Goal: Contribute content: Contribute content

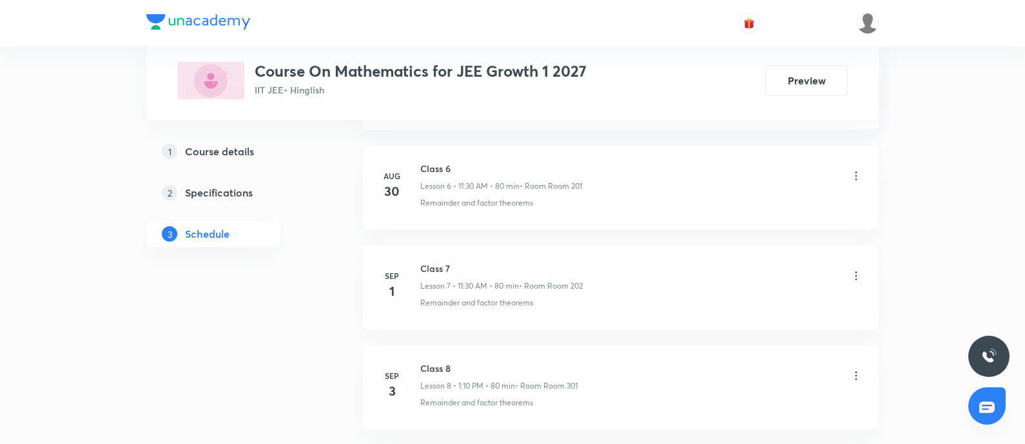
scroll to position [1386, 0]
drag, startPoint x: 422, startPoint y: 260, endPoint x: 461, endPoint y: 259, distance: 38.7
click at [461, 259] on h6 "Class 8" at bounding box center [498, 265] width 157 height 14
copy h6 "Class 8"
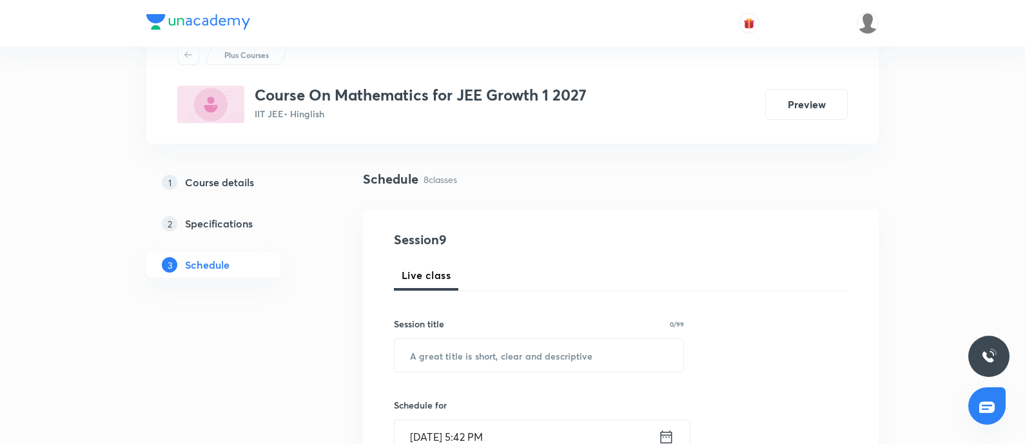
scroll to position [0, 0]
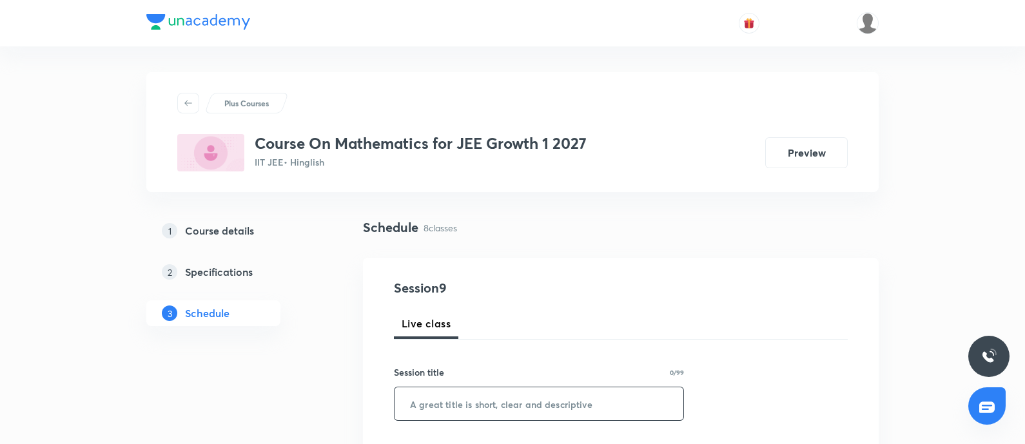
click at [495, 355] on input "text" at bounding box center [539, 404] width 289 height 33
paste input "Class 8"
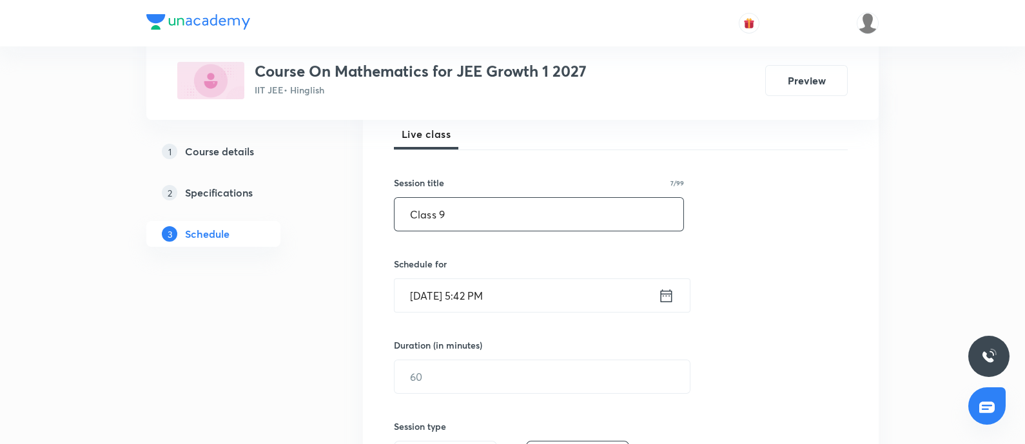
scroll to position [220, 0]
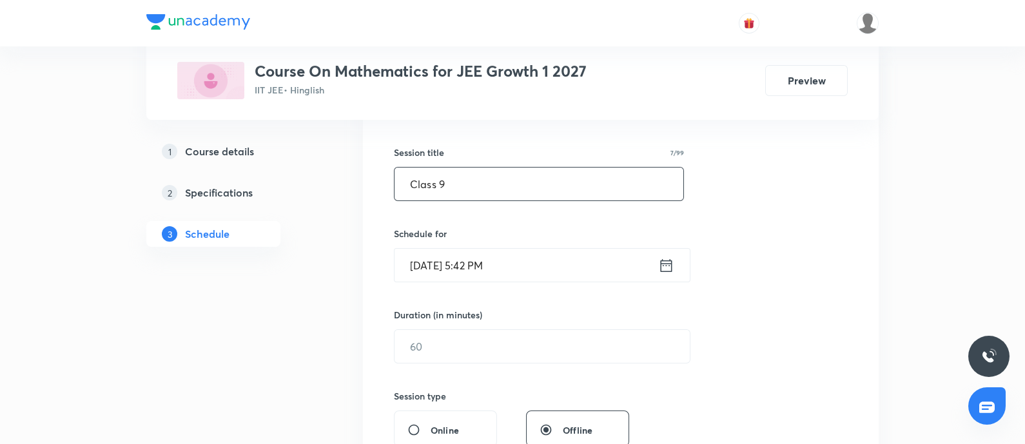
type input "Class 9"
click at [537, 266] on input "Sep 5, 2025, 5:42 PM" at bounding box center [527, 265] width 264 height 33
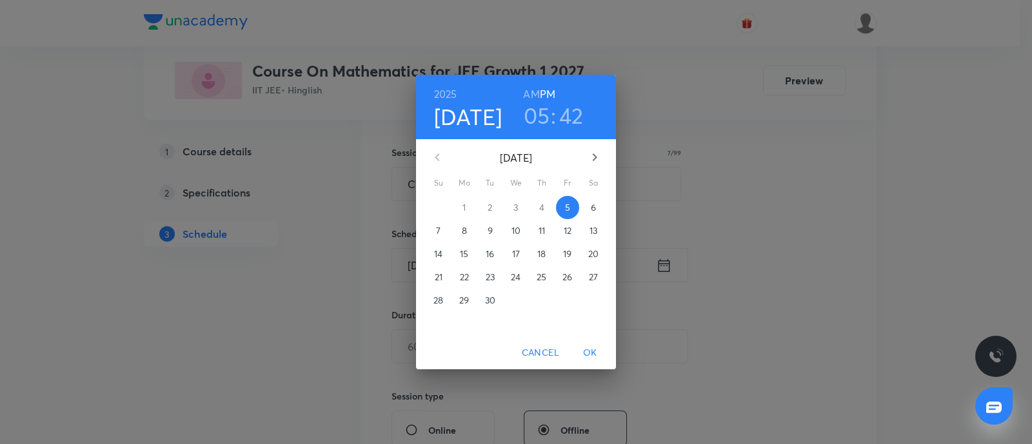
click at [597, 204] on span "6" at bounding box center [593, 207] width 23 height 13
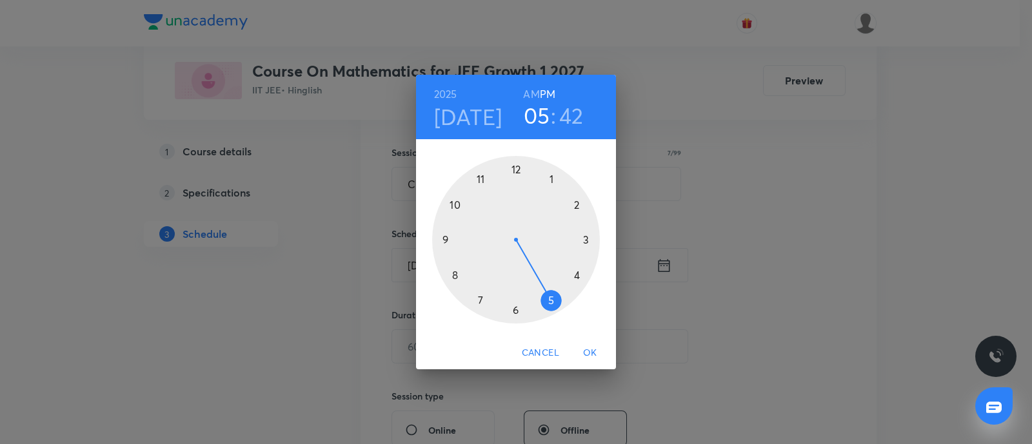
click at [533, 95] on h6 "AM" at bounding box center [531, 94] width 16 height 18
click at [455, 206] on div at bounding box center [516, 240] width 168 height 168
click at [514, 172] on div at bounding box center [516, 240] width 168 height 168
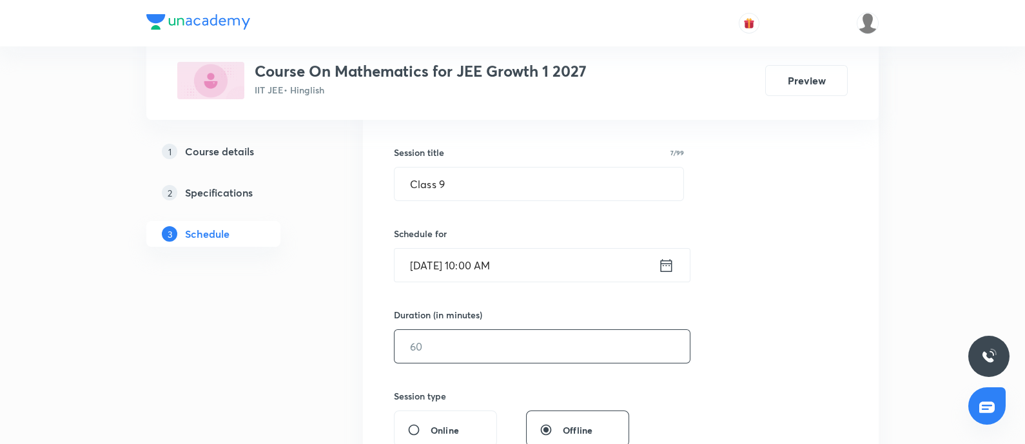
click at [473, 343] on input "text" at bounding box center [542, 346] width 295 height 33
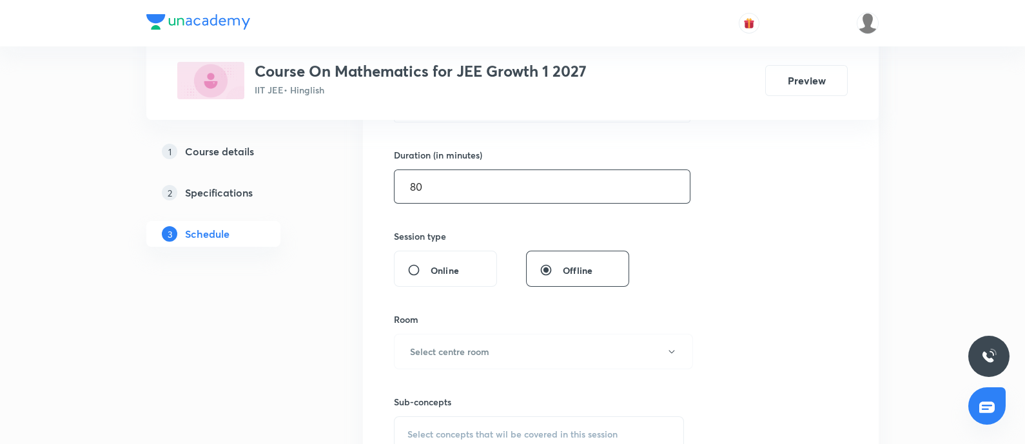
scroll to position [390, 0]
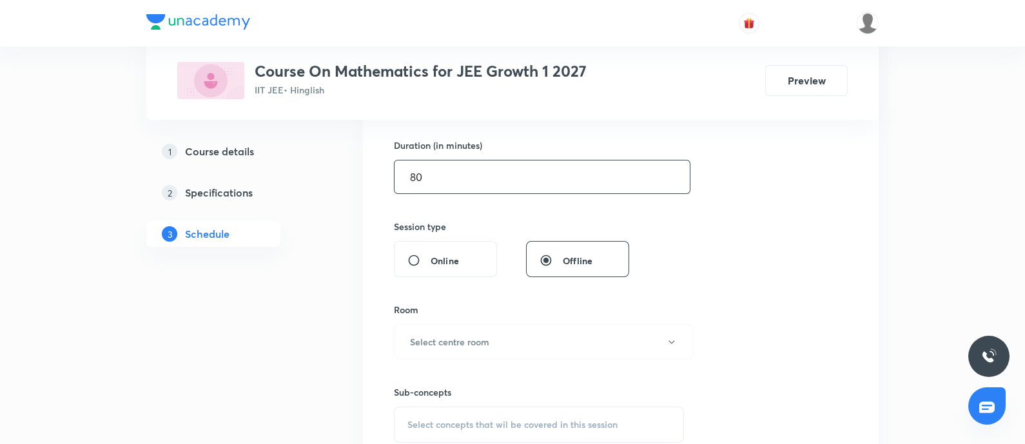
type input "80"
click at [473, 343] on h6 "Select centre room" at bounding box center [449, 342] width 79 height 14
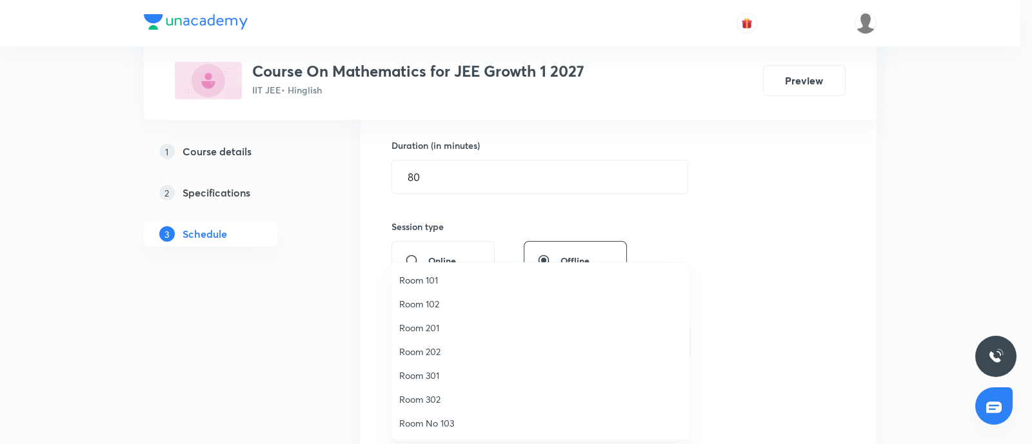
click at [740, 208] on div at bounding box center [516, 222] width 1032 height 444
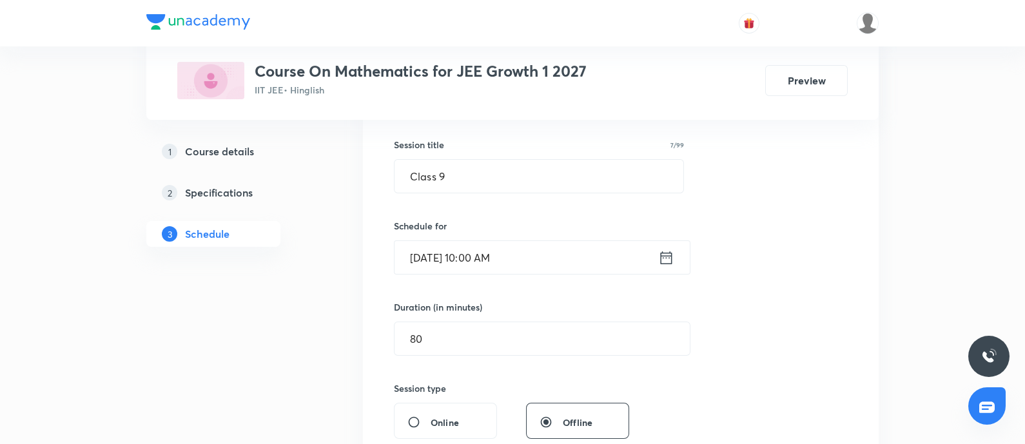
scroll to position [226, 0]
click at [740, 208] on div "Session 9 Live class Session title 7/99 Class 9 ​ Schedule for Sep 6, 2025, 10:…" at bounding box center [621, 356] width 454 height 606
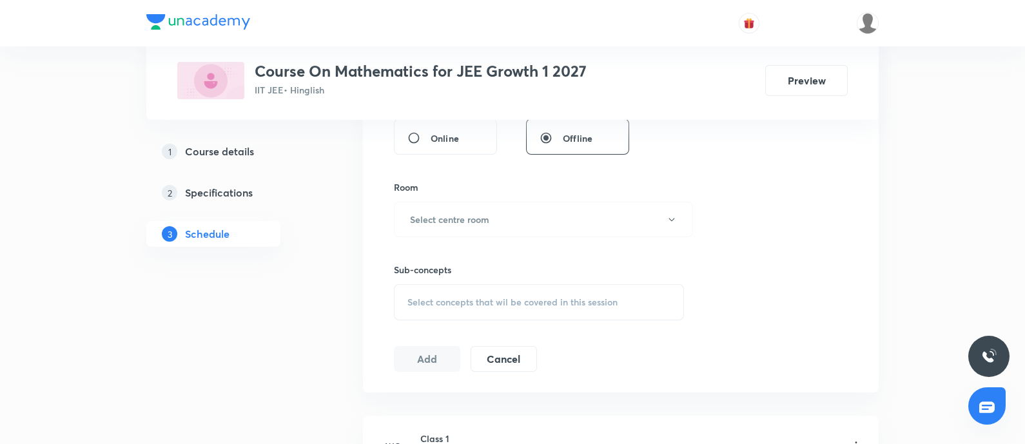
scroll to position [513, 0]
click at [526, 215] on button "Select centre room" at bounding box center [543, 218] width 299 height 35
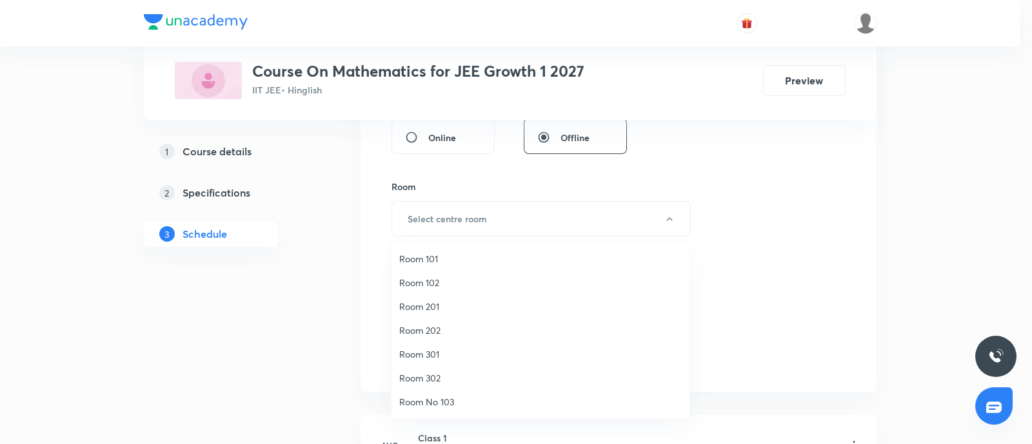
click at [432, 328] on span "Room 202" at bounding box center [540, 331] width 282 height 14
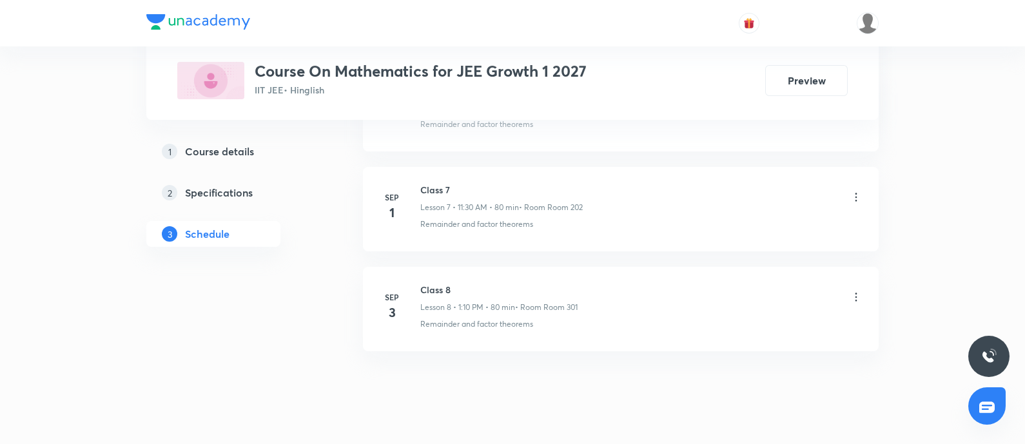
scroll to position [1386, 0]
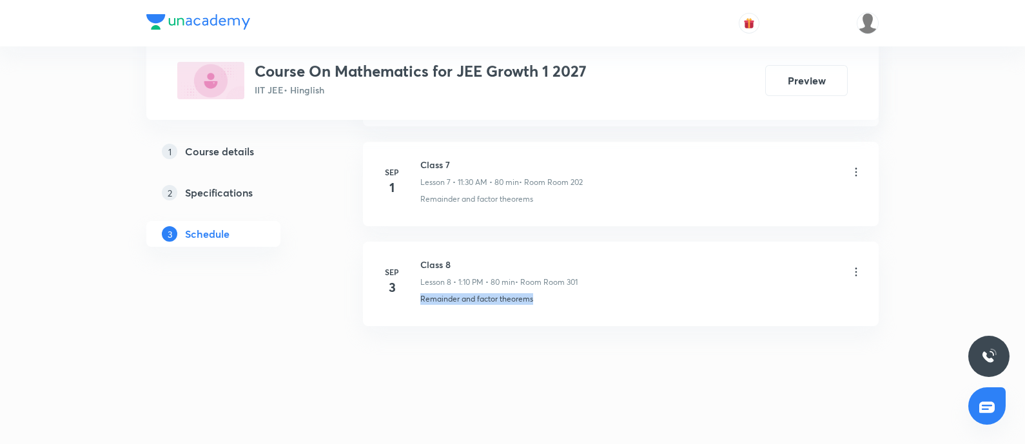
drag, startPoint x: 419, startPoint y: 298, endPoint x: 651, endPoint y: 333, distance: 234.9
copy p "Remainder and factor theorems"
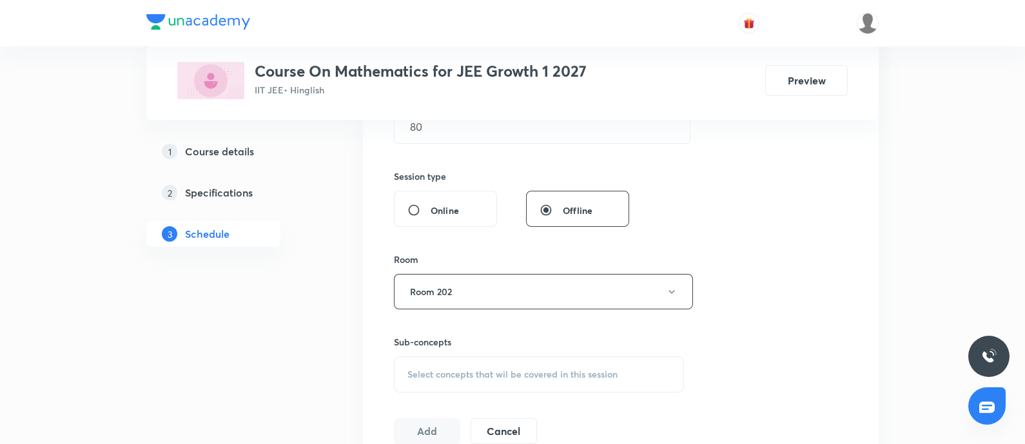
scroll to position [478, 0]
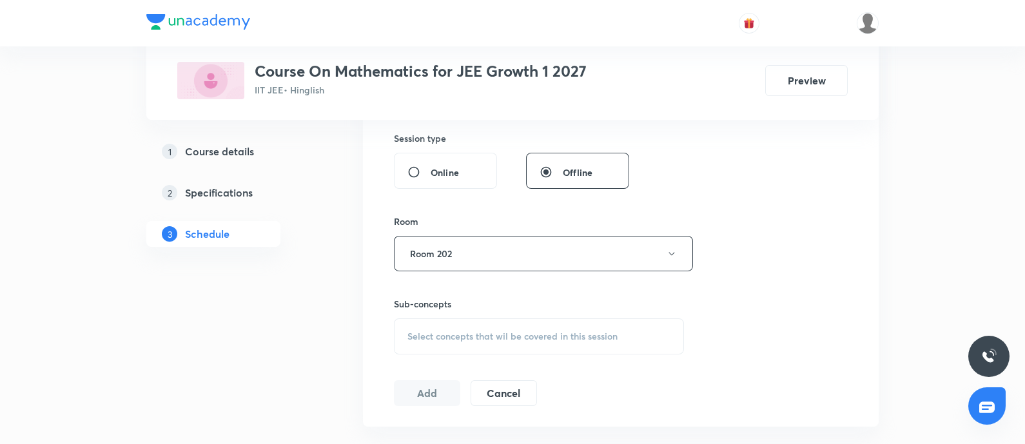
click at [577, 331] on span "Select concepts that wil be covered in this session" at bounding box center [513, 336] width 210 height 10
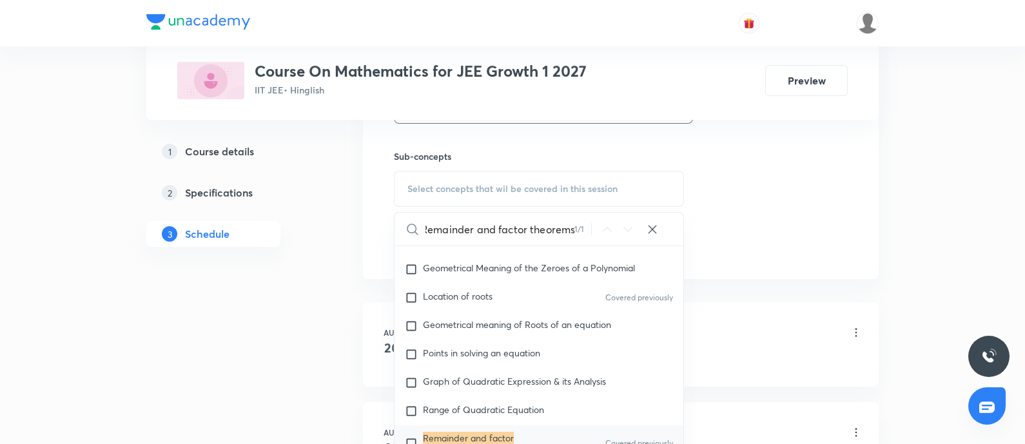
scroll to position [190, 0]
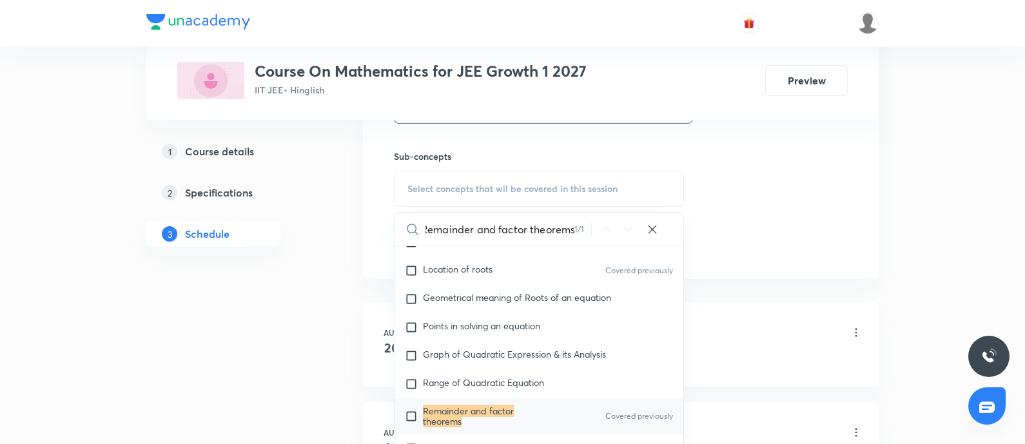
type input "Remainder and factor theorems"
click at [419, 355] on input "checkbox" at bounding box center [414, 416] width 18 height 21
checkbox input "true"
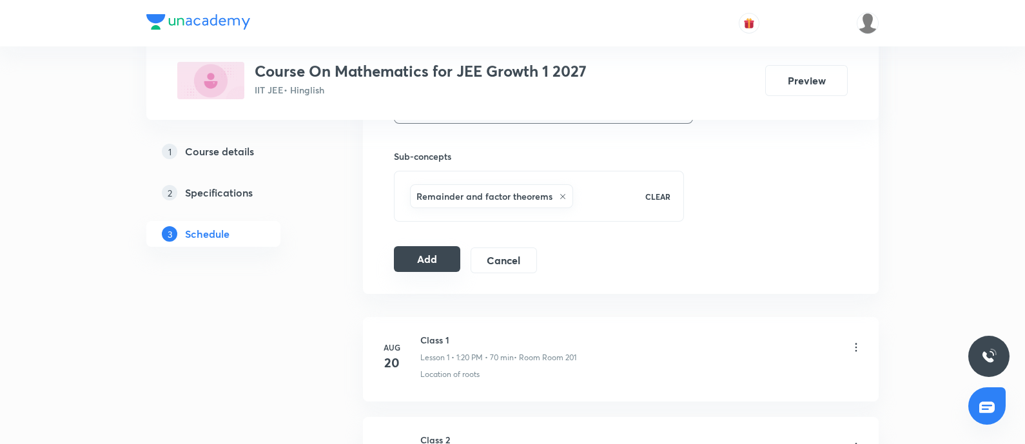
click at [444, 255] on button "Add" at bounding box center [427, 259] width 66 height 26
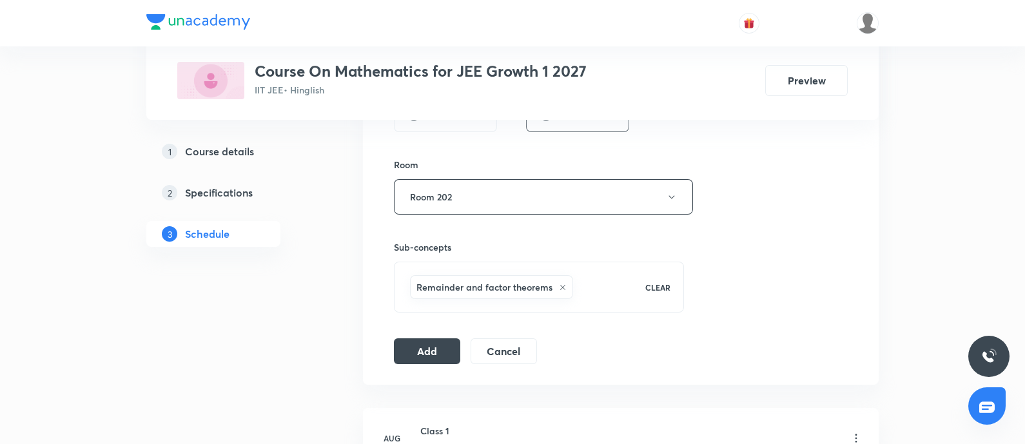
scroll to position [561, 0]
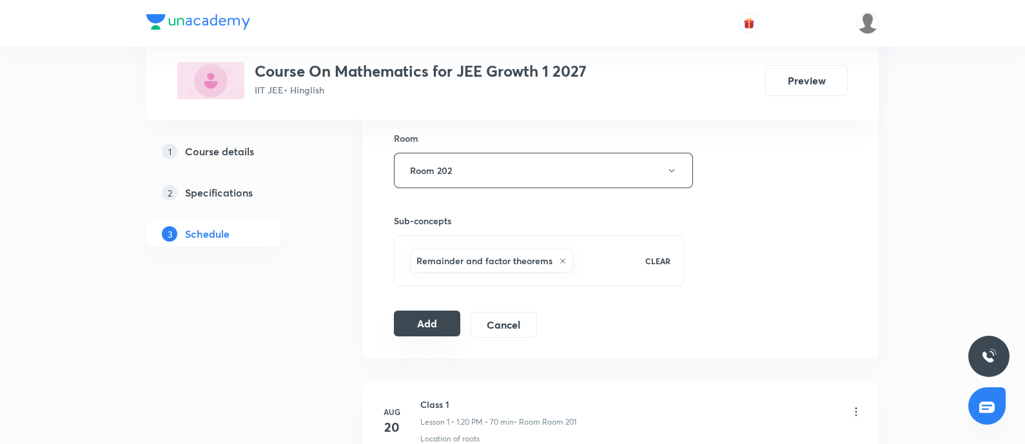
click at [409, 324] on button "Add" at bounding box center [427, 324] width 66 height 26
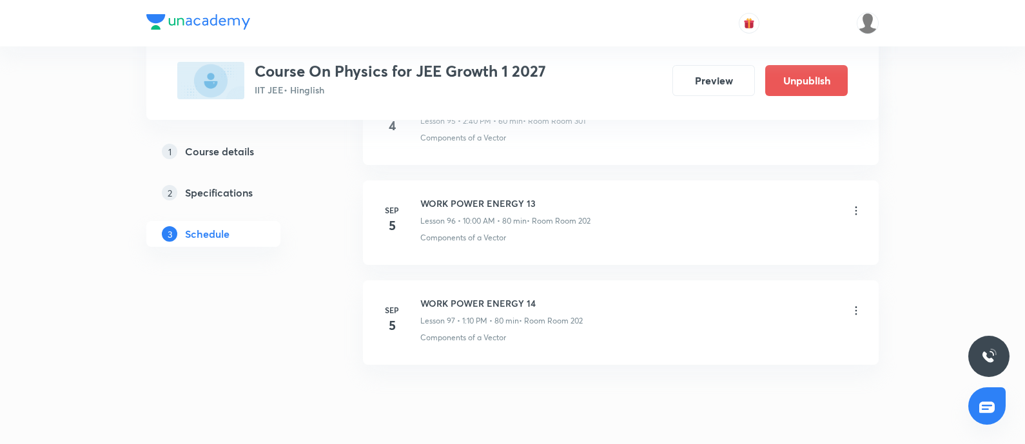
scroll to position [10344, 0]
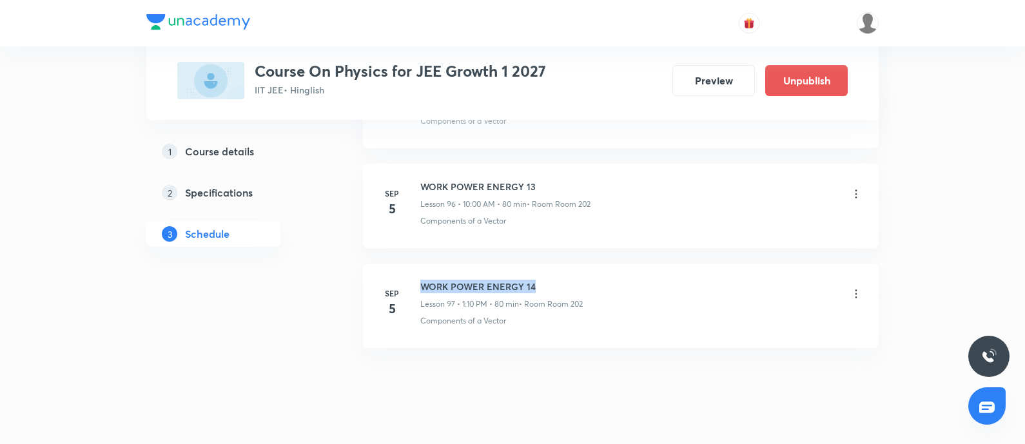
drag, startPoint x: 422, startPoint y: 262, endPoint x: 624, endPoint y: 260, distance: 201.9
click at [624, 280] on div "WORK POWER ENERGY 14 Lesson 97 • 1:10 PM • 80 min • Room Room 202" at bounding box center [641, 295] width 442 height 30
copy h6 "WORK POWER ENERGY 14"
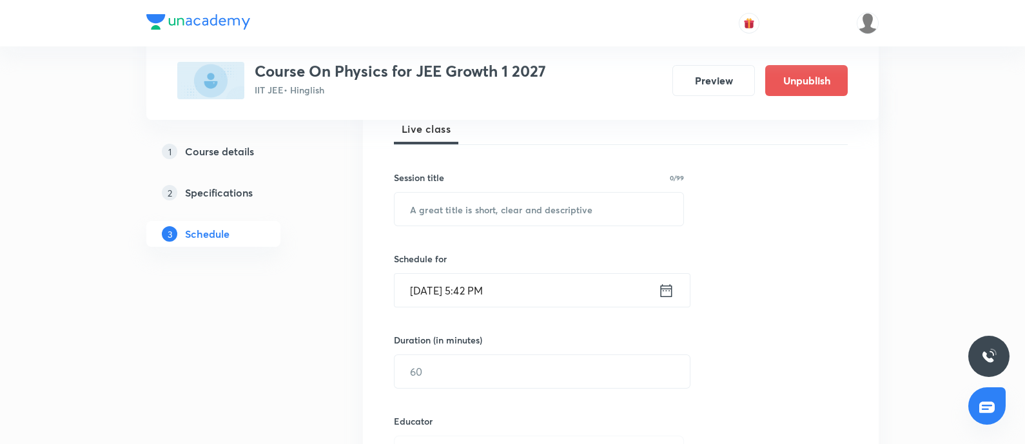
scroll to position [153, 0]
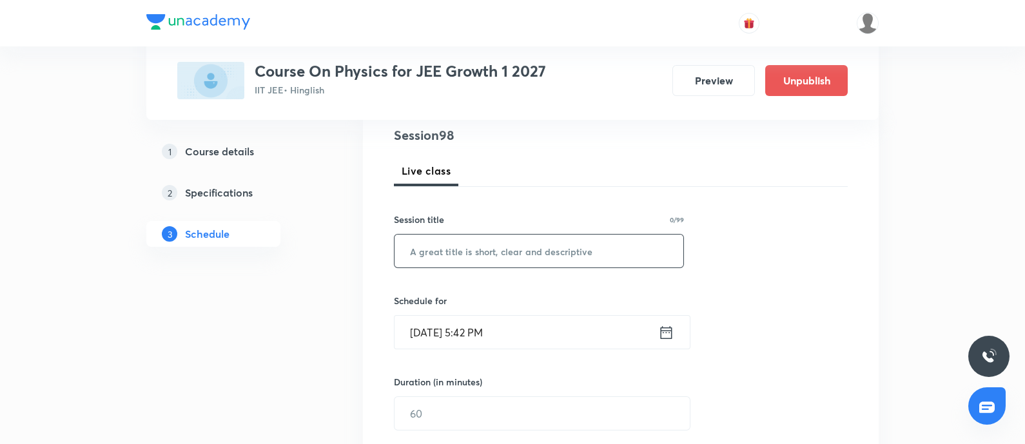
click at [624, 260] on input "text" at bounding box center [539, 251] width 289 height 33
paste input "WORK POWER ENERGY 14"
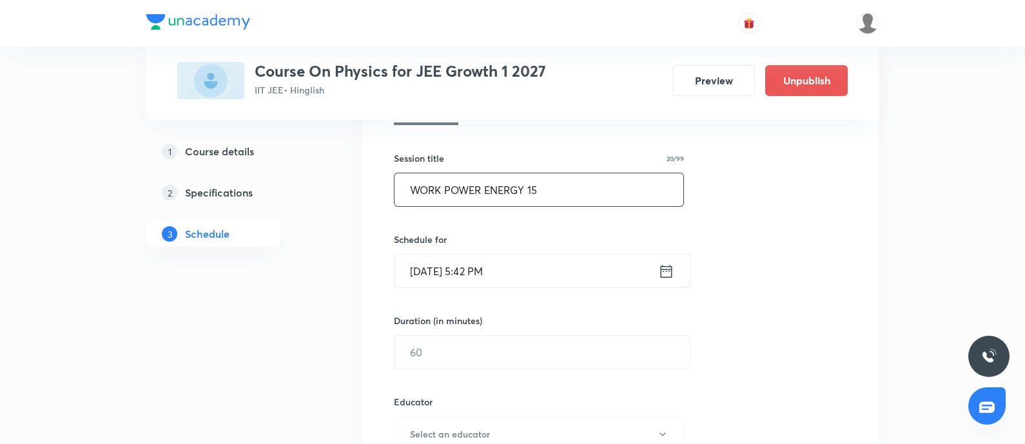
scroll to position [217, 0]
type input "WORK POWER ENERGY 15"
click at [624, 260] on input "Sep 5, 2025, 5:42 PM" at bounding box center [527, 268] width 264 height 33
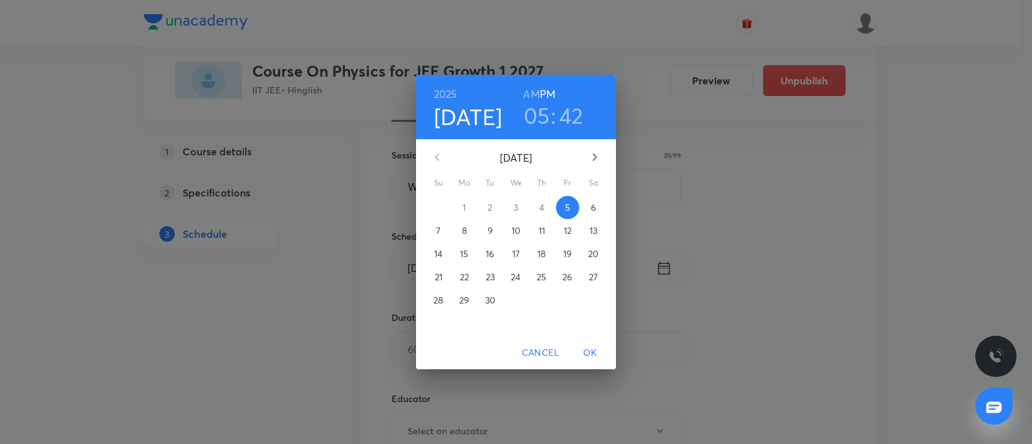
click at [593, 213] on p "6" at bounding box center [593, 207] width 5 height 13
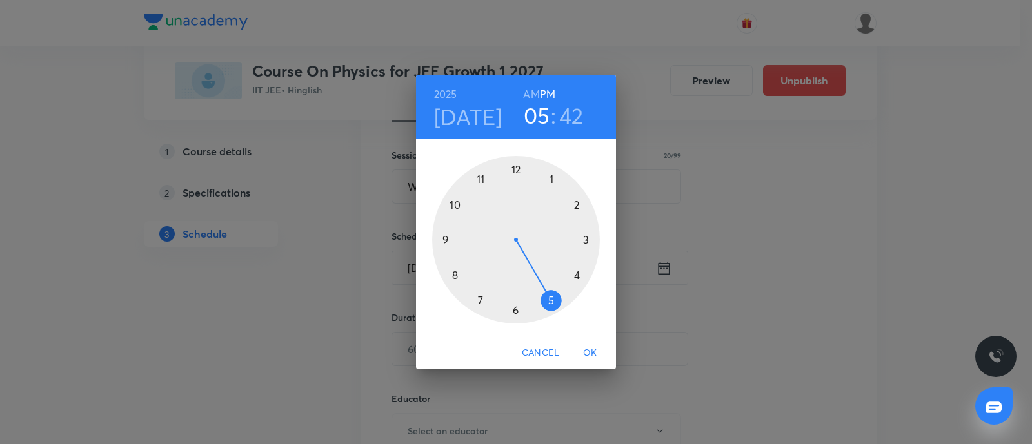
click at [532, 91] on h6 "AM" at bounding box center [531, 94] width 16 height 18
click at [484, 181] on div at bounding box center [516, 240] width 168 height 168
click at [515, 308] on div at bounding box center [516, 240] width 168 height 168
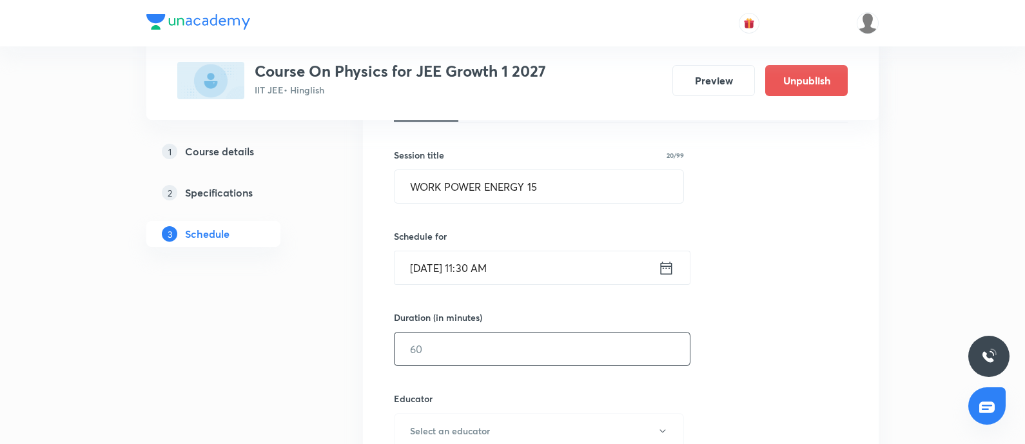
click at [503, 340] on input "text" at bounding box center [542, 349] width 295 height 33
type input "80"
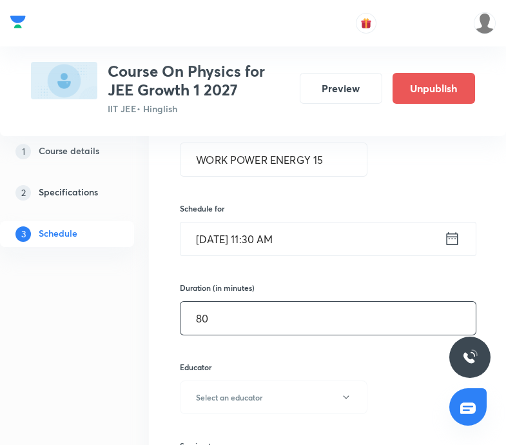
scroll to position [257, 0]
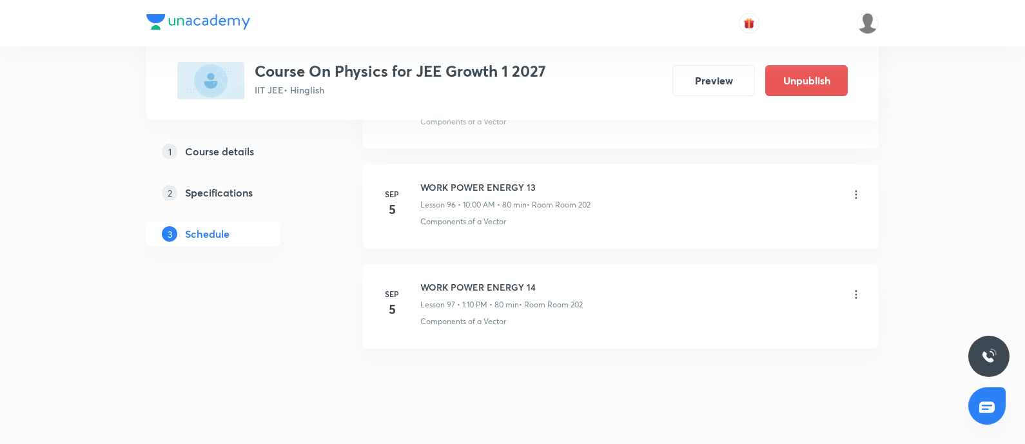
scroll to position [10344, 0]
drag, startPoint x: 422, startPoint y: 261, endPoint x: 616, endPoint y: 225, distance: 196.7
copy h6 "WORK POWER ENERGY 14"
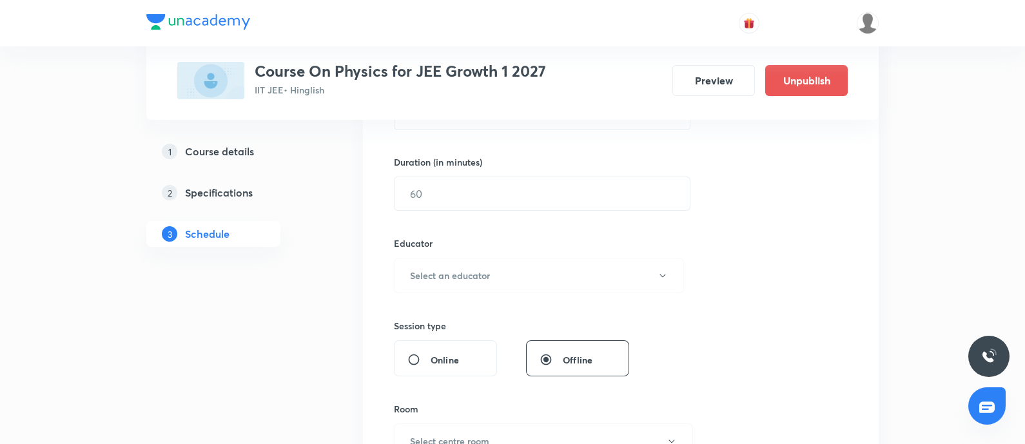
scroll to position [0, 0]
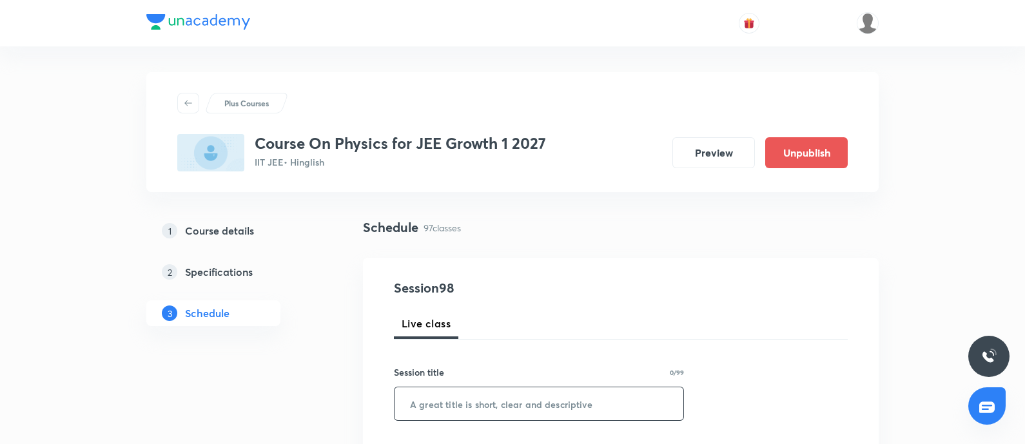
click at [518, 355] on input "text" at bounding box center [539, 404] width 289 height 33
paste input "WORK POWER ENERGY 14"
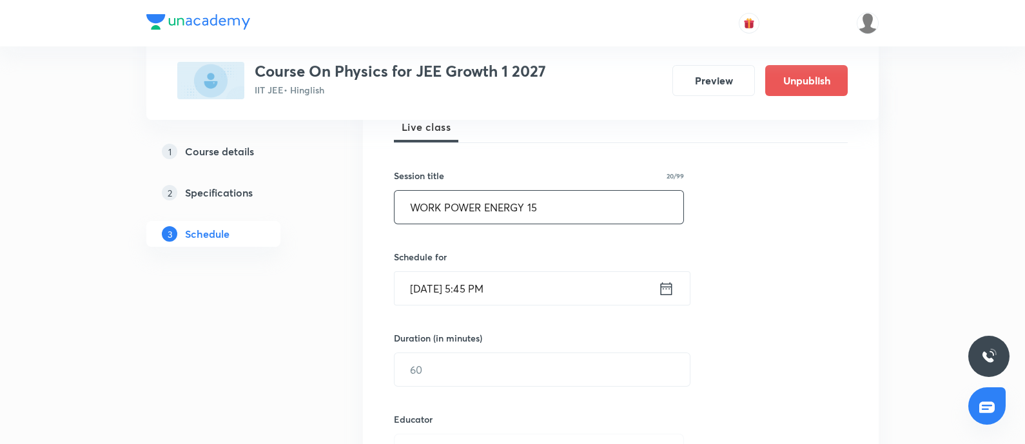
scroll to position [349, 0]
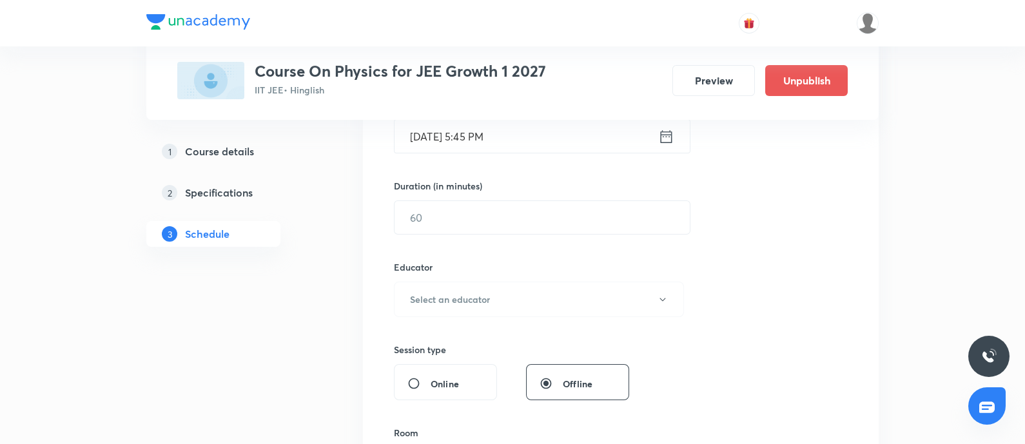
type input "WORK POWER ENERGY 15"
click at [540, 133] on input "Sep 5, 2025, 5:45 PM" at bounding box center [527, 136] width 264 height 33
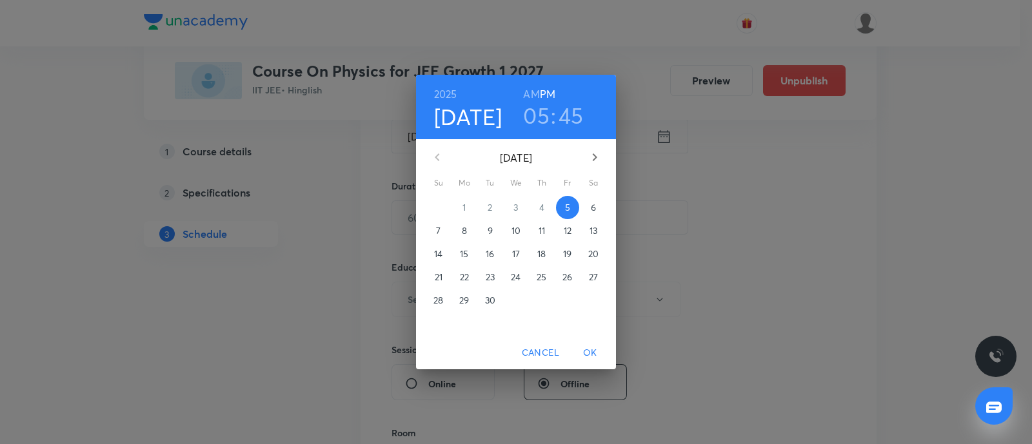
click at [586, 203] on span "6" at bounding box center [593, 207] width 23 height 13
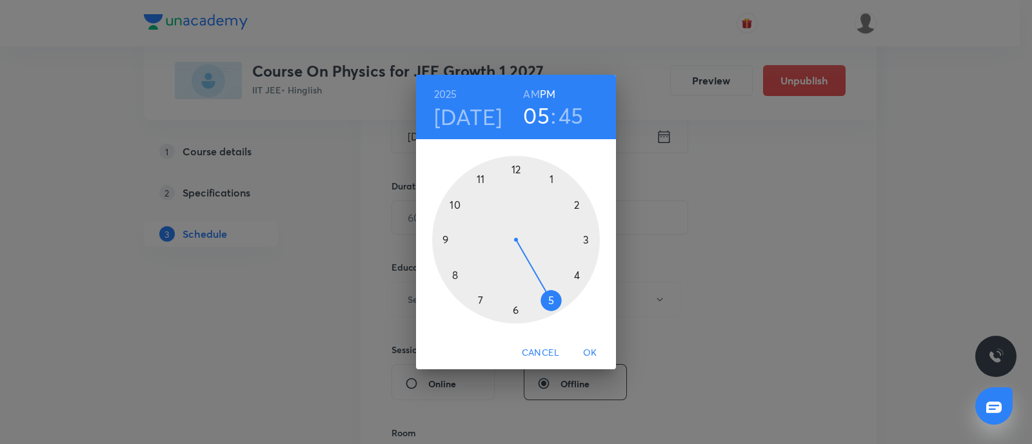
click at [531, 94] on h6 "AM" at bounding box center [531, 94] width 16 height 18
click at [479, 181] on div at bounding box center [516, 240] width 168 height 168
click at [516, 310] on div at bounding box center [516, 240] width 168 height 168
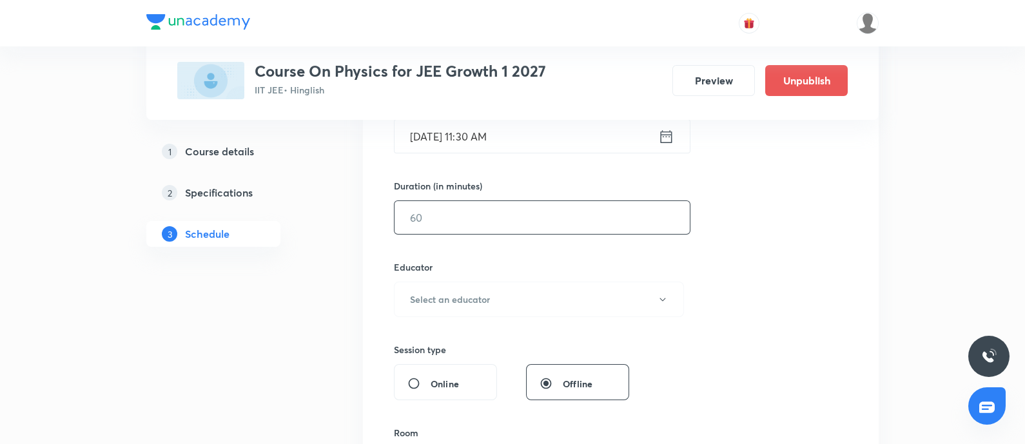
click at [512, 227] on input "text" at bounding box center [542, 217] width 295 height 33
type input "80"
click at [515, 305] on button "Select an educator" at bounding box center [539, 299] width 290 height 35
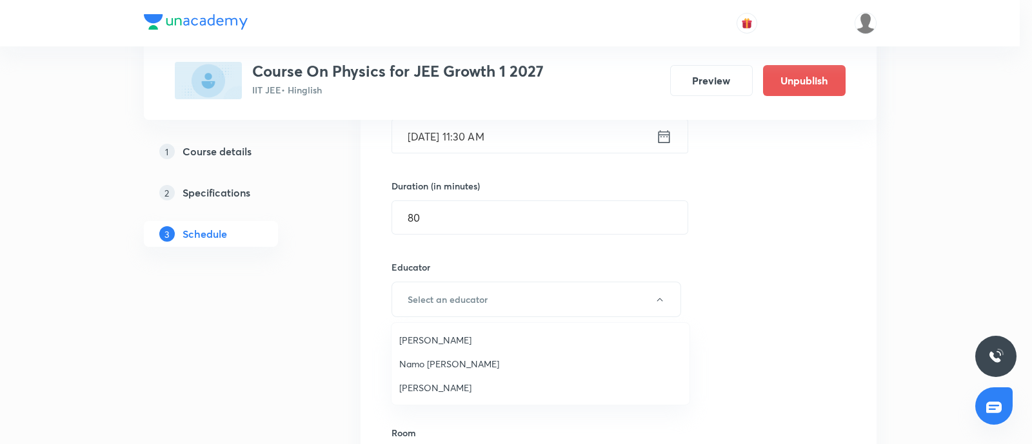
click at [426, 355] on span "Namo Narayan Pathak" at bounding box center [540, 364] width 282 height 14
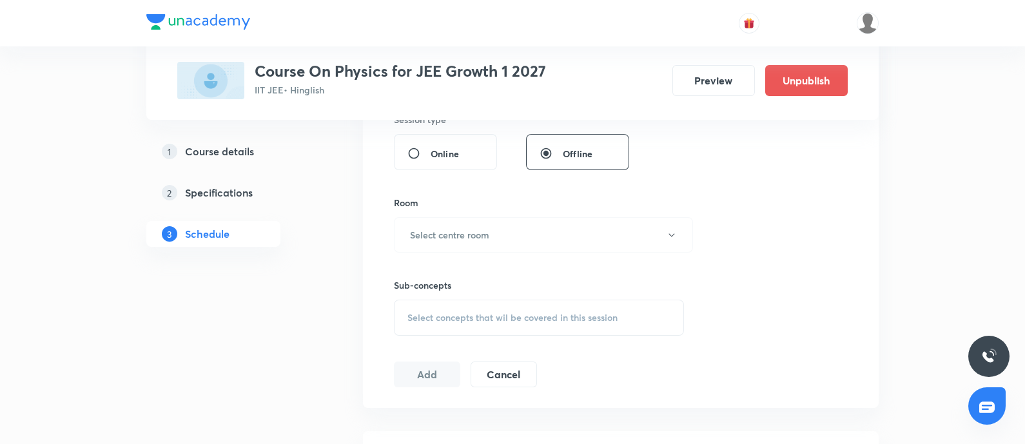
scroll to position [599, 0]
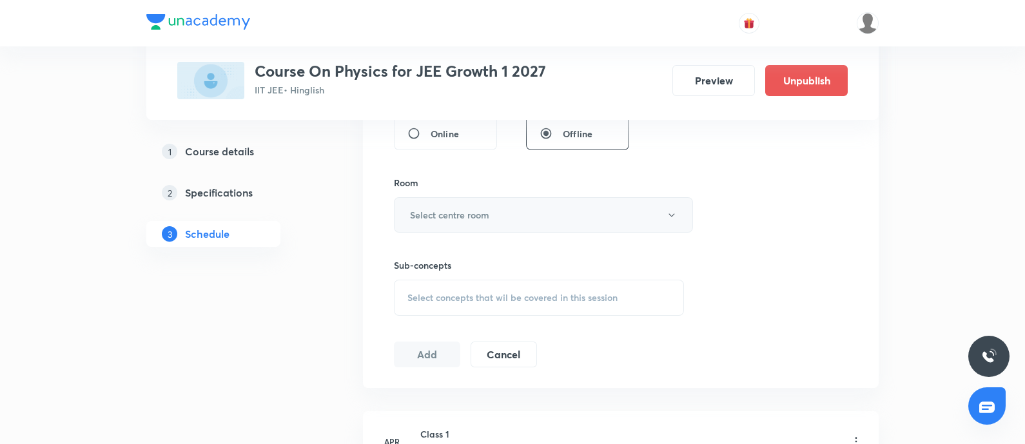
click at [499, 224] on button "Select centre room" at bounding box center [543, 214] width 299 height 35
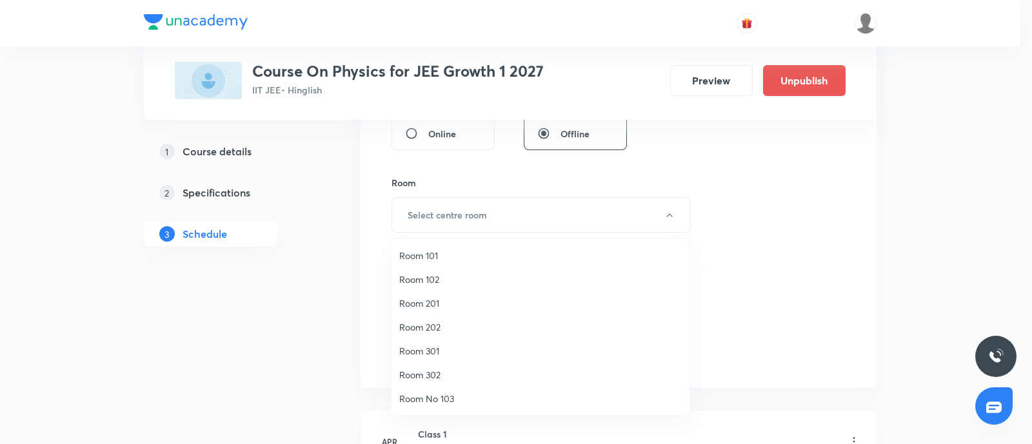
click at [419, 326] on span "Room 202" at bounding box center [540, 328] width 282 height 14
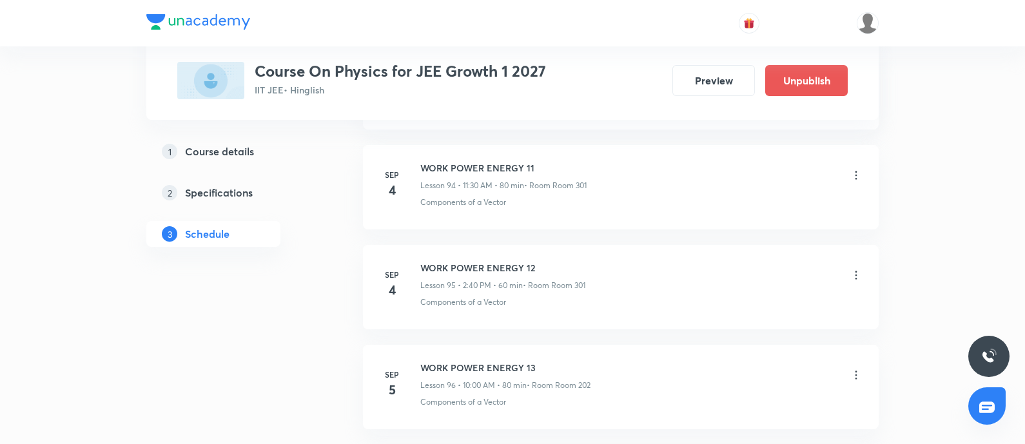
scroll to position [10344, 0]
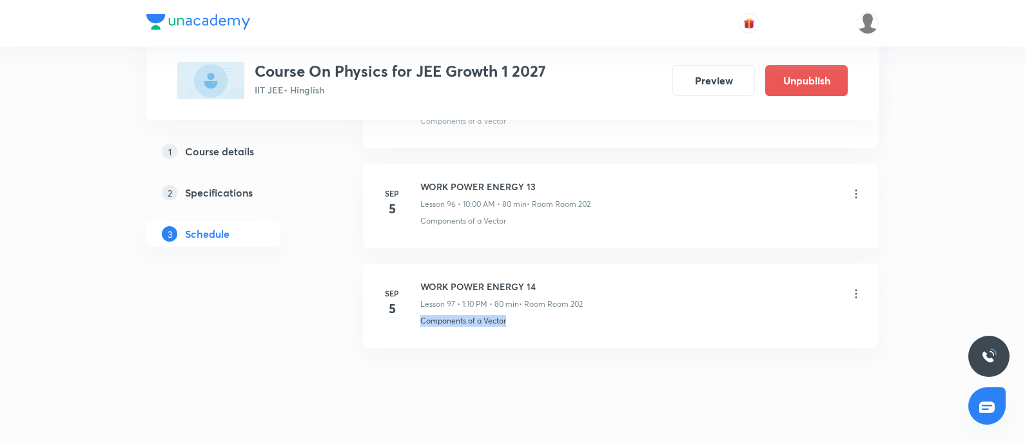
drag, startPoint x: 419, startPoint y: 296, endPoint x: 610, endPoint y: 306, distance: 191.2
click at [610, 306] on li "Sep 5 WORK POWER ENERGY 14 Lesson 97 • 1:10 PM • 80 min • Room Room 202 Compone…" at bounding box center [621, 306] width 516 height 84
copy p "Components of a Vector"
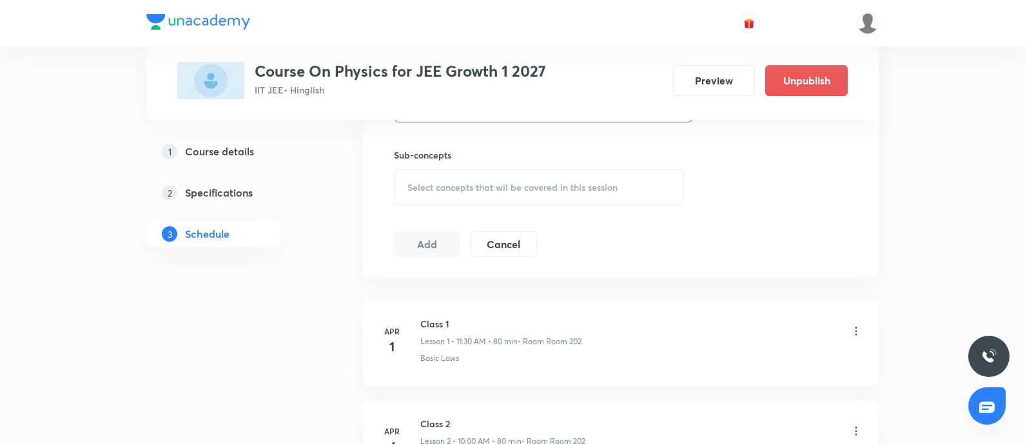
scroll to position [687, 0]
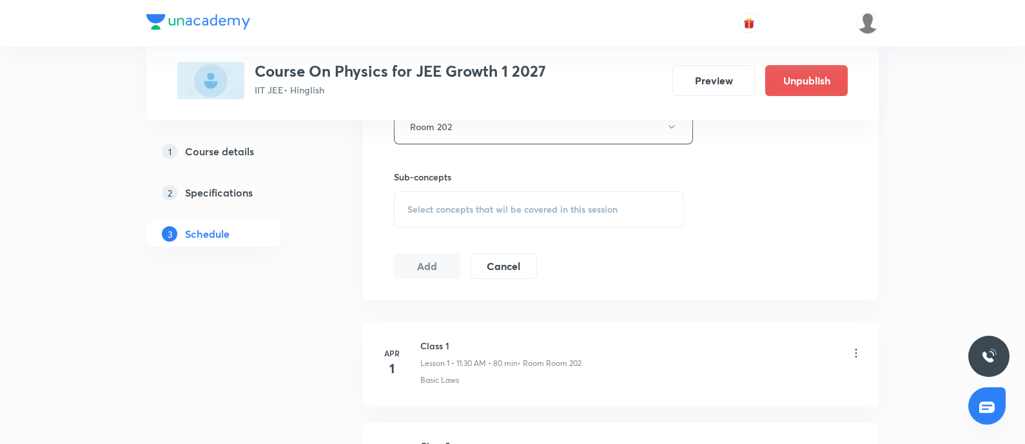
click at [587, 193] on div "Select concepts that wil be covered in this session" at bounding box center [539, 210] width 290 height 36
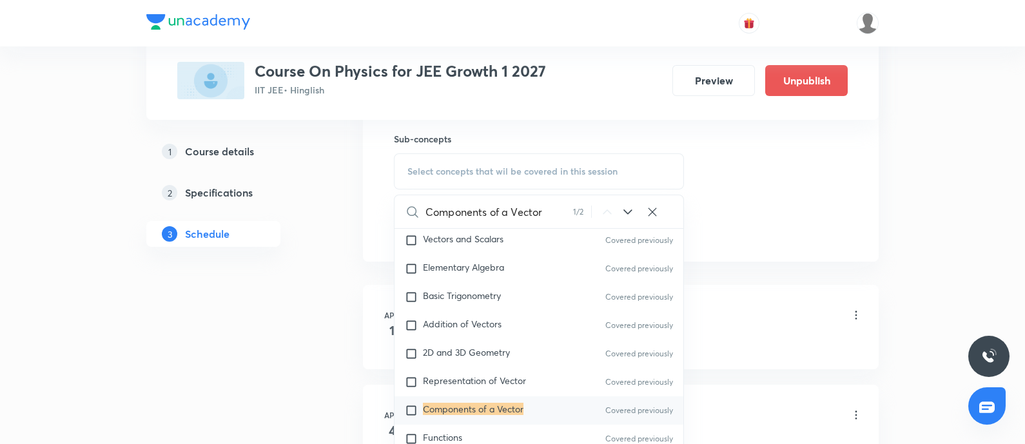
scroll to position [132, 0]
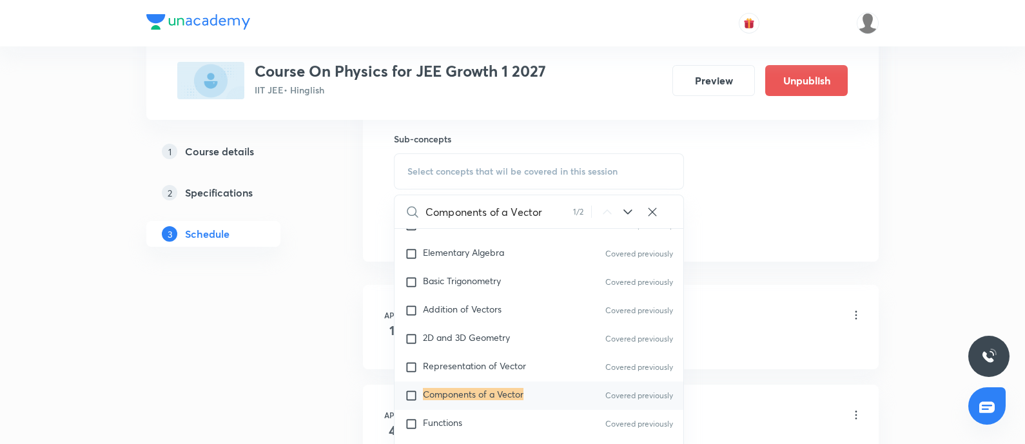
type input "Components of a Vector"
click at [457, 355] on mark "Components of a Vector" at bounding box center [473, 394] width 101 height 12
checkbox input "true"
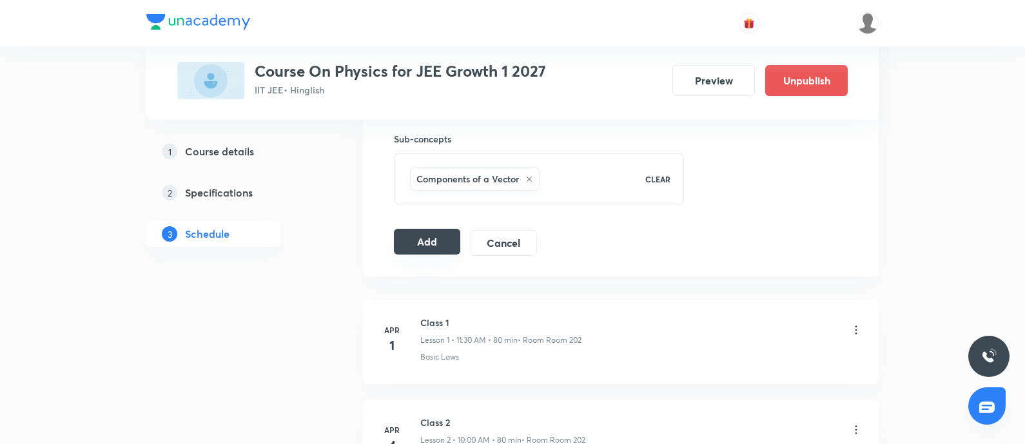
click at [446, 242] on button "Add" at bounding box center [427, 242] width 66 height 26
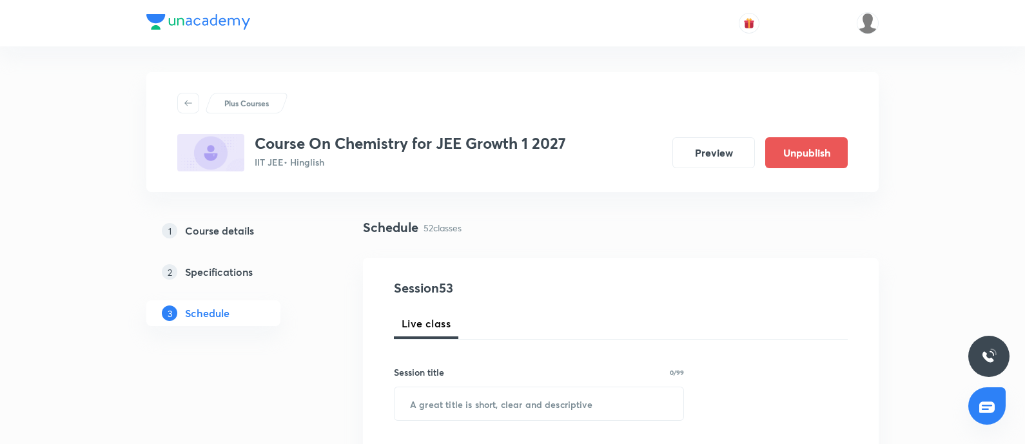
scroll to position [5856, 0]
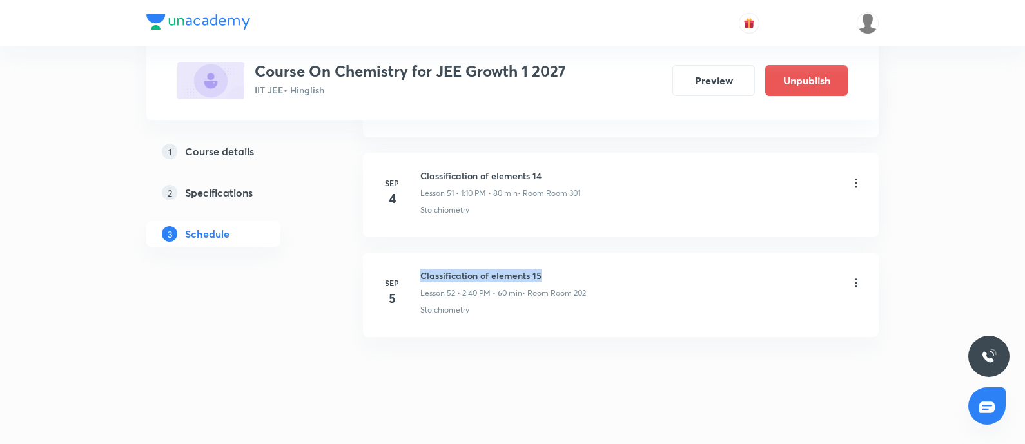
drag, startPoint x: 422, startPoint y: 260, endPoint x: 547, endPoint y: 253, distance: 124.6
click at [547, 253] on li "[DATE] Classification of elements 15 Lesson 52 • 2:40 PM • 60 min • Room Room 2…" at bounding box center [621, 295] width 516 height 84
copy h6 "Classification of elements 15"
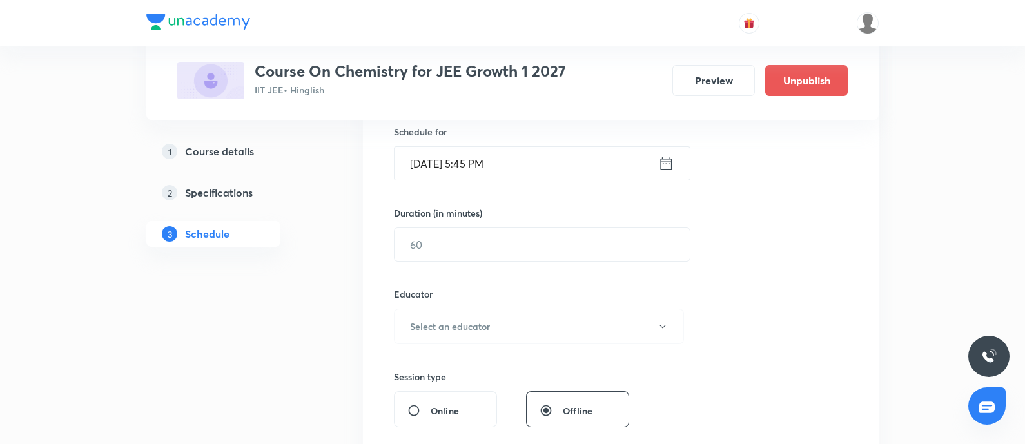
scroll to position [0, 0]
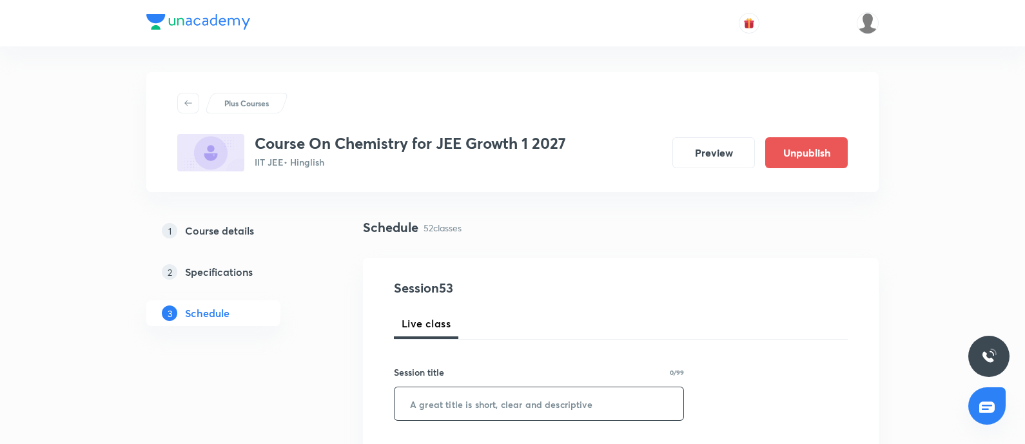
click at [517, 393] on input "text" at bounding box center [539, 404] width 289 height 33
paste input "Classification of elements 15"
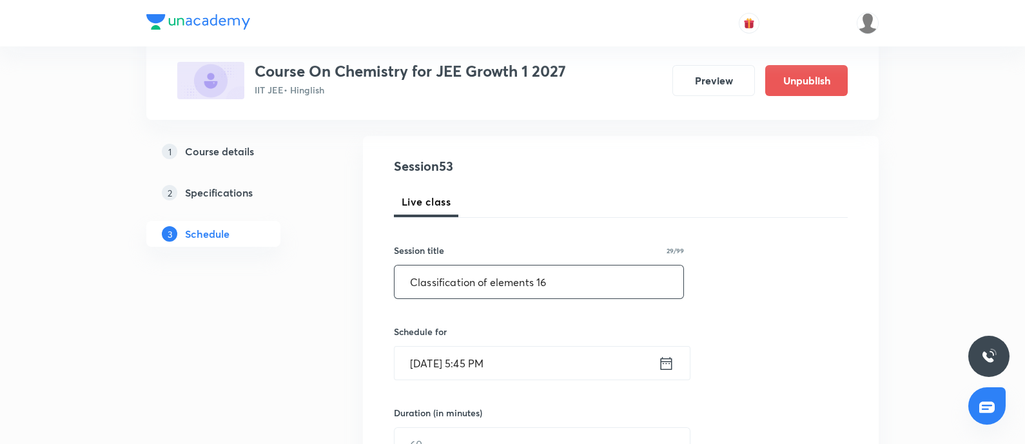
scroll to position [126, 0]
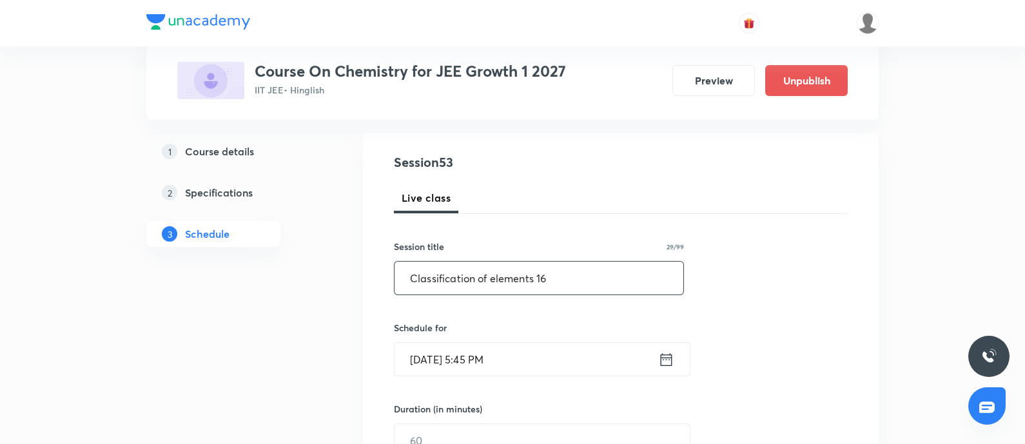
type input "Classification of elements 16"
click at [533, 364] on input "[DATE] 5:45 PM" at bounding box center [527, 359] width 264 height 33
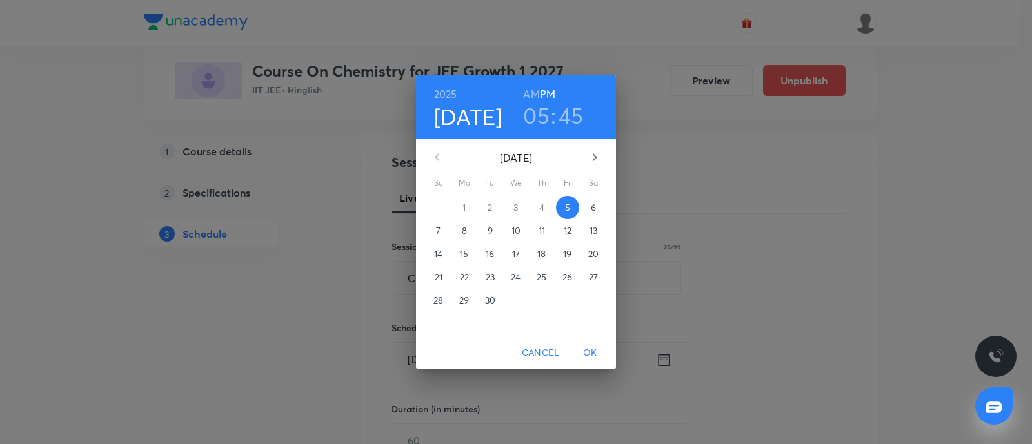
click at [591, 209] on p "6" at bounding box center [593, 207] width 5 height 13
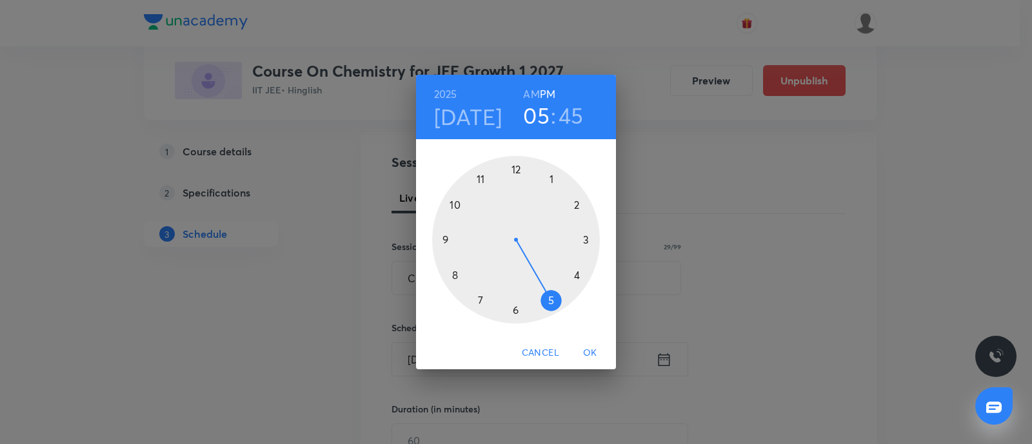
click at [553, 177] on div at bounding box center [516, 240] width 168 height 168
click at [574, 204] on div at bounding box center [516, 240] width 168 height 168
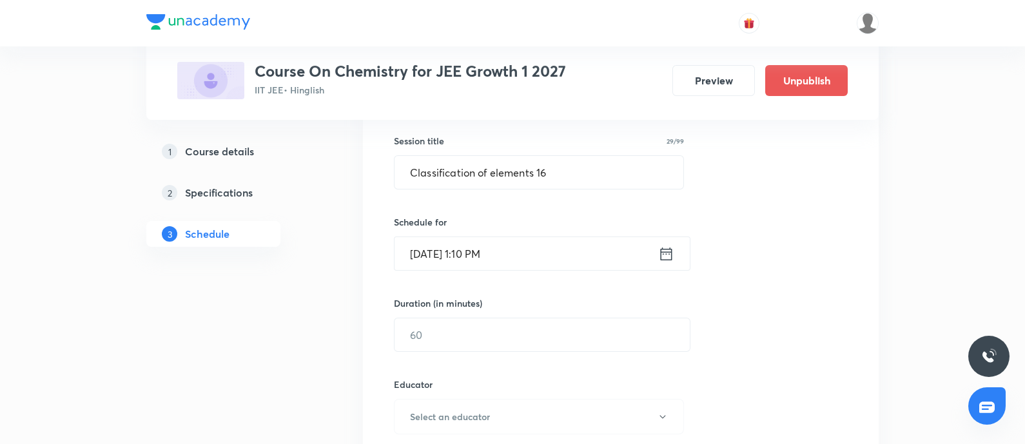
scroll to position [257, 0]
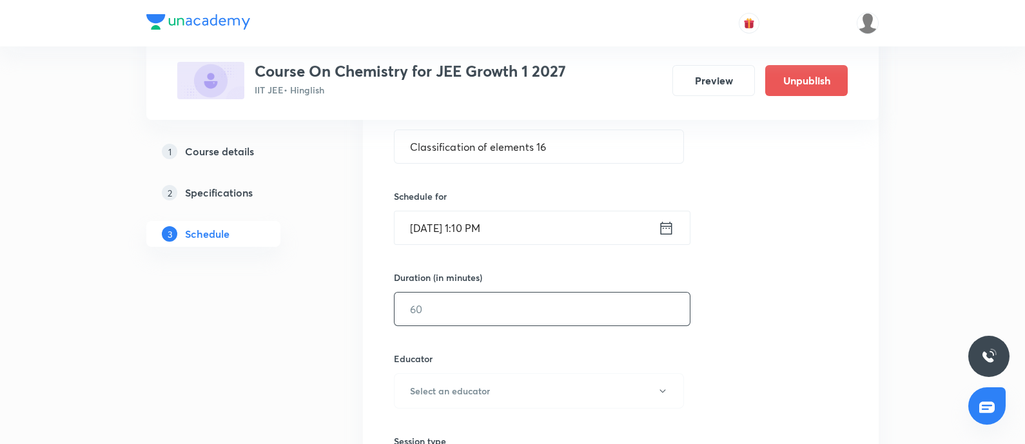
click at [475, 299] on input "text" at bounding box center [542, 309] width 295 height 33
type input "80"
click at [468, 401] on button "Select an educator" at bounding box center [539, 390] width 290 height 35
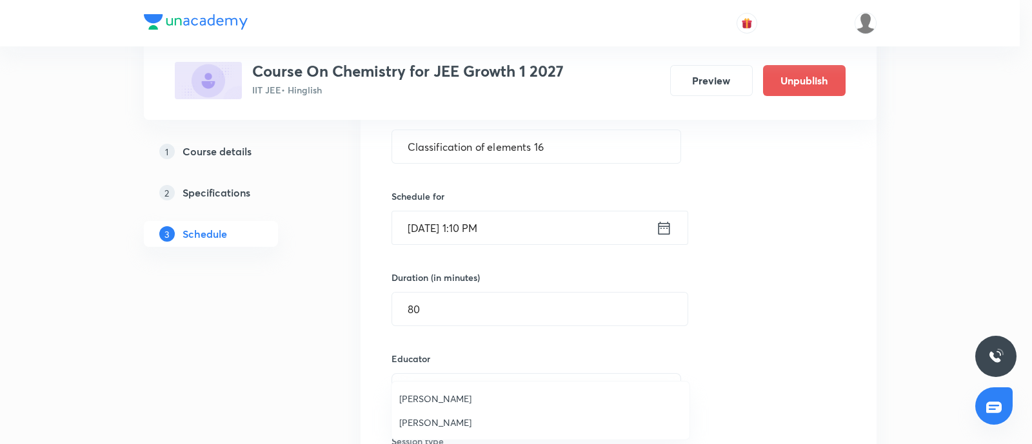
click at [440, 417] on span "Sandeep Maurya" at bounding box center [540, 423] width 282 height 14
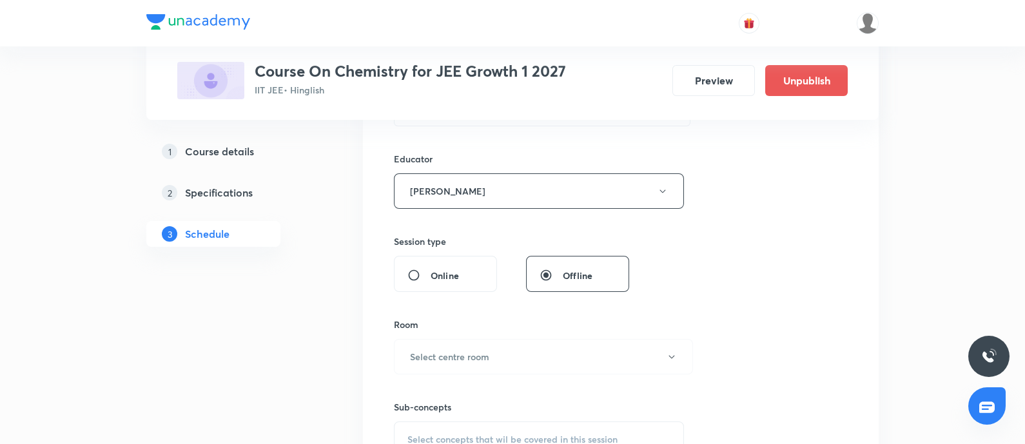
scroll to position [464, 0]
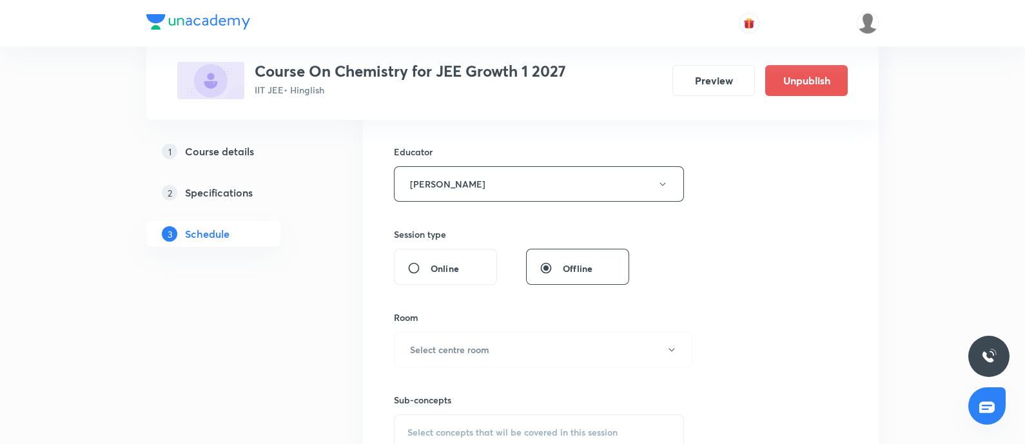
click at [497, 348] on button "Select centre room" at bounding box center [543, 349] width 299 height 35
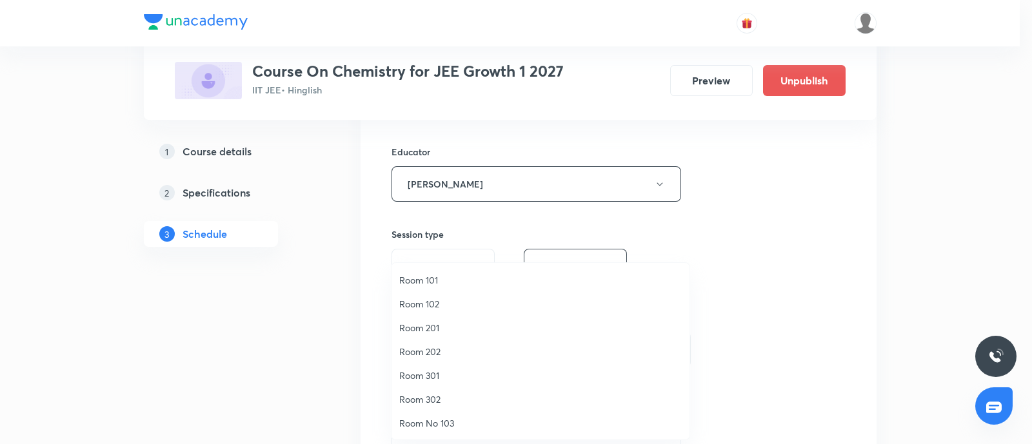
click at [422, 350] on span "Room 202" at bounding box center [540, 352] width 282 height 14
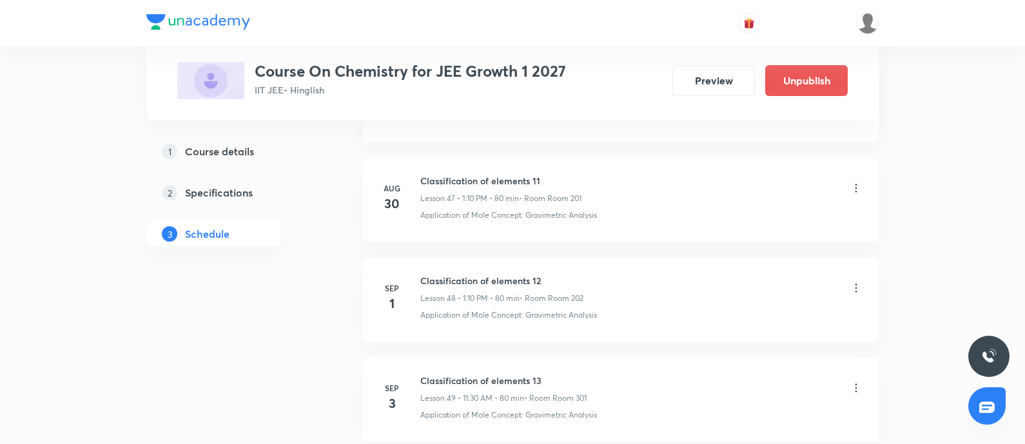
scroll to position [5856, 0]
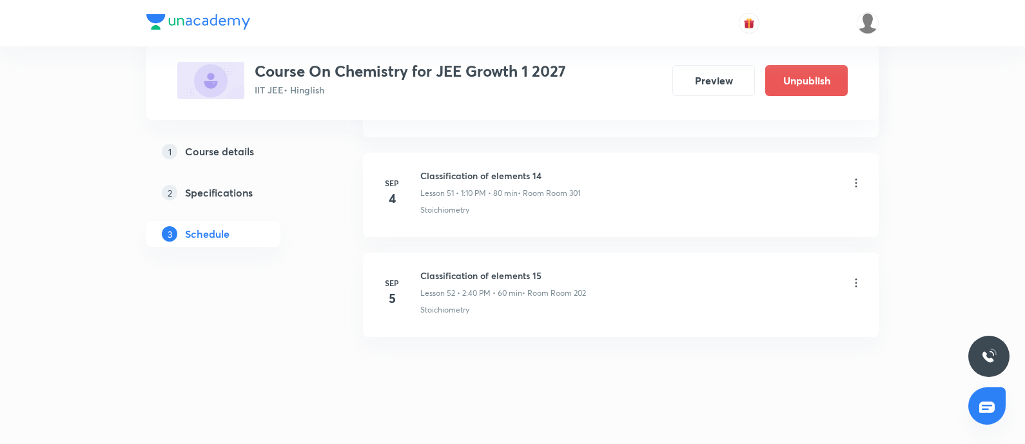
click at [439, 304] on p "Stoichiometry" at bounding box center [444, 310] width 49 height 12
copy p "Stoichiometry"
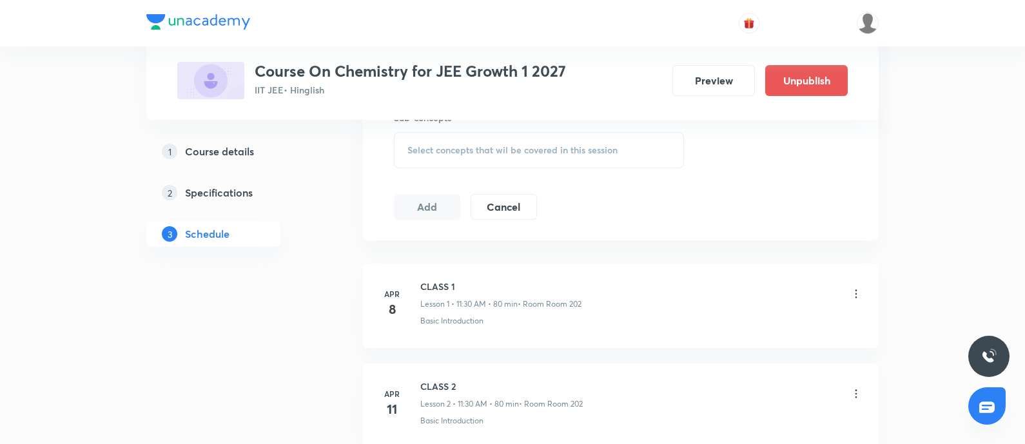
scroll to position [749, 0]
click at [503, 143] on span "Select concepts that wil be covered in this session" at bounding box center [513, 148] width 210 height 10
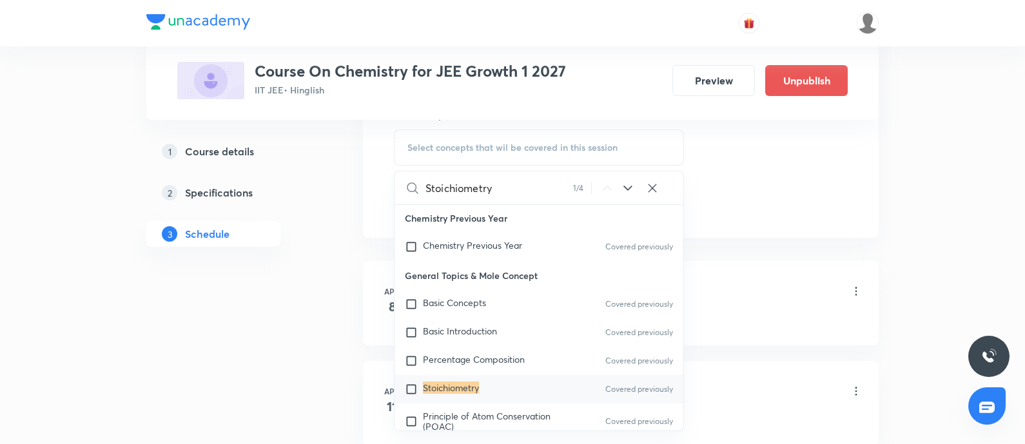
scroll to position [77, 0]
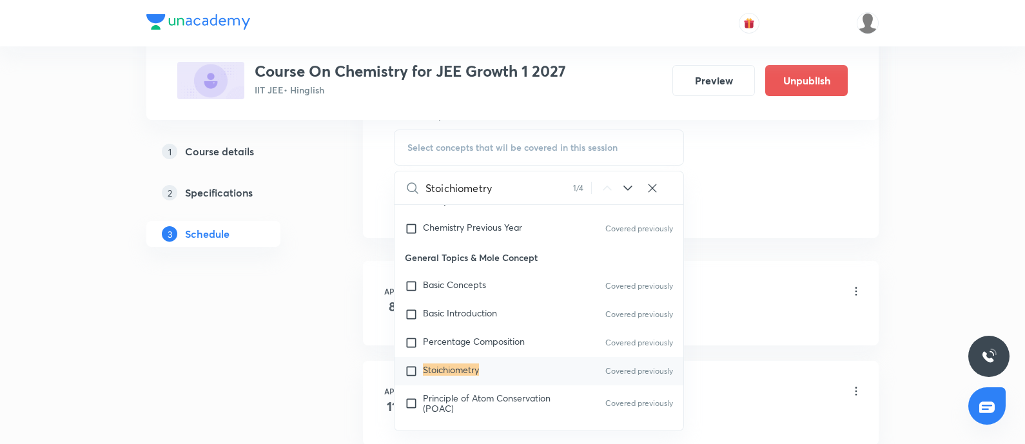
type input "Stoichiometry"
click at [459, 367] on mark "Stoichiometry" at bounding box center [451, 370] width 56 height 12
checkbox input "true"
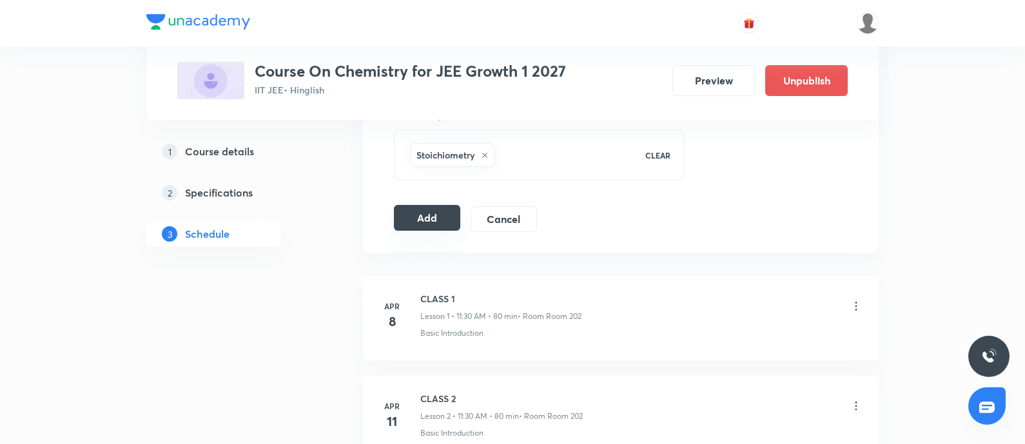
click at [426, 211] on button "Add" at bounding box center [427, 218] width 66 height 26
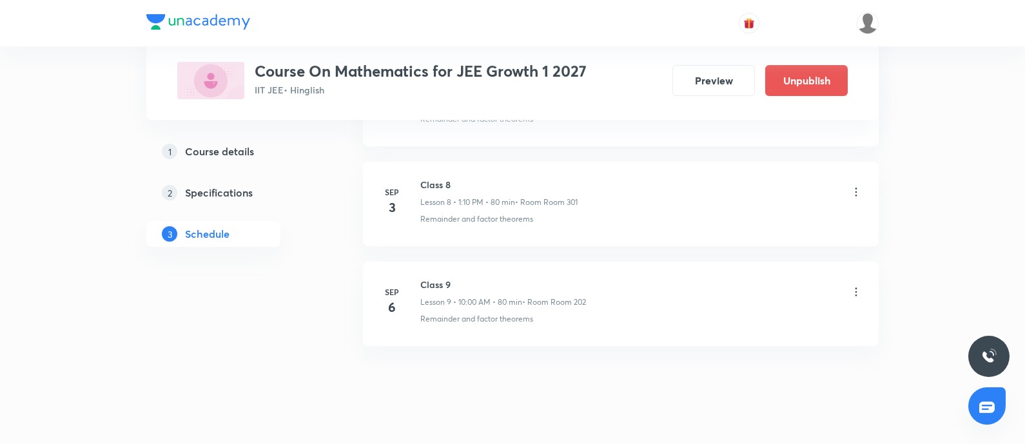
scroll to position [1486, 0]
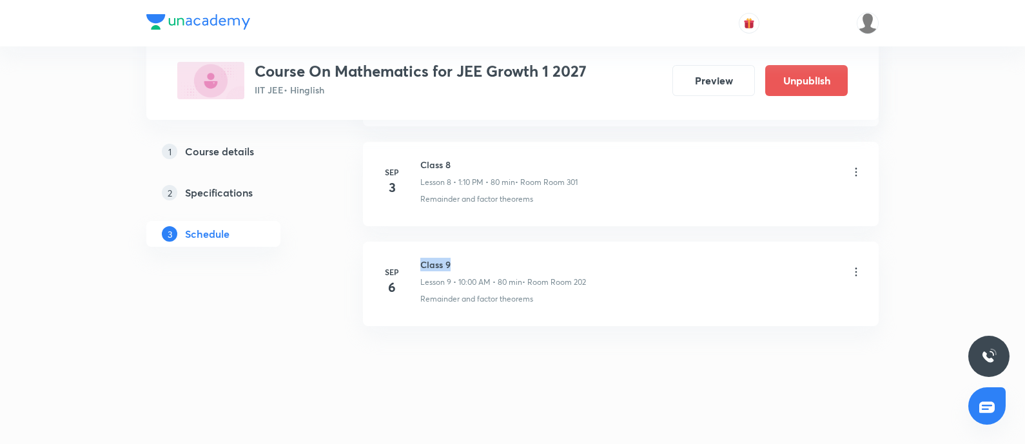
drag, startPoint x: 422, startPoint y: 261, endPoint x: 460, endPoint y: 257, distance: 38.2
click at [460, 258] on h6 "Class 9" at bounding box center [503, 265] width 166 height 14
copy h6 "Class 9"
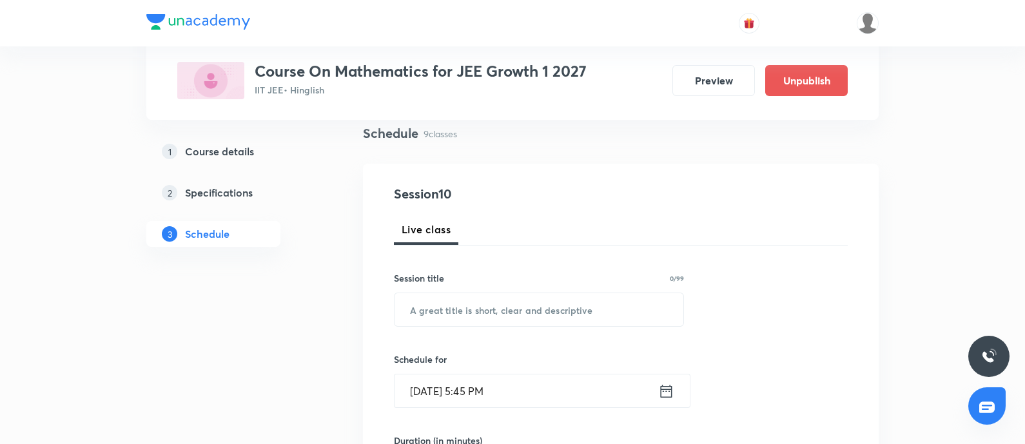
scroll to position [0, 0]
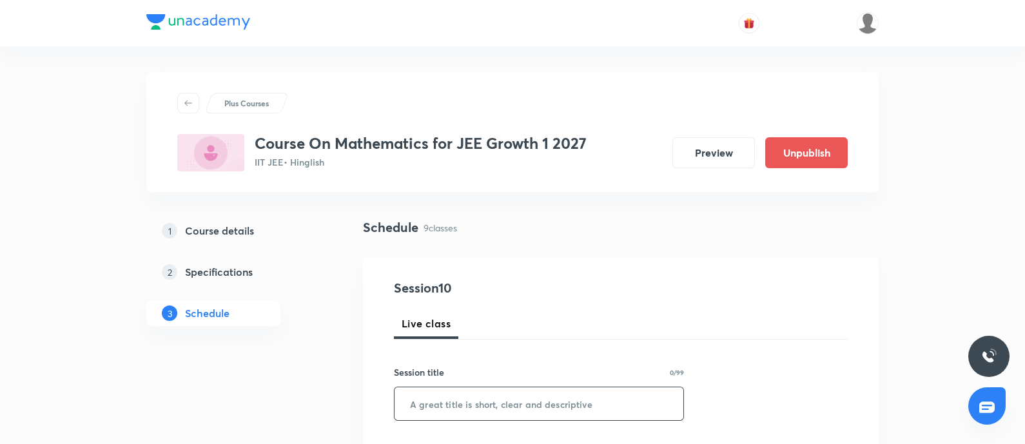
click at [465, 355] on input "text" at bounding box center [539, 404] width 289 height 33
paste input "Class 9"
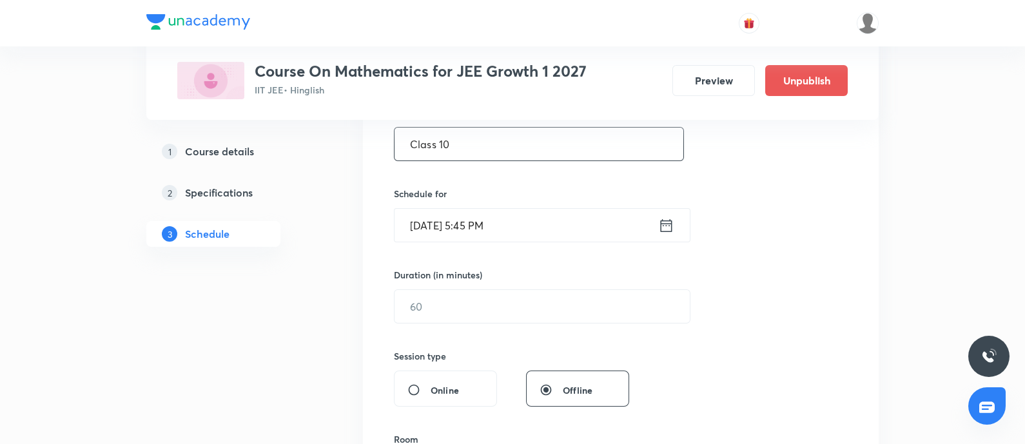
scroll to position [261, 0]
type input "Class 10"
click at [531, 237] on input "[DATE] 5:45 PM" at bounding box center [527, 224] width 264 height 33
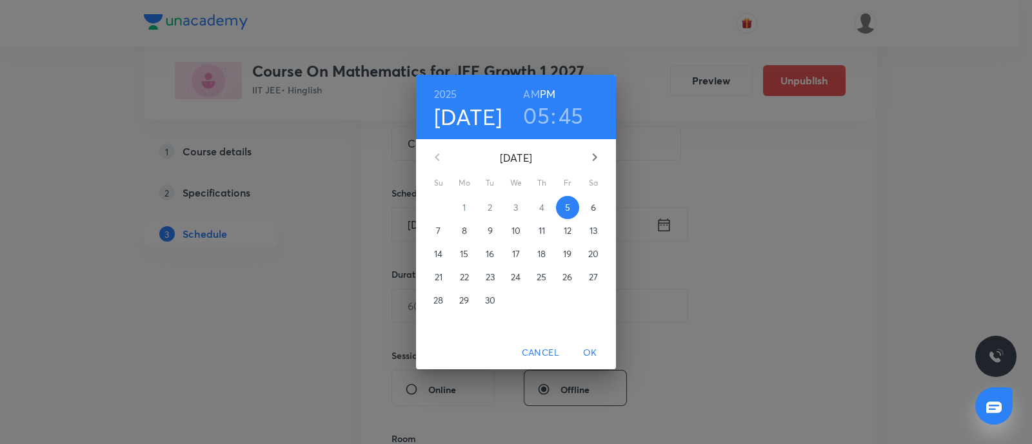
click at [593, 204] on p "6" at bounding box center [593, 207] width 5 height 13
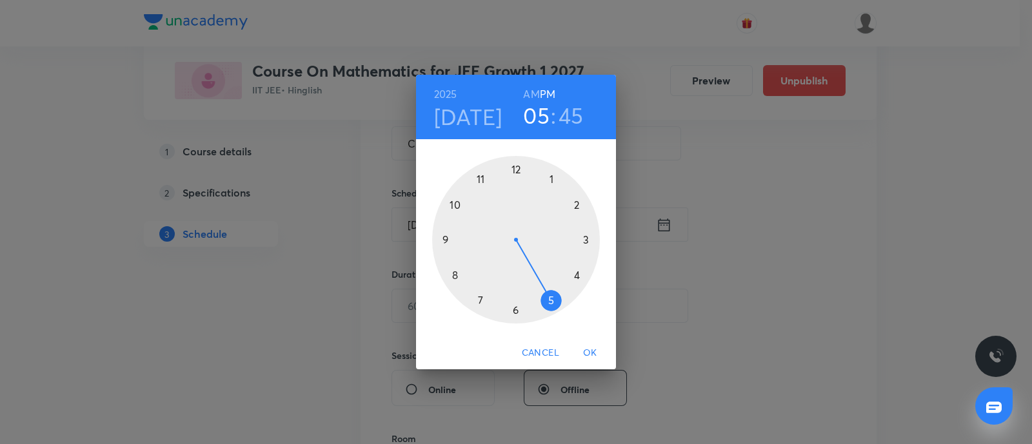
click at [577, 204] on div at bounding box center [516, 240] width 168 height 168
click at [455, 275] on div at bounding box center [516, 240] width 168 height 168
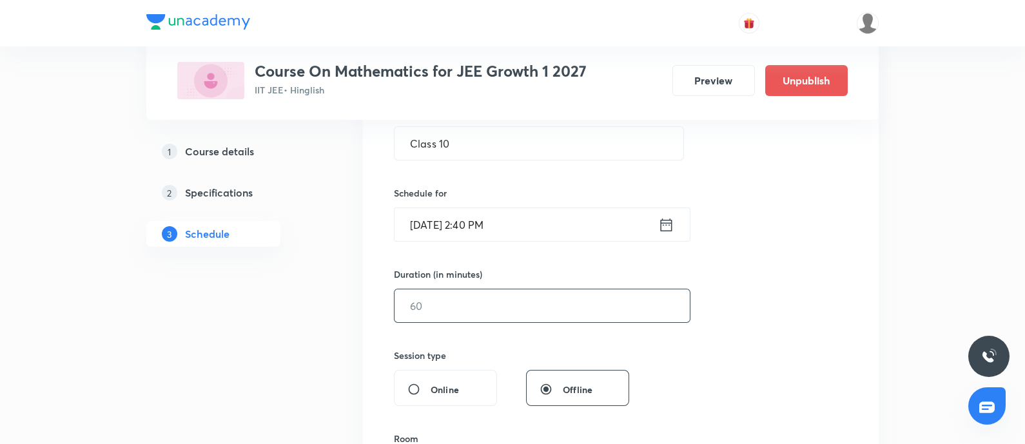
click at [467, 297] on input "text" at bounding box center [542, 306] width 295 height 33
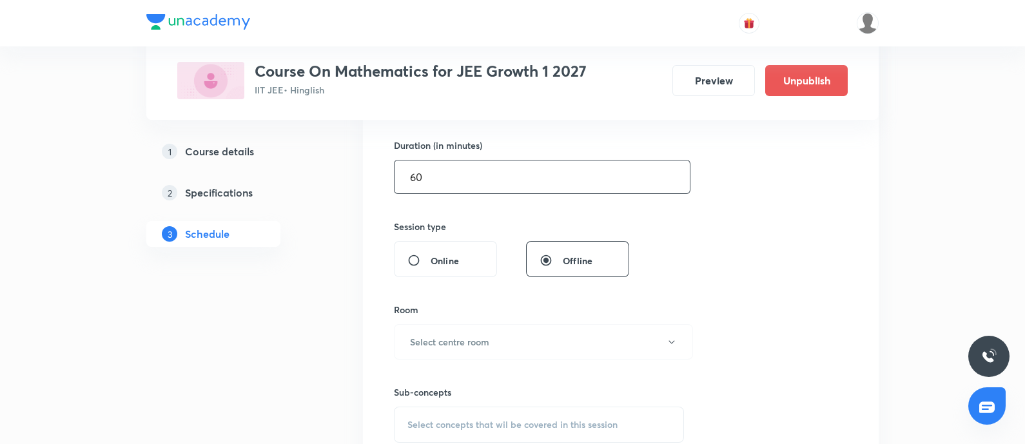
scroll to position [395, 0]
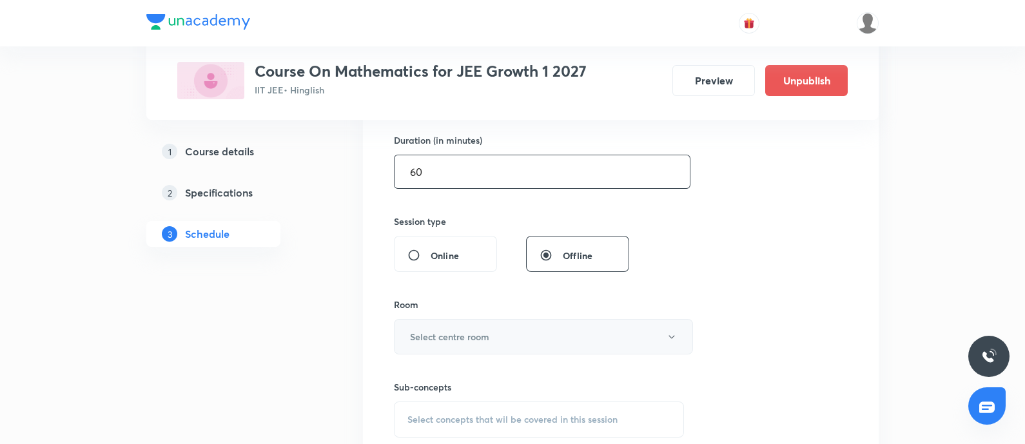
type input "60"
click at [466, 330] on h6 "Select centre room" at bounding box center [449, 337] width 79 height 14
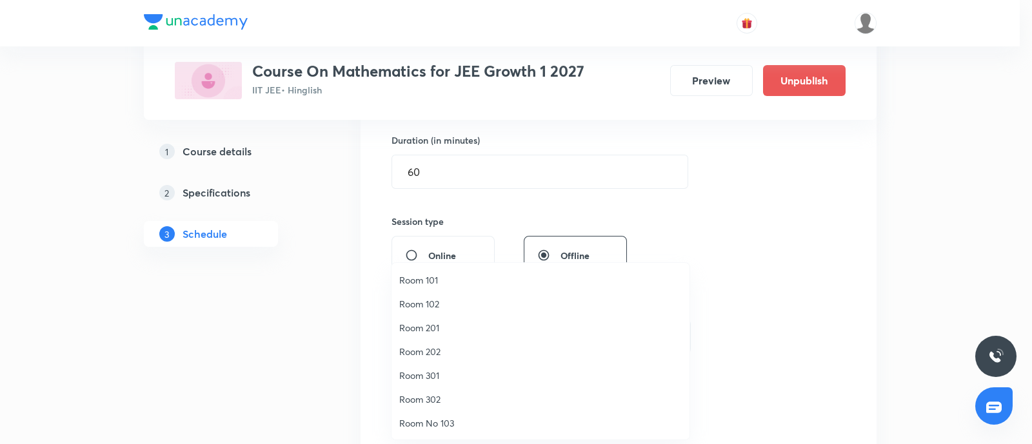
click at [435, 351] on span "Room 202" at bounding box center [540, 352] width 282 height 14
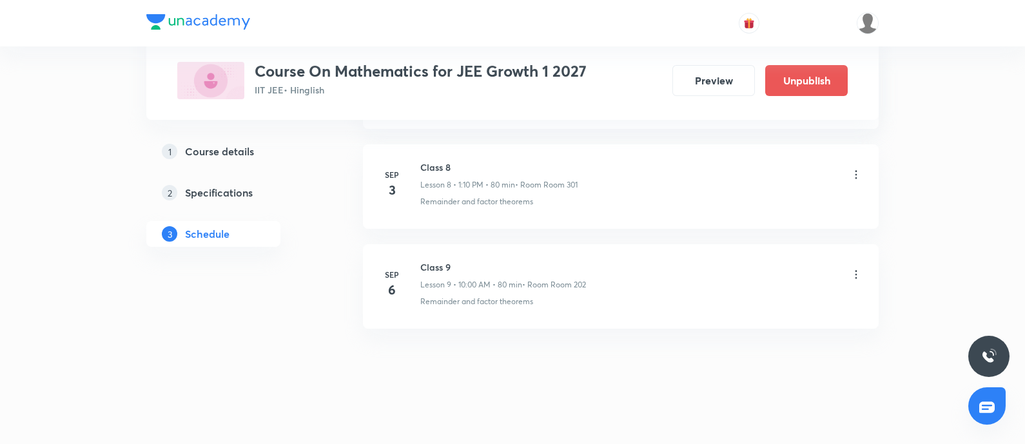
scroll to position [1486, 0]
drag, startPoint x: 557, startPoint y: 293, endPoint x: 418, endPoint y: 299, distance: 139.4
click at [418, 299] on div "[DATE] Class 9 Lesson 9 • 10:00 AM • 80 min • Room Room 202 Remainder and facto…" at bounding box center [621, 281] width 484 height 47
copy p "Remainder and factor theorems"
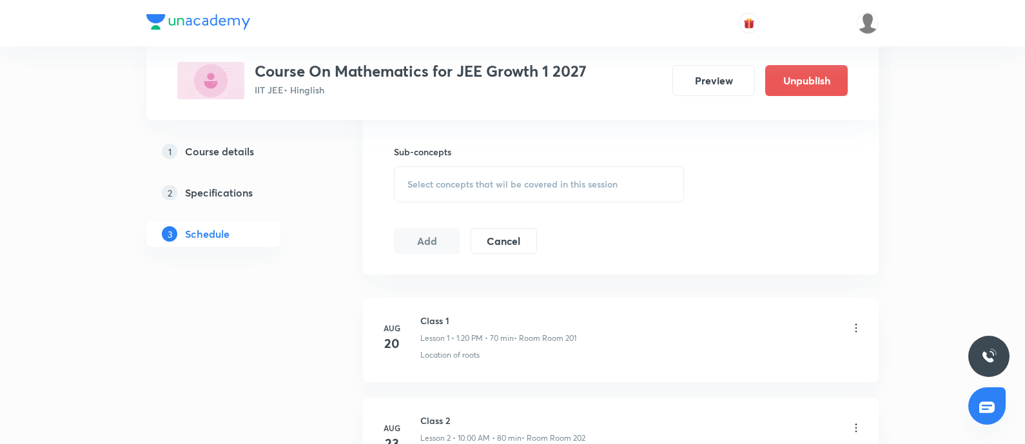
scroll to position [628, 0]
click at [470, 195] on div "Select concepts that wil be covered in this session" at bounding box center [539, 187] width 290 height 36
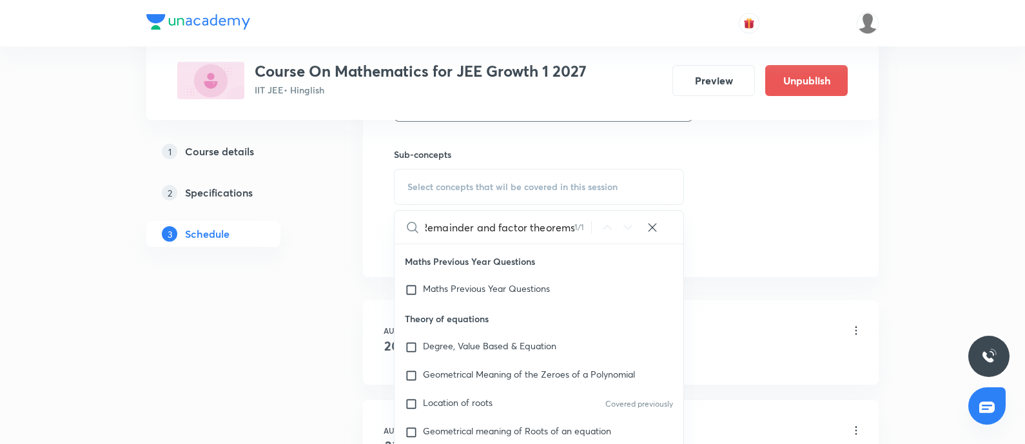
scroll to position [190, 0]
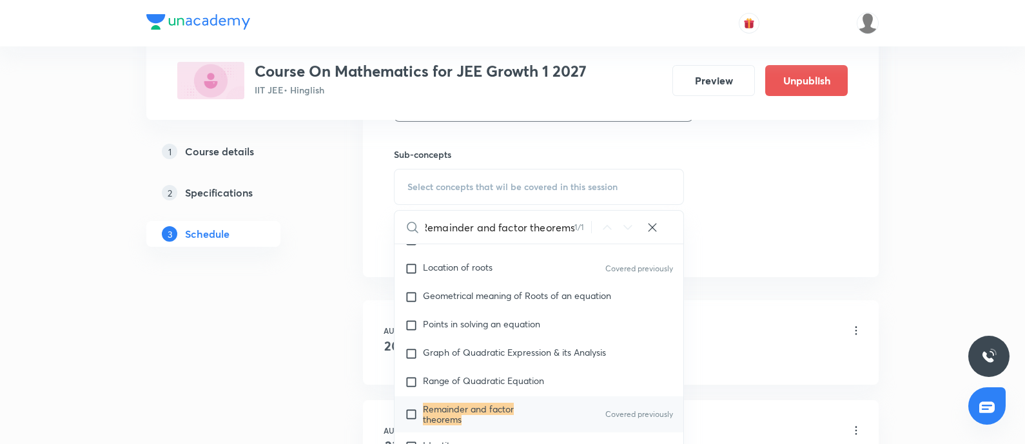
type input "Remainder and factor theorems"
click at [451, 355] on mark "Remainder and factor theorems" at bounding box center [468, 414] width 91 height 23
checkbox input "true"
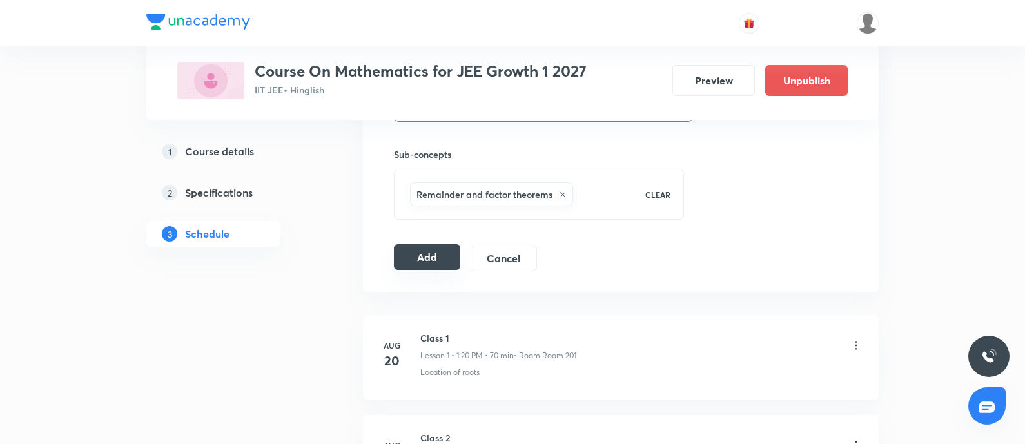
click at [437, 254] on button "Add" at bounding box center [427, 257] width 66 height 26
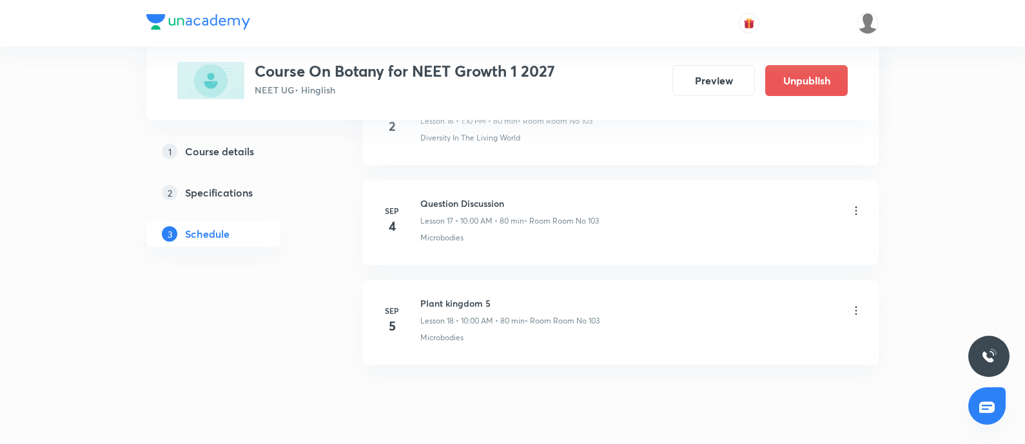
scroll to position [2383, 0]
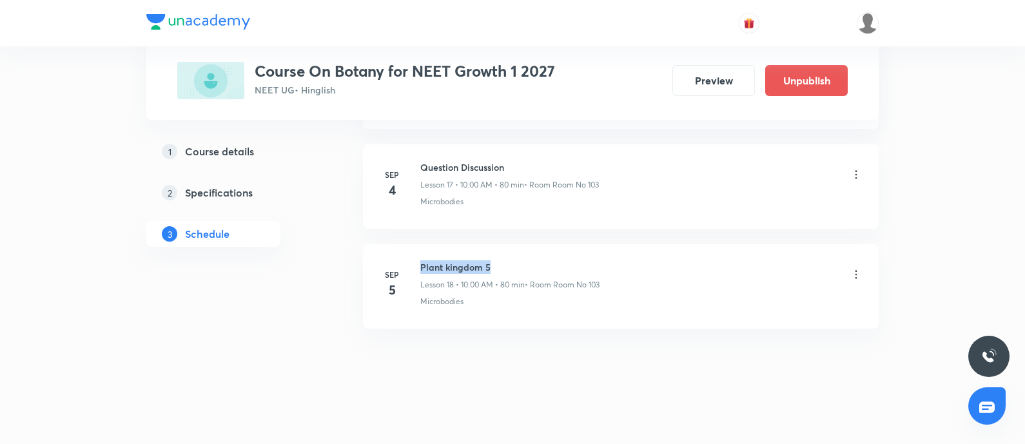
drag, startPoint x: 420, startPoint y: 259, endPoint x: 559, endPoint y: 248, distance: 139.1
click at [559, 248] on li "[DATE] Plant kingdom 5 Lesson 18 • 10:00 AM • 80 min • Room Room No 103 Microbo…" at bounding box center [621, 286] width 516 height 84
copy h6 "Plant kingdom 5"
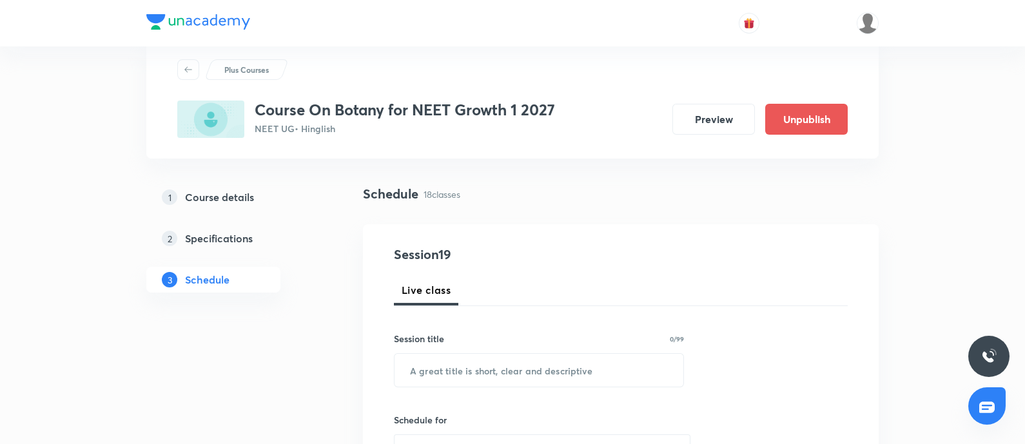
scroll to position [0, 0]
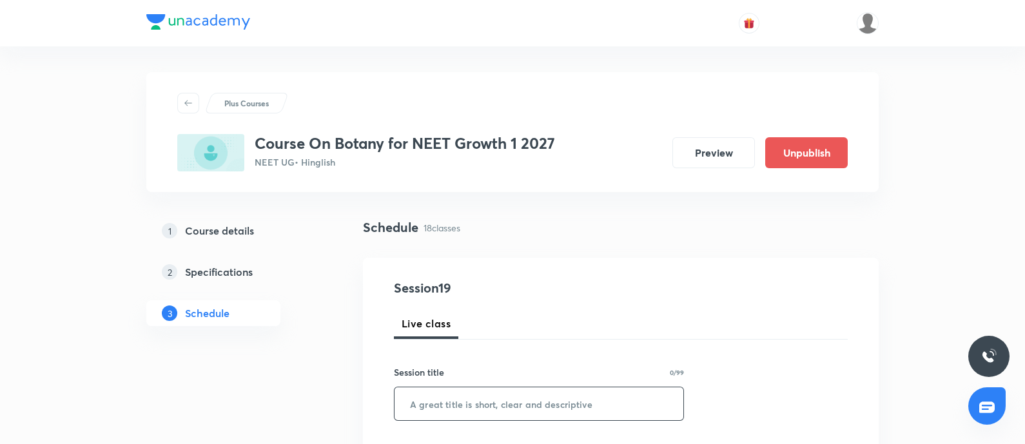
click at [496, 398] on input "text" at bounding box center [539, 404] width 289 height 33
paste input "Plant kingdom 5"
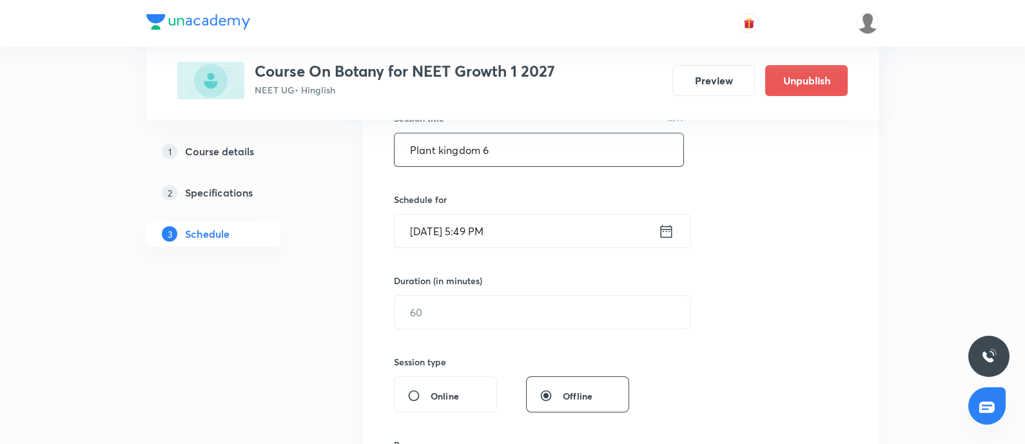
scroll to position [261, 0]
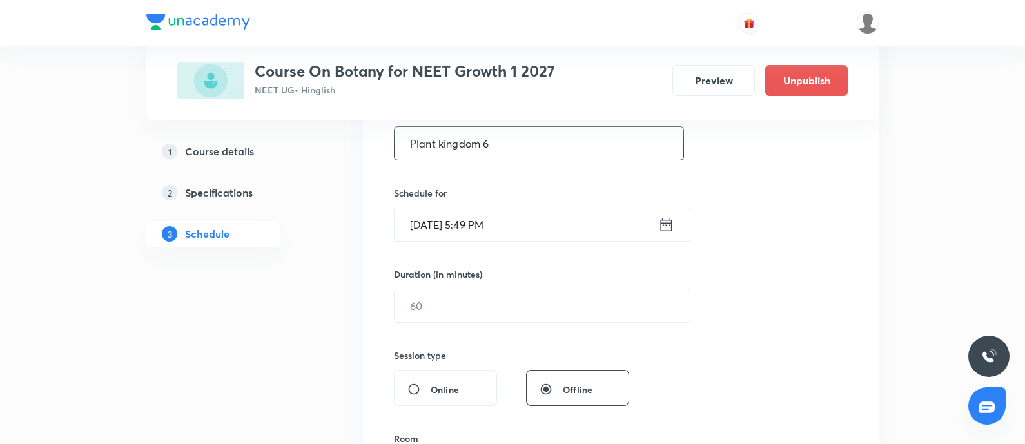
type input "Plant kingdom 6"
click at [545, 226] on input "[DATE] 5:49 PM" at bounding box center [527, 224] width 264 height 33
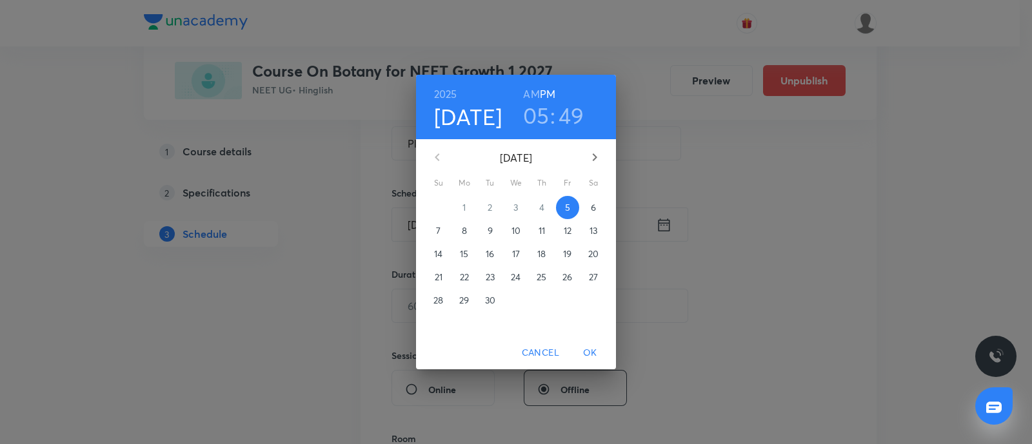
click at [592, 208] on p "6" at bounding box center [593, 207] width 5 height 13
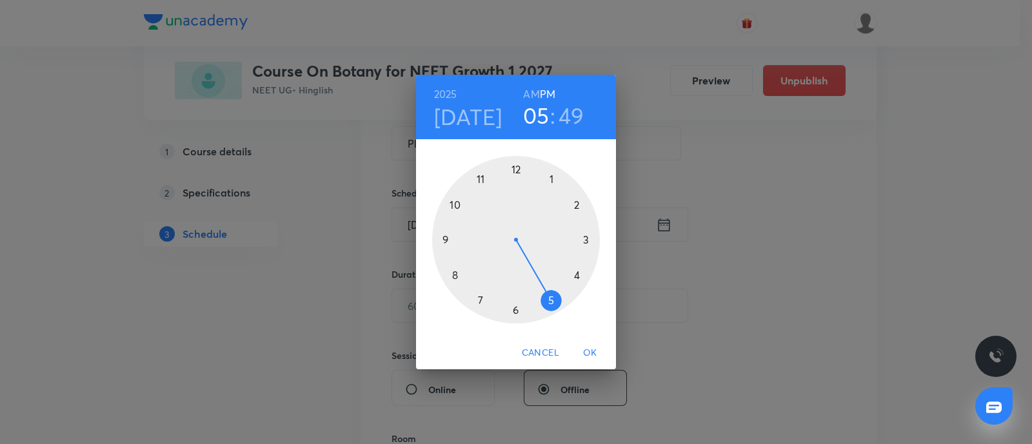
click at [529, 96] on h6 "AM" at bounding box center [531, 94] width 16 height 18
click at [451, 210] on div at bounding box center [516, 240] width 168 height 168
click at [515, 168] on div at bounding box center [516, 240] width 168 height 168
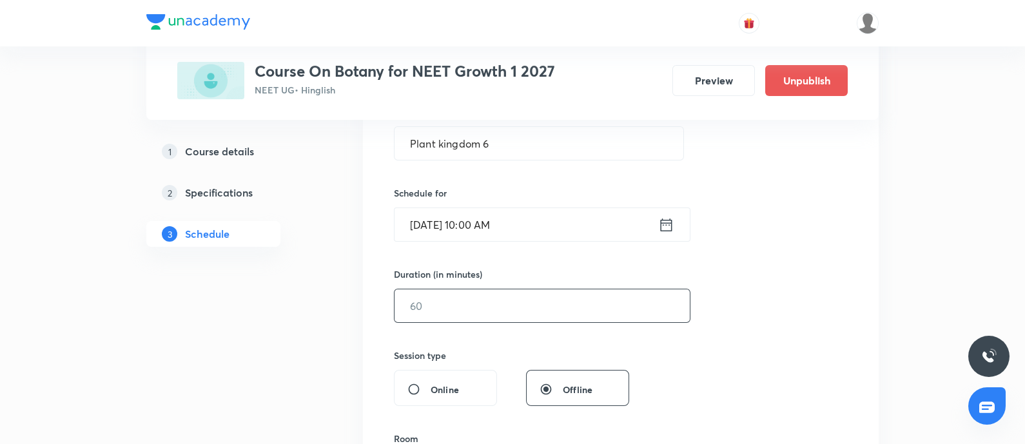
click at [500, 301] on input "text" at bounding box center [542, 306] width 295 height 33
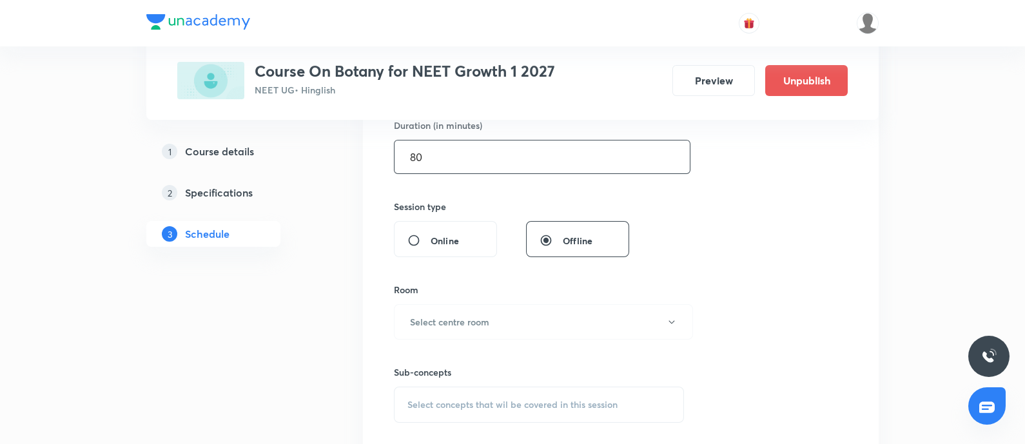
scroll to position [424, 0]
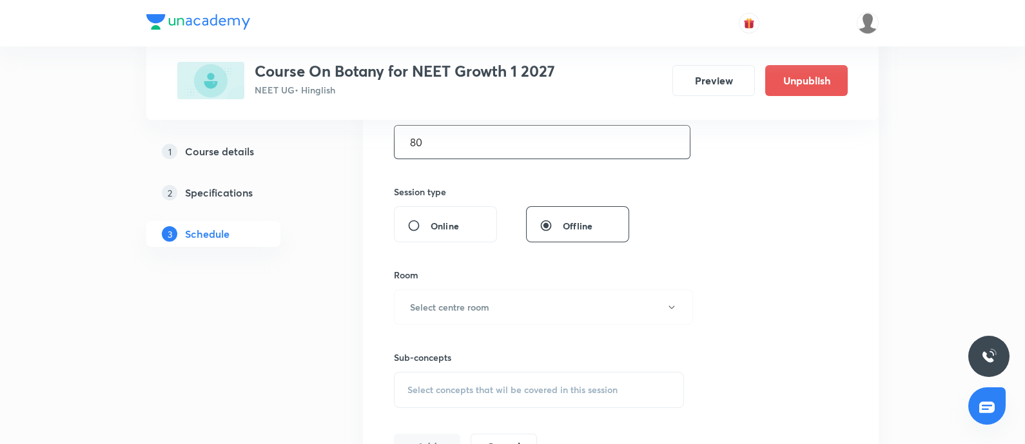
type input "80"
click at [500, 301] on button "Select centre room" at bounding box center [543, 307] width 299 height 35
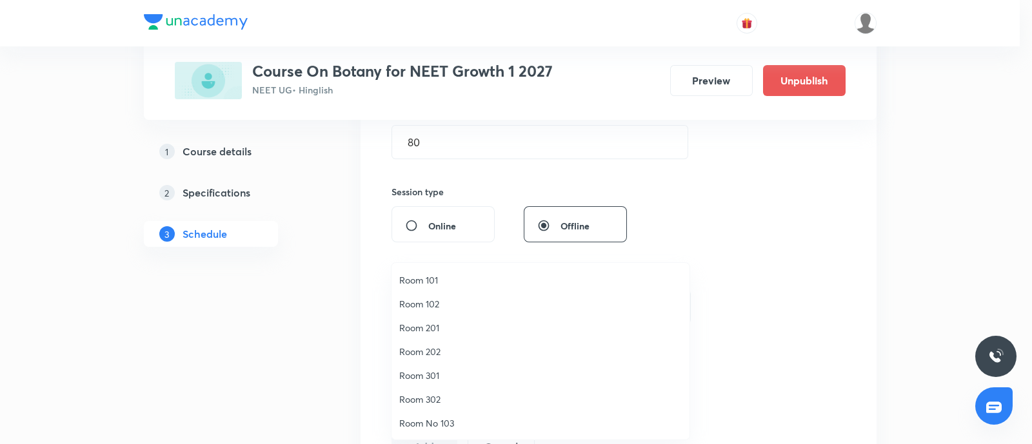
click at [428, 418] on span "Room No 103" at bounding box center [540, 424] width 282 height 14
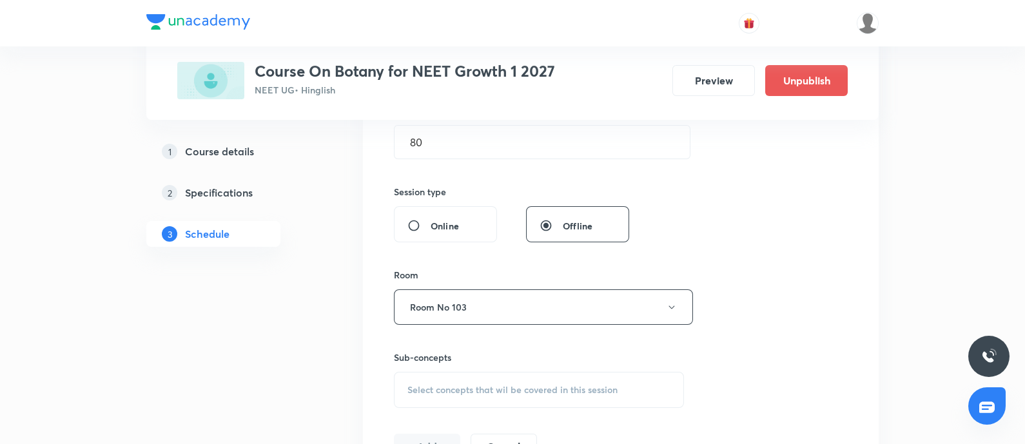
scroll to position [2383, 0]
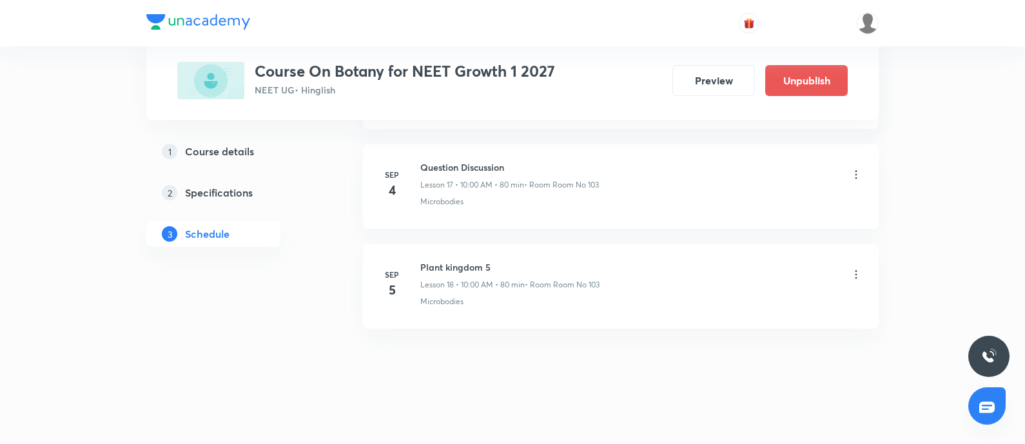
click at [450, 296] on p "Microbodies" at bounding box center [441, 302] width 43 height 12
copy p "Microbodies"
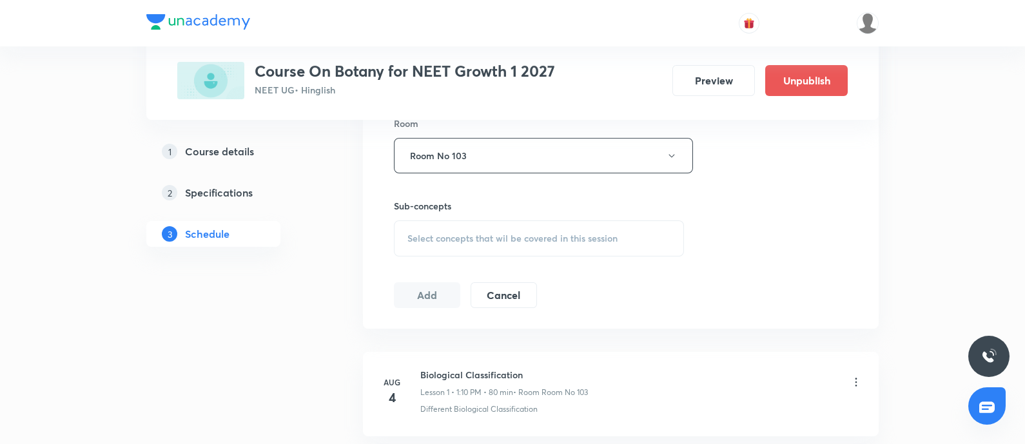
scroll to position [622, 0]
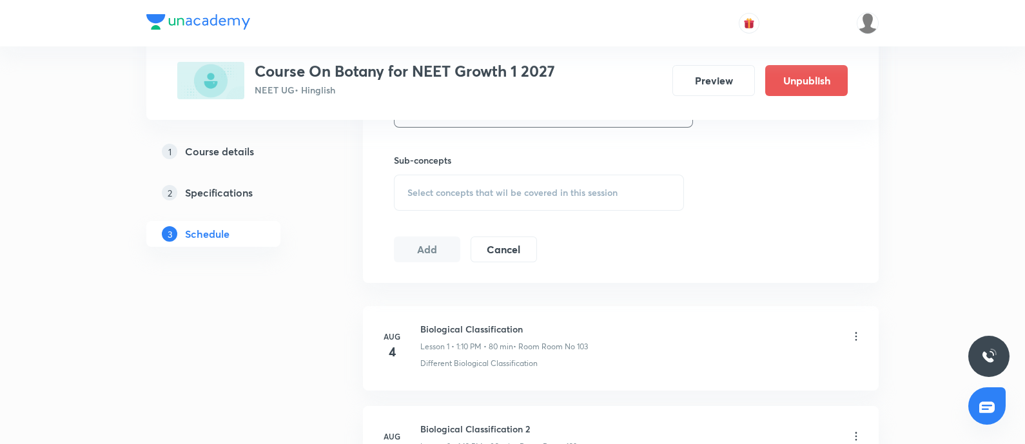
click at [529, 179] on div "Select concepts that wil be covered in this session" at bounding box center [539, 193] width 290 height 36
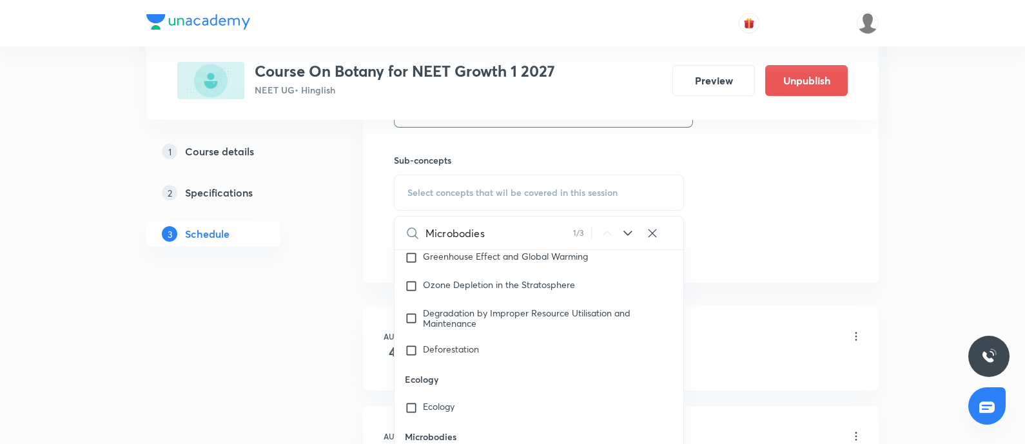
scroll to position [12134, 0]
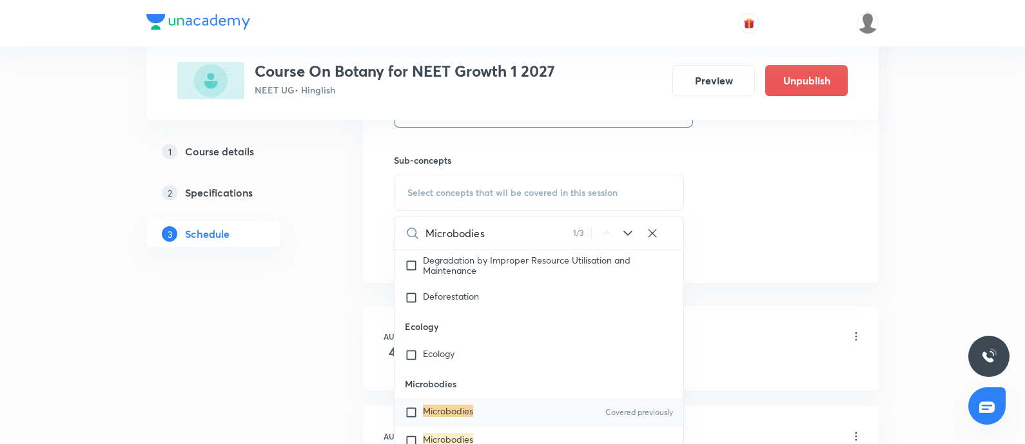
type input "Microbodies"
click at [437, 409] on mark "Microbodies" at bounding box center [448, 411] width 50 height 12
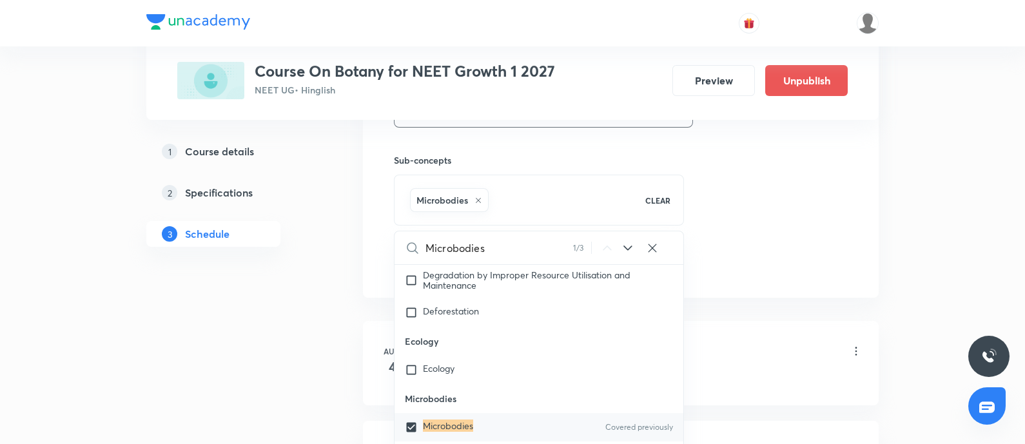
checkbox input "true"
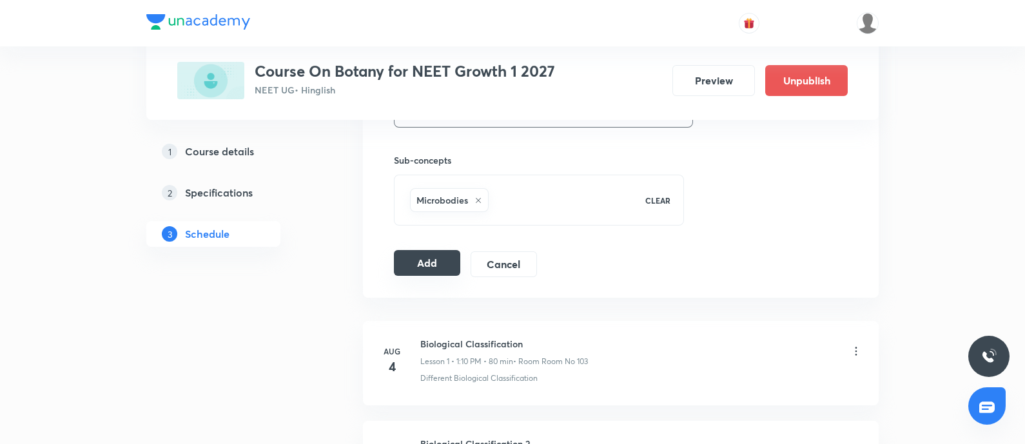
click at [422, 268] on button "Add" at bounding box center [427, 263] width 66 height 26
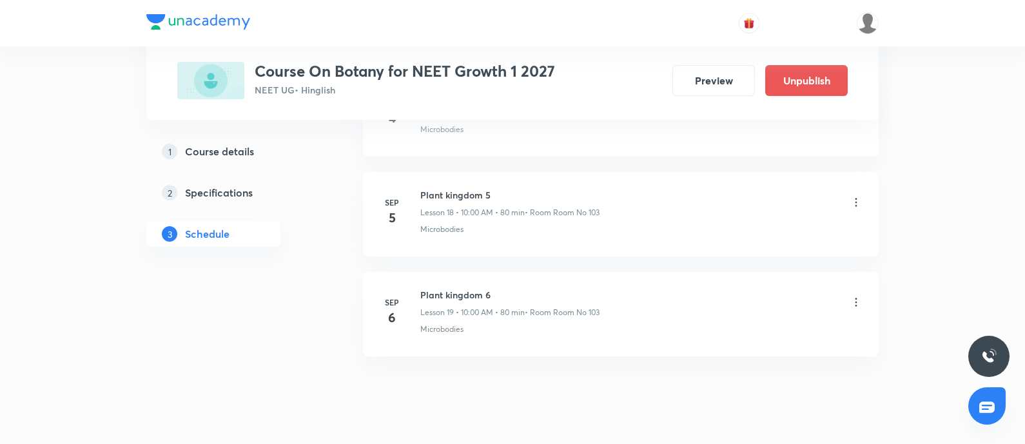
scroll to position [1891, 0]
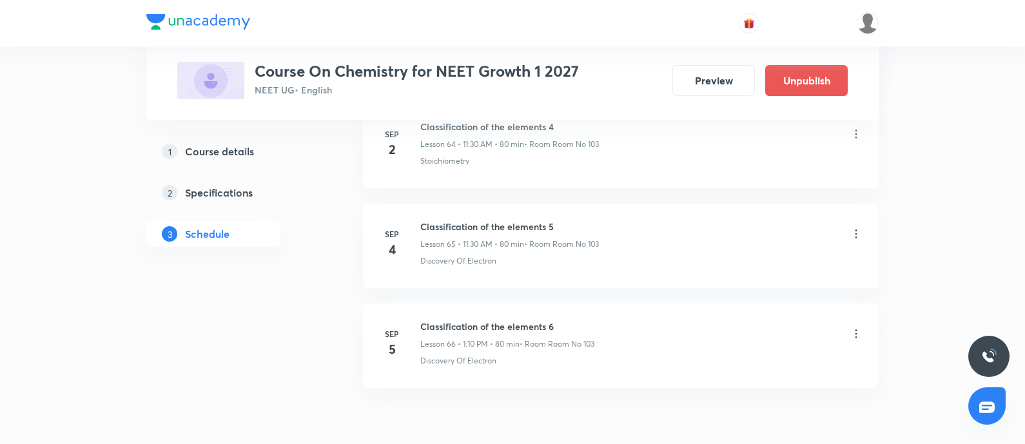
scroll to position [7252, 0]
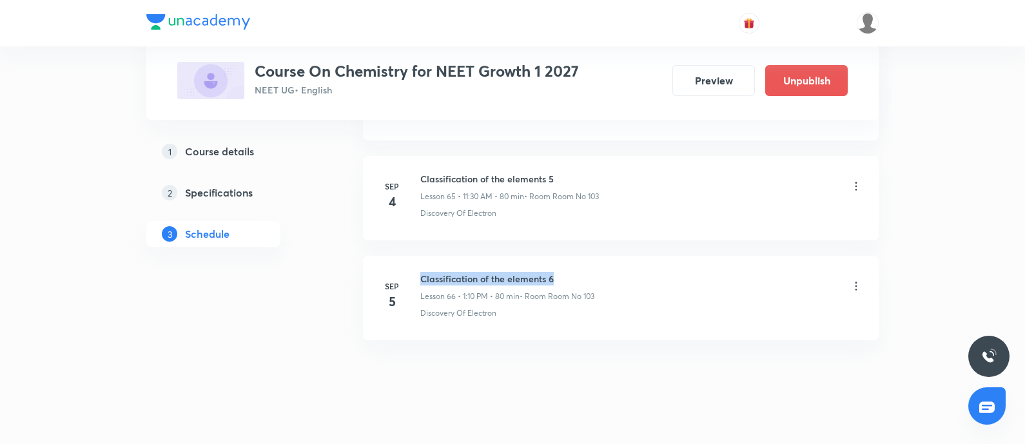
drag, startPoint x: 422, startPoint y: 259, endPoint x: 589, endPoint y: 255, distance: 166.5
click at [589, 272] on h6 "Classification of the elements 6" at bounding box center [507, 279] width 174 height 14
copy h6 "Classification of the elements 6"
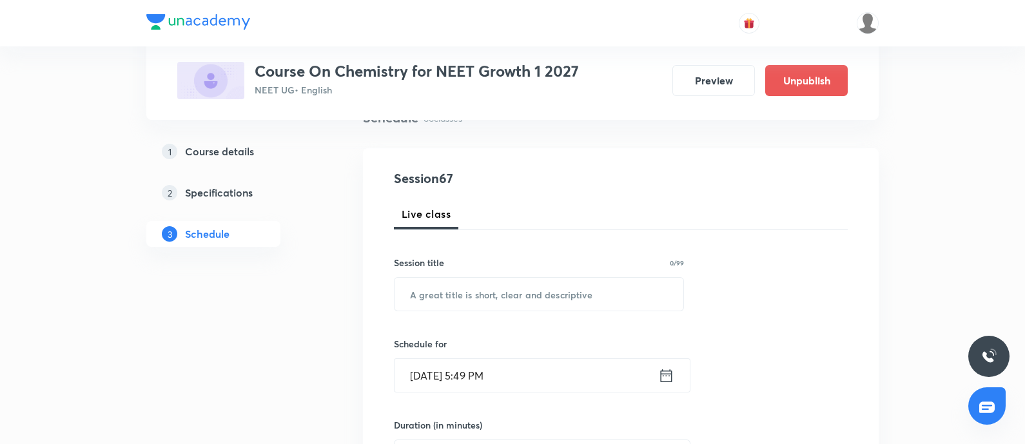
scroll to position [0, 0]
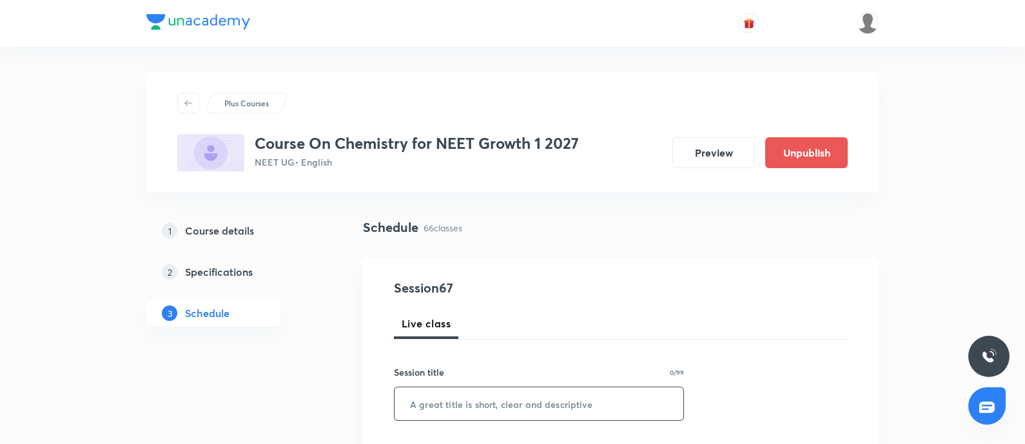
click at [514, 395] on input "text" at bounding box center [539, 404] width 289 height 33
paste input "Classification of the elements 6"
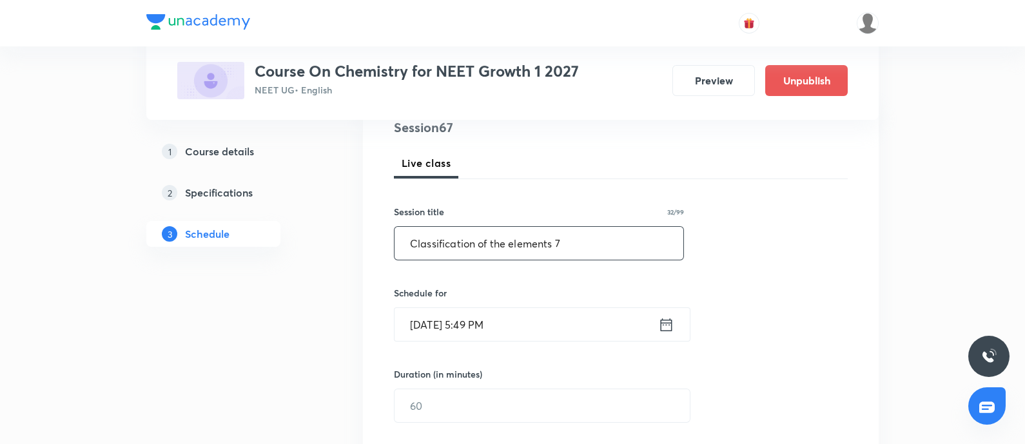
scroll to position [190, 0]
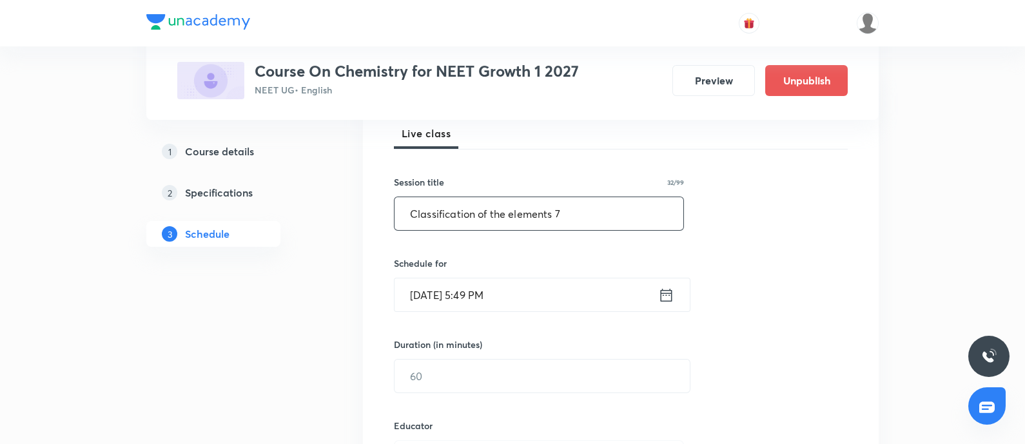
type input "Classification of the elements 7"
click at [555, 306] on input "[DATE] 5:49 PM" at bounding box center [527, 295] width 264 height 33
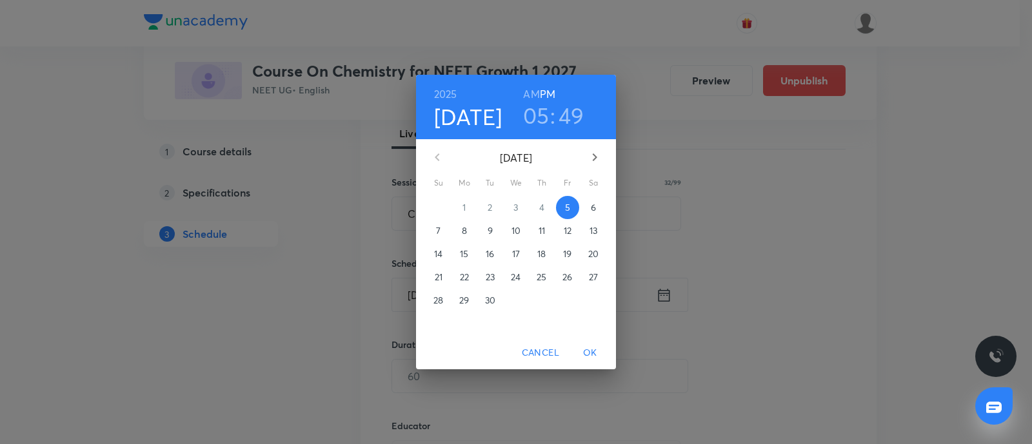
click at [588, 211] on span "6" at bounding box center [593, 207] width 23 height 13
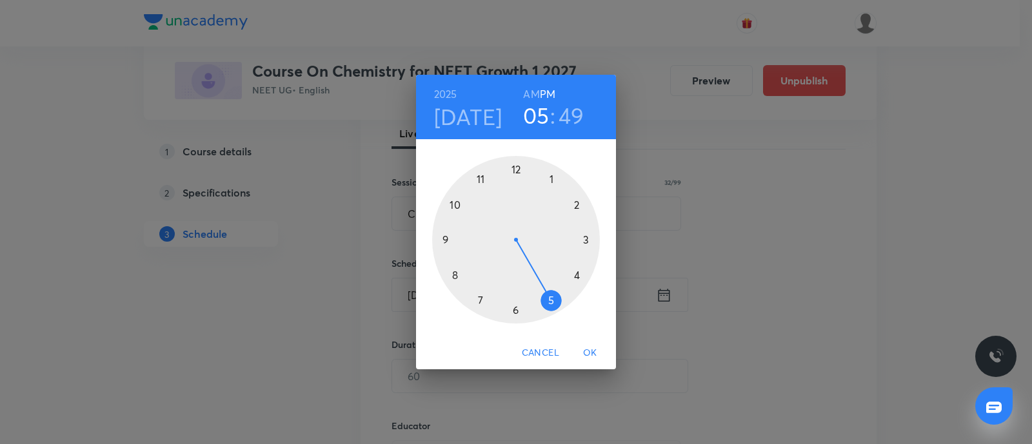
click at [534, 94] on h6 "AM" at bounding box center [531, 94] width 16 height 18
click at [480, 179] on div at bounding box center [516, 240] width 168 height 168
click at [513, 306] on div at bounding box center [516, 240] width 168 height 168
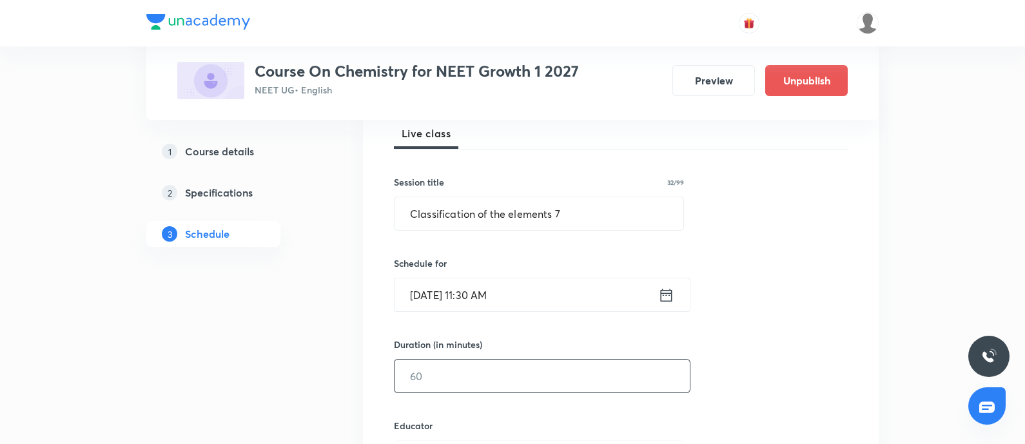
click at [482, 365] on input "text" at bounding box center [542, 376] width 295 height 33
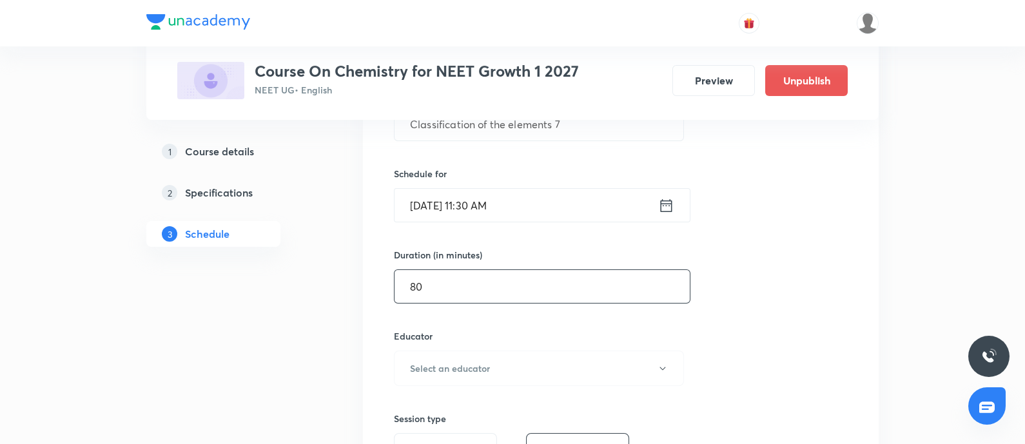
scroll to position [314, 0]
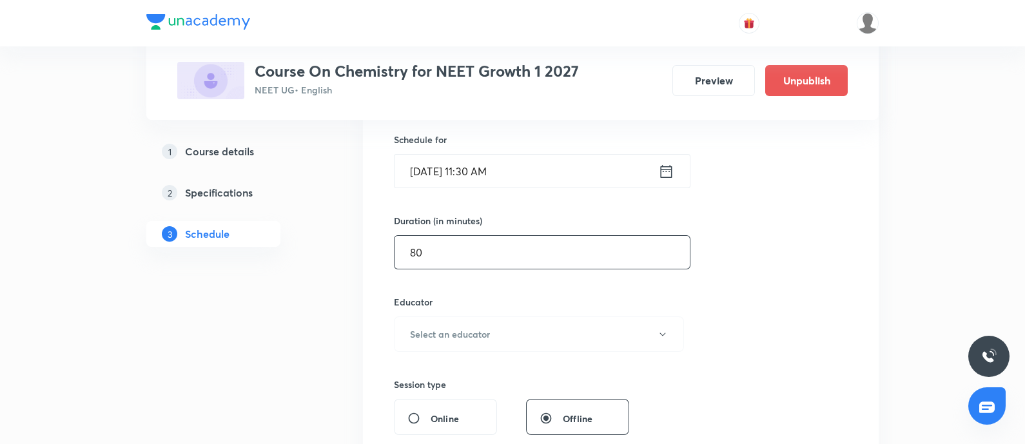
type input "80"
click at [461, 333] on h6 "Select an educator" at bounding box center [450, 335] width 80 height 14
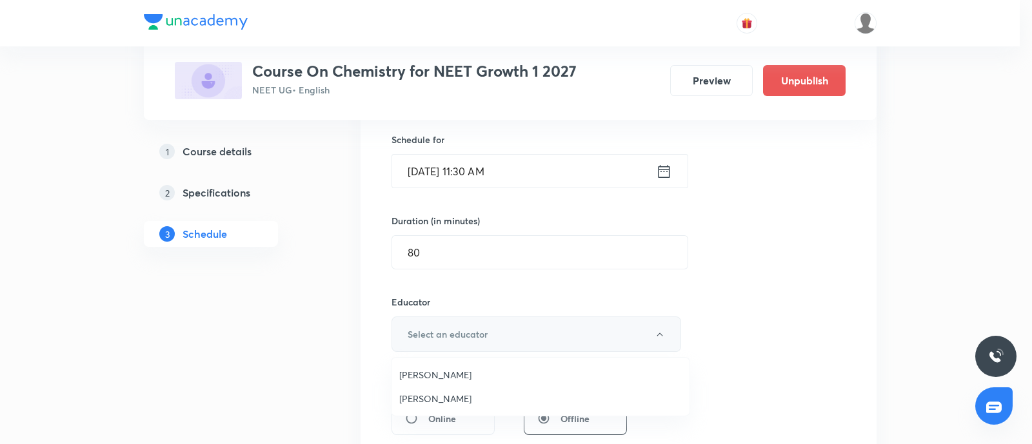
click at [461, 333] on div at bounding box center [516, 222] width 1032 height 444
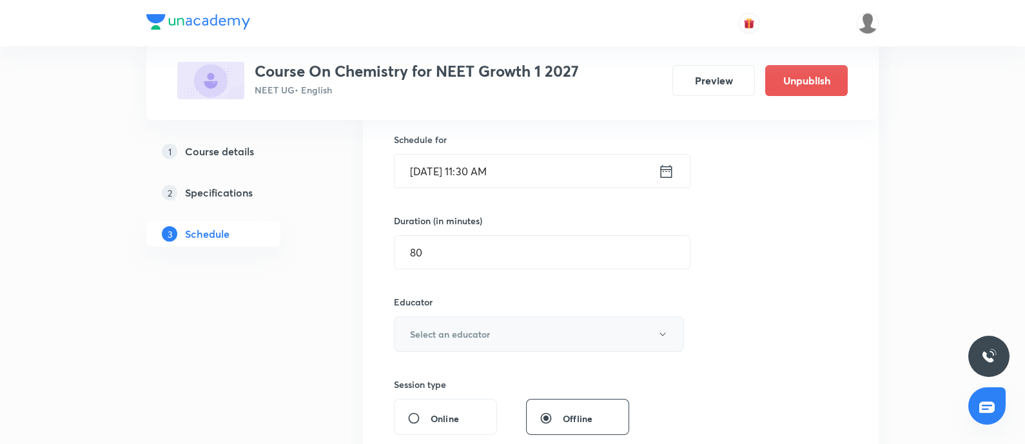
click at [460, 331] on h6 "Select an educator" at bounding box center [450, 335] width 80 height 14
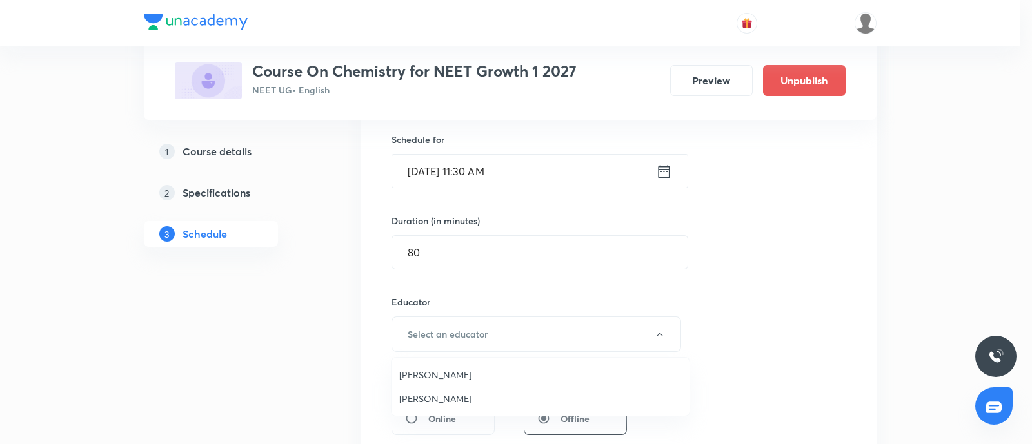
click at [442, 401] on span "Sandeep Maurya" at bounding box center [540, 399] width 282 height 14
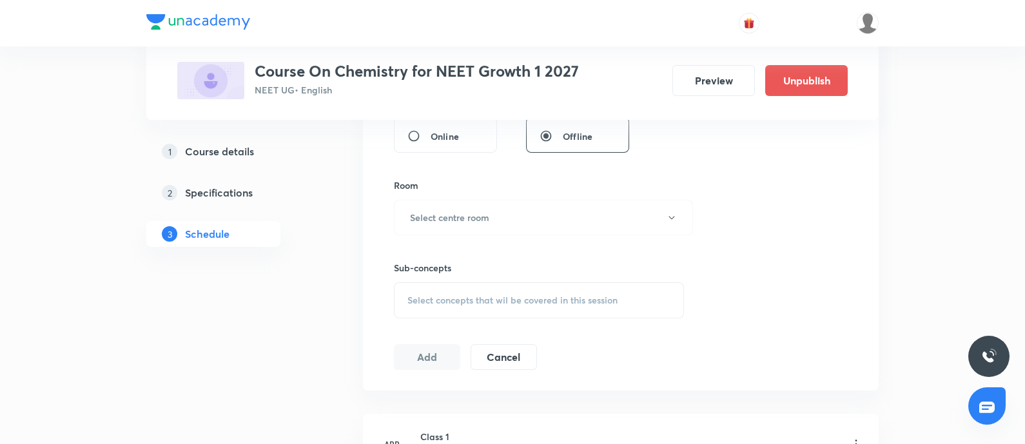
scroll to position [615, 0]
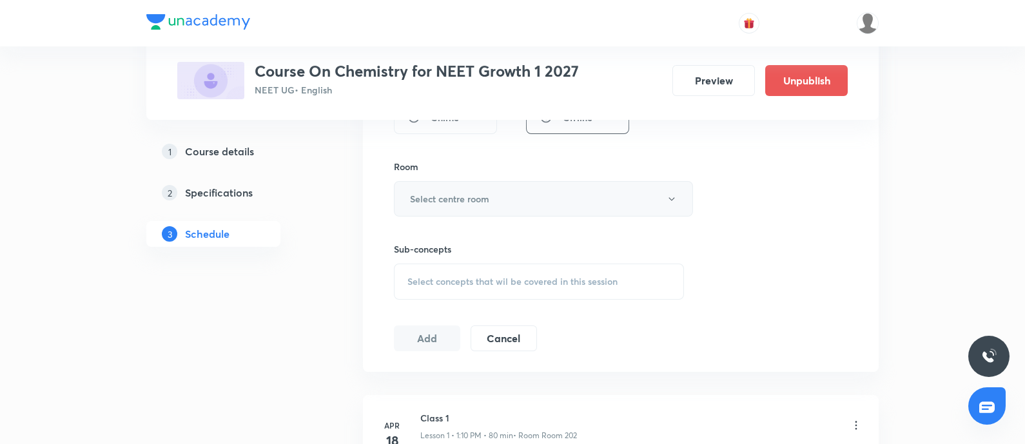
click at [521, 194] on button "Select centre room" at bounding box center [543, 198] width 299 height 35
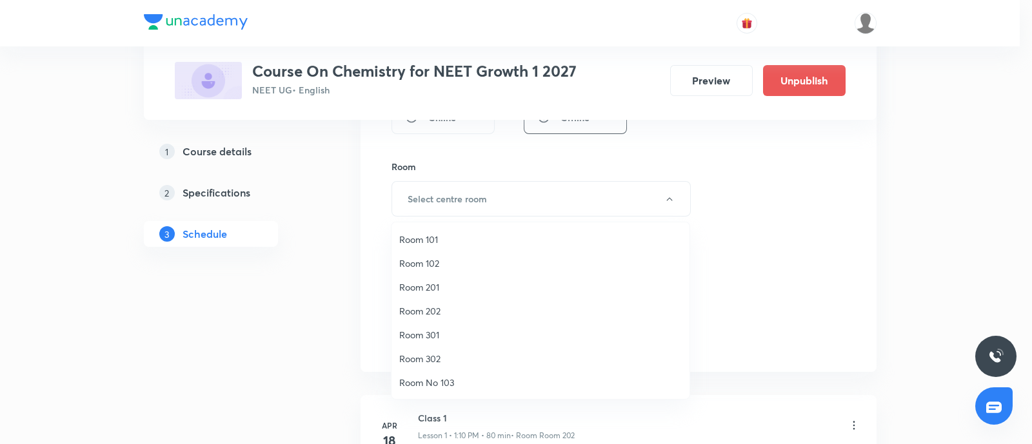
click at [440, 385] on span "Room No 103" at bounding box center [540, 383] width 282 height 14
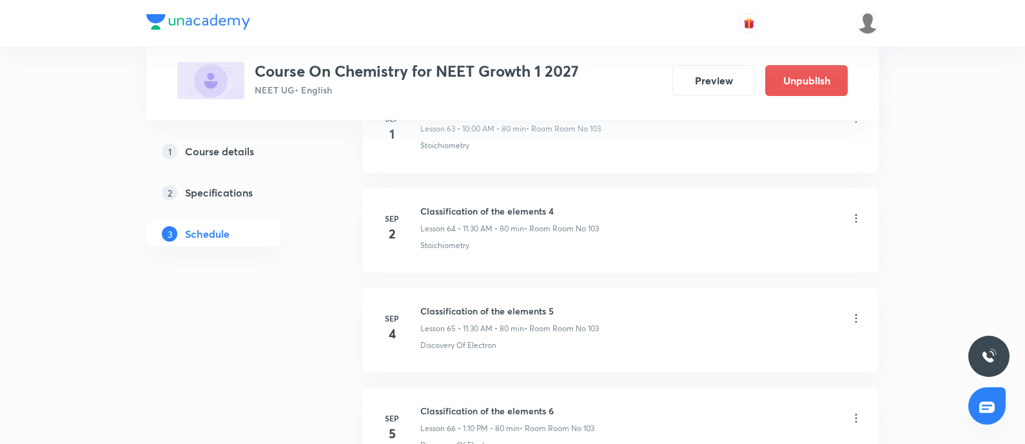
scroll to position [7252, 0]
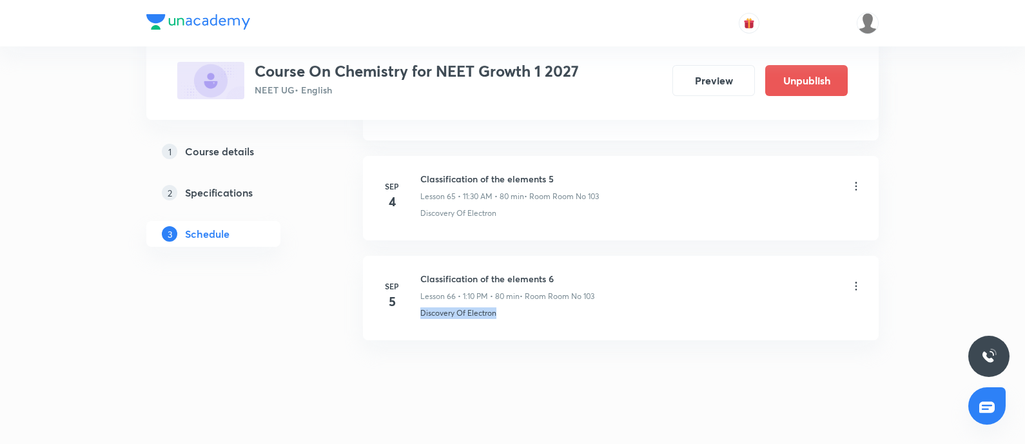
drag, startPoint x: 422, startPoint y: 295, endPoint x: 535, endPoint y: 306, distance: 114.0
click at [535, 306] on li "Sep 5 Classification of the elements 6 Lesson 66 • 1:10 PM • 80 min • Room Room…" at bounding box center [621, 298] width 516 height 84
copy p "Discovery Of Electron"
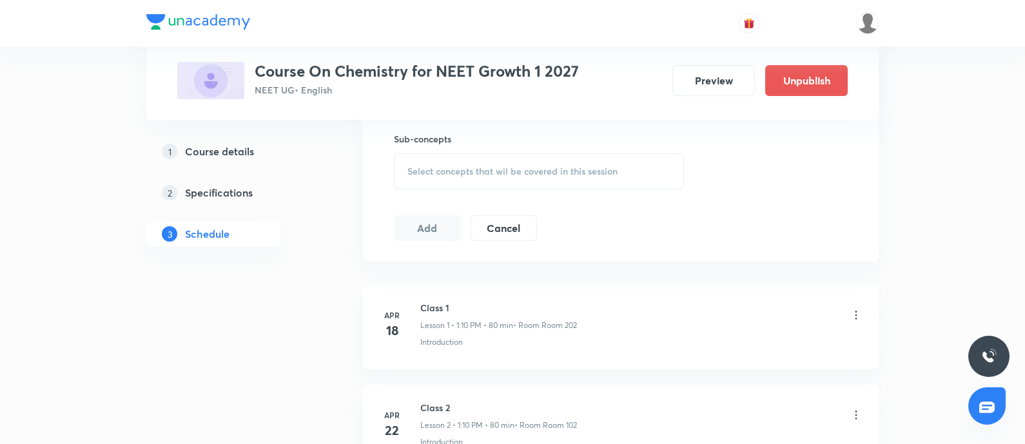
scroll to position [717, 0]
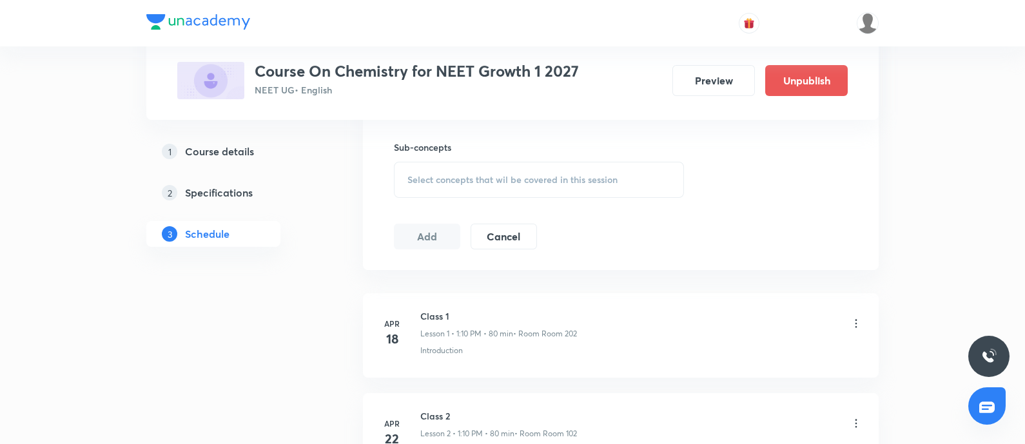
click at [520, 168] on div "Select concepts that wil be covered in this session" at bounding box center [539, 180] width 290 height 36
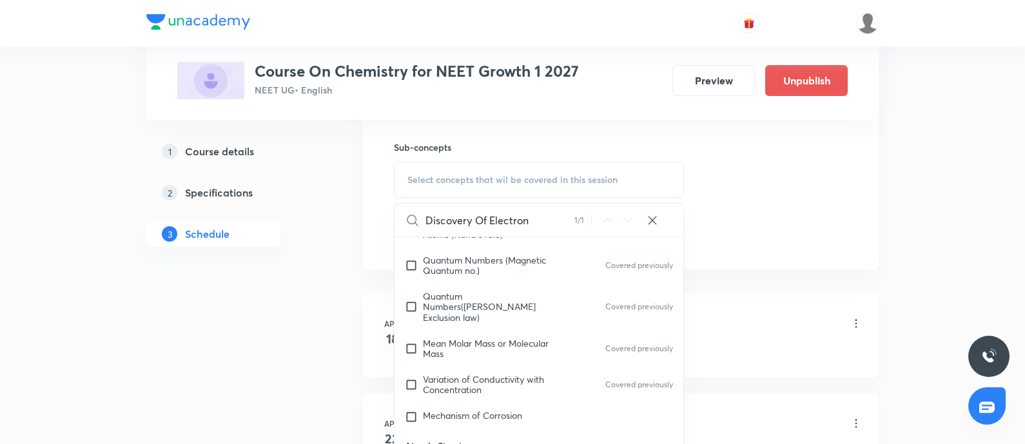
scroll to position [496, 0]
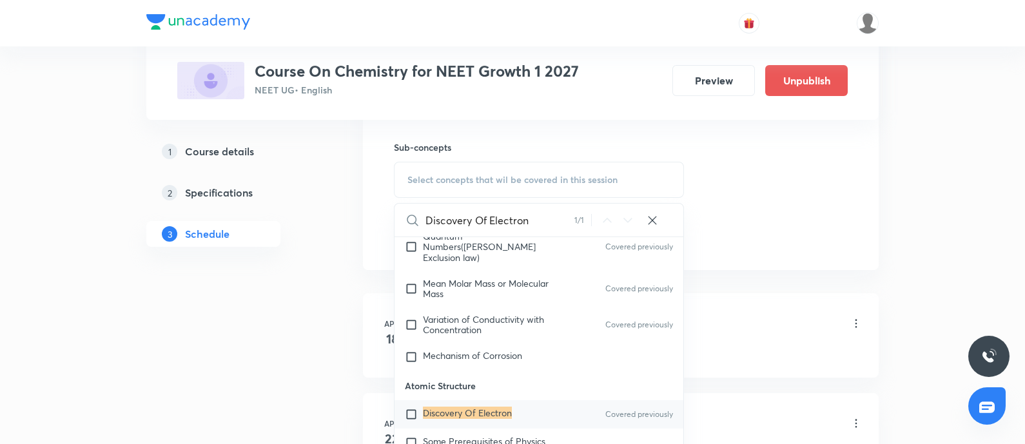
type input "Discovery Of Electron"
click at [428, 407] on mark "Discovery Of Electron" at bounding box center [467, 413] width 89 height 12
checkbox input "true"
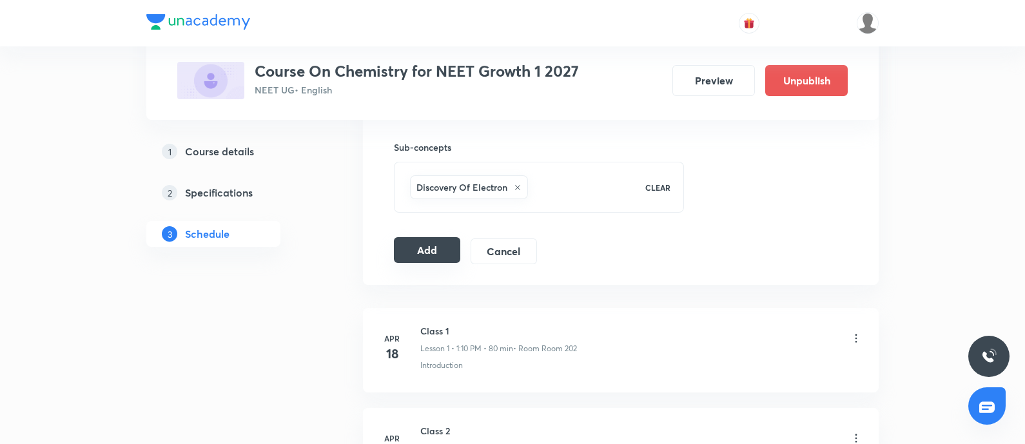
click at [431, 251] on button "Add" at bounding box center [427, 250] width 66 height 26
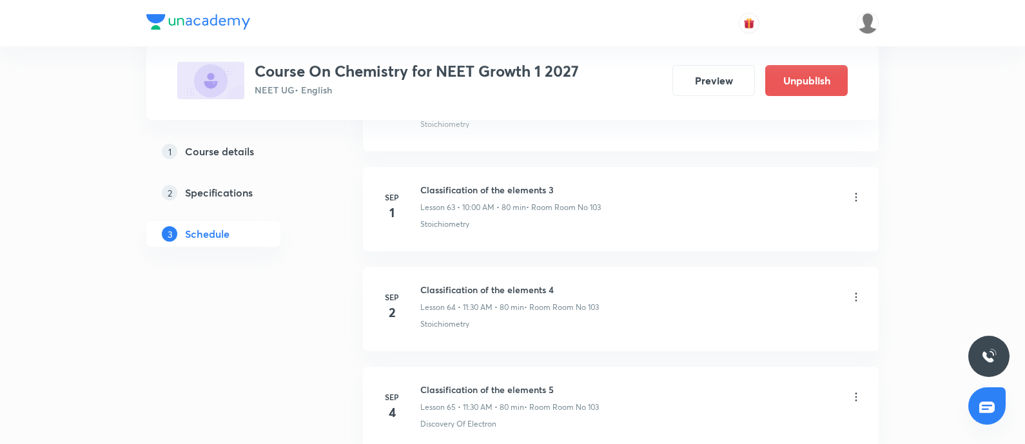
scroll to position [6678, 0]
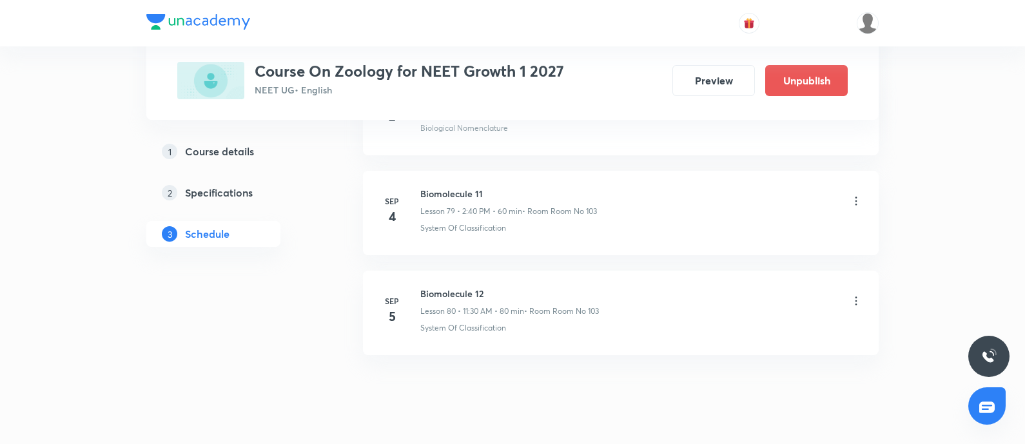
scroll to position [8566, 0]
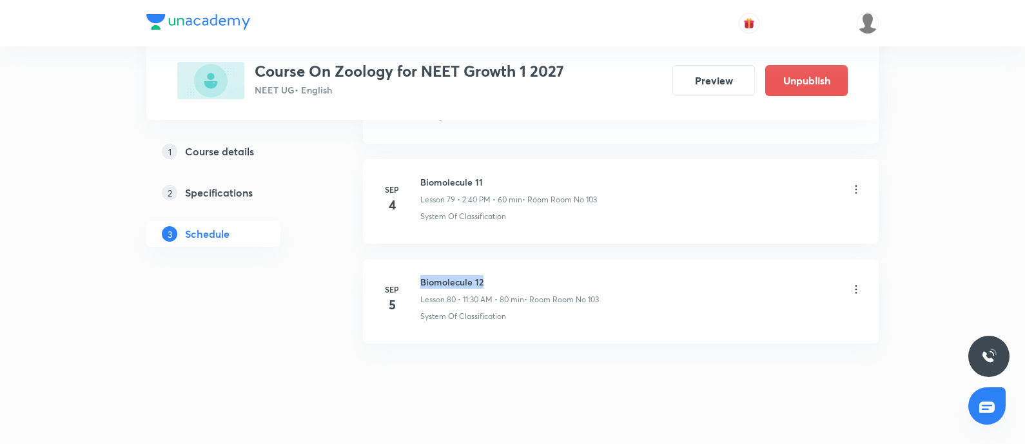
drag, startPoint x: 420, startPoint y: 261, endPoint x: 542, endPoint y: 251, distance: 121.7
click at [542, 259] on li "[DATE] Biomolecule 12 Lesson 80 • 11:30 AM • 80 min • Room Room No 103 System O…" at bounding box center [621, 301] width 516 height 84
copy h6 "Biomolecule 12"
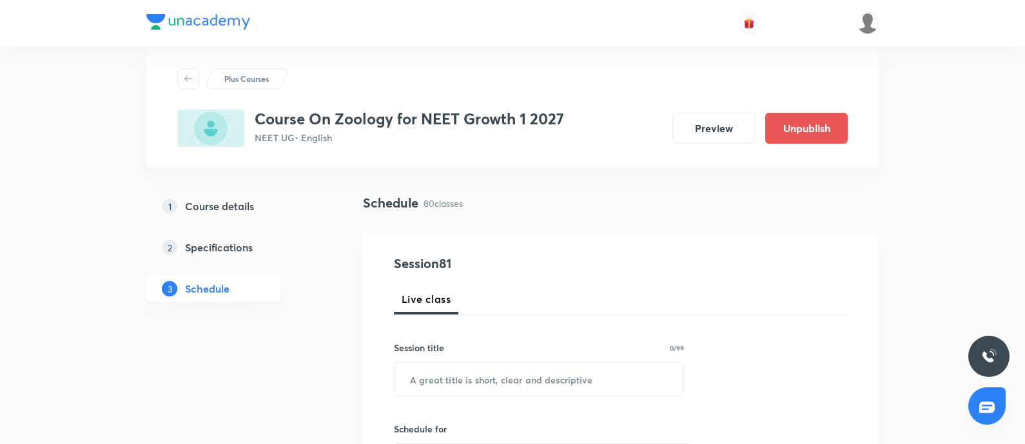
scroll to position [0, 0]
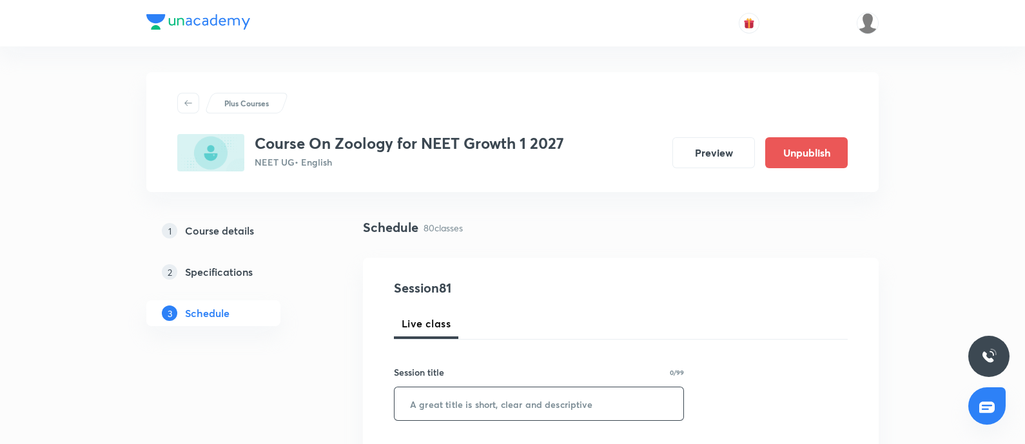
click at [493, 408] on input "text" at bounding box center [539, 404] width 289 height 33
paste input "Biomolecule 12"
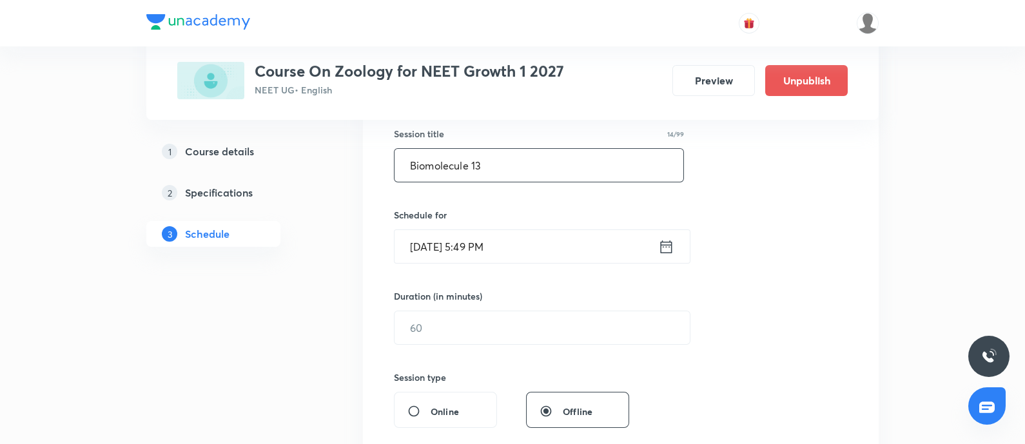
scroll to position [244, 0]
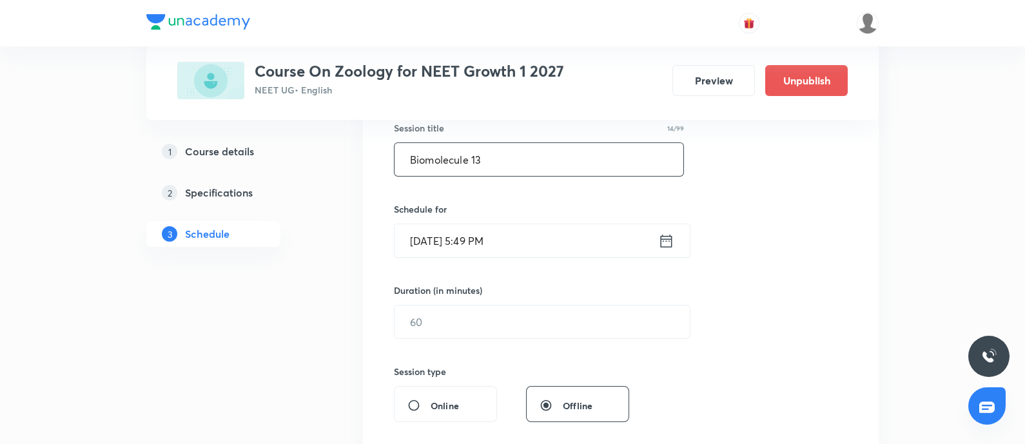
type input "Biomolecule 13"
click at [546, 234] on input "[DATE] 5:49 PM" at bounding box center [527, 240] width 264 height 33
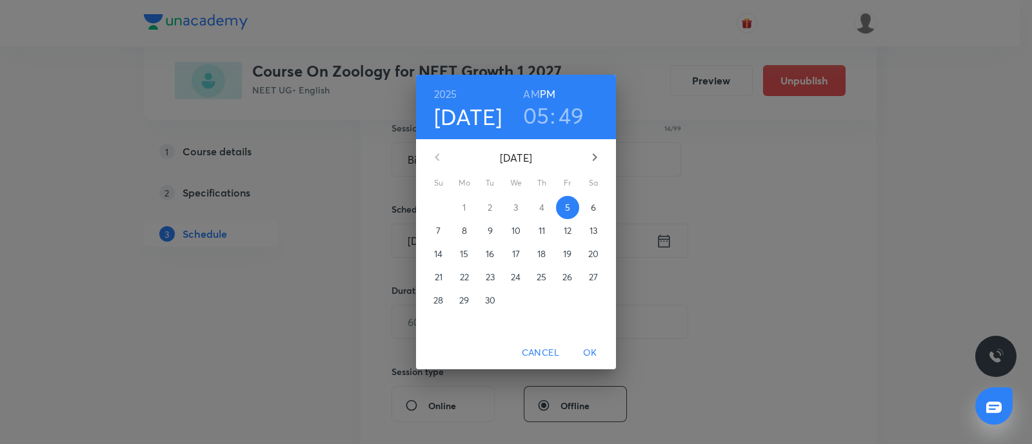
click at [591, 211] on p "6" at bounding box center [593, 207] width 5 height 13
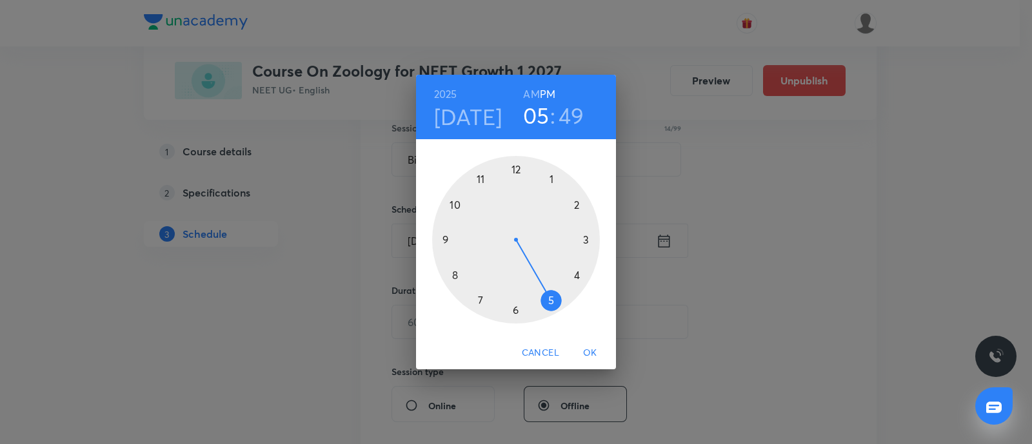
click at [551, 177] on div at bounding box center [516, 240] width 168 height 168
click at [579, 204] on div at bounding box center [516, 240] width 168 height 168
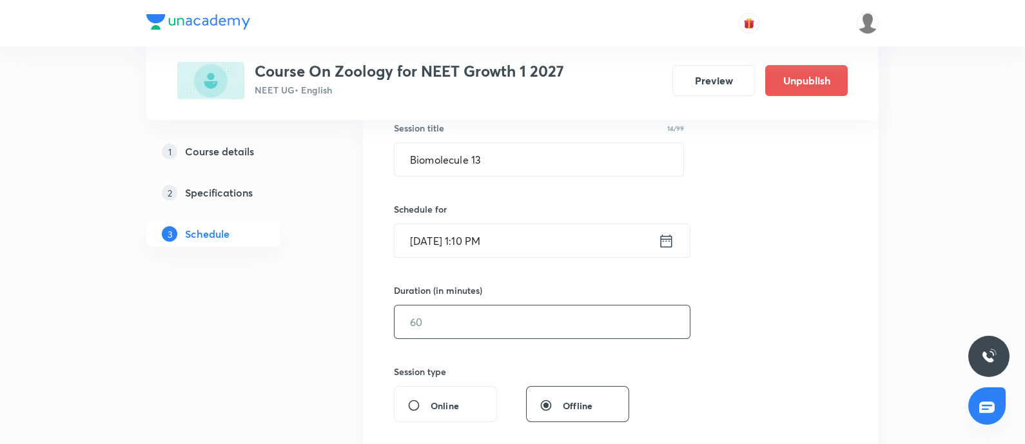
click at [490, 321] on input "text" at bounding box center [542, 322] width 295 height 33
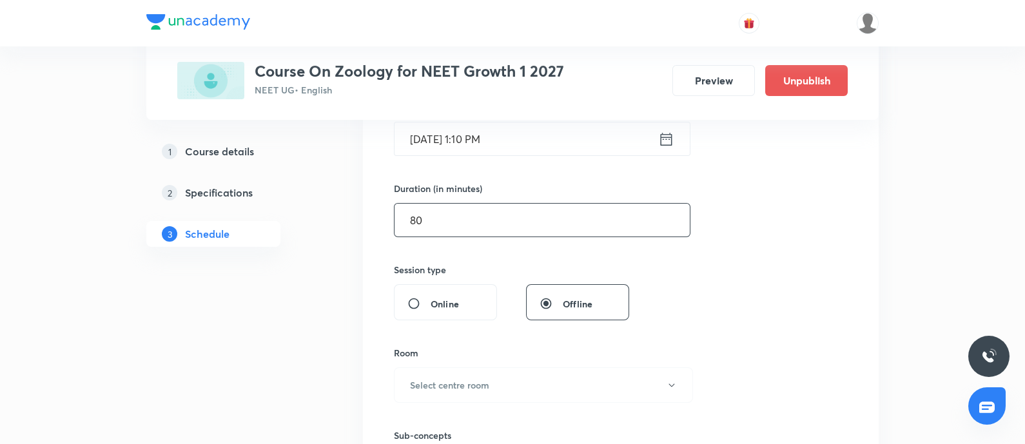
scroll to position [362, 0]
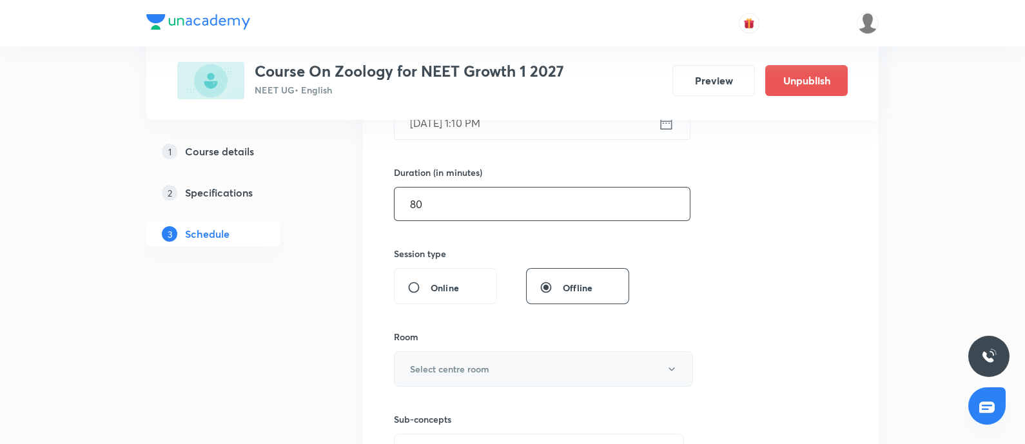
type input "80"
click at [468, 376] on button "Select centre room" at bounding box center [543, 368] width 299 height 35
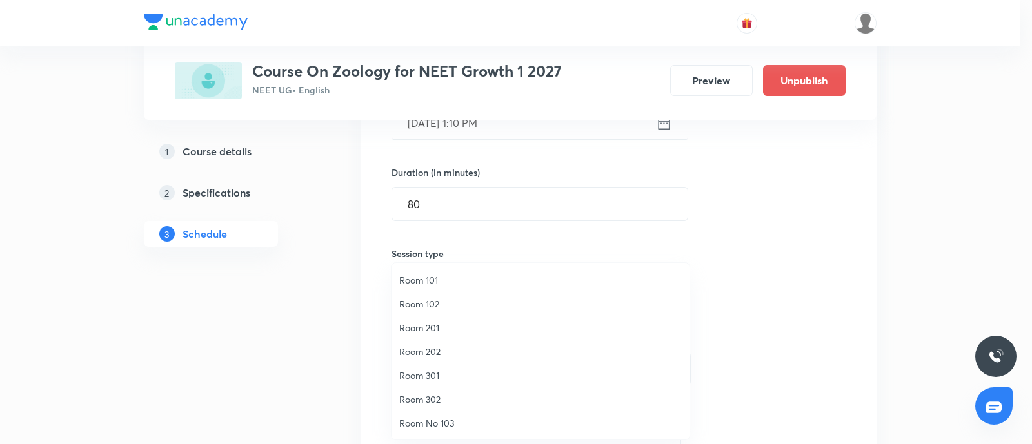
click at [426, 417] on span "Room No 103" at bounding box center [540, 424] width 282 height 14
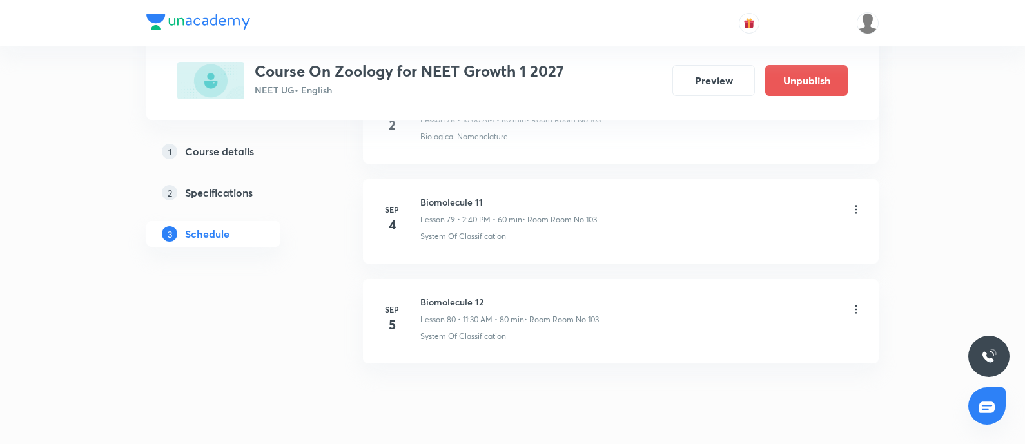
scroll to position [8566, 0]
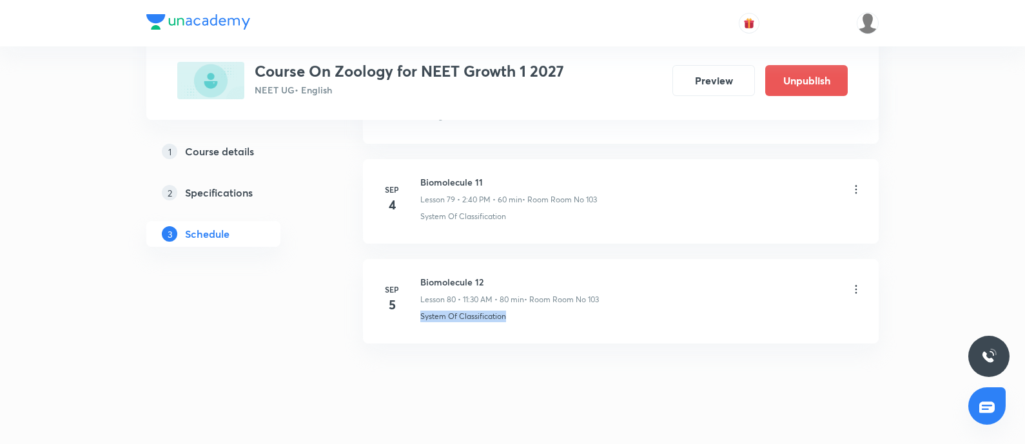
drag, startPoint x: 420, startPoint y: 295, endPoint x: 613, endPoint y: 331, distance: 196.8
copy p "System Of Classification"
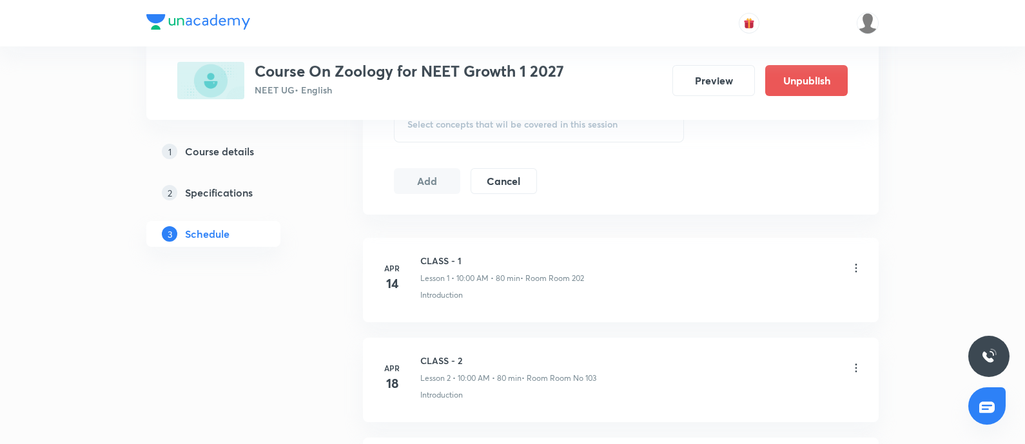
scroll to position [658, 0]
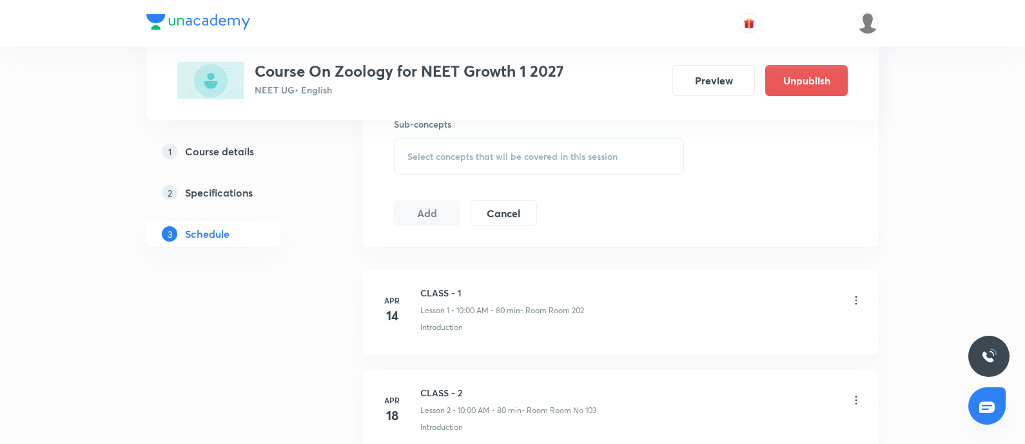
click at [549, 152] on span "Select concepts that wil be covered in this session" at bounding box center [513, 157] width 210 height 10
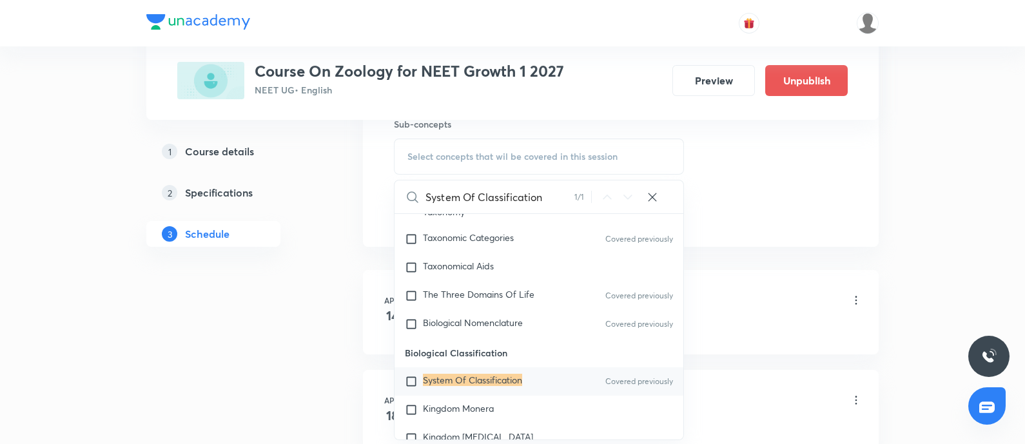
scroll to position [168, 0]
type input "System Of Classification"
click at [461, 373] on mark "System Of Classification" at bounding box center [472, 379] width 99 height 12
checkbox input "true"
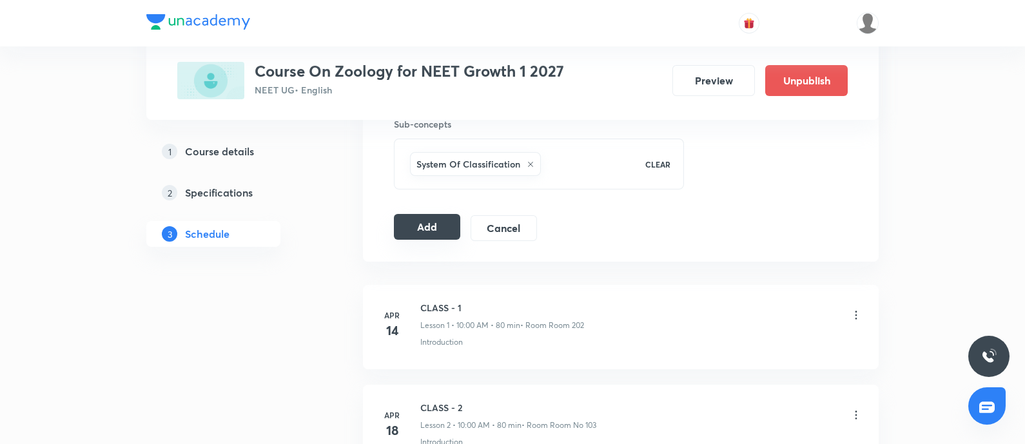
click at [452, 225] on button "Add" at bounding box center [427, 227] width 66 height 26
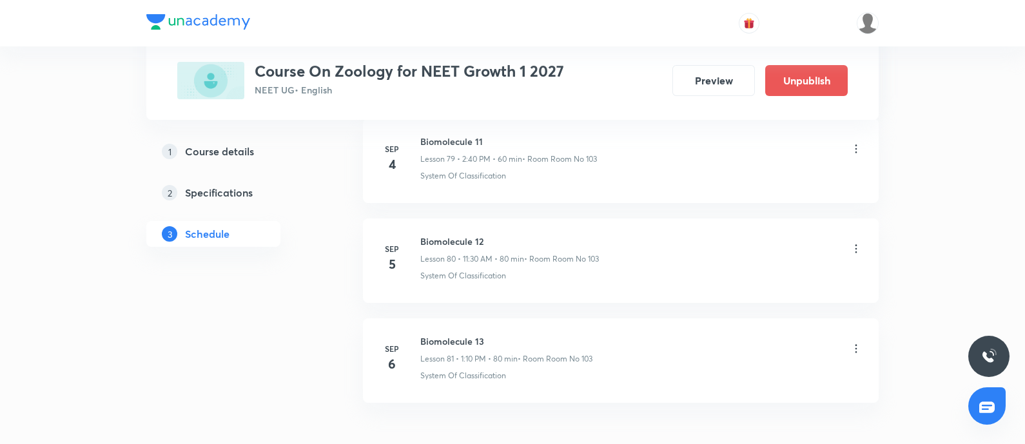
scroll to position [8074, 0]
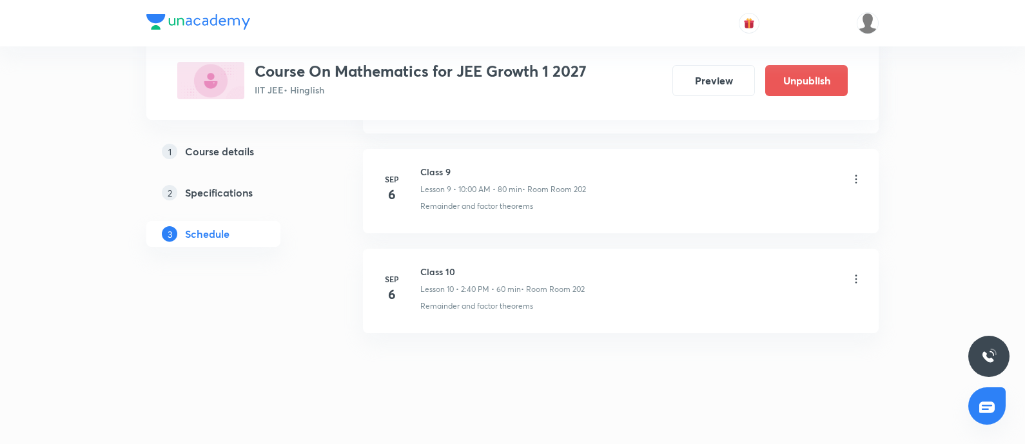
scroll to position [1585, 0]
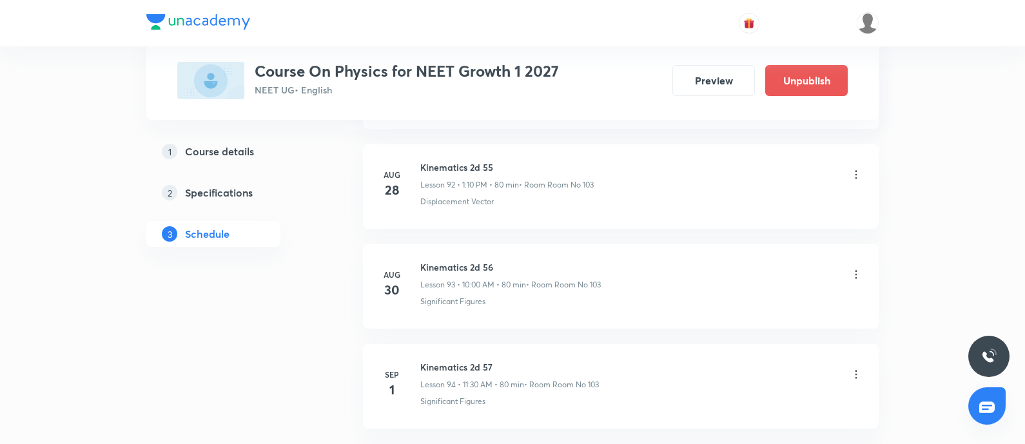
scroll to position [10344, 0]
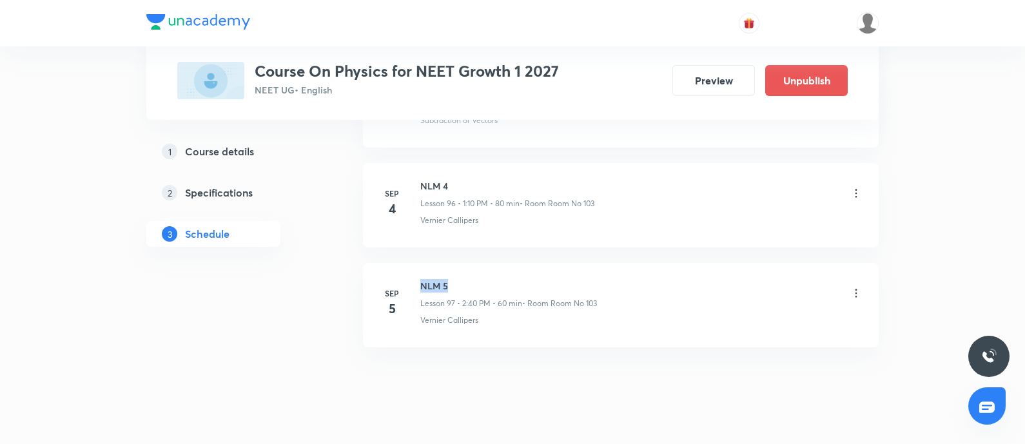
drag, startPoint x: 422, startPoint y: 262, endPoint x: 556, endPoint y: 249, distance: 134.1
click at [556, 263] on li "[DATE] NLM 5 Lesson 97 • 2:40 PM • 60 min • Room Room No 103 Vernier Callipers" at bounding box center [621, 305] width 516 height 84
copy h6 "NLM 5"
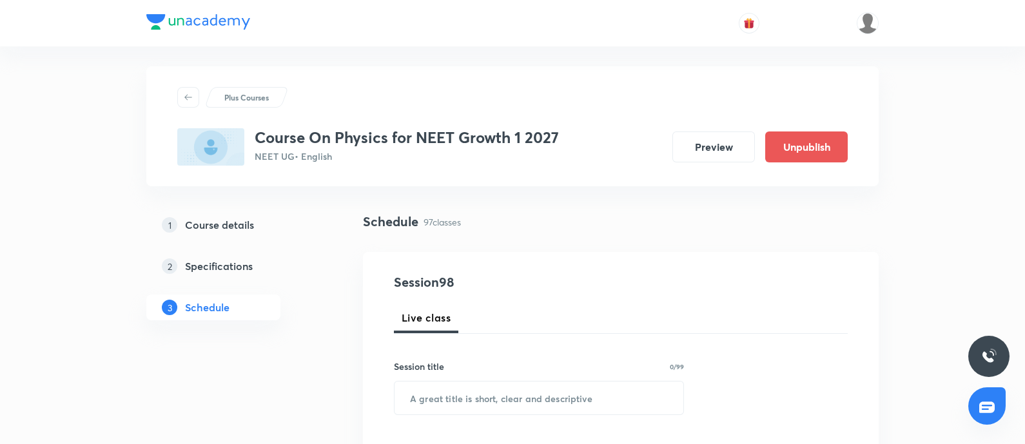
scroll to position [0, 0]
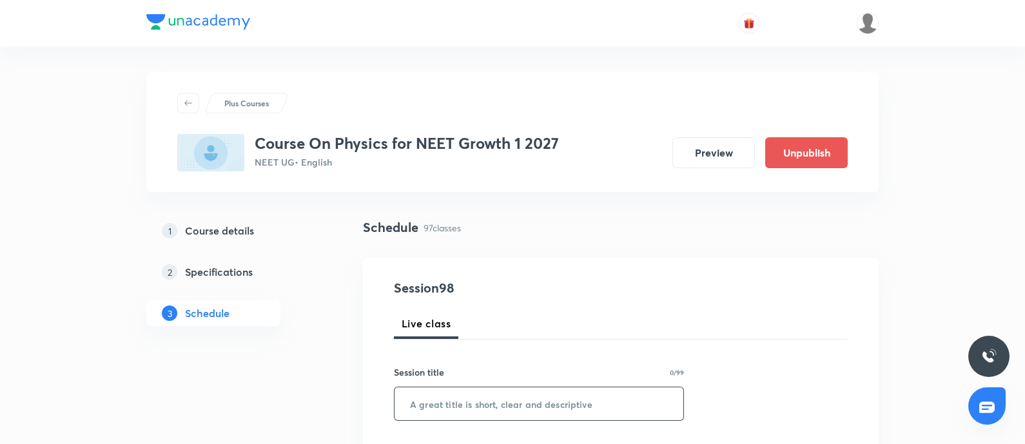
click at [471, 407] on input "text" at bounding box center [539, 404] width 289 height 33
paste input "NLM 5"
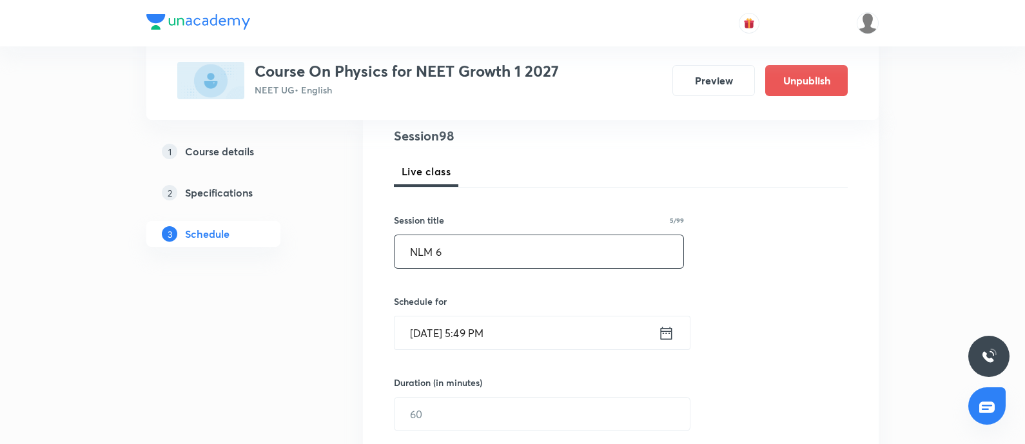
scroll to position [153, 0]
type input "NLM 6"
click at [507, 324] on input "[DATE] 5:49 PM" at bounding box center [527, 332] width 264 height 33
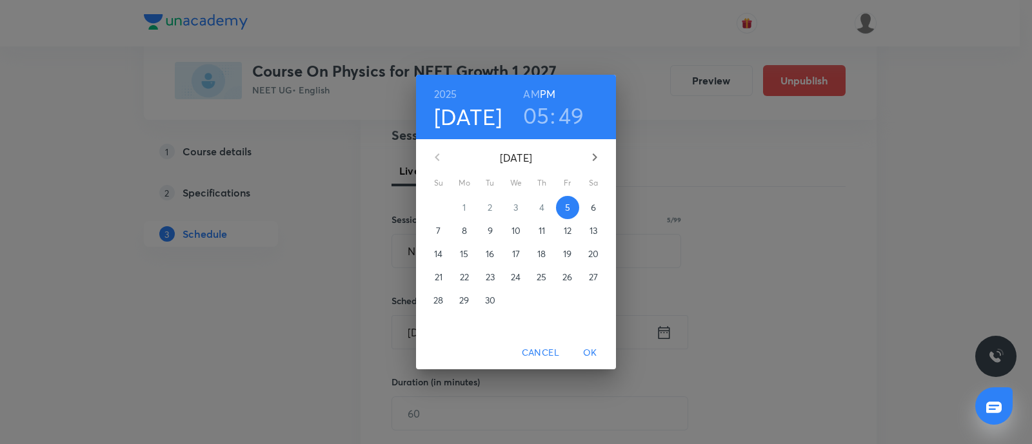
click at [591, 212] on p "6" at bounding box center [593, 207] width 5 height 13
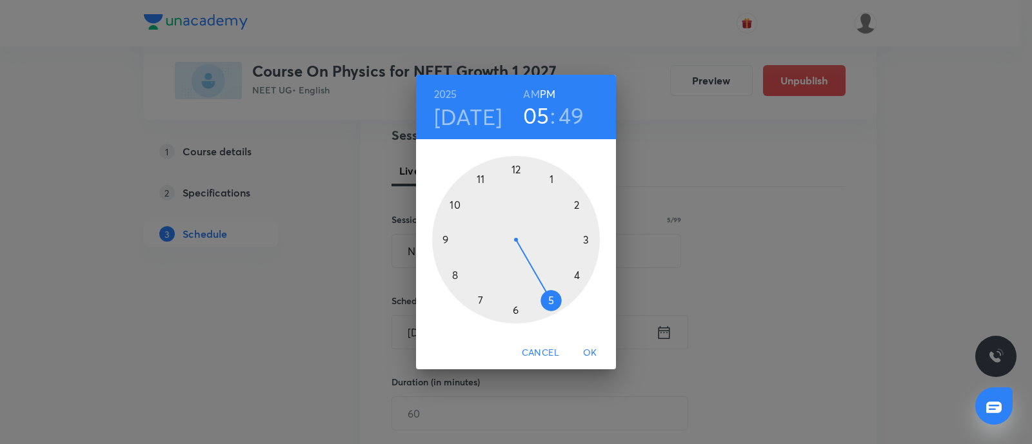
click at [578, 204] on div at bounding box center [516, 240] width 168 height 168
click at [452, 273] on div at bounding box center [516, 240] width 168 height 168
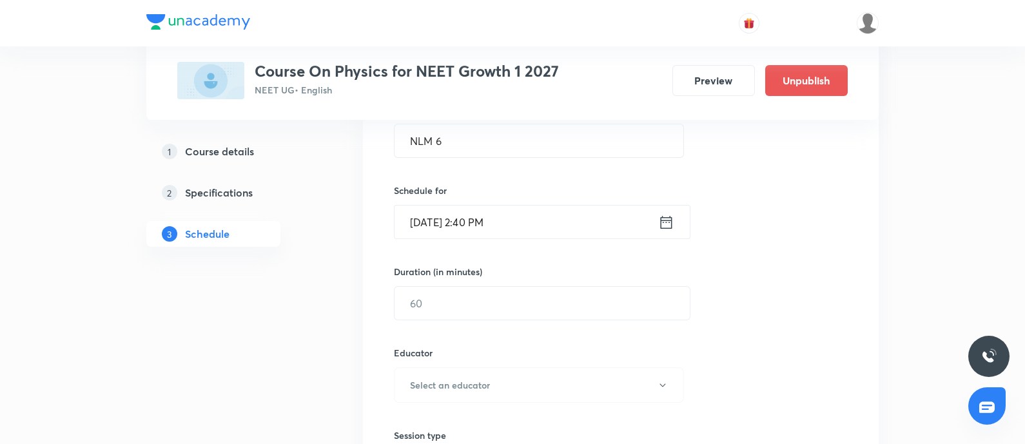
scroll to position [268, 0]
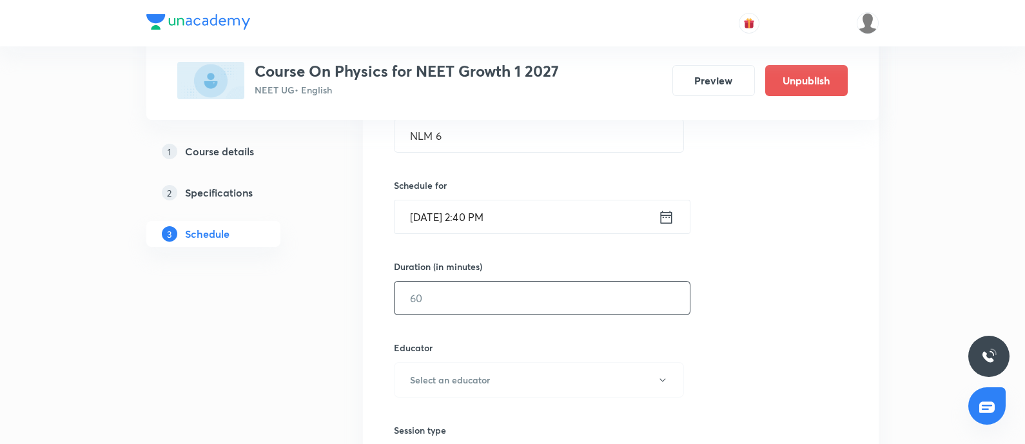
click at [448, 289] on input "text" at bounding box center [542, 298] width 295 height 33
type input "60"
click at [471, 371] on button "Select an educator" at bounding box center [539, 379] width 290 height 35
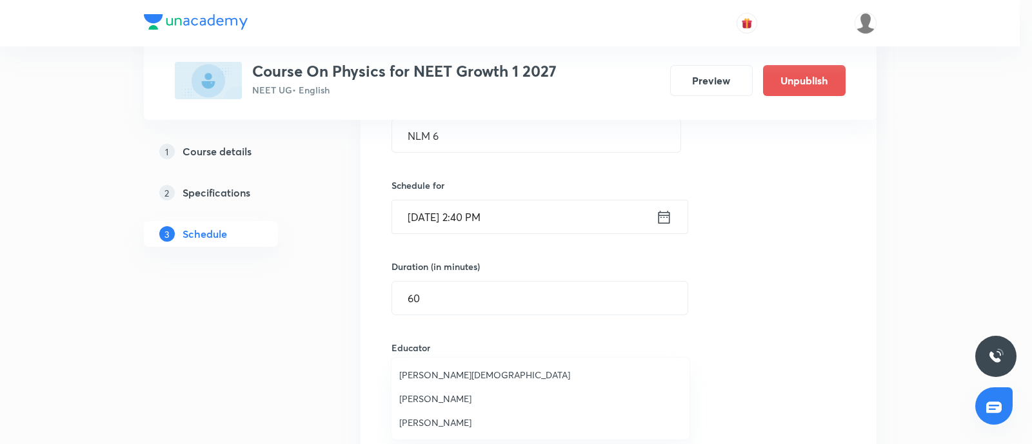
click at [433, 371] on span "Arpit Jain" at bounding box center [540, 375] width 282 height 14
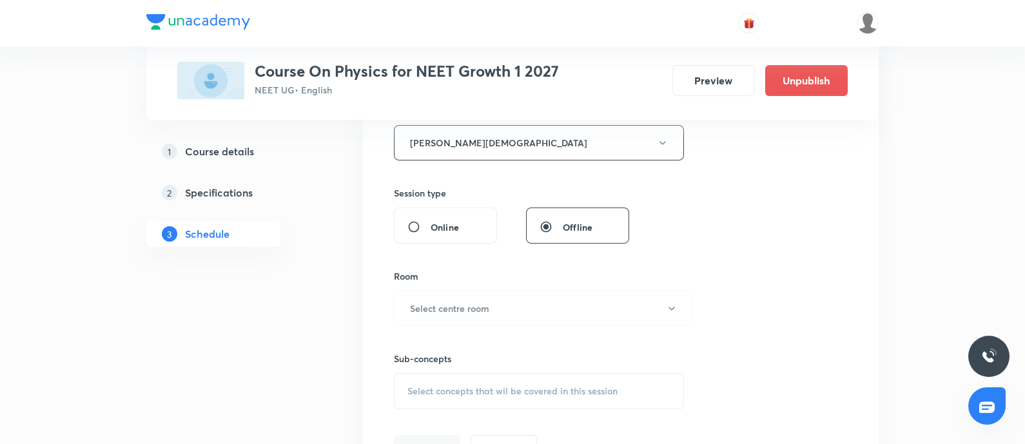
scroll to position [559, 0]
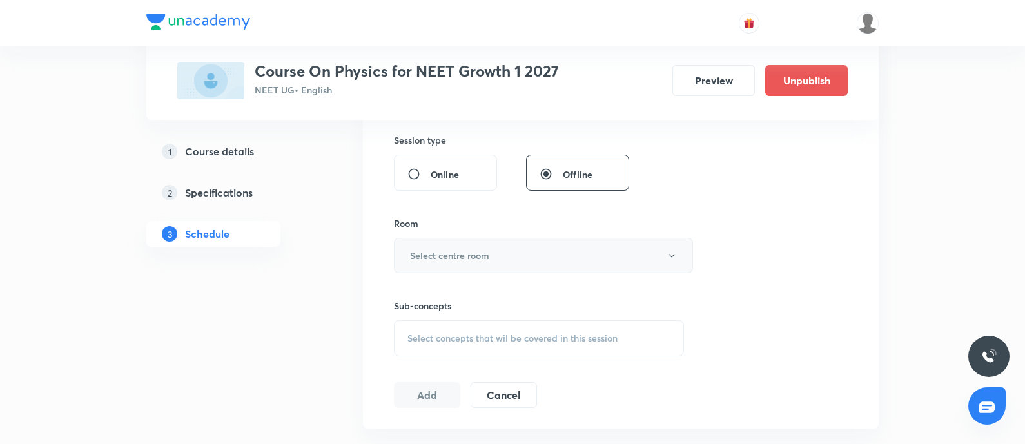
click at [533, 250] on button "Select centre room" at bounding box center [543, 255] width 299 height 35
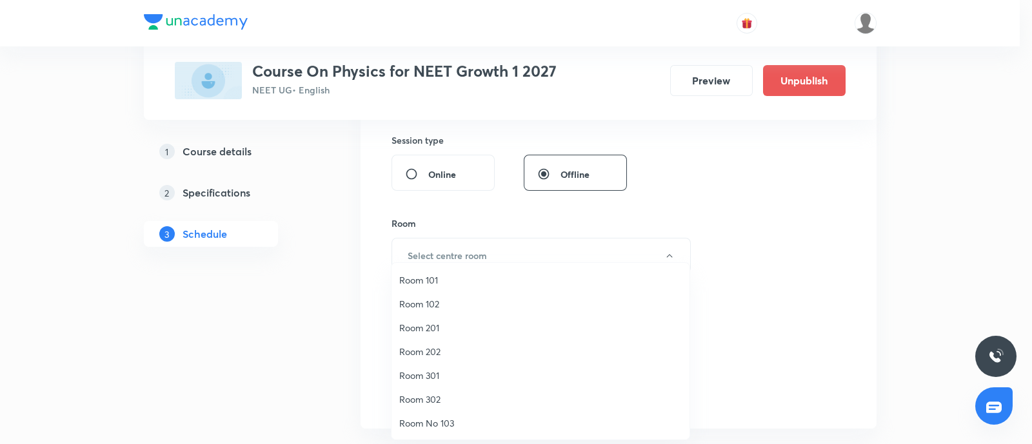
click at [433, 425] on span "Room No 103" at bounding box center [540, 424] width 282 height 14
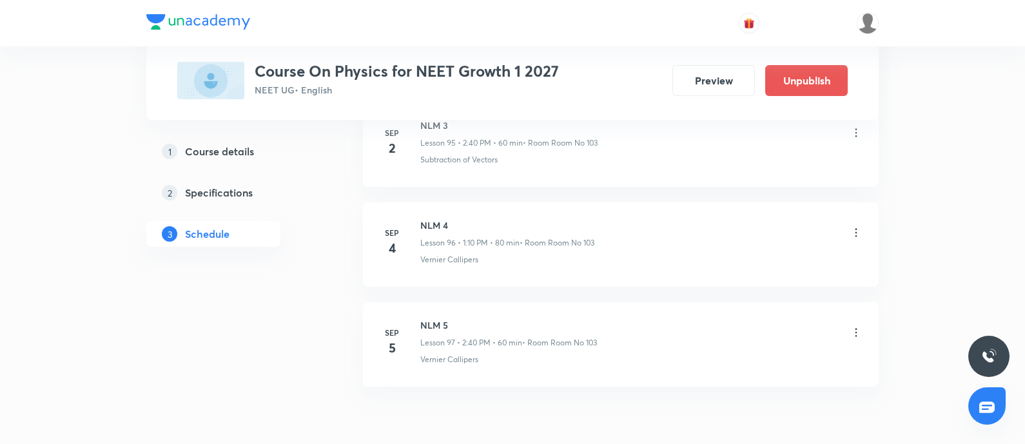
scroll to position [10344, 0]
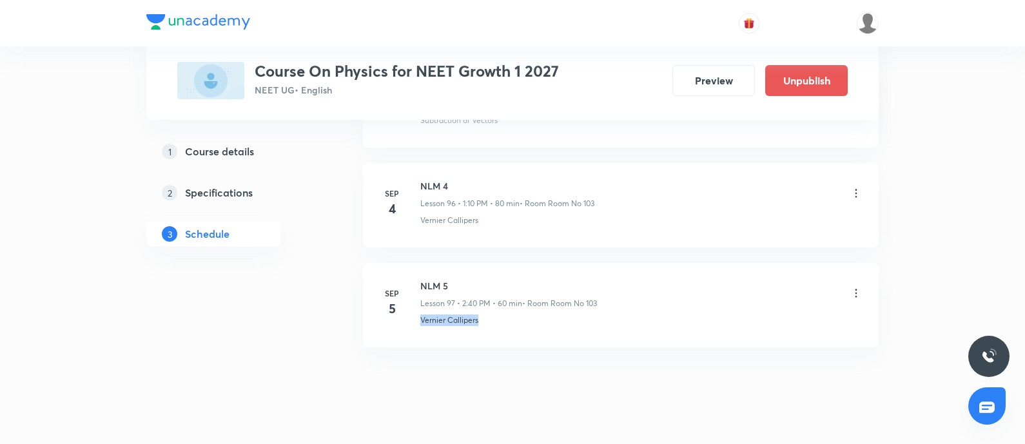
drag, startPoint x: 419, startPoint y: 296, endPoint x: 540, endPoint y: 304, distance: 121.5
click at [540, 304] on li "Sep 5 NLM 5 Lesson 97 • 2:40 PM • 60 min • Room Room No 103 Vernier Callipers" at bounding box center [621, 305] width 516 height 84
copy p "Vernier Callipers"
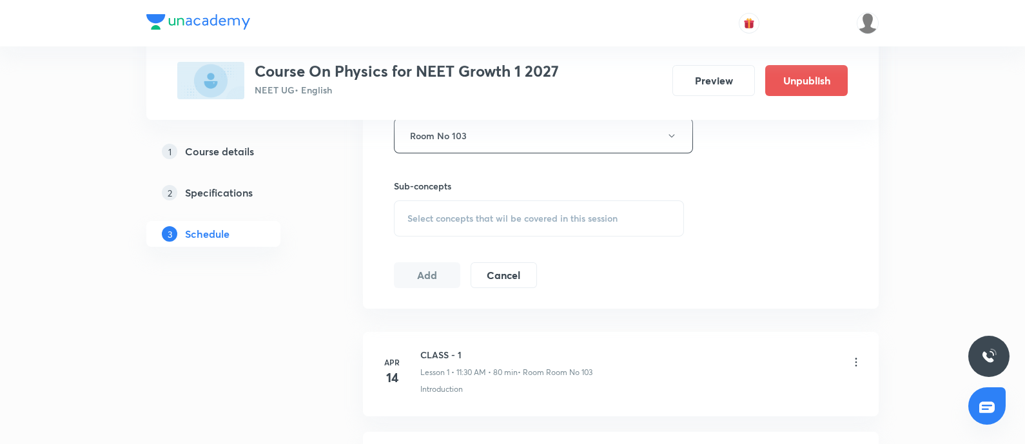
scroll to position [677, 0]
click at [538, 225] on div "Select concepts that wil be covered in this session" at bounding box center [539, 220] width 290 height 36
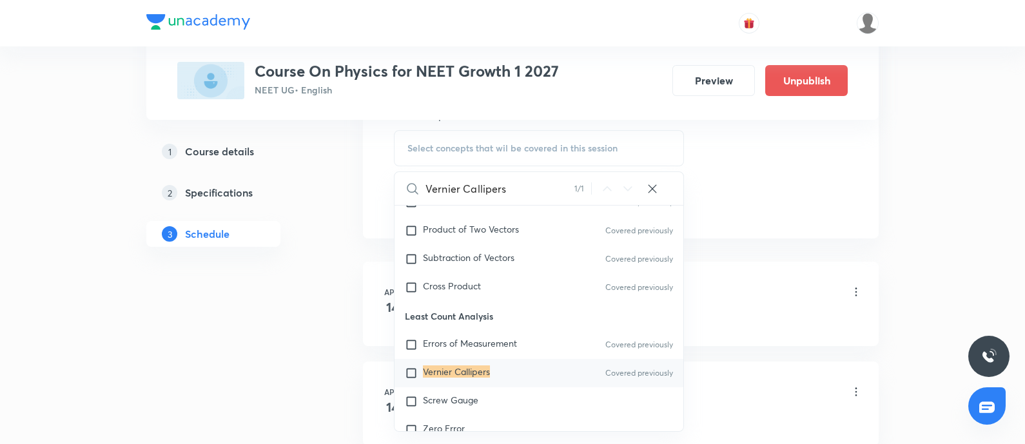
scroll to position [749, 0]
type input "Vernier Callipers"
click at [561, 366] on div "Vernier Callipers Covered previously" at bounding box center [539, 373] width 289 height 28
checkbox input "true"
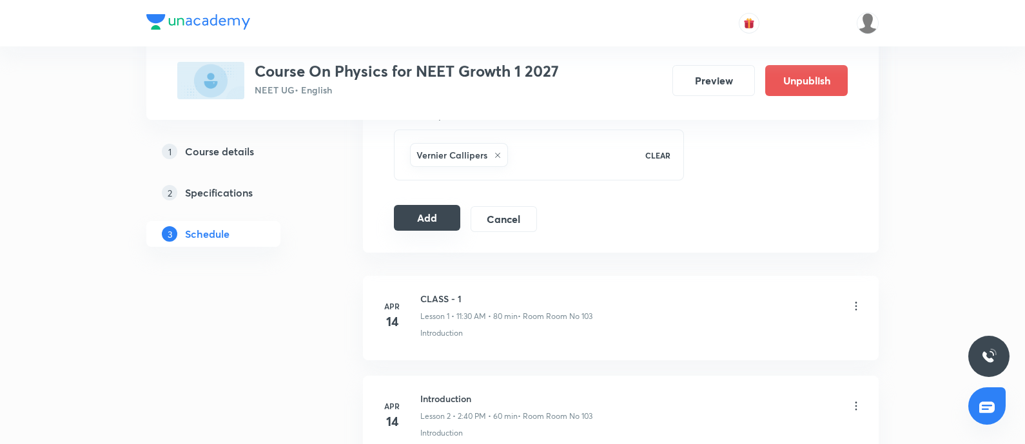
click at [426, 224] on button "Add" at bounding box center [427, 218] width 66 height 26
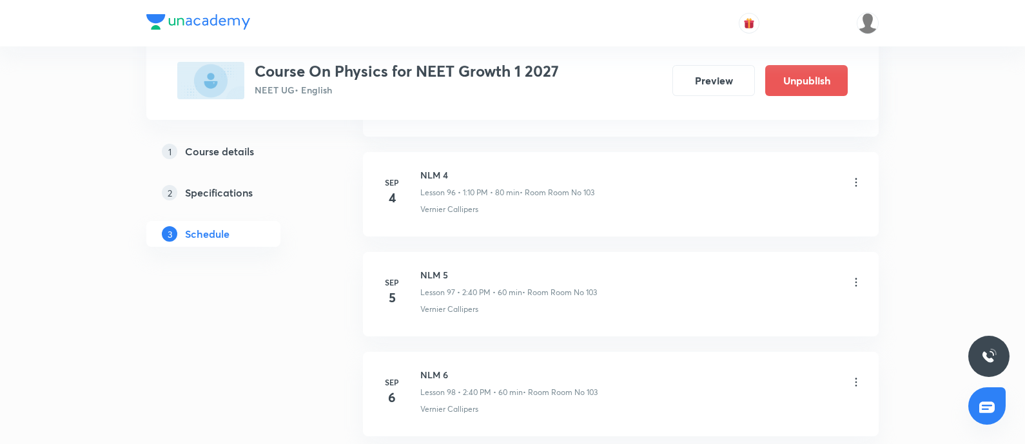
scroll to position [9770, 0]
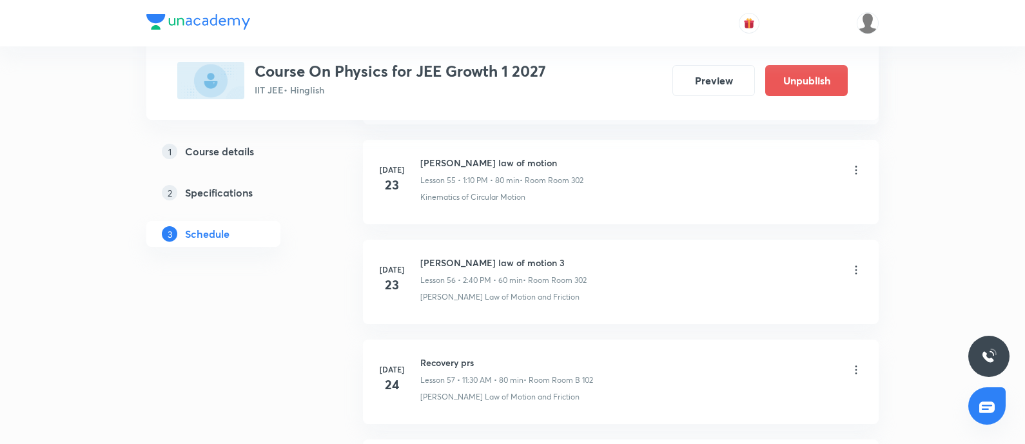
scroll to position [10444, 0]
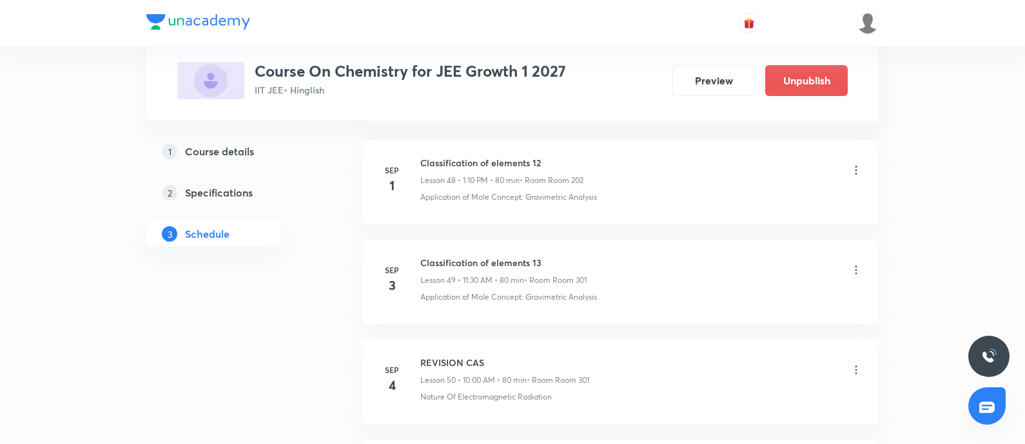
scroll to position [5956, 0]
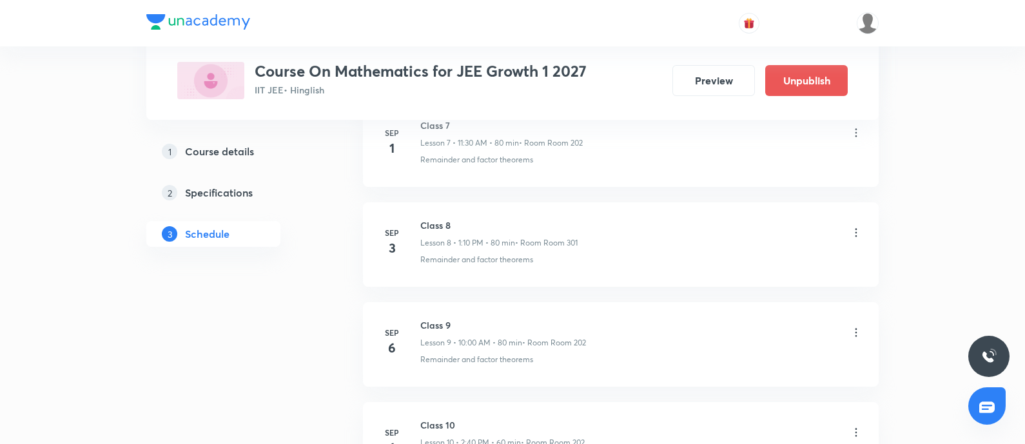
scroll to position [1585, 0]
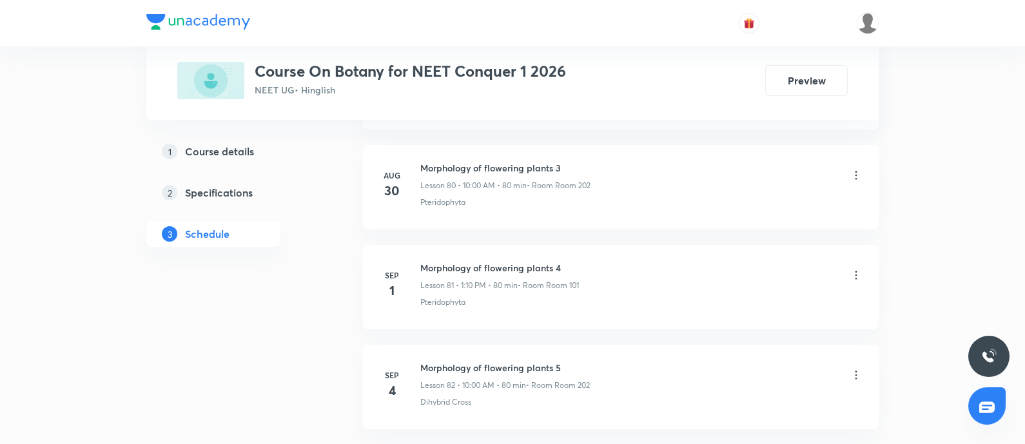
scroll to position [8766, 0]
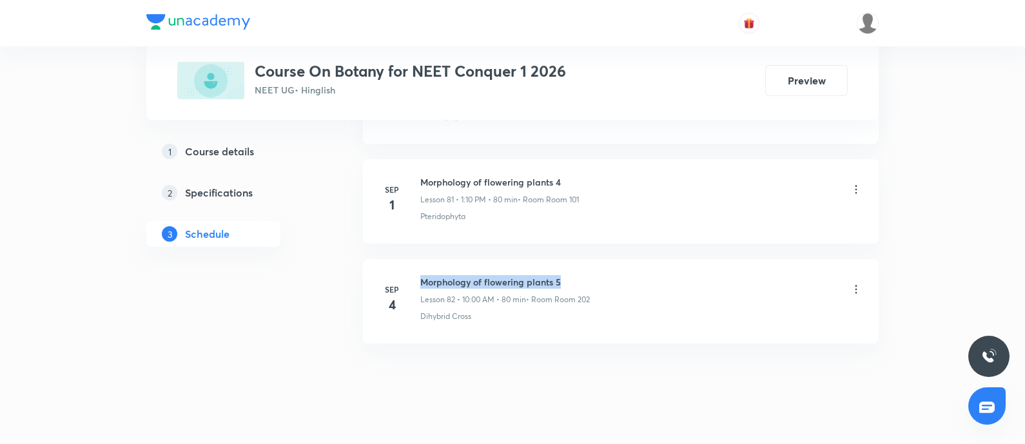
drag, startPoint x: 420, startPoint y: 259, endPoint x: 571, endPoint y: 253, distance: 151.0
click at [571, 259] on li "[DATE] Morphology of flowering plants 5 Lesson 82 • 10:00 AM • 80 min • Room Ro…" at bounding box center [621, 301] width 516 height 84
copy h6 "Morphology of flowering plants 5"
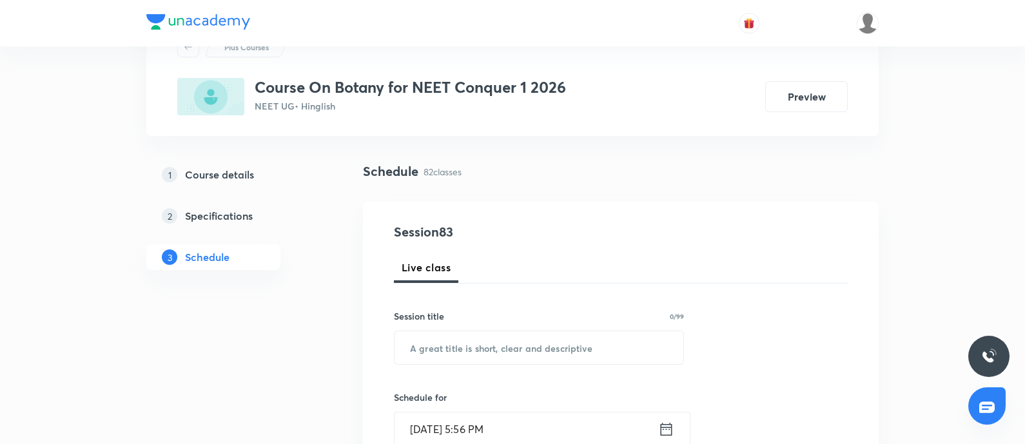
scroll to position [0, 0]
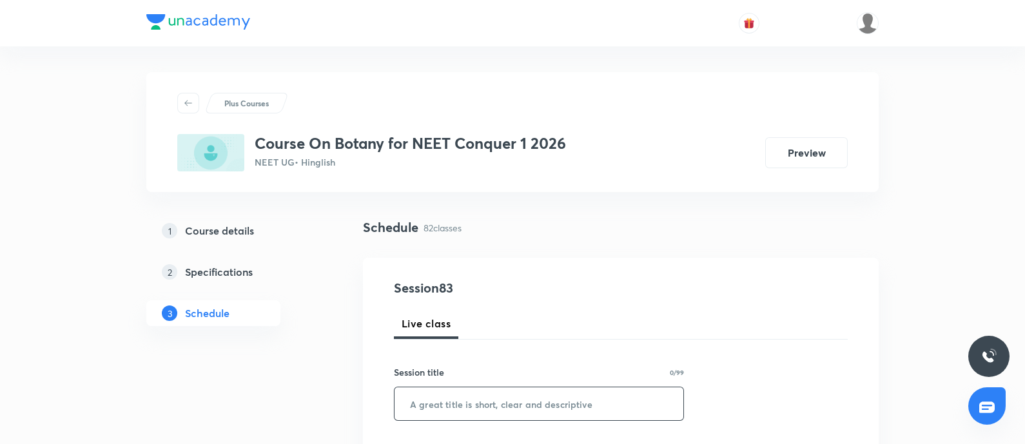
click at [509, 400] on input "text" at bounding box center [539, 404] width 289 height 33
paste input "Morphology of flowering plants 5"
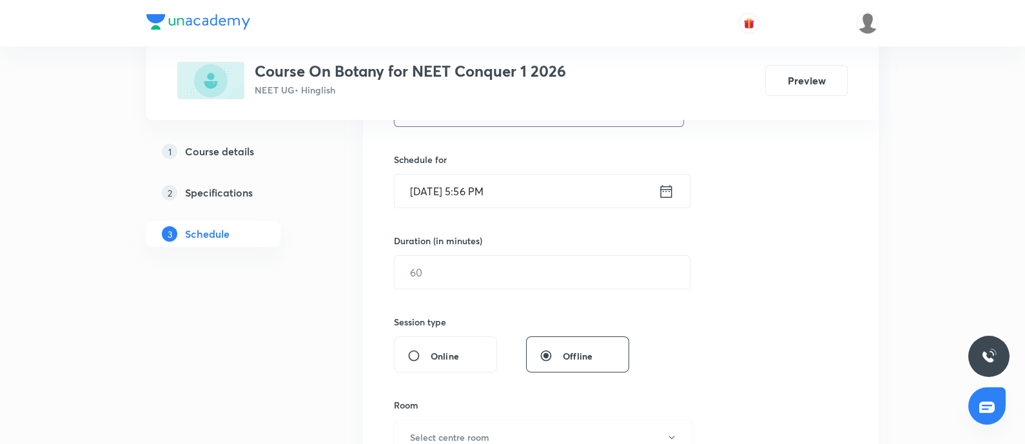
scroll to position [306, 0]
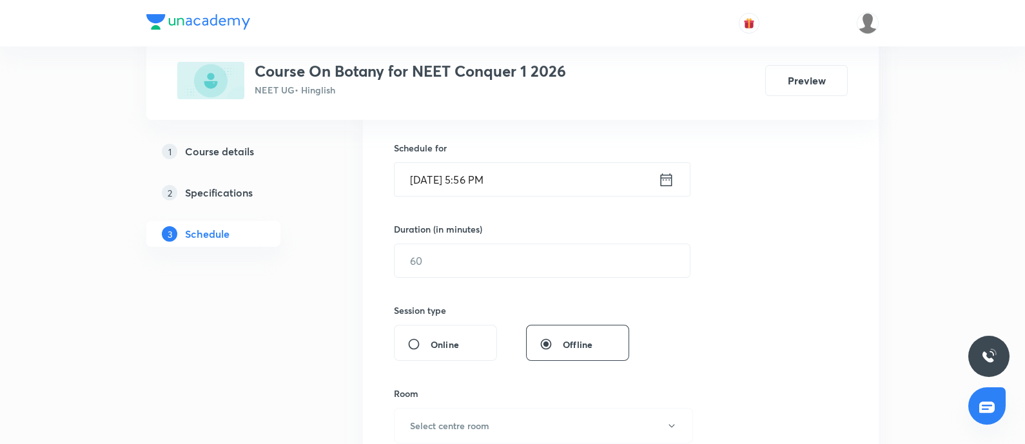
type input "Morphology of flowering plants 6"
click at [566, 172] on input "[DATE] 5:56 PM" at bounding box center [527, 179] width 264 height 33
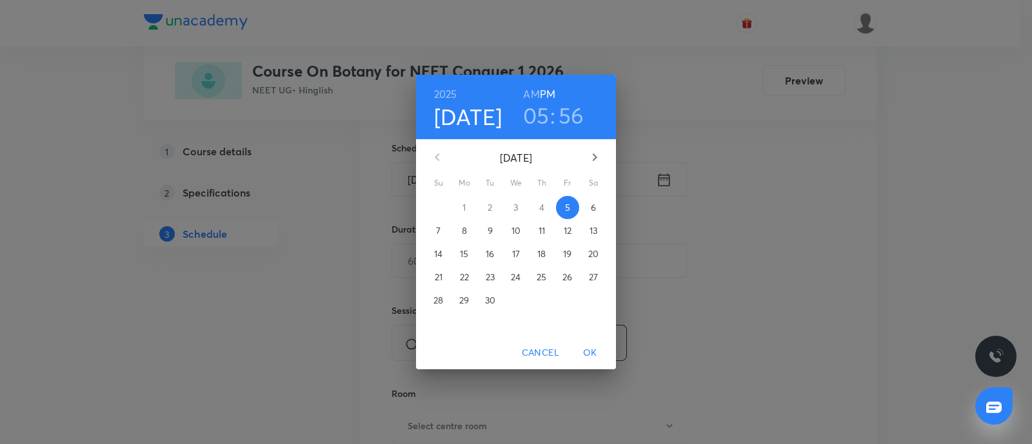
click at [596, 206] on span "6" at bounding box center [593, 207] width 23 height 13
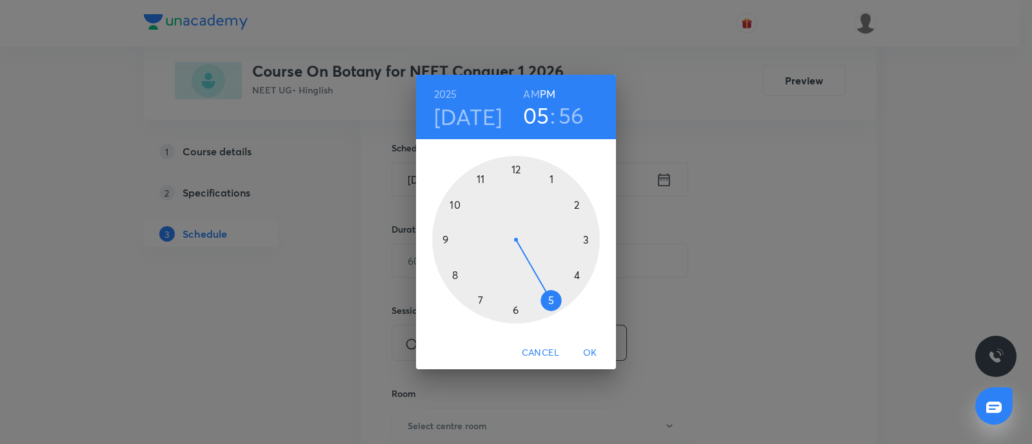
click at [596, 206] on div at bounding box center [516, 240] width 168 height 168
click at [535, 95] on h6 "AM" at bounding box center [531, 94] width 16 height 18
click at [532, 114] on h3 "02" at bounding box center [536, 115] width 26 height 27
click at [457, 210] on div at bounding box center [516, 240] width 168 height 168
click at [516, 168] on div at bounding box center [516, 240] width 168 height 168
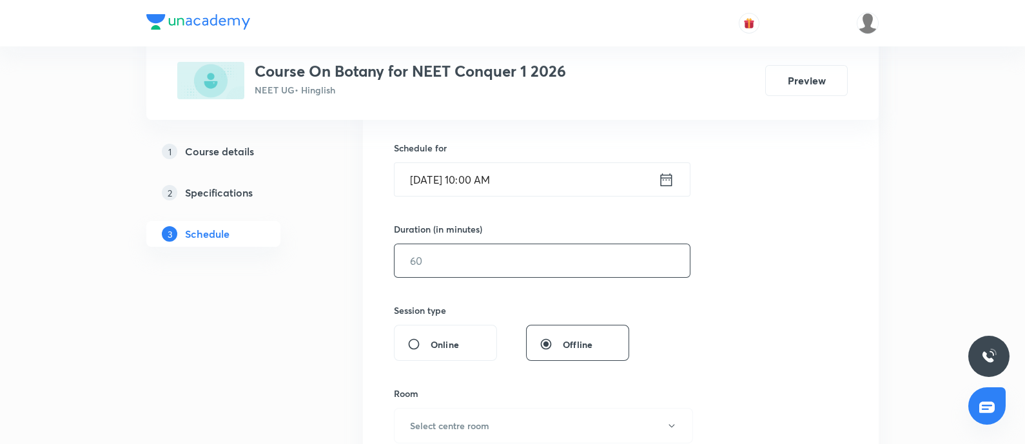
click at [508, 258] on input "text" at bounding box center [542, 260] width 295 height 33
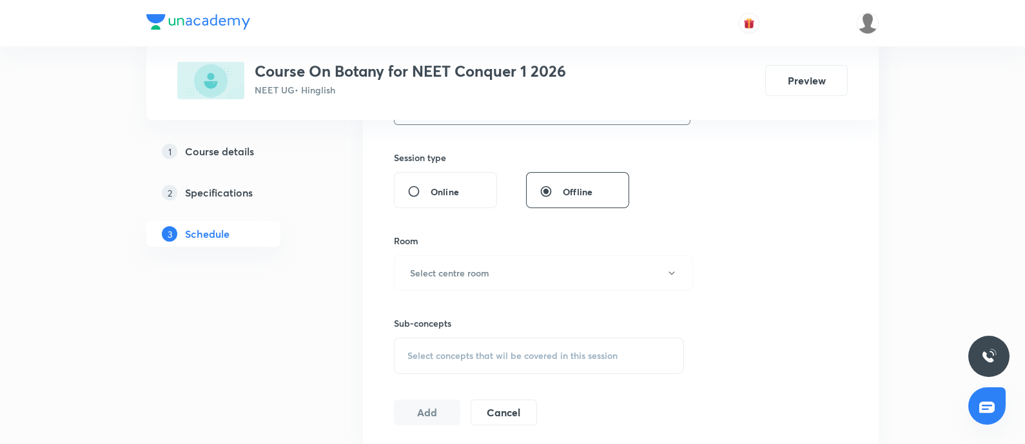
scroll to position [459, 0]
type input "80"
click at [508, 258] on button "Select centre room" at bounding box center [543, 272] width 299 height 35
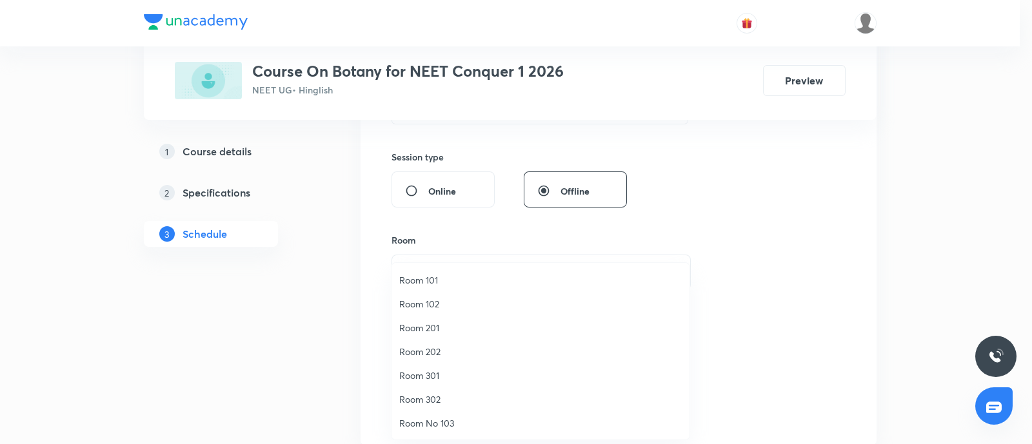
click at [414, 395] on span "Room 302" at bounding box center [540, 400] width 282 height 14
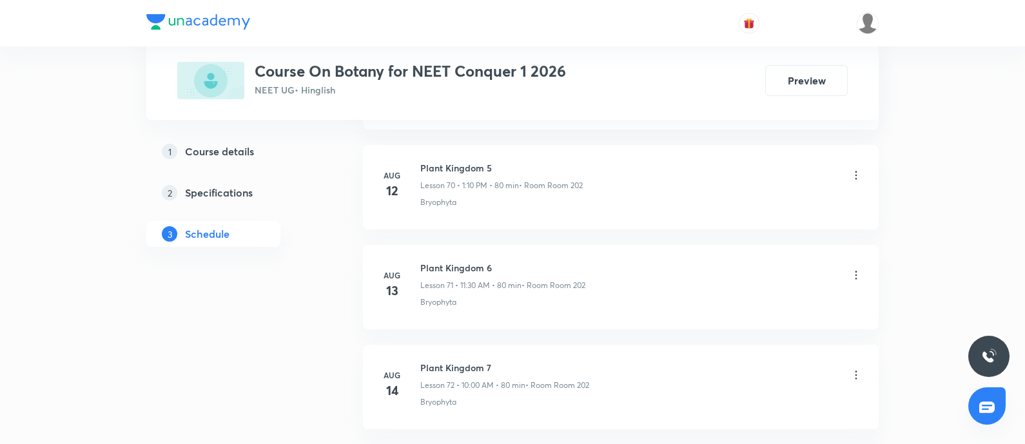
scroll to position [8766, 0]
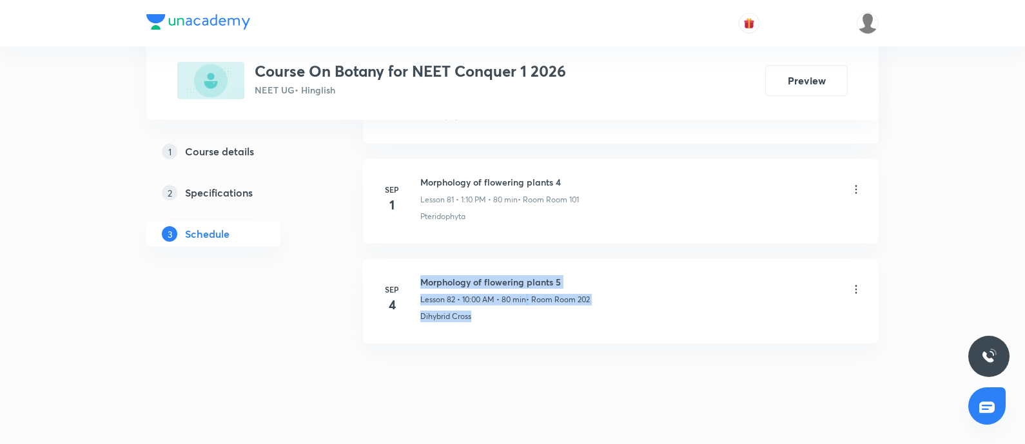
drag, startPoint x: 483, startPoint y: 296, endPoint x: 413, endPoint y: 299, distance: 70.4
click at [413, 299] on div "Sep 4 Morphology of flowering plants 5 Lesson 82 • 10:00 AM • 80 min • Room Roo…" at bounding box center [621, 298] width 484 height 47
copy p "Dihybrid Cross"
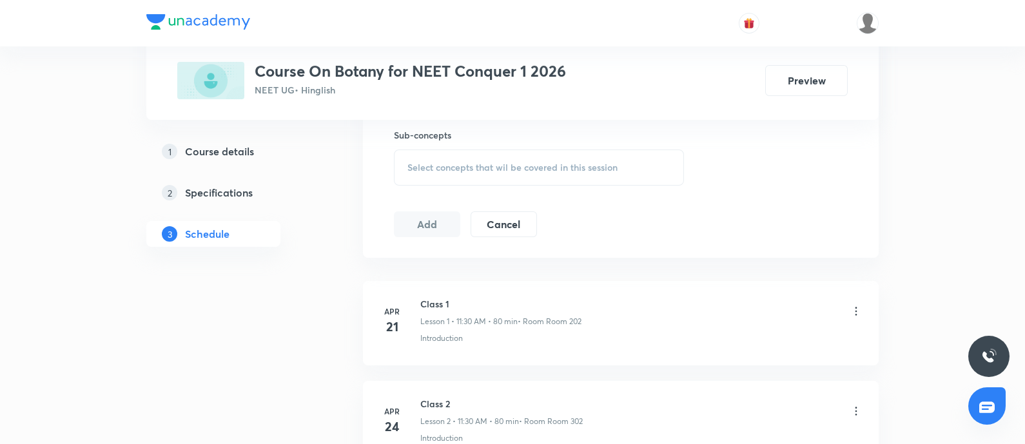
scroll to position [646, 0]
click at [514, 180] on div "Select concepts that wil be covered in this session" at bounding box center [539, 169] width 290 height 36
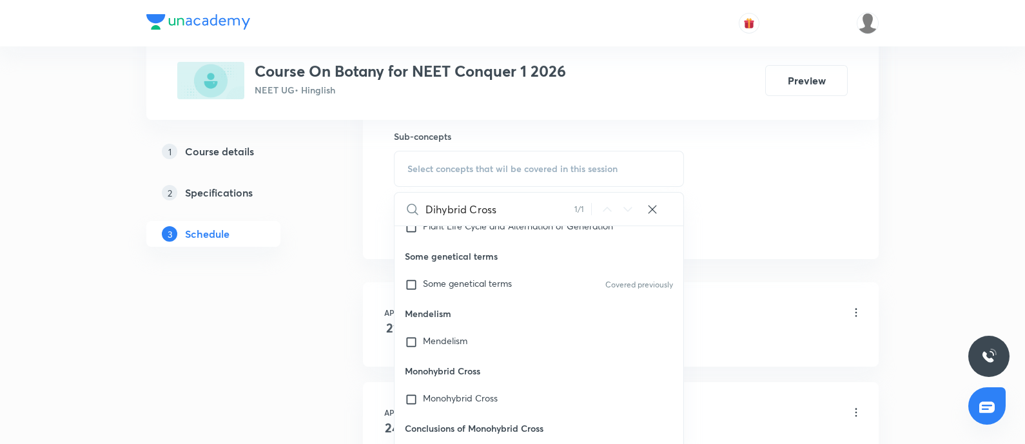
scroll to position [803, 0]
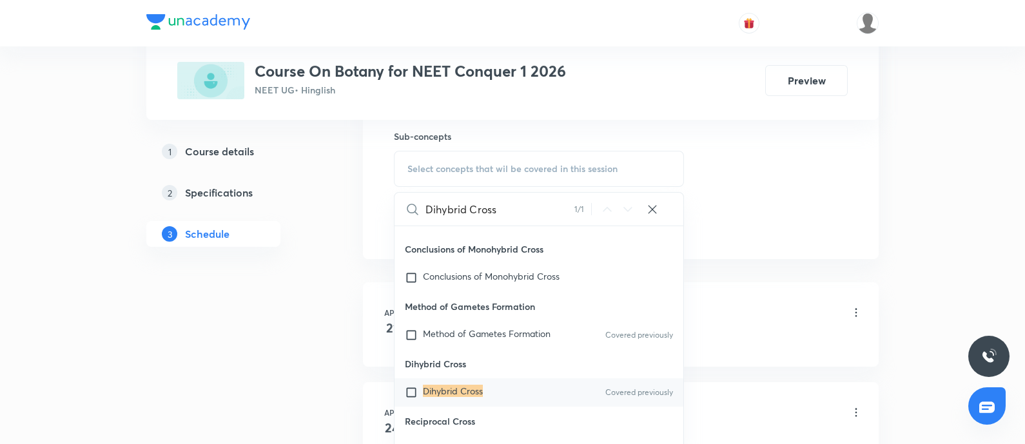
type input "Dihybrid Cross"
click at [440, 388] on mark "Dihybrid Cross" at bounding box center [453, 391] width 60 height 12
checkbox input "true"
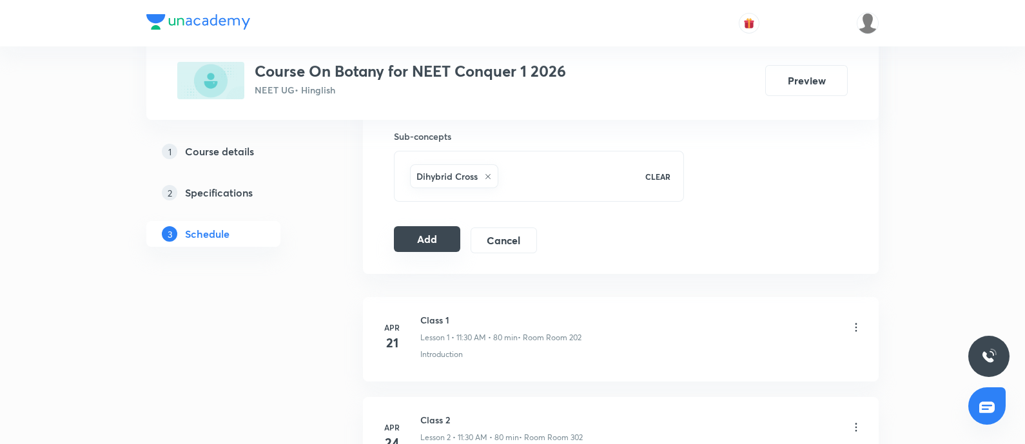
click at [446, 235] on button "Add" at bounding box center [427, 239] width 66 height 26
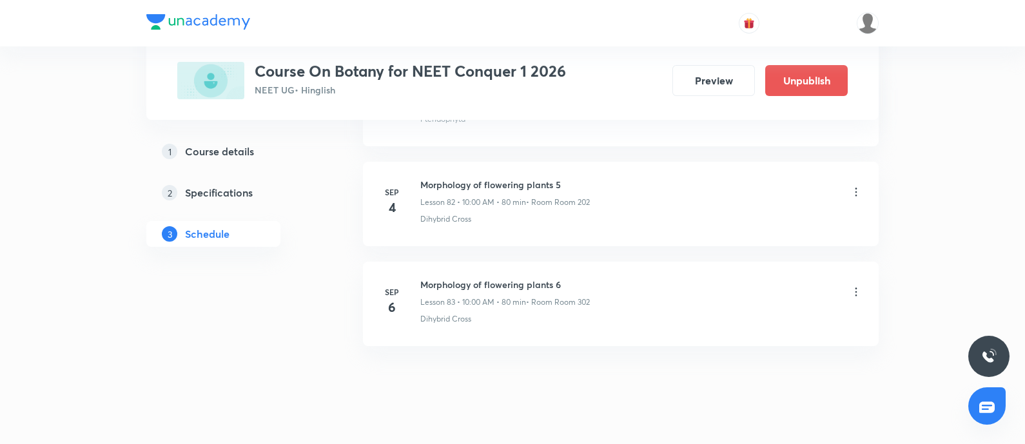
scroll to position [8274, 0]
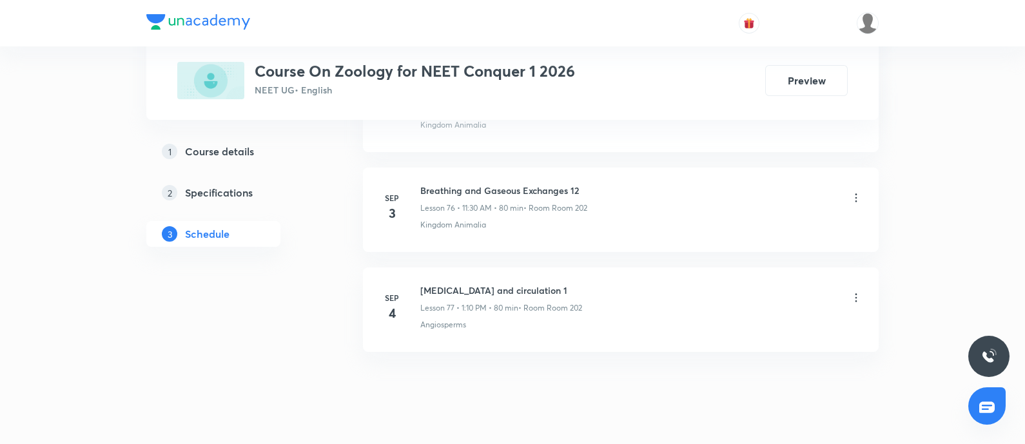
scroll to position [8349, 0]
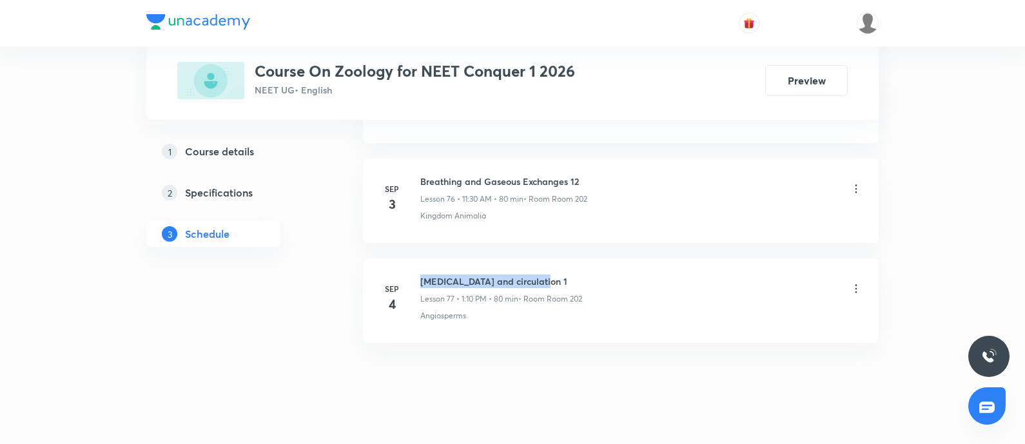
drag, startPoint x: 421, startPoint y: 259, endPoint x: 559, endPoint y: 258, distance: 137.4
click at [559, 275] on h6 "[MEDICAL_DATA] and circulation 1" at bounding box center [501, 282] width 162 height 14
copy h6 "[MEDICAL_DATA] and circulation 1"
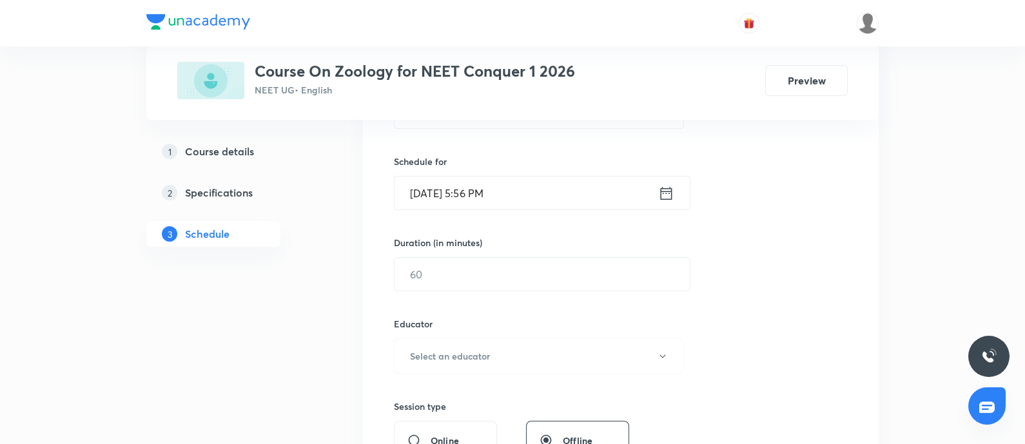
scroll to position [0, 0]
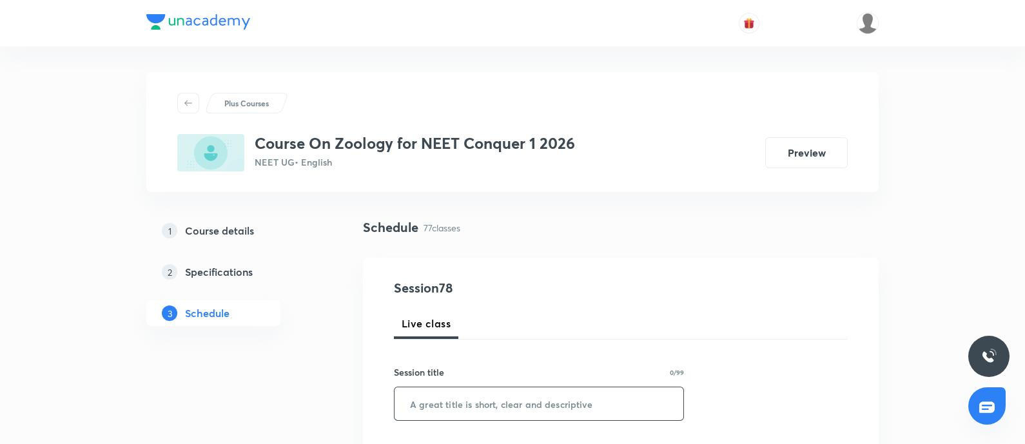
click at [503, 395] on input "text" at bounding box center [539, 404] width 289 height 33
paste input "[MEDICAL_DATA] and circulation 1"
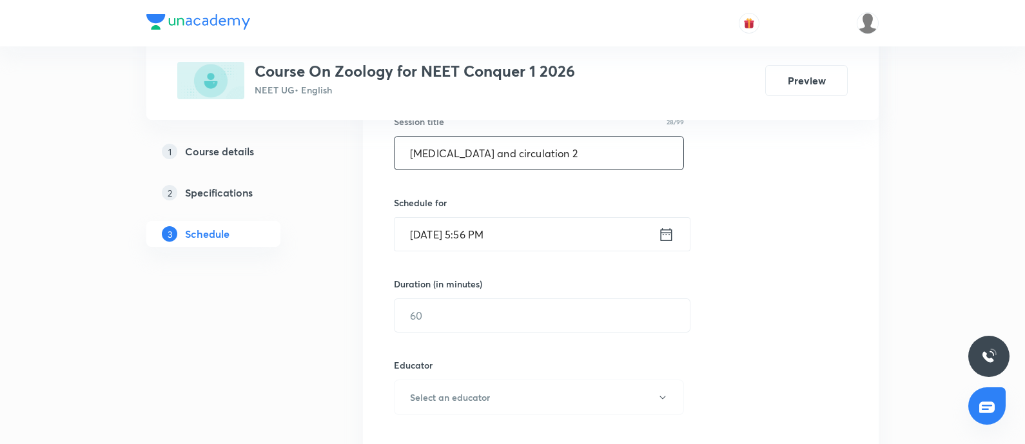
scroll to position [268, 0]
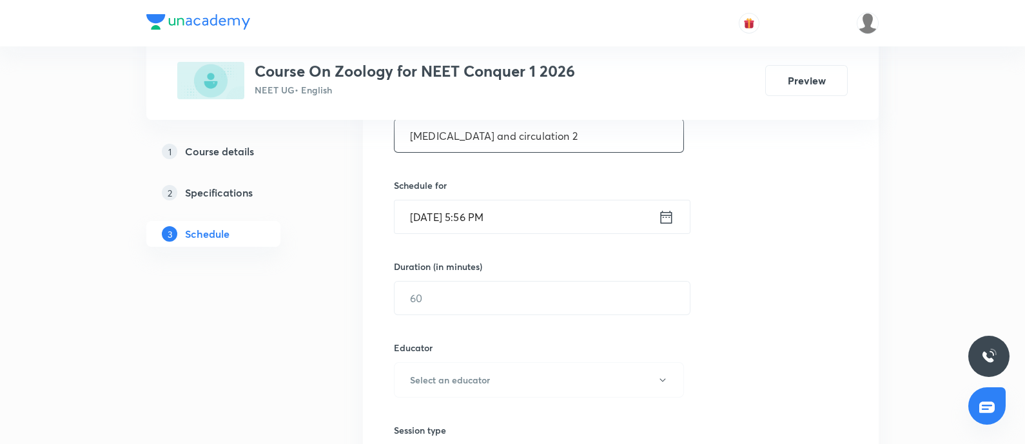
type input "[MEDICAL_DATA] and circulation 2"
click at [571, 208] on input "Sep 5, 2025, 5:56 PM" at bounding box center [527, 217] width 264 height 33
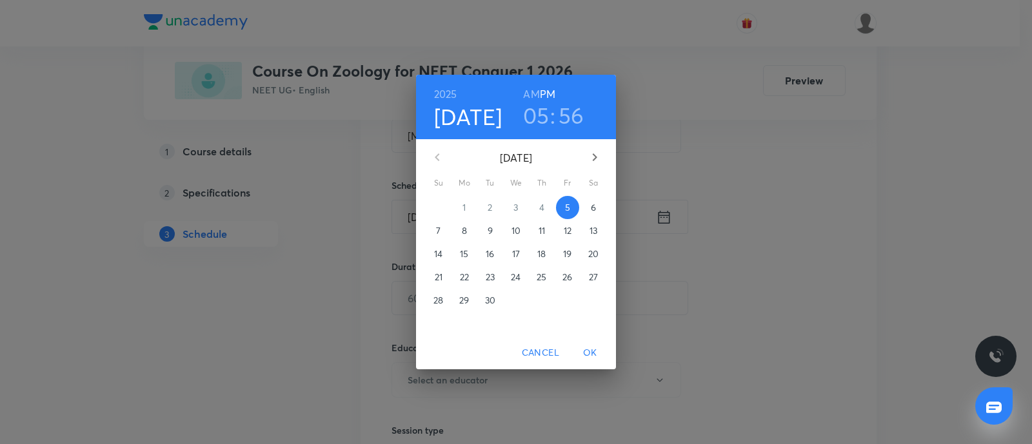
click at [589, 201] on span "6" at bounding box center [593, 207] width 23 height 13
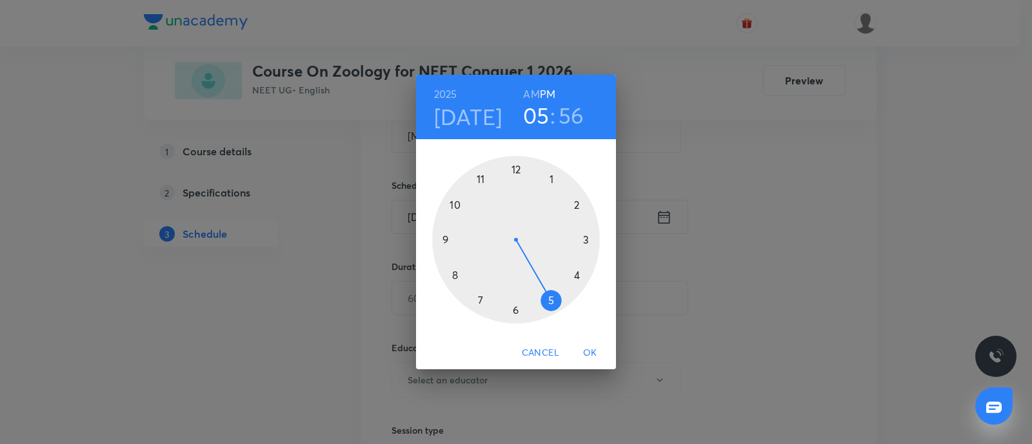
click at [535, 95] on h6 "AM" at bounding box center [531, 94] width 16 height 18
click at [479, 179] on div at bounding box center [516, 240] width 168 height 168
click at [515, 309] on div at bounding box center [516, 240] width 168 height 168
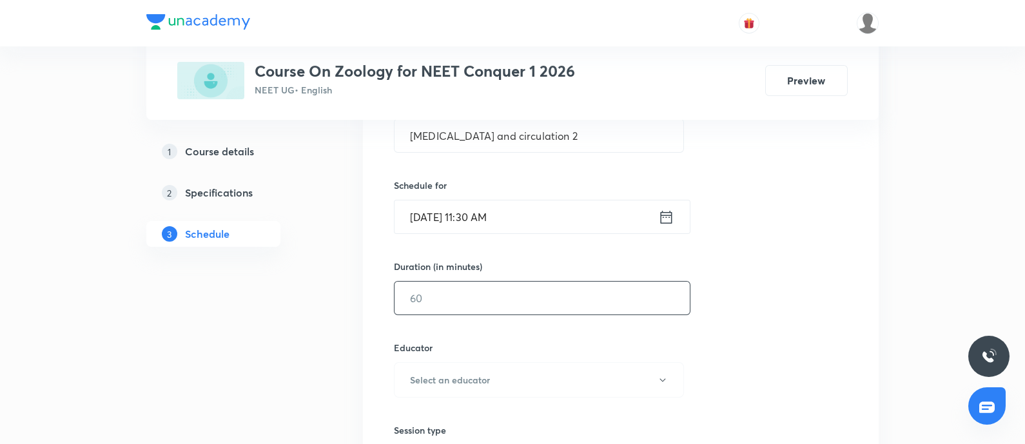
click at [506, 308] on input "text" at bounding box center [542, 298] width 295 height 33
type input "80"
click at [457, 388] on button "Select an educator" at bounding box center [539, 379] width 290 height 35
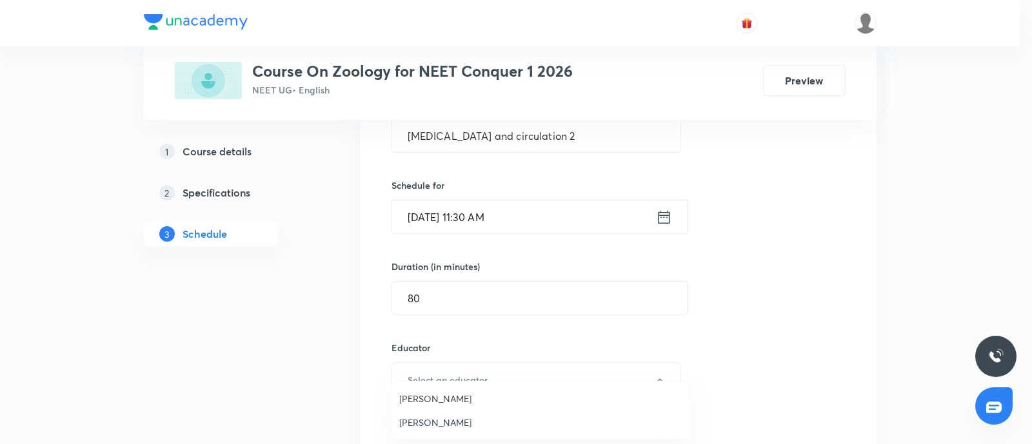
click at [428, 417] on span "Vijaypal Singh Bhadouriya" at bounding box center [540, 423] width 282 height 14
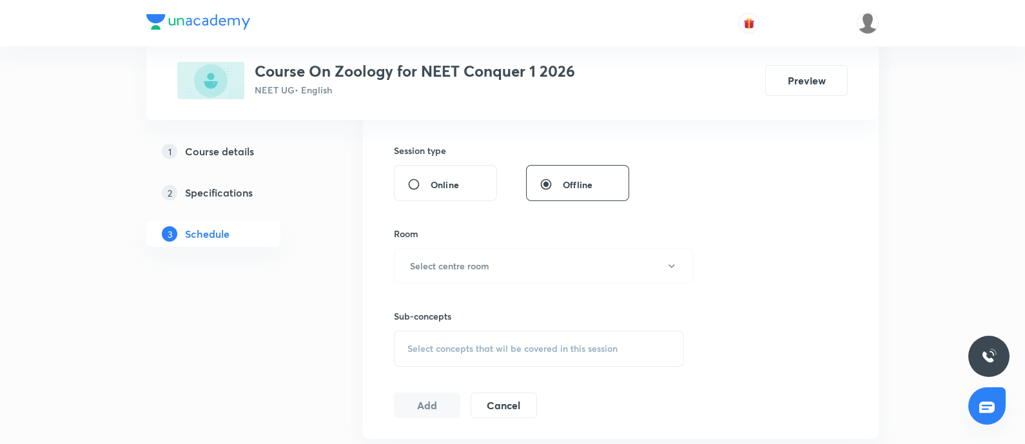
scroll to position [556, 0]
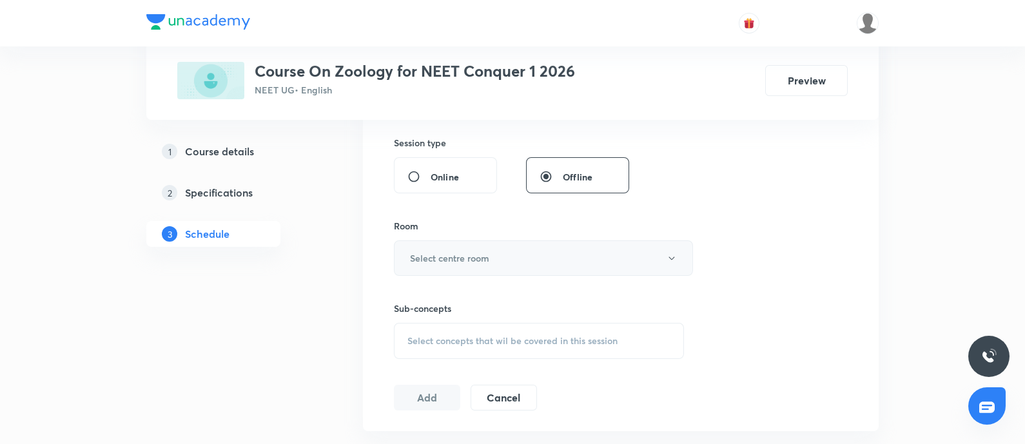
click at [544, 259] on button "Select centre room" at bounding box center [543, 258] width 299 height 35
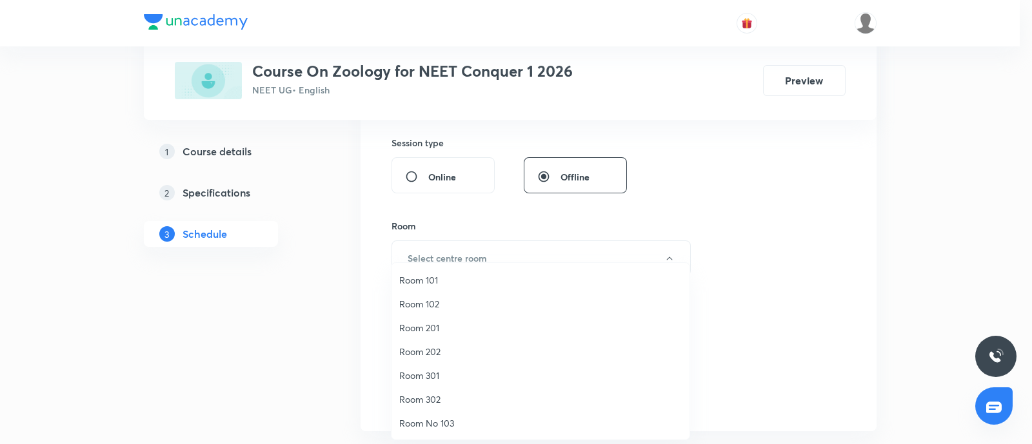
click at [437, 403] on span "Room 302" at bounding box center [540, 400] width 282 height 14
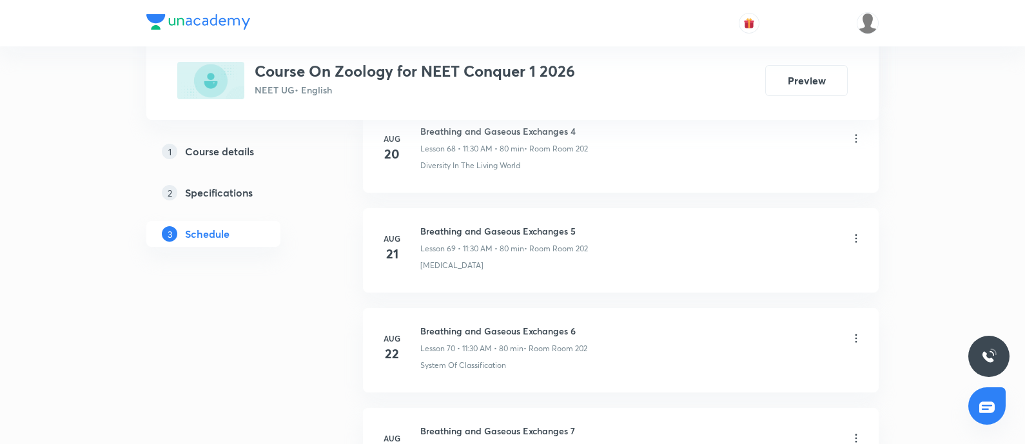
scroll to position [8349, 0]
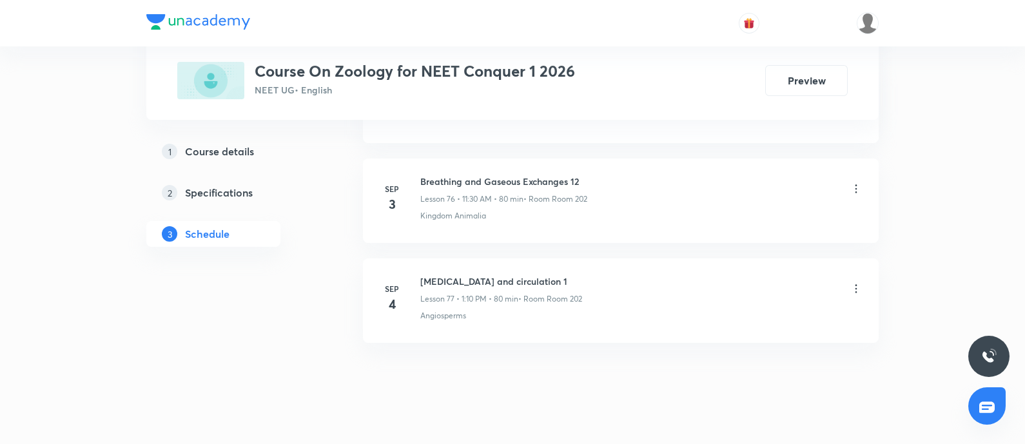
click at [435, 310] on p "Angiosperms" at bounding box center [443, 316] width 46 height 12
copy p "Angiosperms"
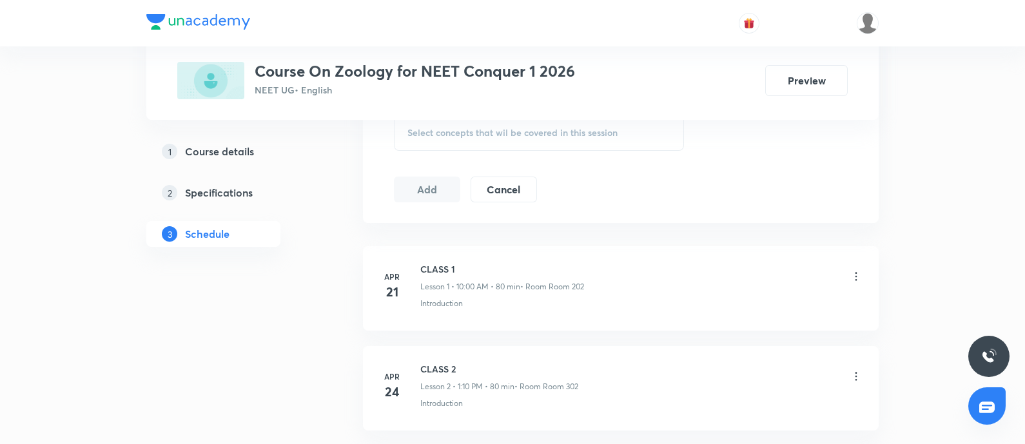
scroll to position [766, 0]
click at [484, 142] on div "Select concepts that wil be covered in this session" at bounding box center [539, 131] width 290 height 36
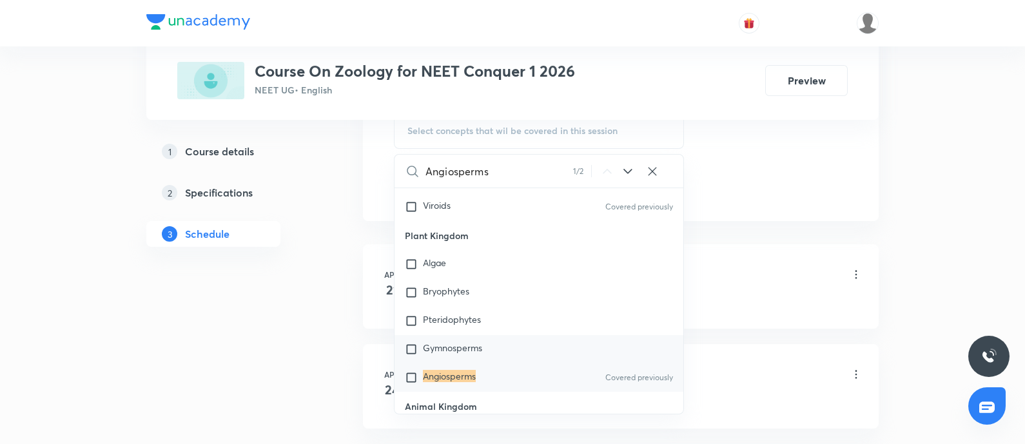
scroll to position [803, 0]
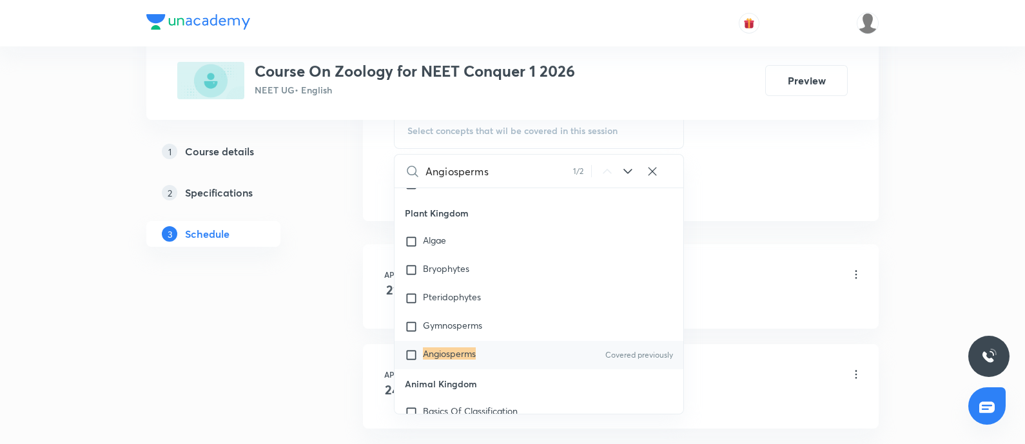
type input "Angiosperms"
click at [448, 360] on div "Angiosperms Covered previously" at bounding box center [539, 355] width 289 height 28
checkbox input "true"
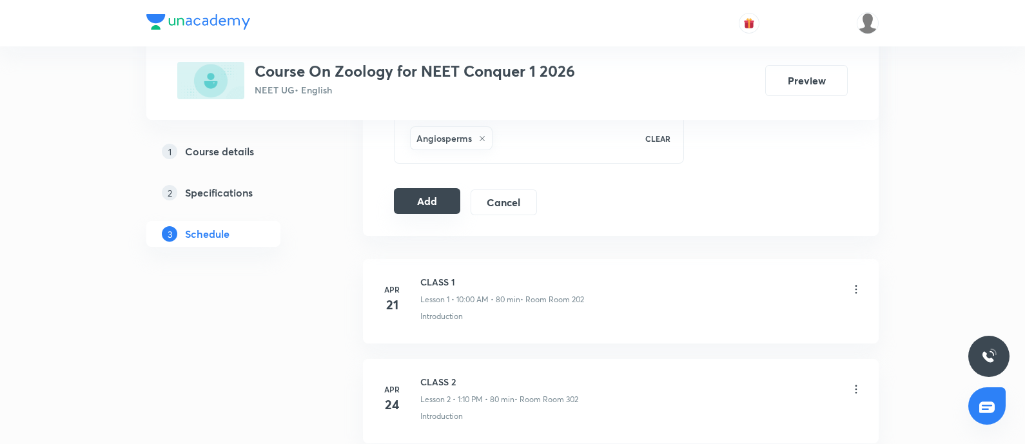
click at [448, 201] on button "Add" at bounding box center [427, 201] width 66 height 26
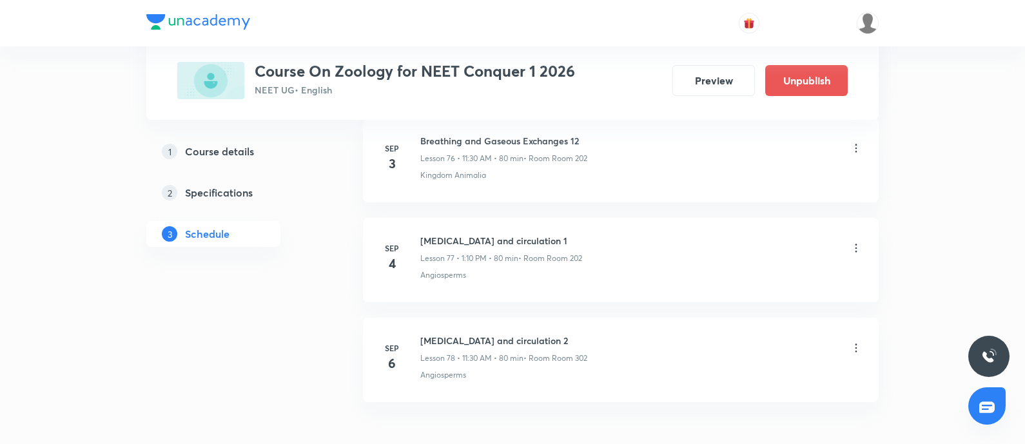
scroll to position [7775, 0]
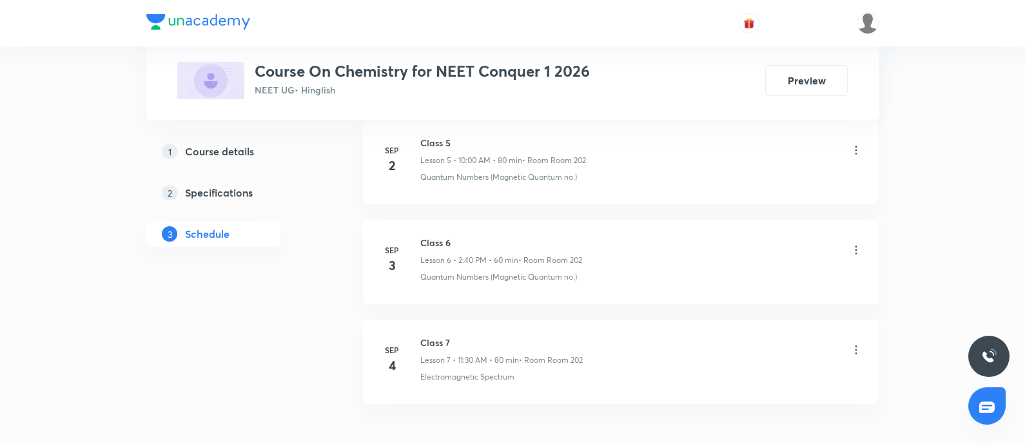
scroll to position [1286, 0]
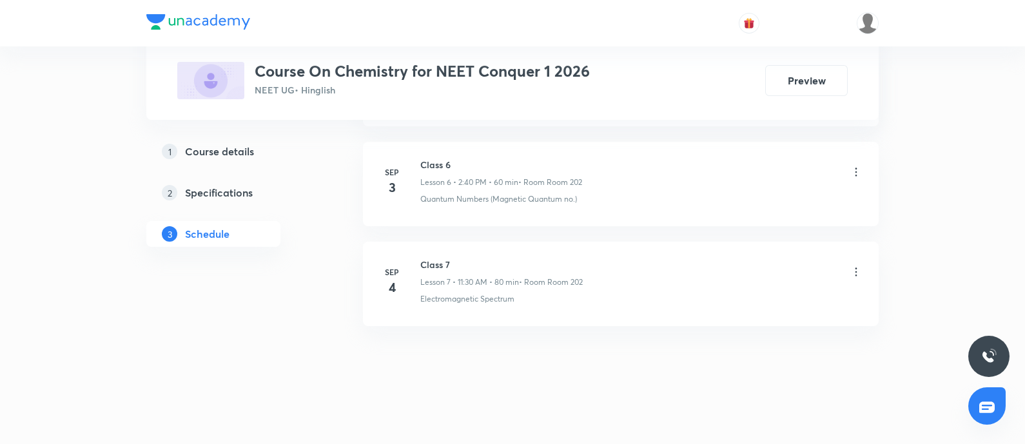
click at [428, 264] on h6 "Class 7" at bounding box center [501, 265] width 163 height 14
copy h6 "Class 7"
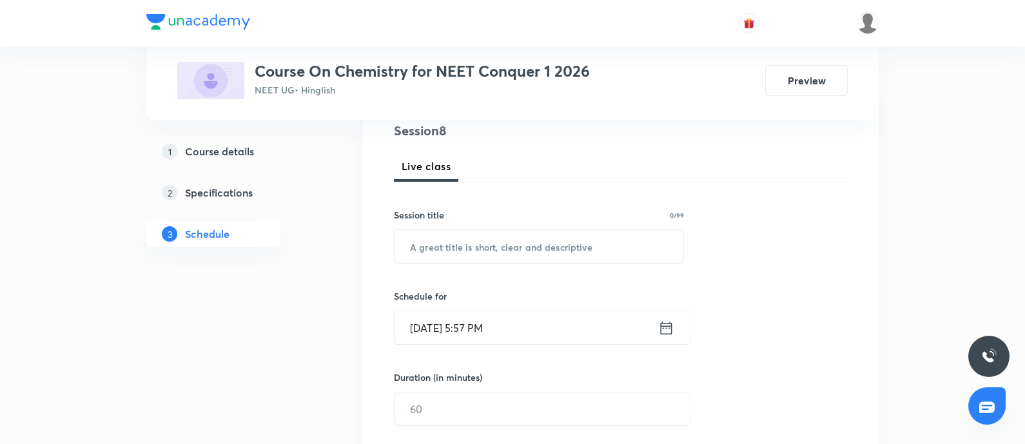
scroll to position [0, 0]
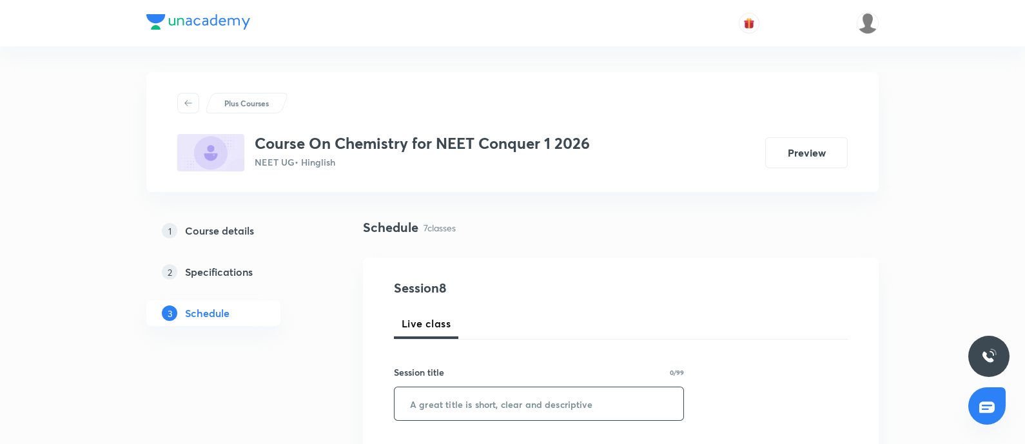
click at [529, 396] on input "text" at bounding box center [539, 404] width 289 height 33
paste input "Class 7"
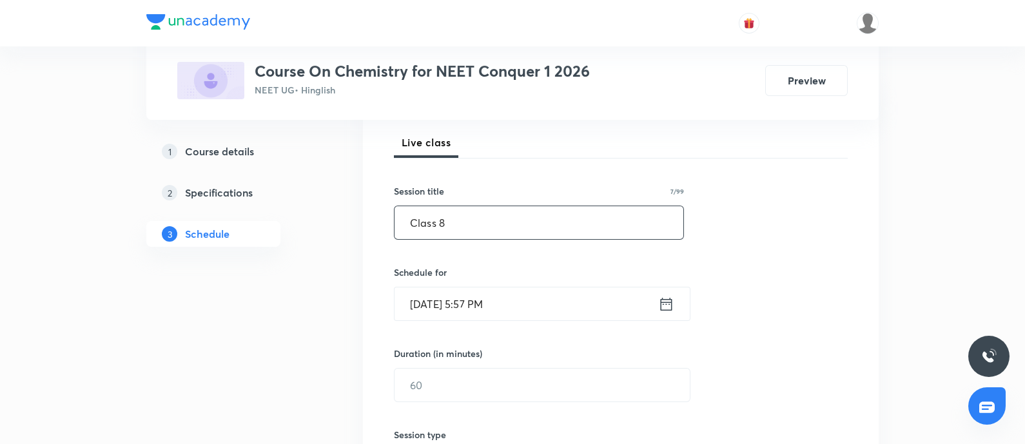
scroll to position [188, 0]
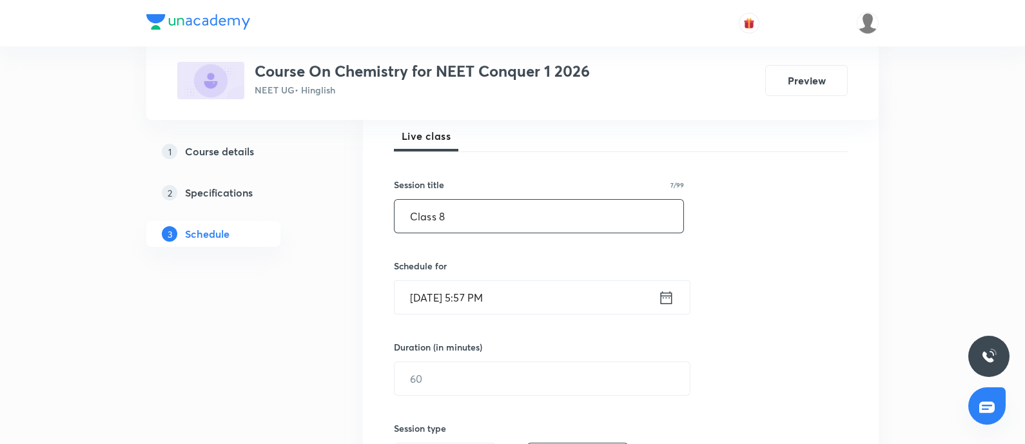
type input "Class 8"
click at [548, 301] on input "Sep 5, 2025, 5:57 PM" at bounding box center [527, 297] width 264 height 33
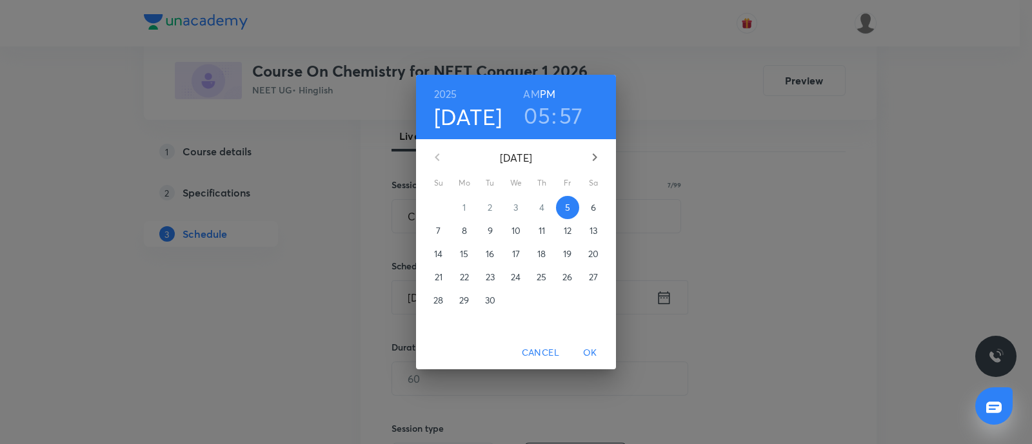
click at [589, 205] on span "6" at bounding box center [593, 207] width 23 height 13
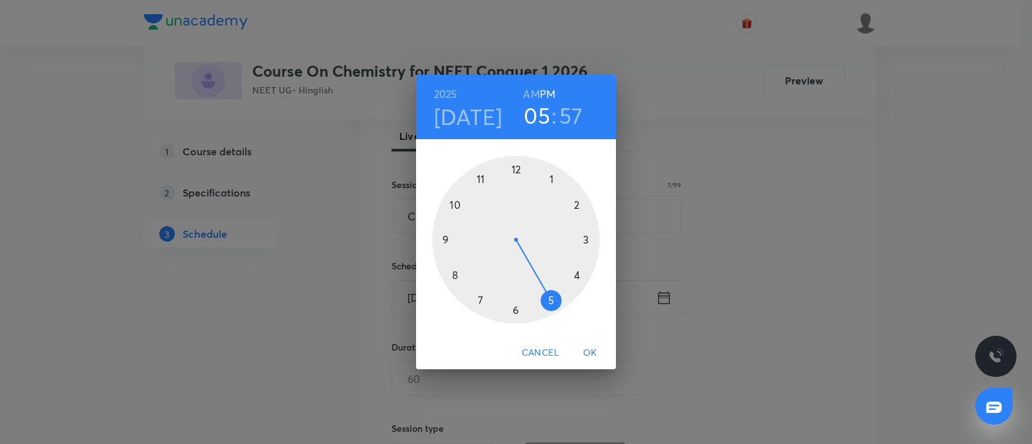
click at [575, 202] on div at bounding box center [516, 240] width 168 height 168
click at [457, 275] on div at bounding box center [516, 240] width 168 height 168
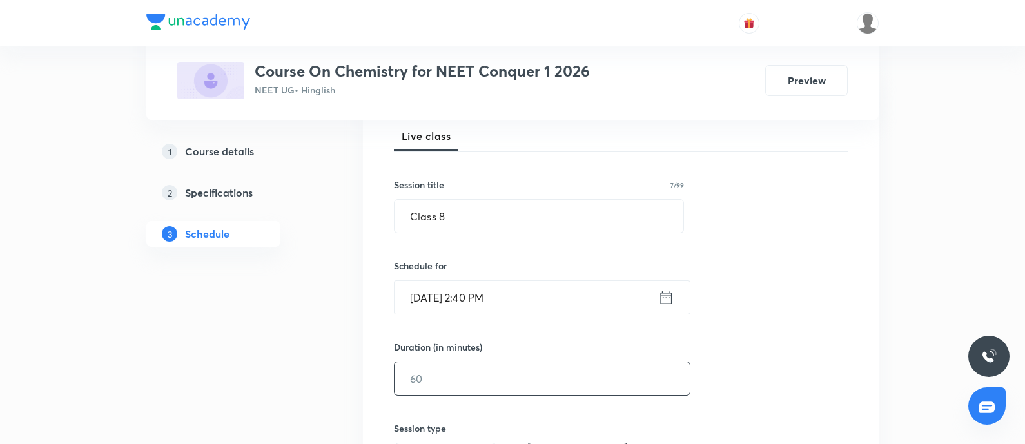
click at [450, 368] on input "text" at bounding box center [542, 378] width 295 height 33
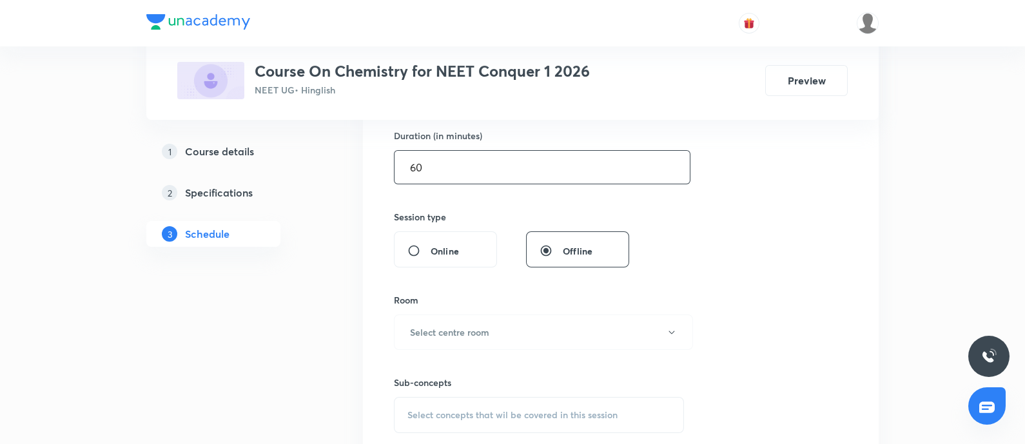
scroll to position [406, 0]
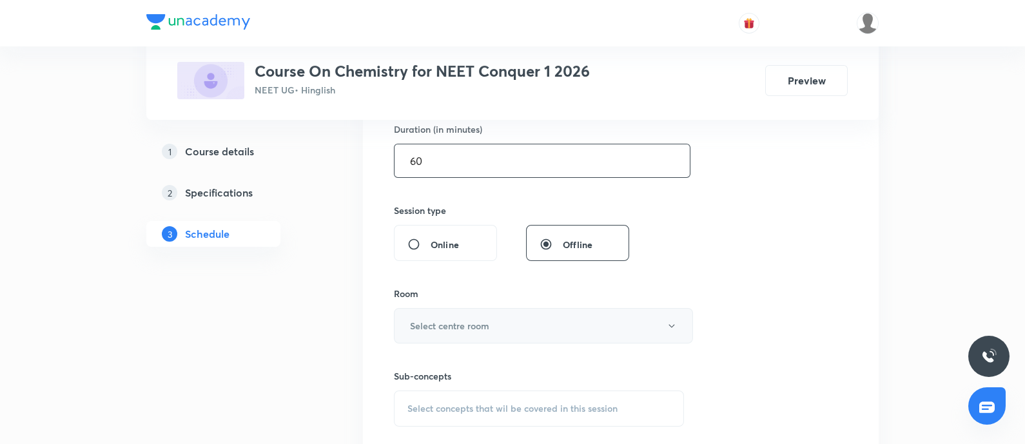
type input "60"
click at [463, 333] on button "Select centre room" at bounding box center [543, 325] width 299 height 35
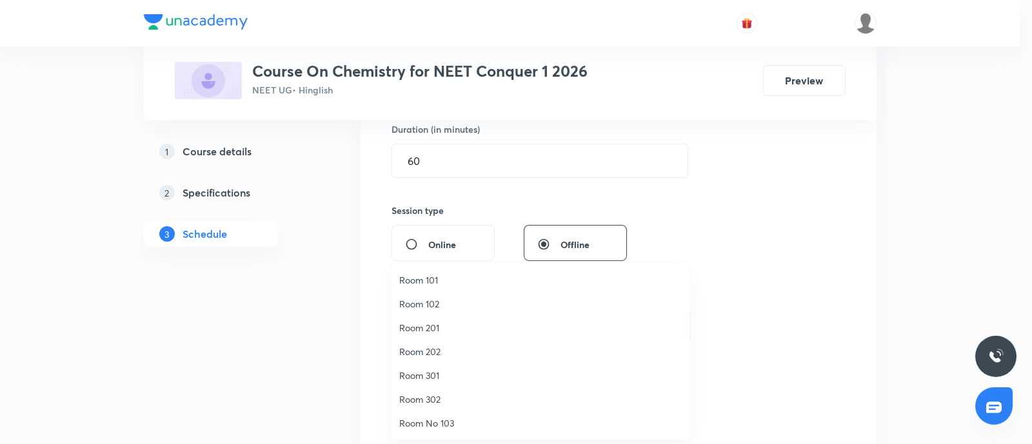
click at [428, 395] on span "Room 302" at bounding box center [540, 400] width 282 height 14
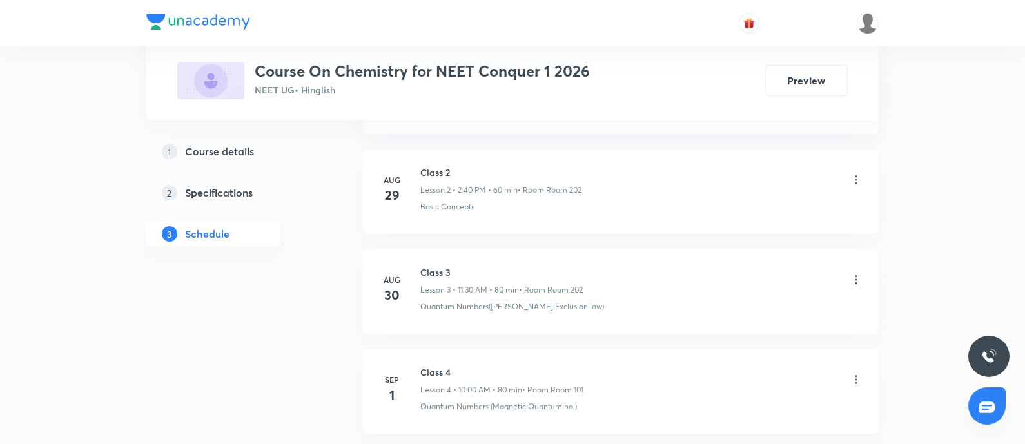
scroll to position [1286, 0]
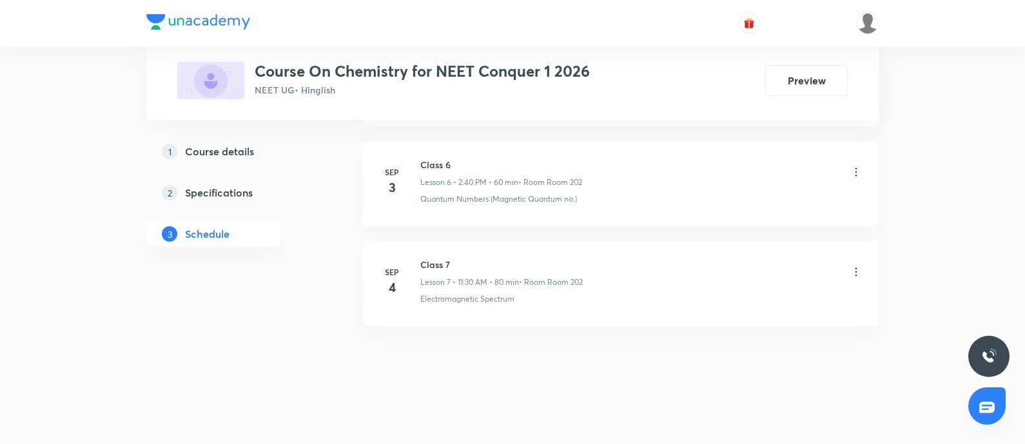
click at [435, 295] on p "Electromagnetic Spectrum" at bounding box center [467, 299] width 94 height 12
copy p "Electromagnetic Spectrum"
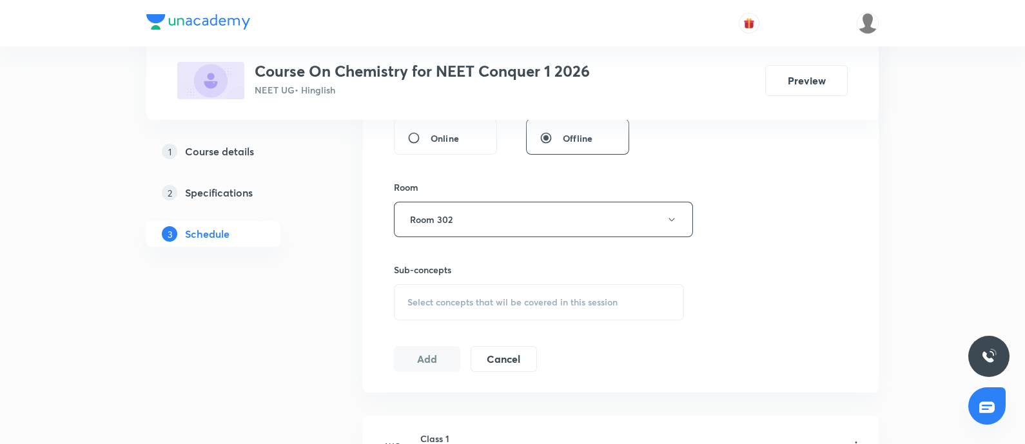
scroll to position [540, 0]
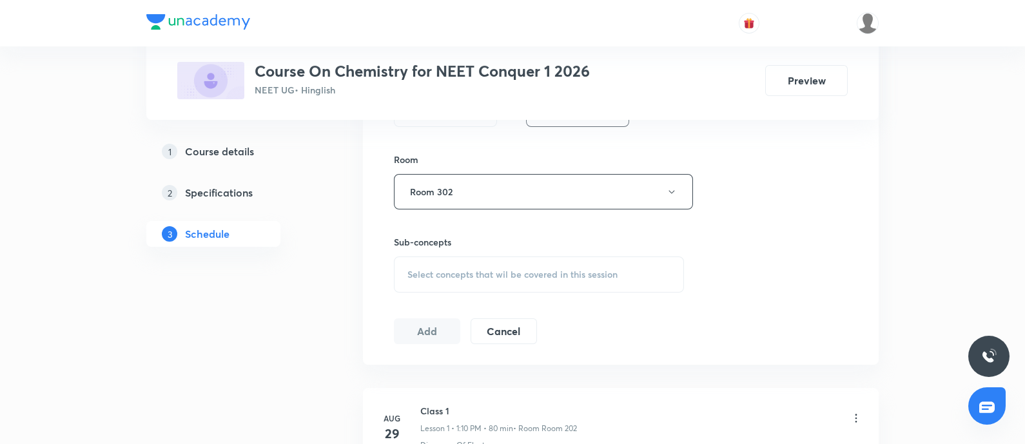
click at [445, 282] on div "Select concepts that wil be covered in this session" at bounding box center [539, 275] width 290 height 36
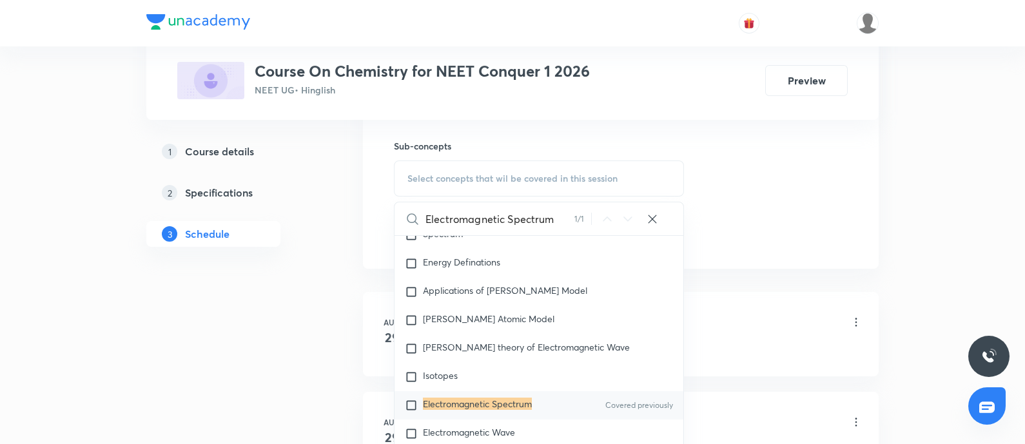
scroll to position [644, 0]
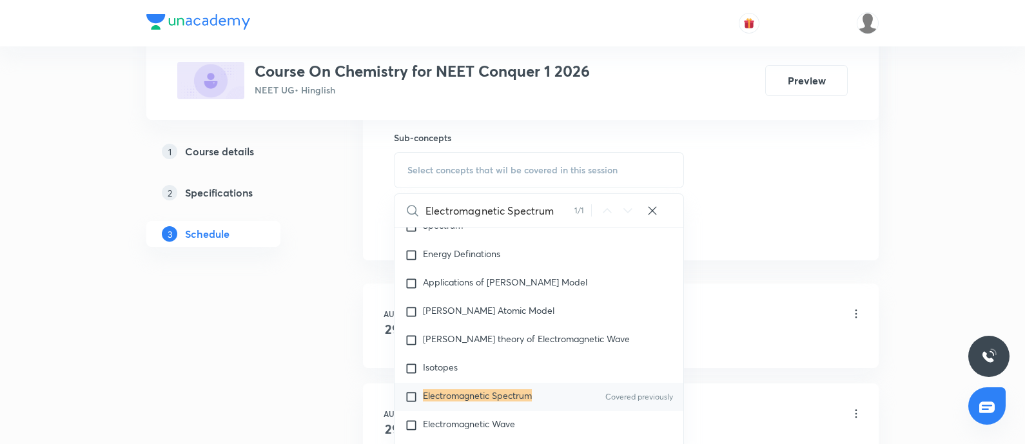
type input "Electromagnetic Spectrum"
click at [488, 391] on mark "Electromagnetic Spectrum" at bounding box center [477, 396] width 109 height 12
checkbox input "true"
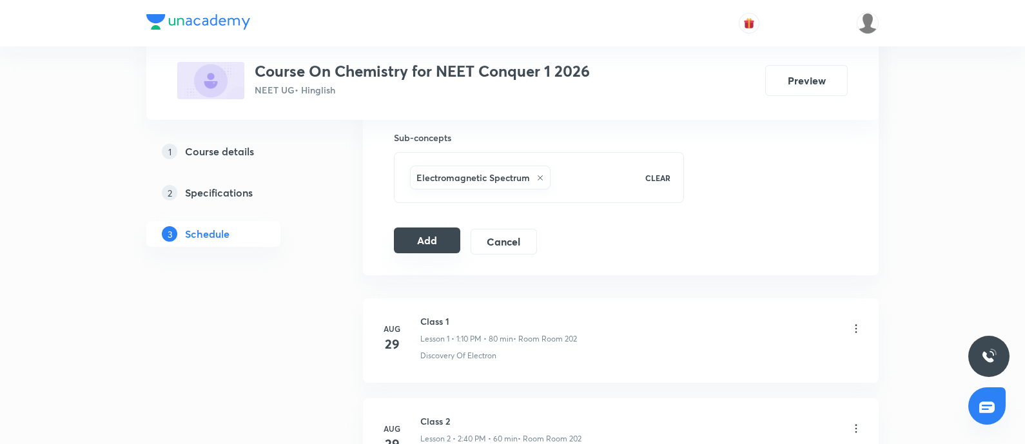
click at [448, 233] on button "Add" at bounding box center [427, 241] width 66 height 26
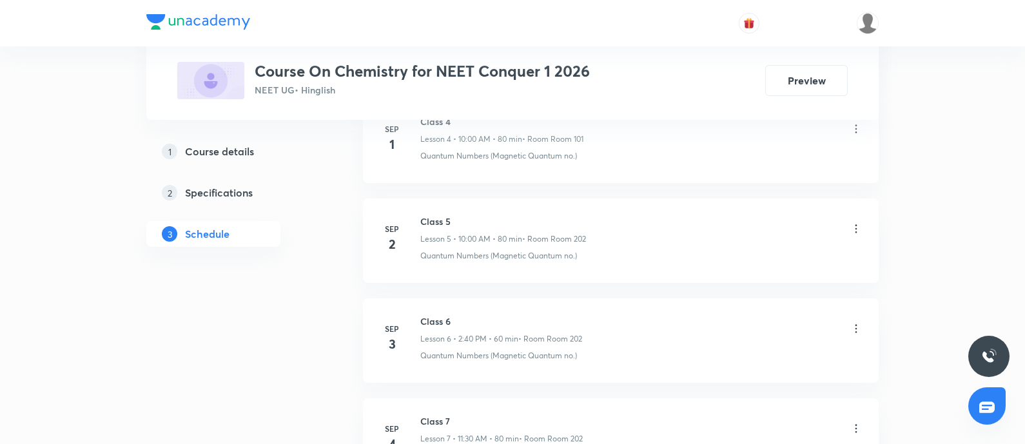
scroll to position [1300, 0]
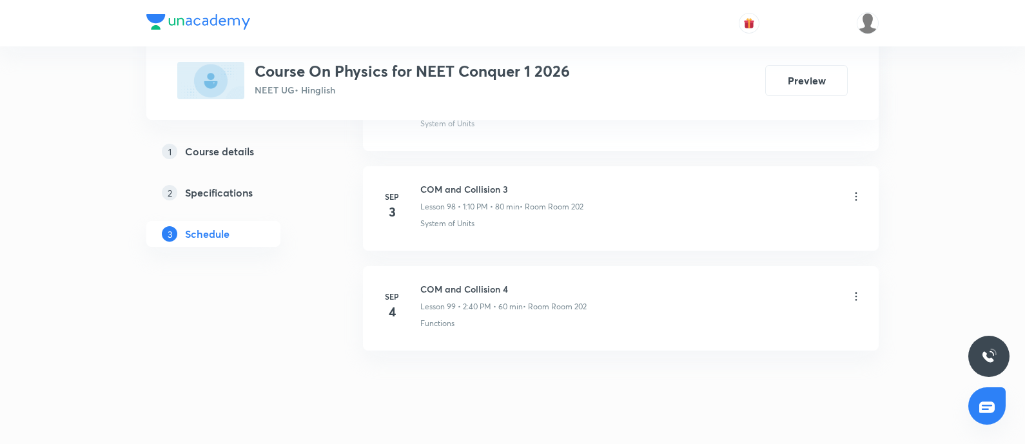
scroll to position [10543, 0]
drag, startPoint x: 422, startPoint y: 262, endPoint x: 576, endPoint y: 252, distance: 153.9
click at [576, 264] on li "Sep 4 COM and Collision 4 Lesson 99 • 2:40 PM • 60 min • Room Room 202 Functions" at bounding box center [621, 306] width 516 height 84
copy h6 "COM and Collision 4"
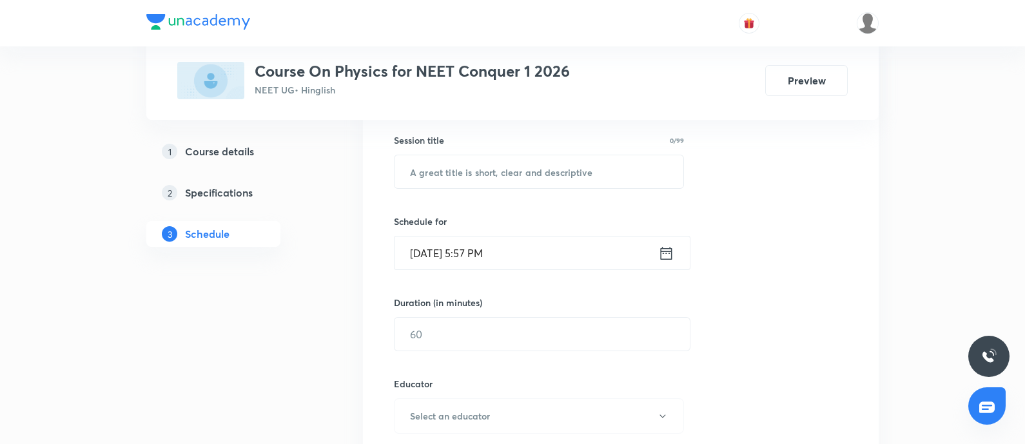
scroll to position [0, 0]
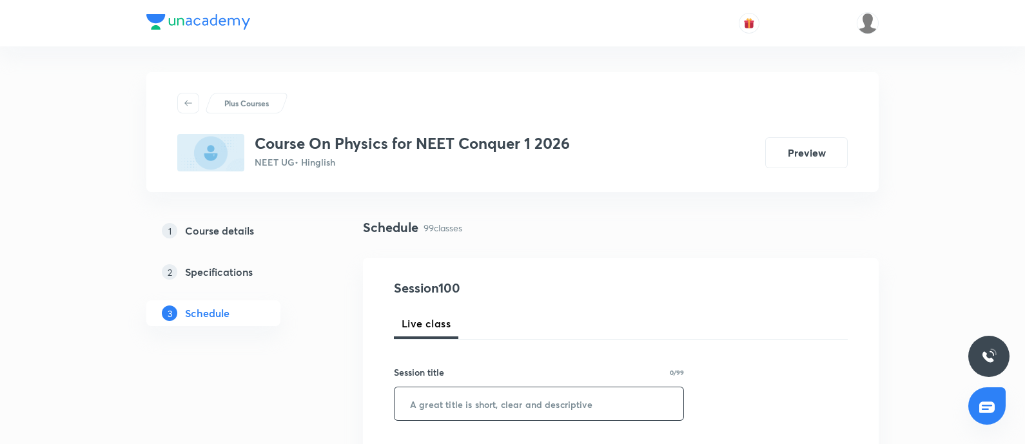
click at [499, 393] on input "text" at bounding box center [539, 404] width 289 height 33
paste input "COM and Collision 4"
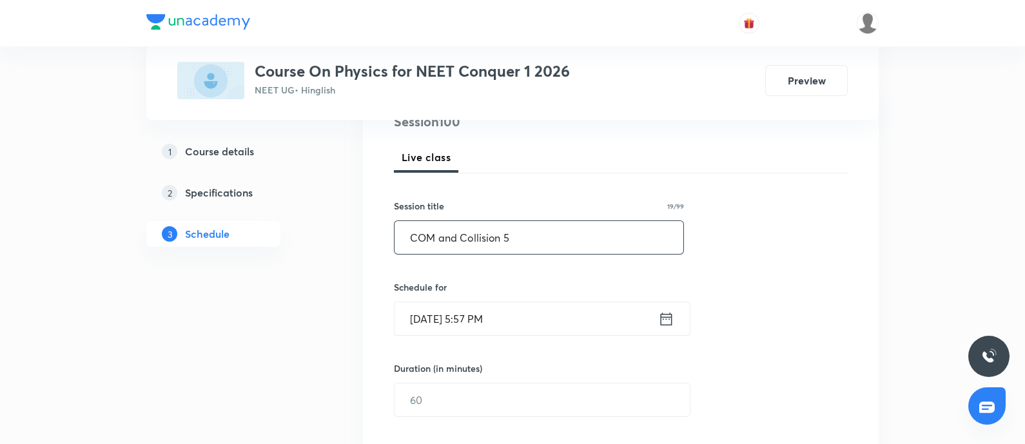
type input "COM and Collision 5"
click at [520, 313] on input "Sep 5, 2025, 5:57 PM" at bounding box center [527, 318] width 264 height 33
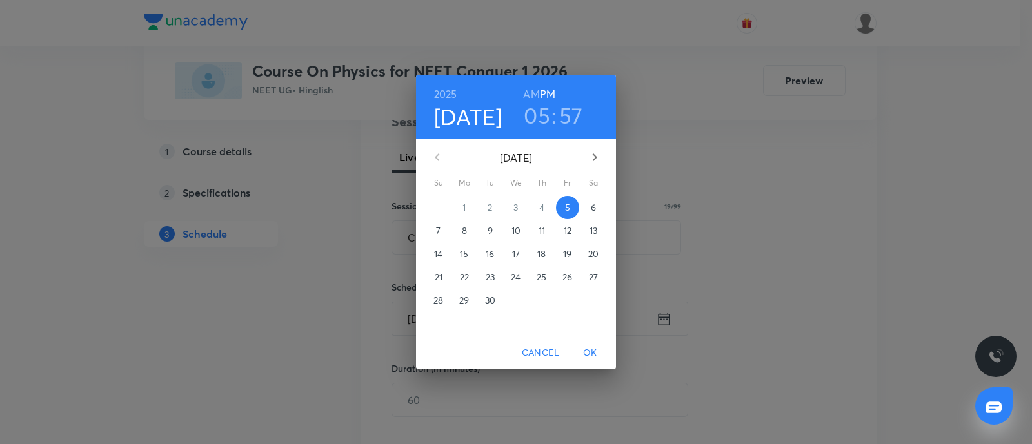
click at [589, 201] on span "6" at bounding box center [593, 207] width 23 height 13
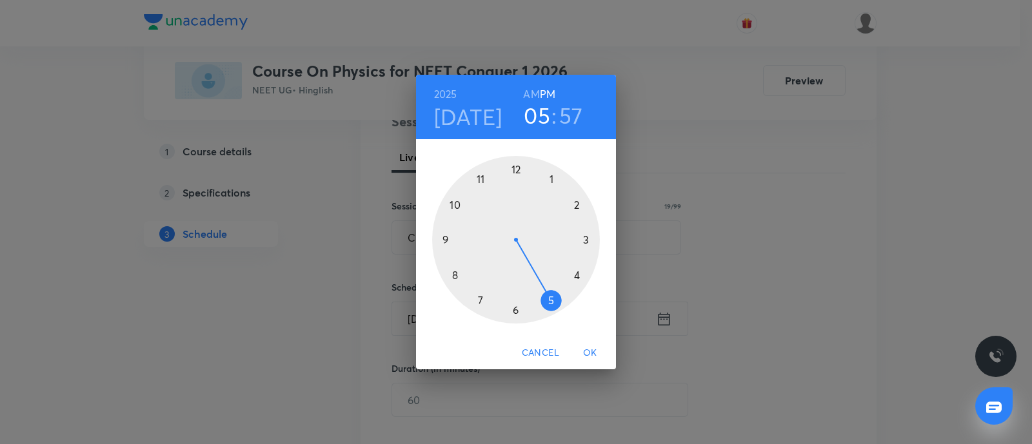
click at [548, 180] on div at bounding box center [516, 240] width 168 height 168
click at [575, 205] on div at bounding box center [516, 240] width 168 height 168
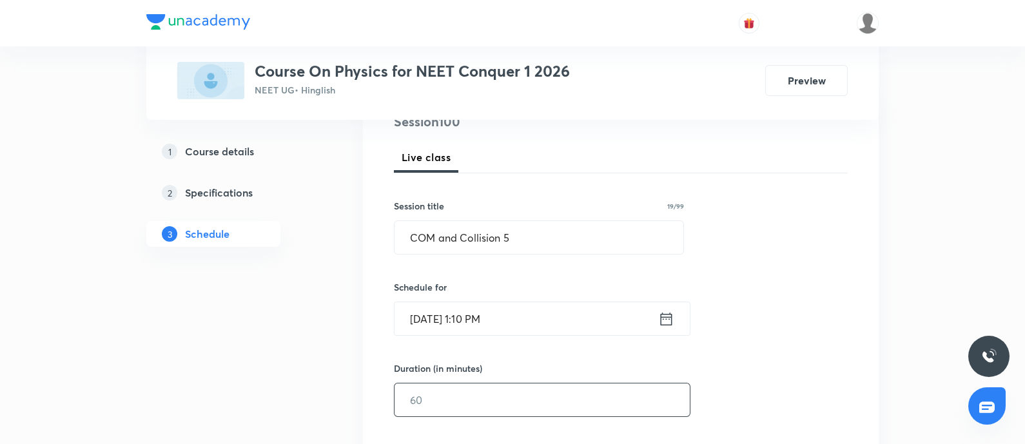
click at [473, 402] on input "text" at bounding box center [542, 400] width 295 height 33
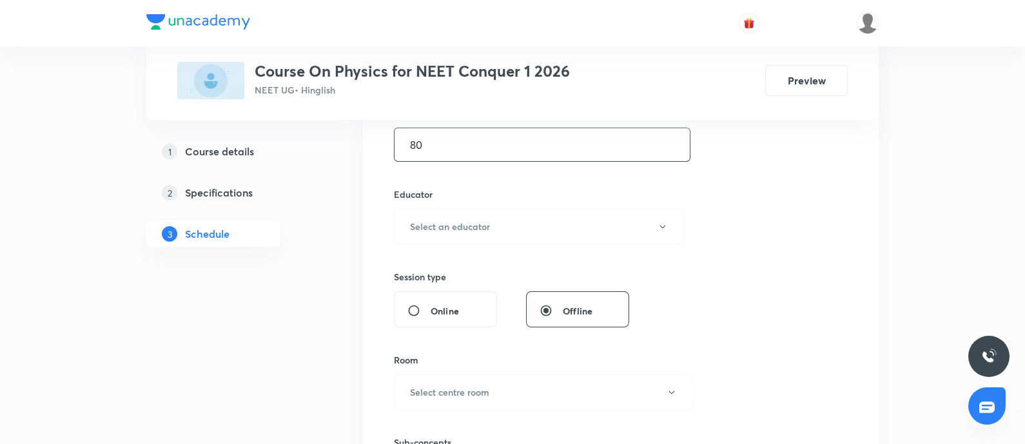
scroll to position [454, 0]
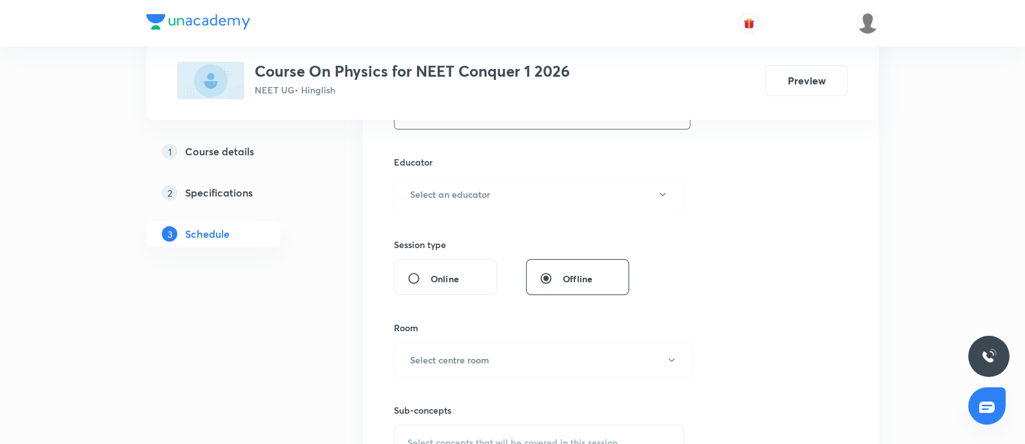
type input "80"
click at [529, 183] on button "Select an educator" at bounding box center [539, 194] width 290 height 35
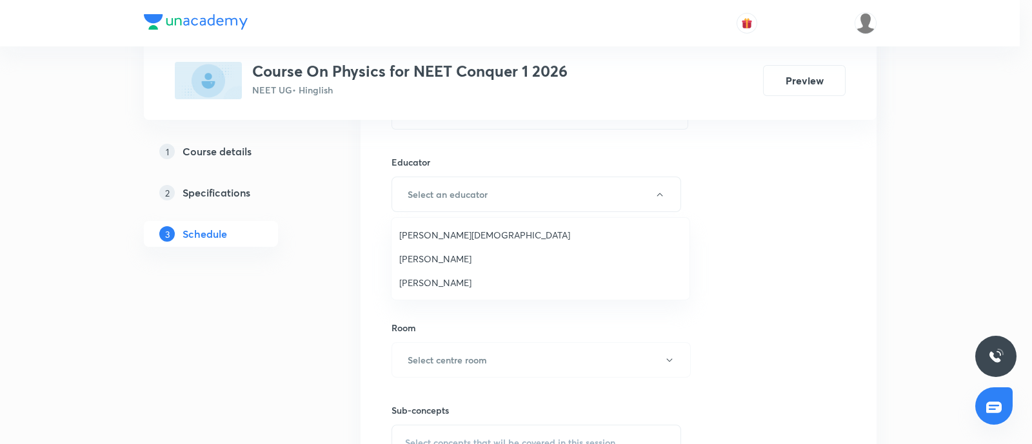
click at [446, 231] on span "Arpit Jain" at bounding box center [540, 235] width 282 height 14
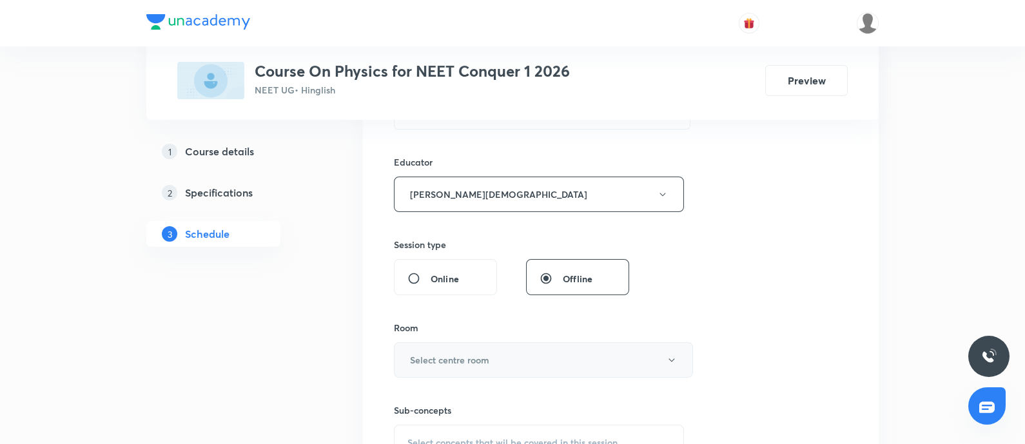
click at [466, 353] on h6 "Select centre room" at bounding box center [449, 360] width 79 height 14
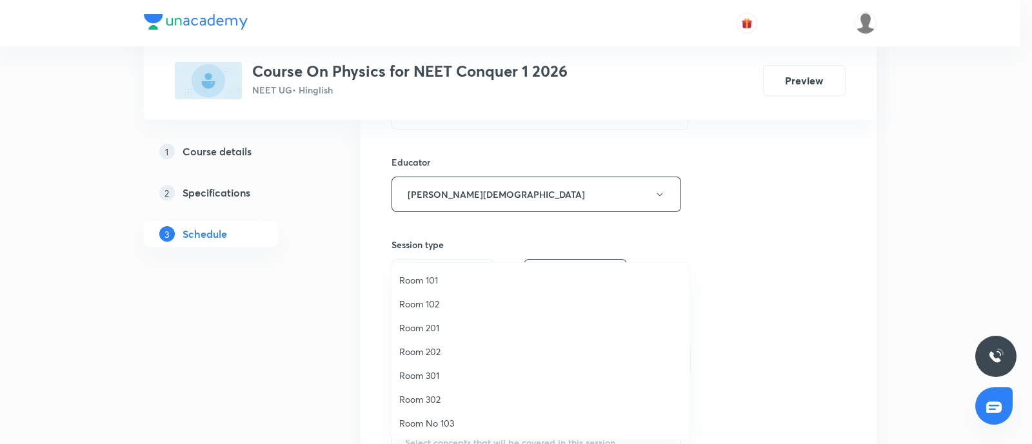
click at [426, 401] on span "Room 302" at bounding box center [540, 400] width 282 height 14
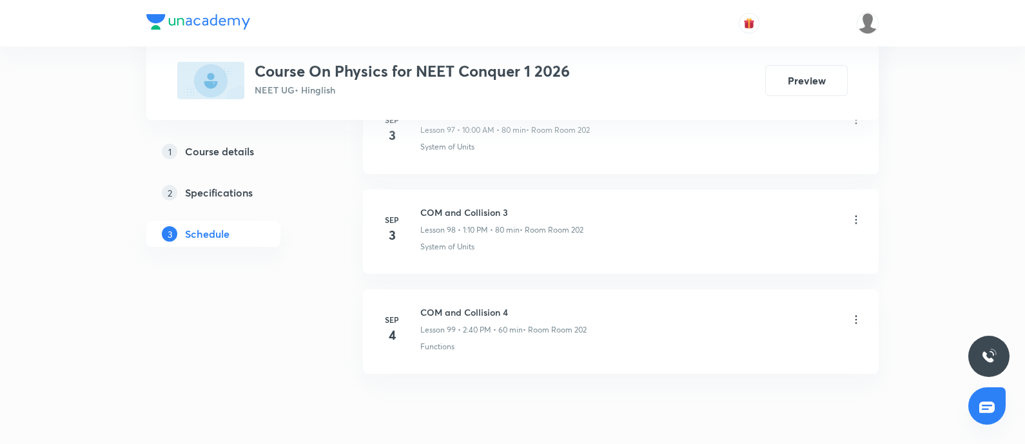
scroll to position [10543, 0]
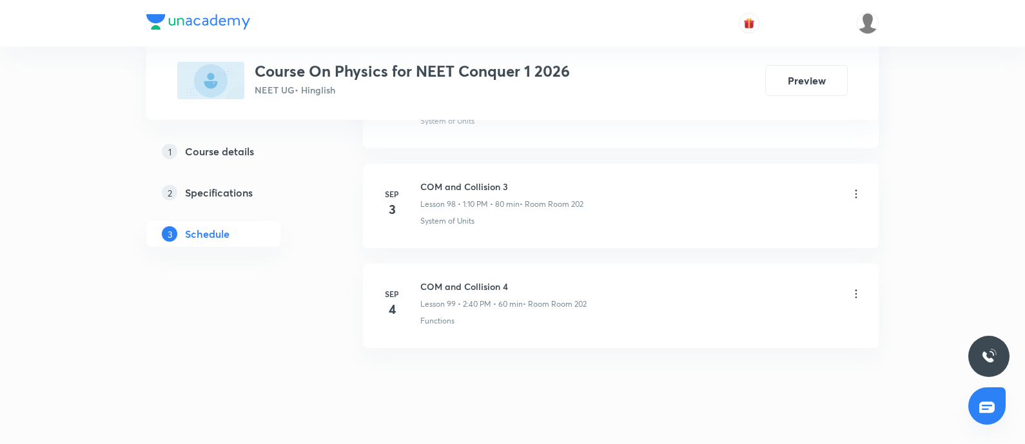
click at [432, 315] on p "Functions" at bounding box center [437, 321] width 34 height 12
copy p "Functions"
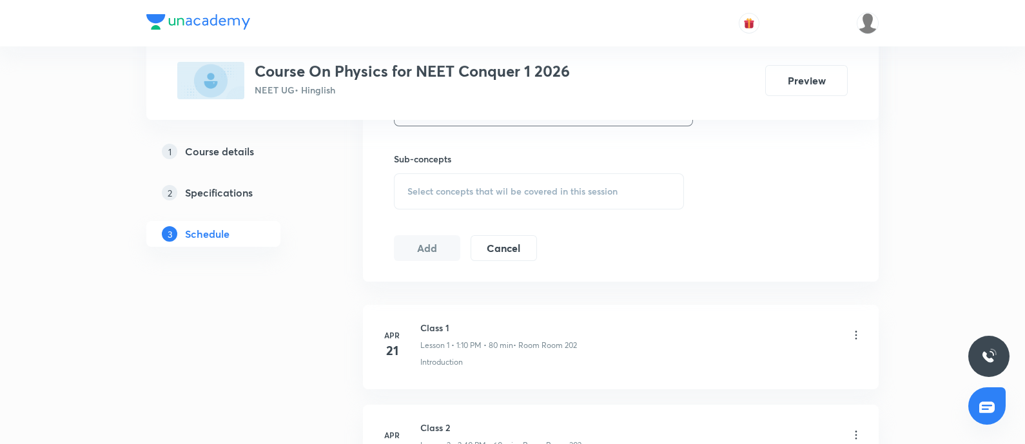
scroll to position [703, 0]
click at [490, 204] on div "Select concepts that wil be covered in this session" at bounding box center [539, 194] width 290 height 36
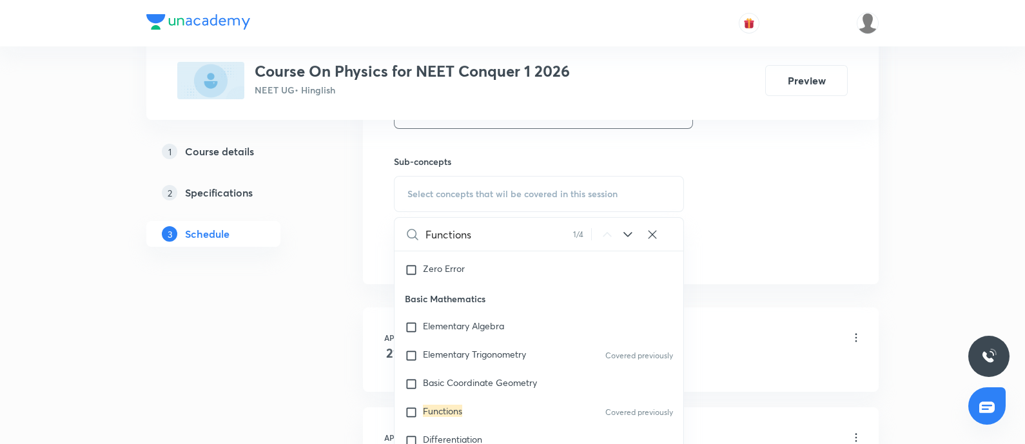
scroll to position [562, 0]
type input "Functions"
click at [442, 408] on mark "Functions" at bounding box center [442, 410] width 39 height 12
checkbox input "true"
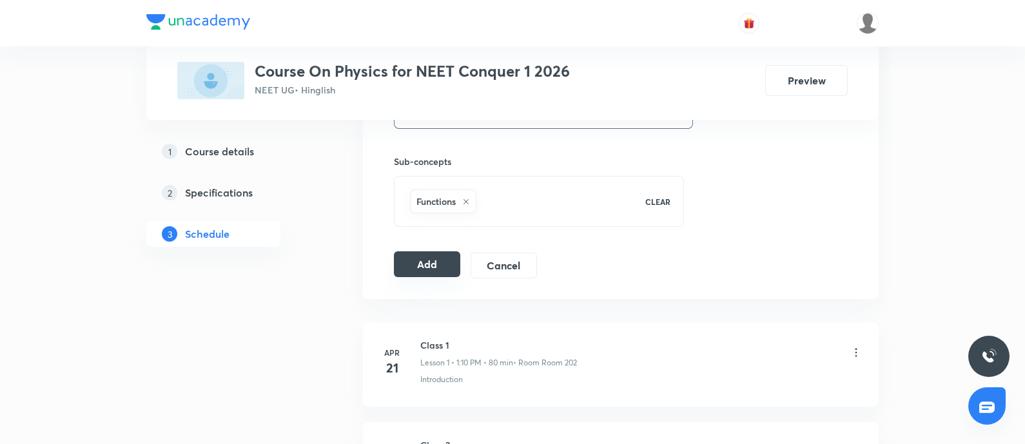
click at [430, 266] on button "Add" at bounding box center [427, 265] width 66 height 26
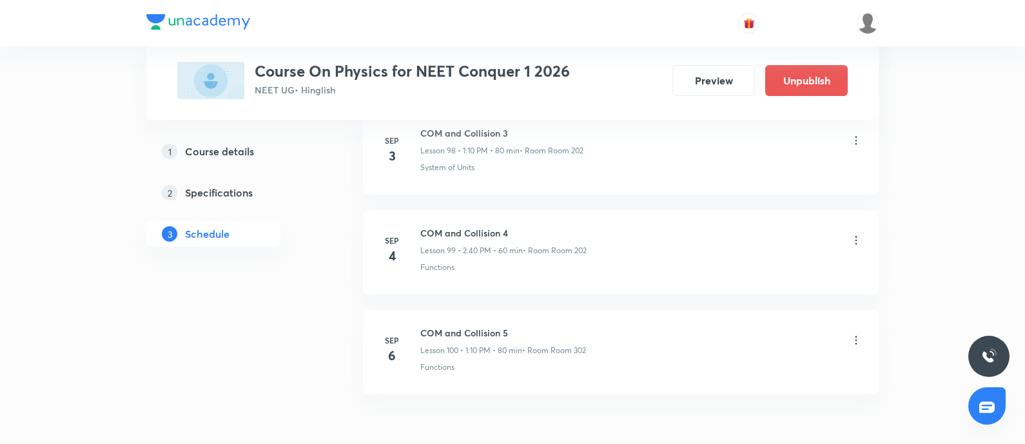
scroll to position [9969, 0]
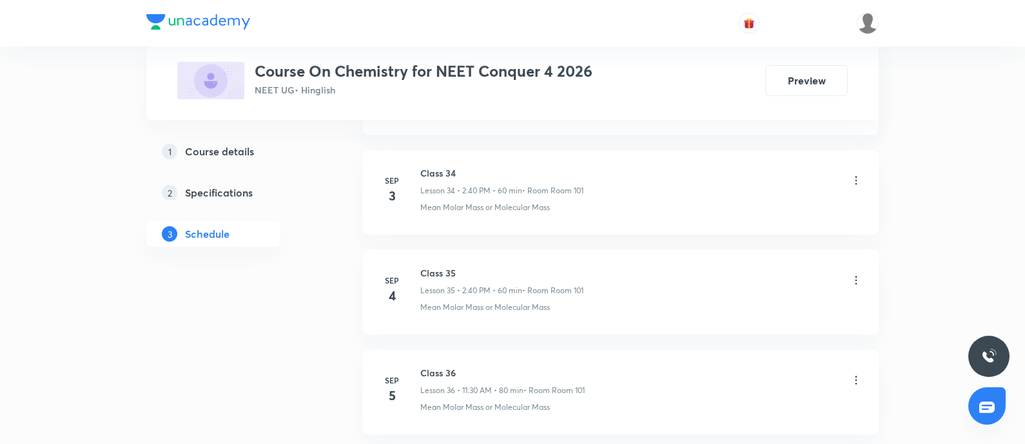
scroll to position [4260, 0]
click at [434, 265] on h6 "Class 36" at bounding box center [502, 272] width 164 height 14
copy h6 "Class 36"
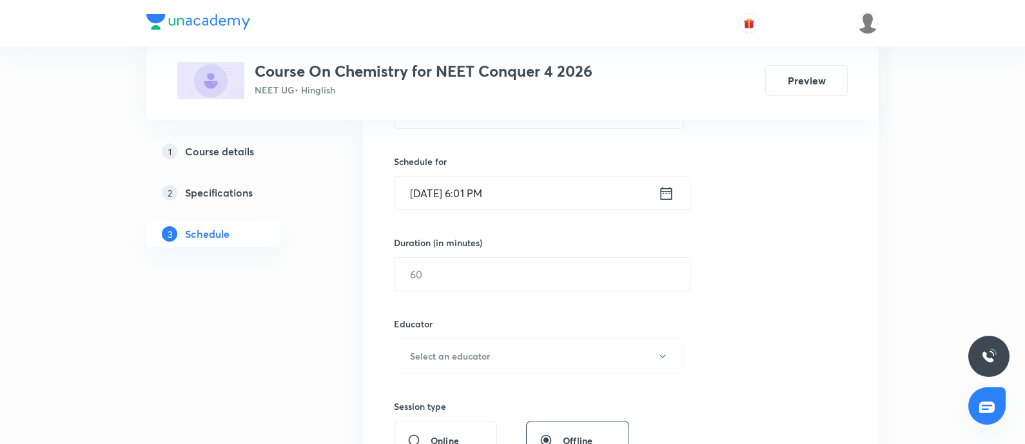
scroll to position [0, 0]
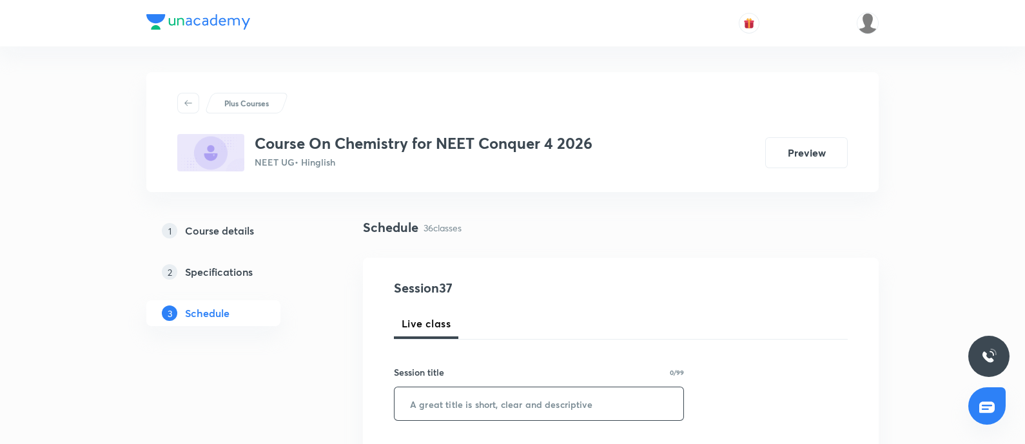
click at [516, 395] on input "text" at bounding box center [539, 404] width 289 height 33
paste input "Class 36"
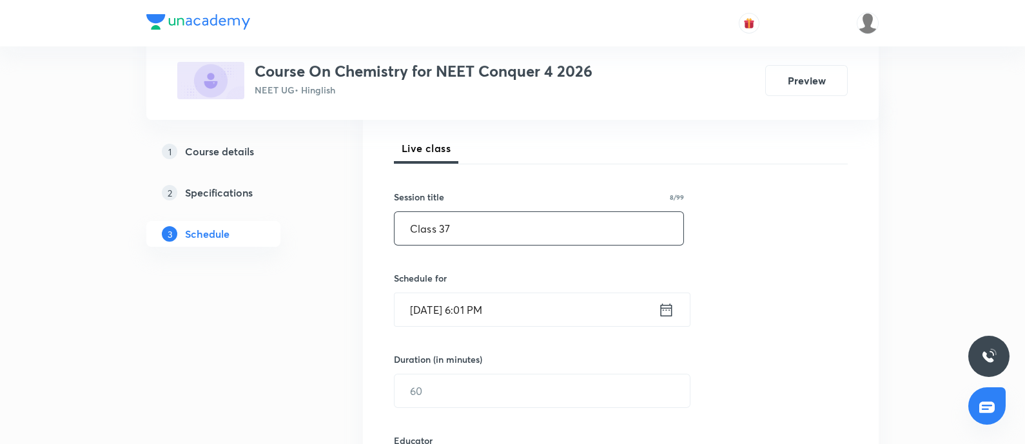
scroll to position [199, 0]
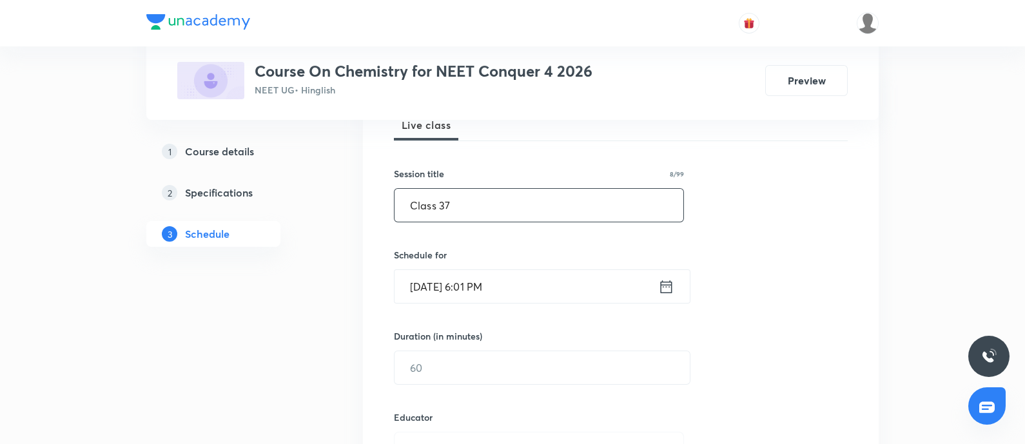
type input "Class 37"
click at [525, 279] on input "Sep 5, 2025, 6:01 PM" at bounding box center [527, 286] width 264 height 33
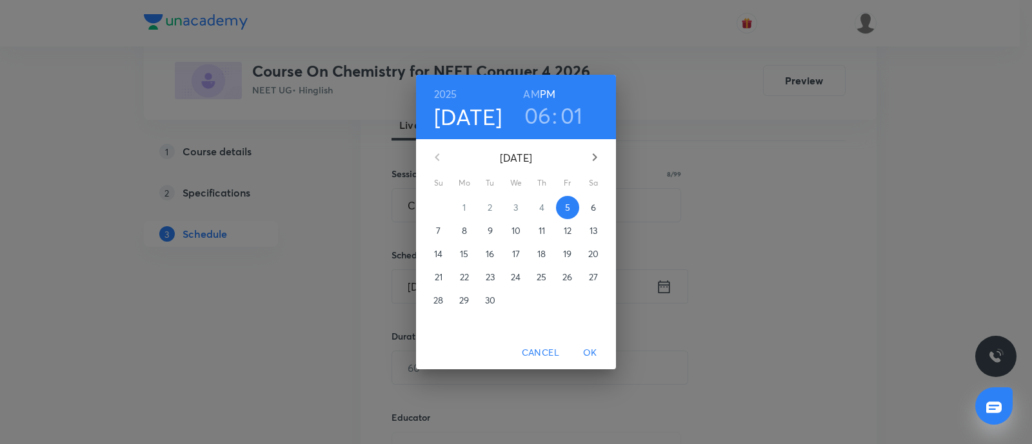
click at [593, 205] on p "6" at bounding box center [593, 207] width 5 height 13
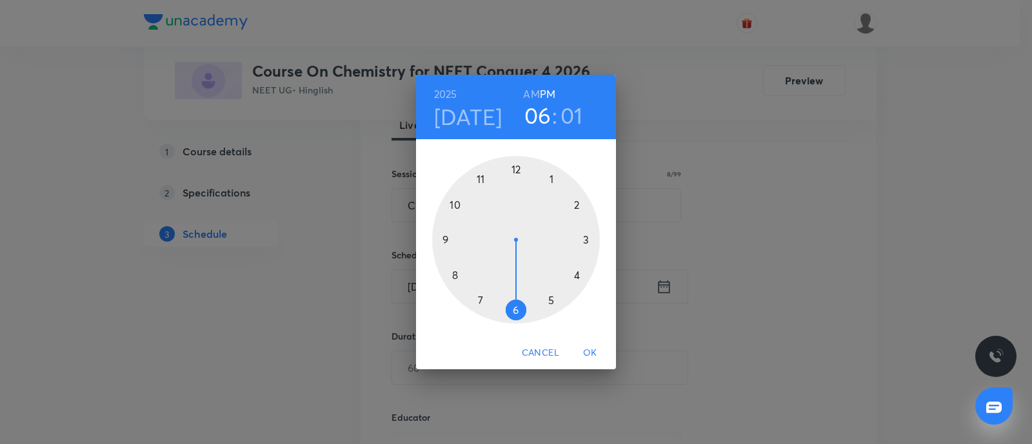
click at [533, 95] on h6 "AM" at bounding box center [531, 94] width 16 height 18
click at [455, 210] on div at bounding box center [516, 240] width 168 height 168
click at [516, 160] on div at bounding box center [516, 240] width 168 height 168
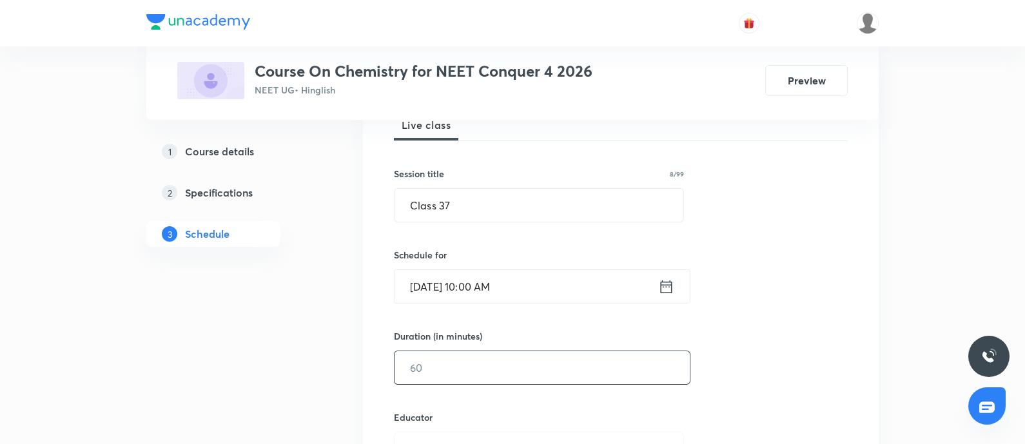
click at [477, 377] on input "text" at bounding box center [542, 367] width 295 height 33
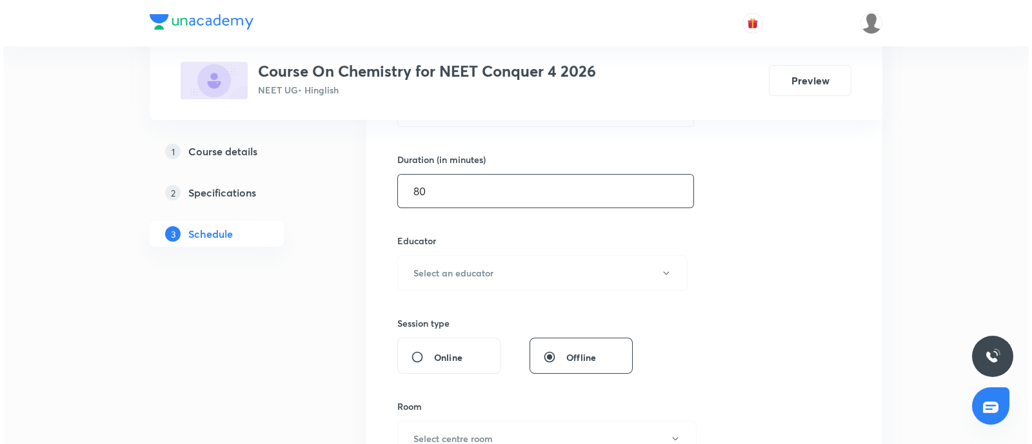
scroll to position [376, 0]
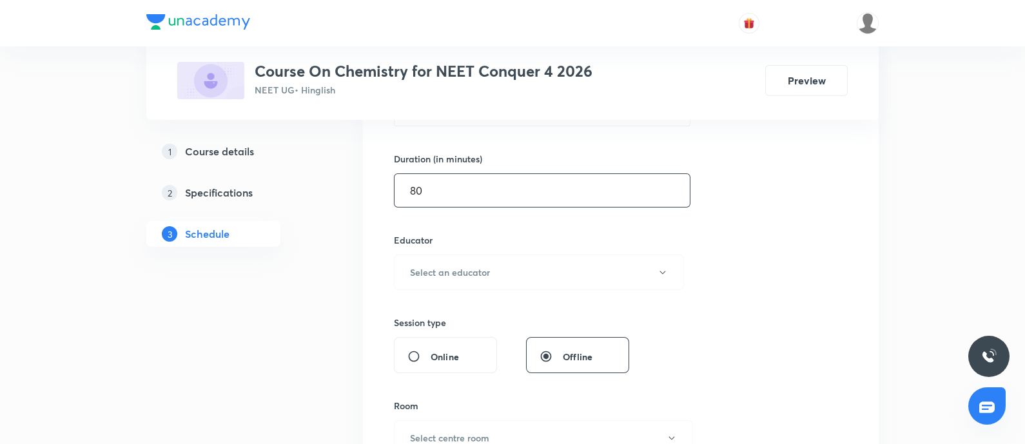
type input "80"
click at [485, 258] on button "Select an educator" at bounding box center [539, 272] width 290 height 35
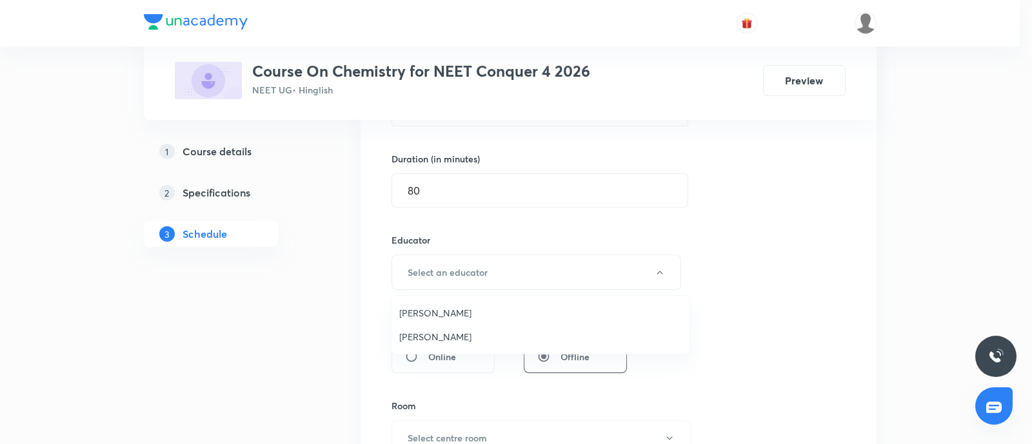
click at [437, 335] on span "Sandeep Maurya" at bounding box center [540, 337] width 282 height 14
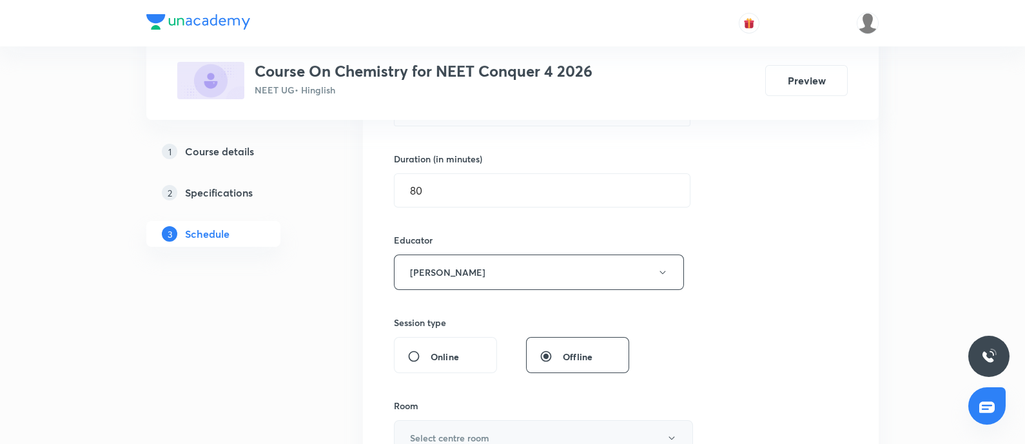
click at [453, 426] on button "Select centre room" at bounding box center [543, 437] width 299 height 35
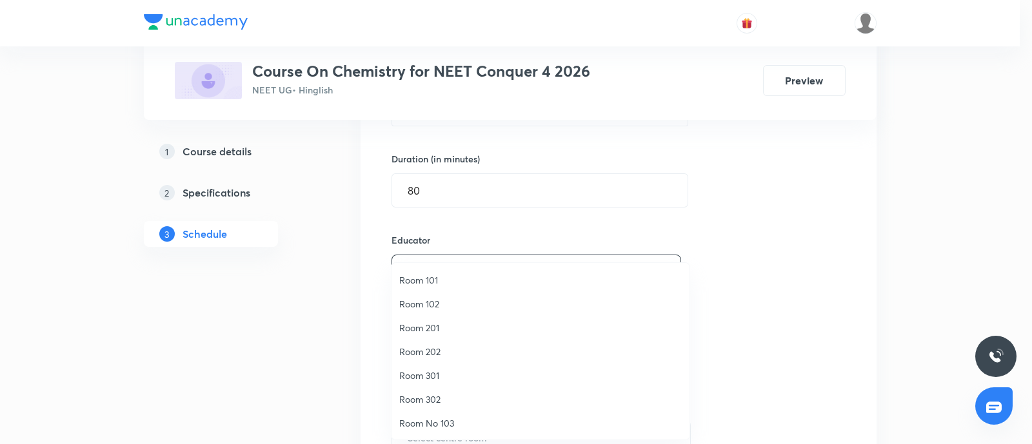
click at [423, 285] on span "Room 101" at bounding box center [540, 280] width 282 height 14
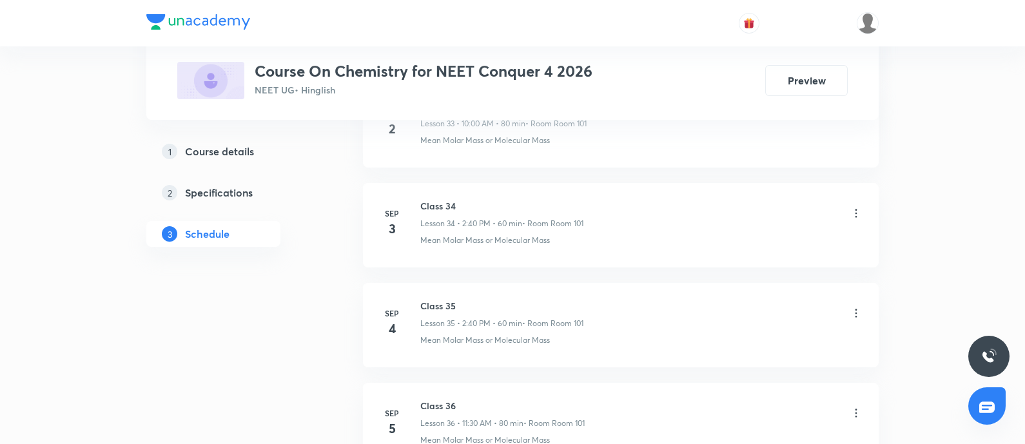
scroll to position [4260, 0]
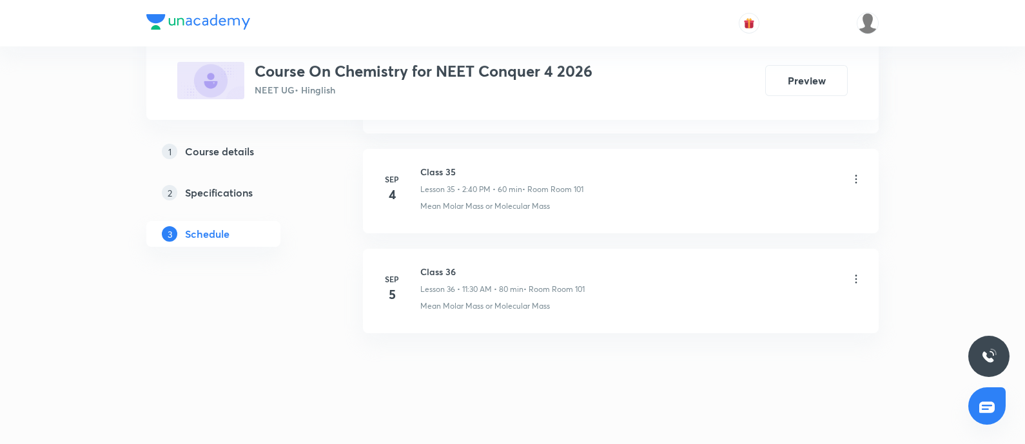
click at [426, 301] on p "Mean Molar Mass or Molecular Mass" at bounding box center [485, 307] width 130 height 12
copy p "Mean Molar Mass or Molecular Mass"
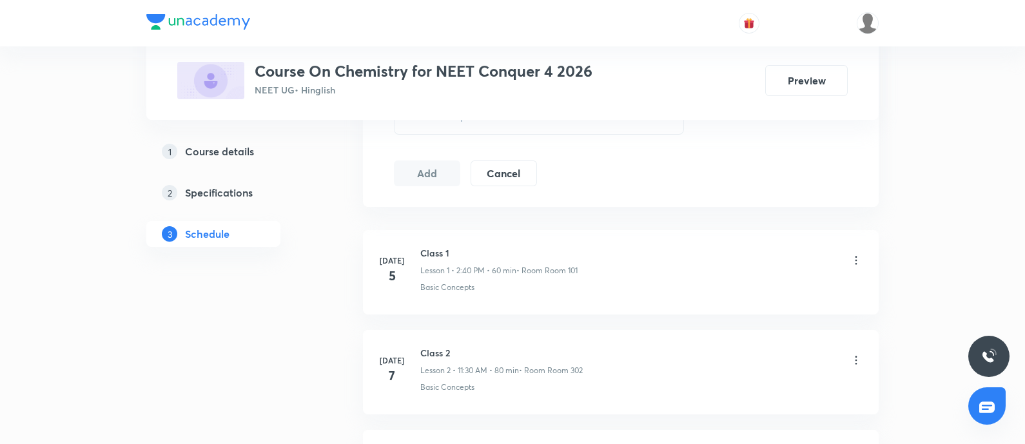
scroll to position [745, 0]
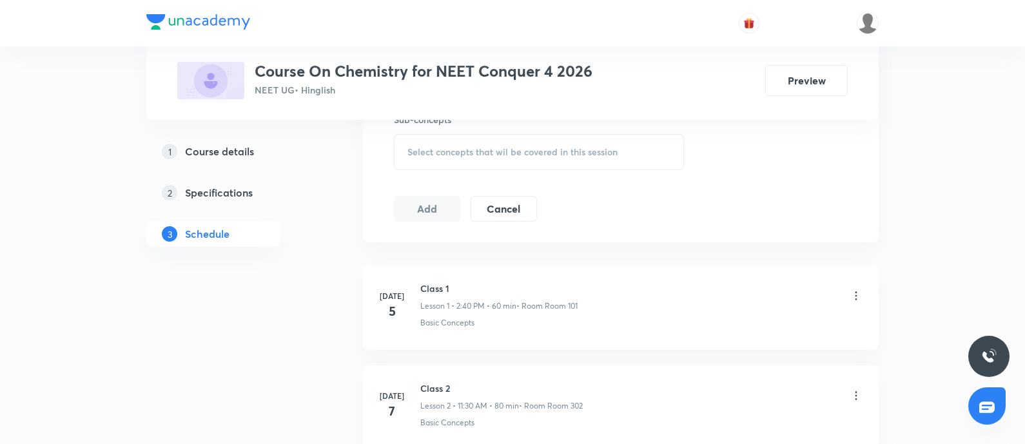
click at [492, 147] on span "Select concepts that wil be covered in this session" at bounding box center [513, 152] width 210 height 10
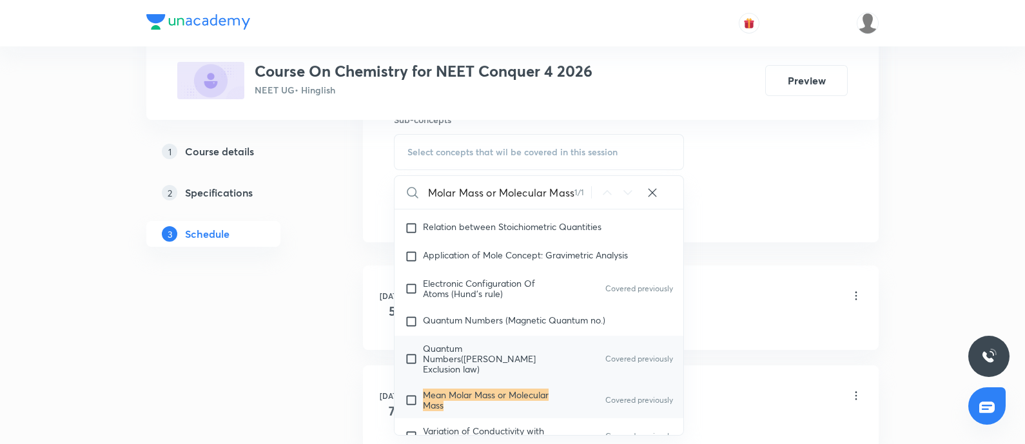
scroll to position [335, 0]
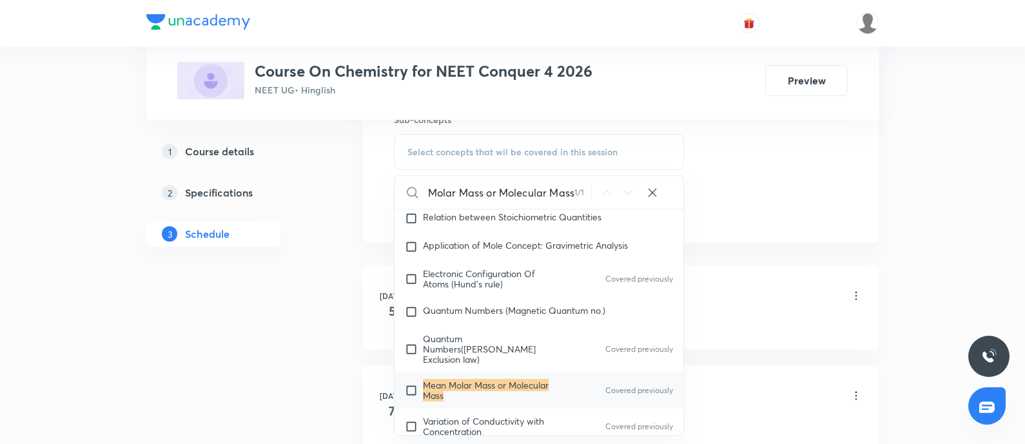
type input "Mean Molar Mass or Molecular Mass"
click at [477, 373] on div "Mean Molar Mass or Molecular Mass Covered previously" at bounding box center [539, 391] width 289 height 36
checkbox input "true"
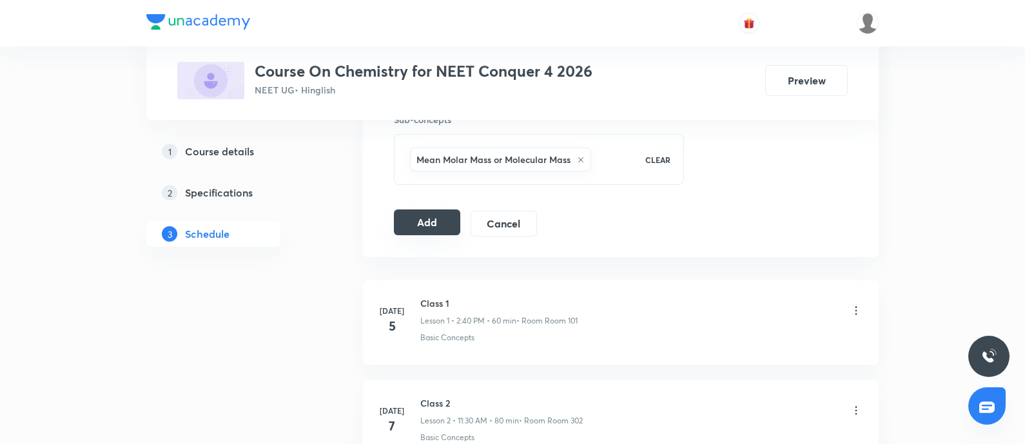
click at [430, 219] on button "Add" at bounding box center [427, 223] width 66 height 26
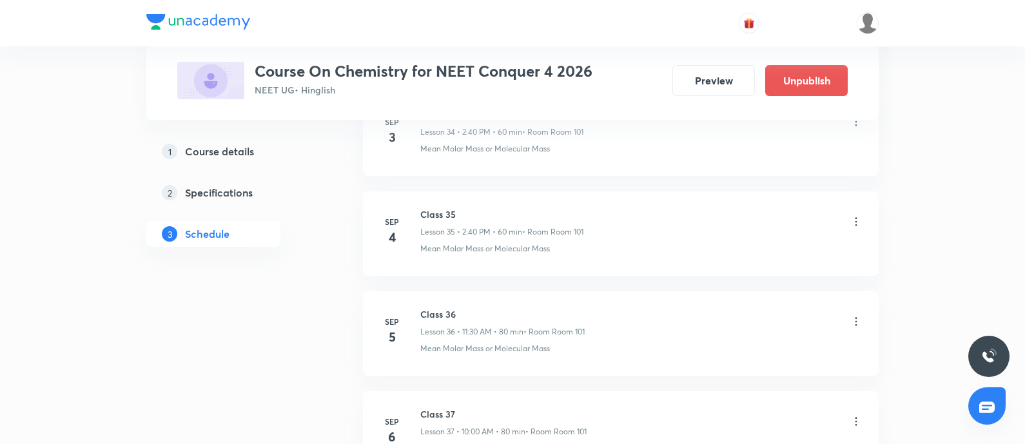
scroll to position [3686, 0]
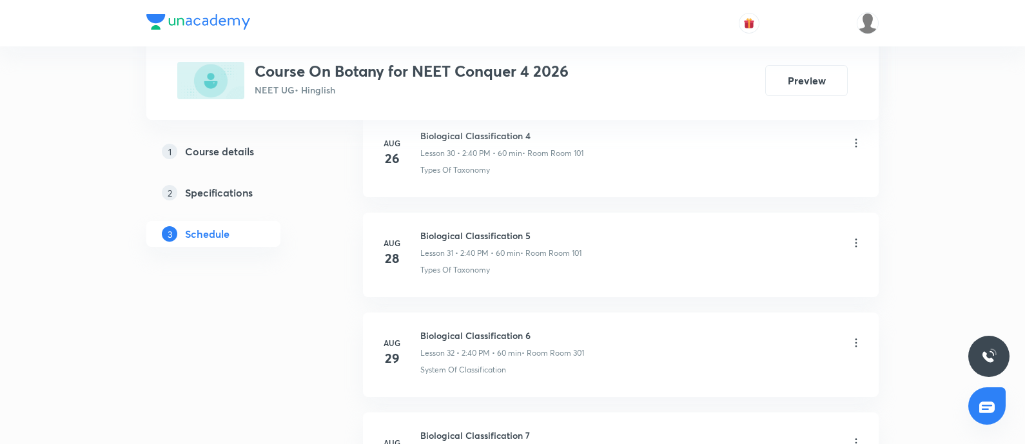
scroll to position [4078, 0]
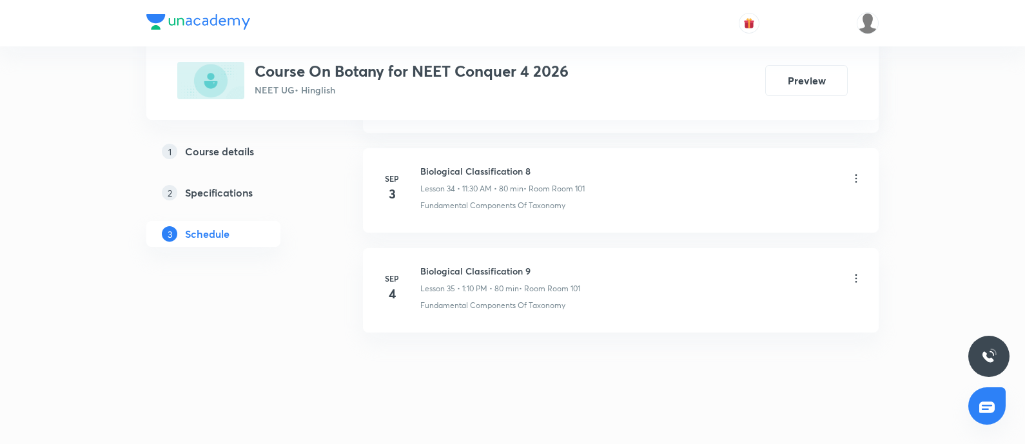
click at [430, 264] on h6 "Biological Classification 9" at bounding box center [500, 271] width 160 height 14
copy h6 "Biological Classification 9"
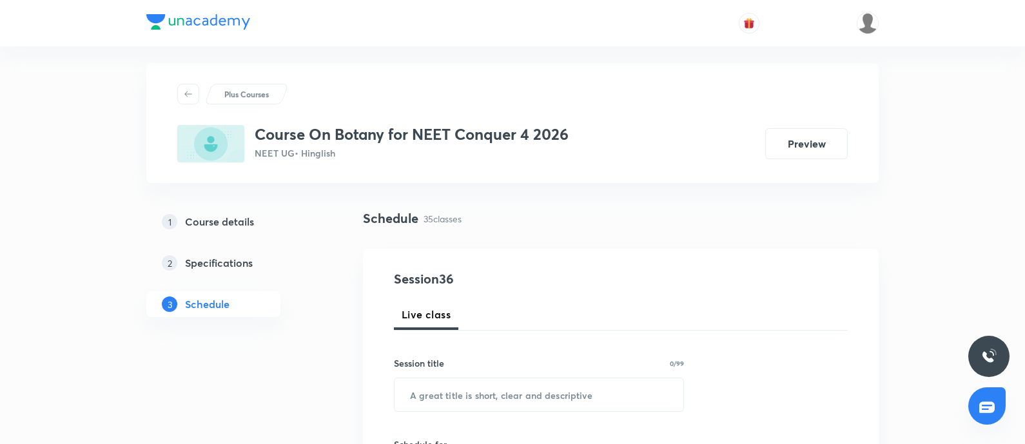
scroll to position [0, 0]
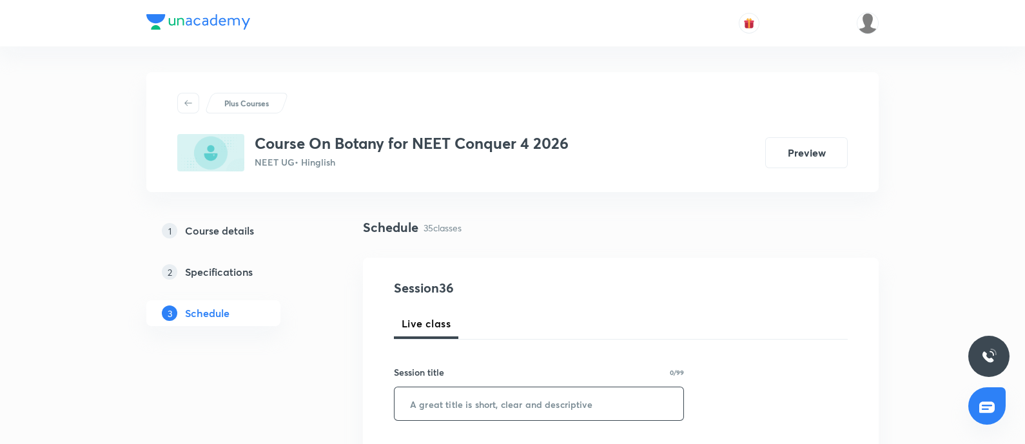
click at [493, 411] on input "text" at bounding box center [539, 404] width 289 height 33
paste input "Biological Classification 9"
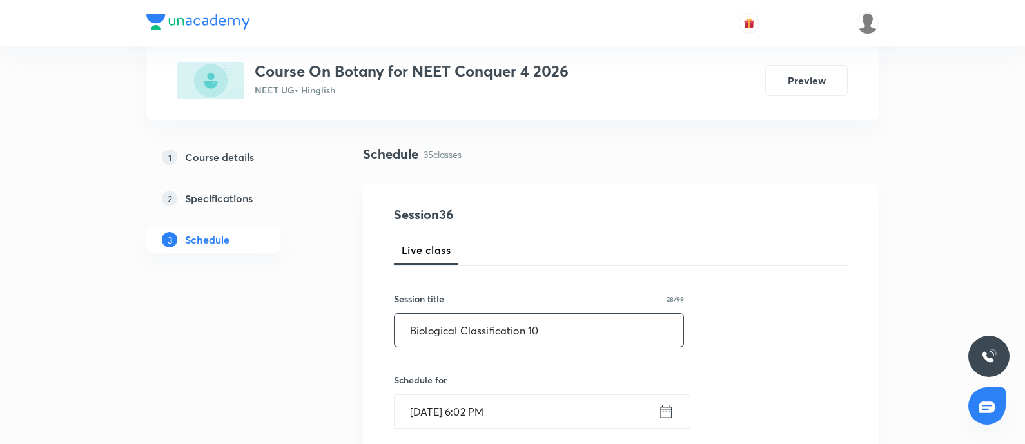
scroll to position [201, 0]
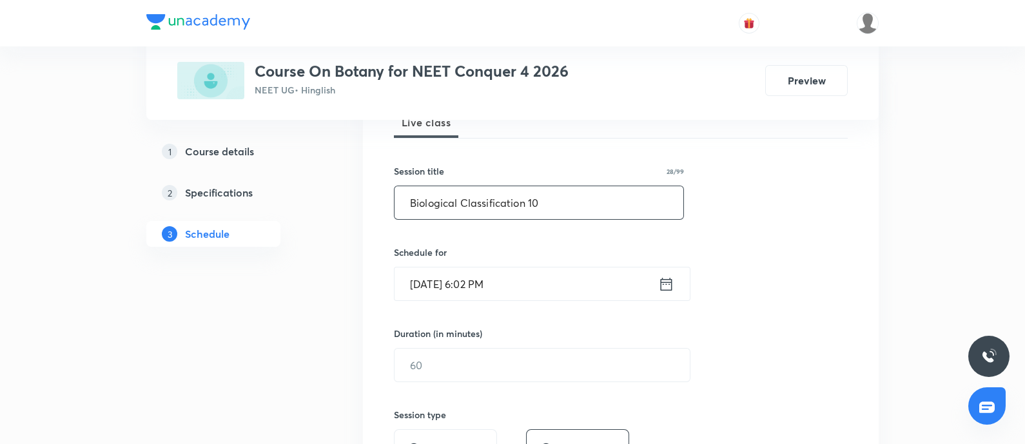
type input "Biological Classification 10"
click at [547, 290] on input "[DATE] 6:02 PM" at bounding box center [527, 284] width 264 height 33
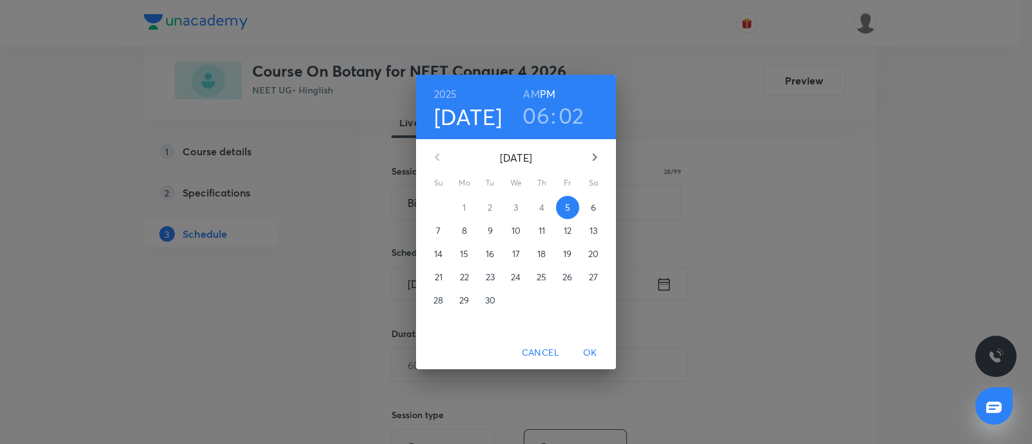
click at [587, 208] on span "6" at bounding box center [593, 207] width 23 height 13
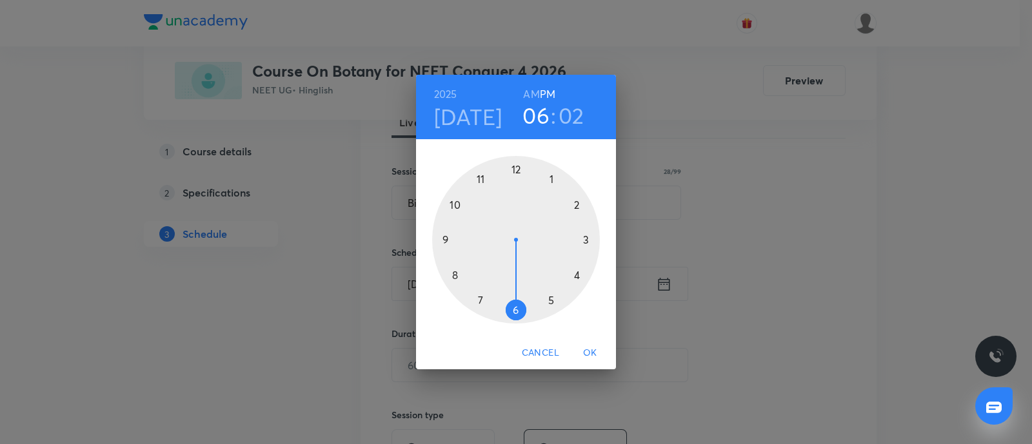
click at [532, 92] on h6 "AM" at bounding box center [531, 94] width 16 height 18
click at [480, 181] on div at bounding box center [516, 240] width 168 height 168
click at [512, 310] on div at bounding box center [516, 240] width 168 height 168
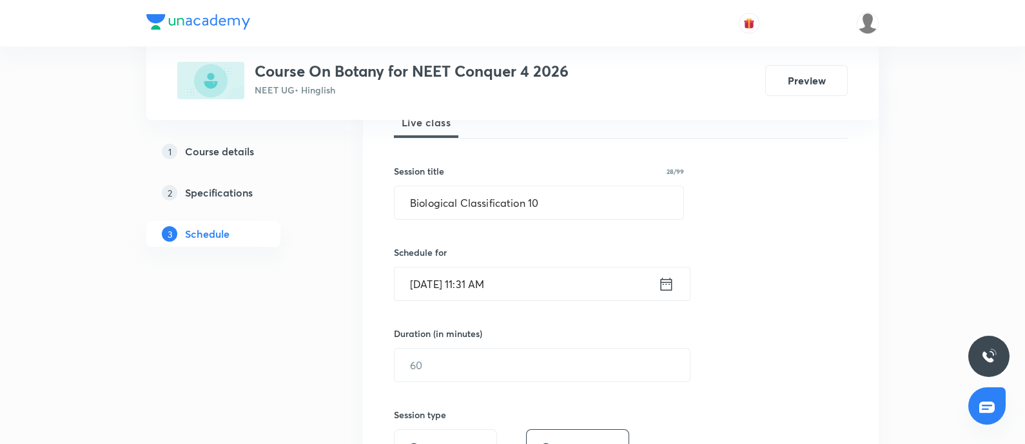
click at [540, 289] on input "[DATE] 11:31 AM" at bounding box center [527, 284] width 264 height 33
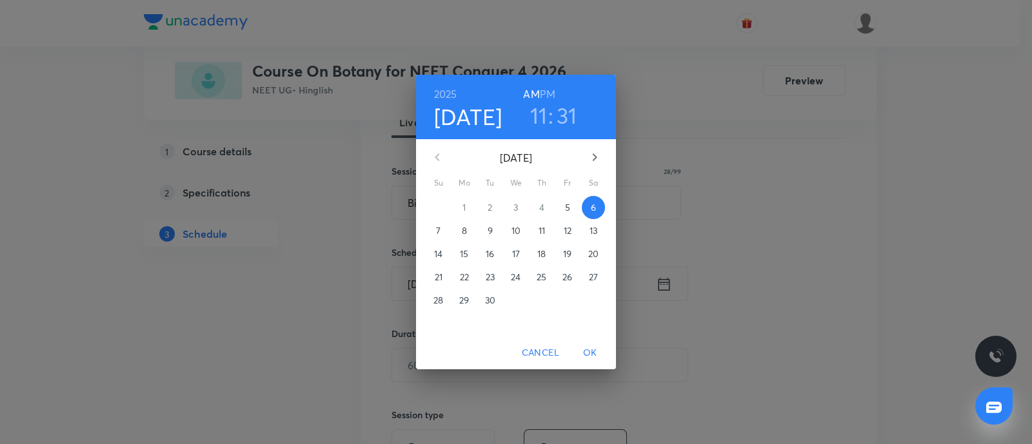
click at [571, 119] on h3 "31" at bounding box center [567, 115] width 21 height 27
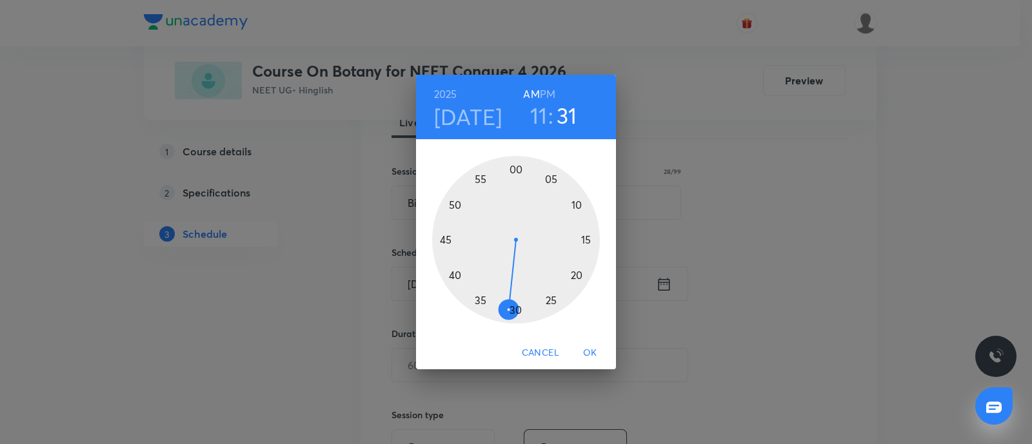
click at [516, 311] on div at bounding box center [516, 240] width 168 height 168
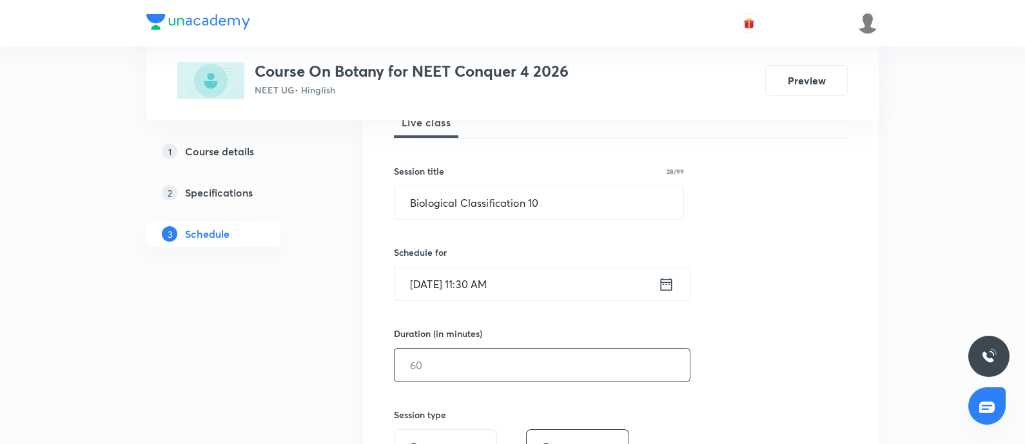
click at [498, 355] on input "text" at bounding box center [542, 365] width 295 height 33
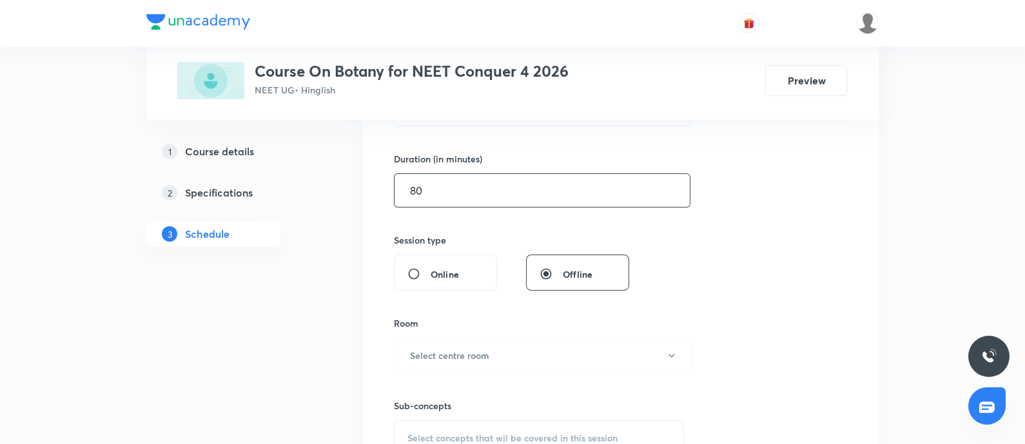
scroll to position [406, 0]
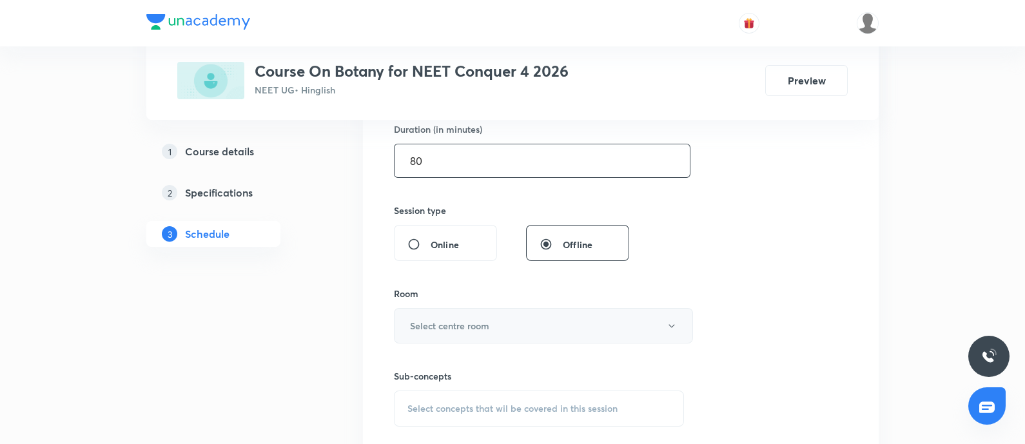
type input "80"
click at [505, 333] on button "Select centre room" at bounding box center [543, 325] width 299 height 35
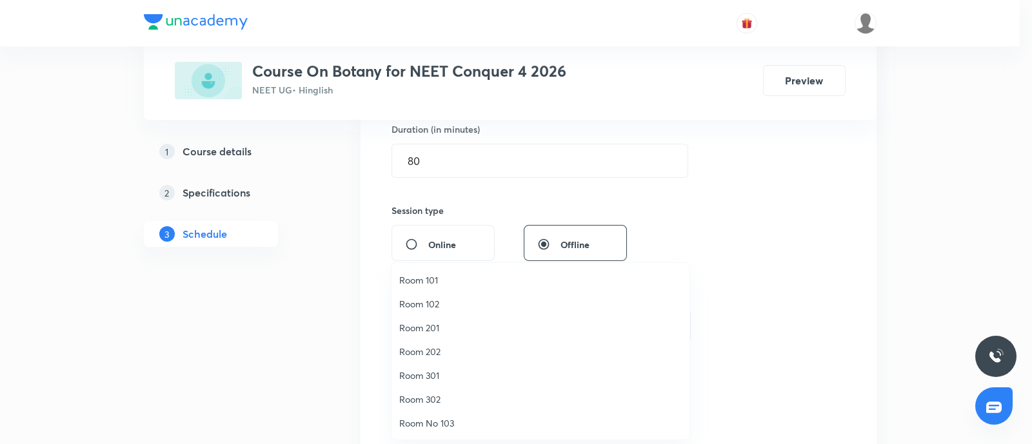
click at [428, 284] on span "Room 101" at bounding box center [540, 280] width 282 height 14
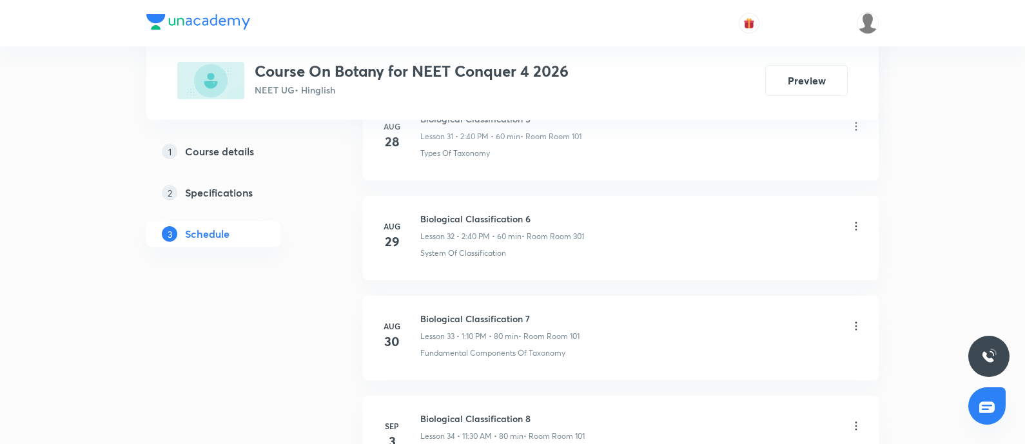
scroll to position [4078, 0]
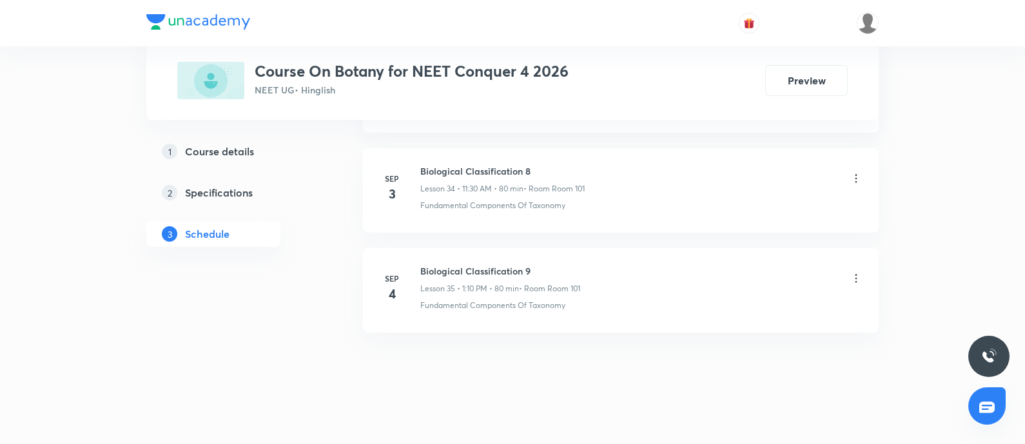
click at [432, 300] on p "Fundamental Components Of Taxonomy" at bounding box center [492, 306] width 145 height 12
copy p "Fundamental Components Of Taxonomy"
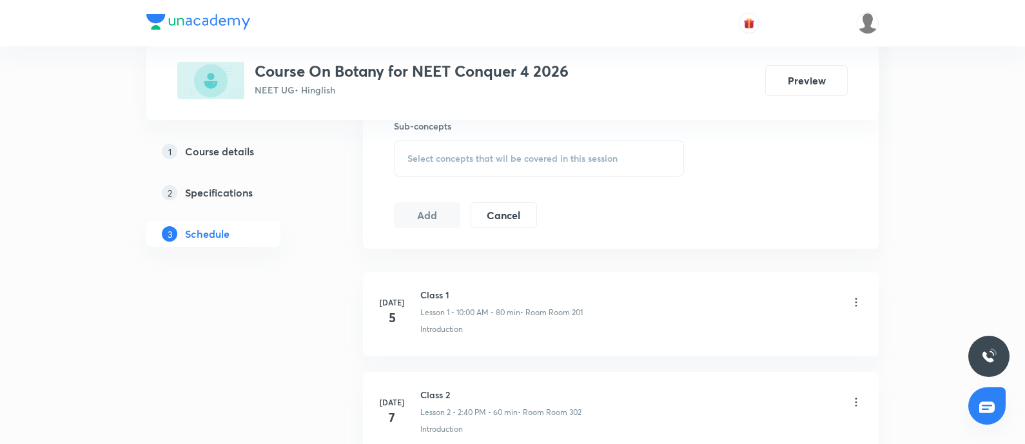
scroll to position [661, 0]
click at [468, 167] on div "Select concepts that wil be covered in this session" at bounding box center [539, 153] width 290 height 36
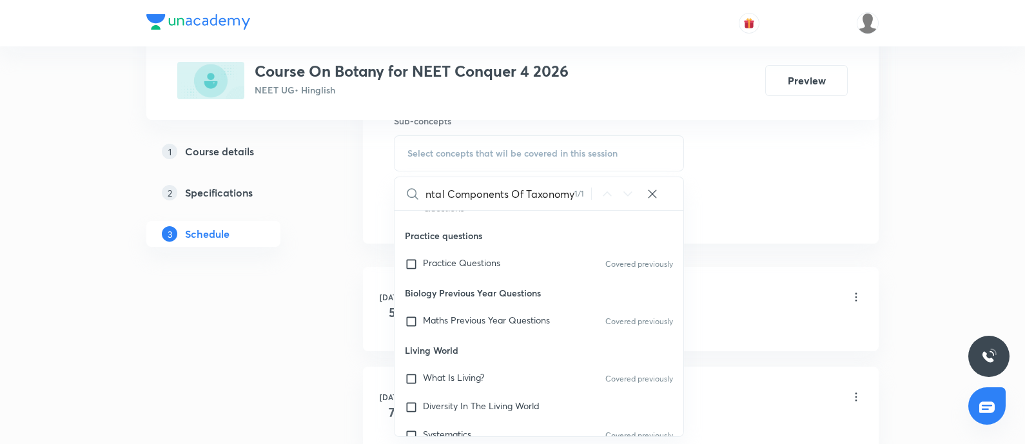
scroll to position [170, 0]
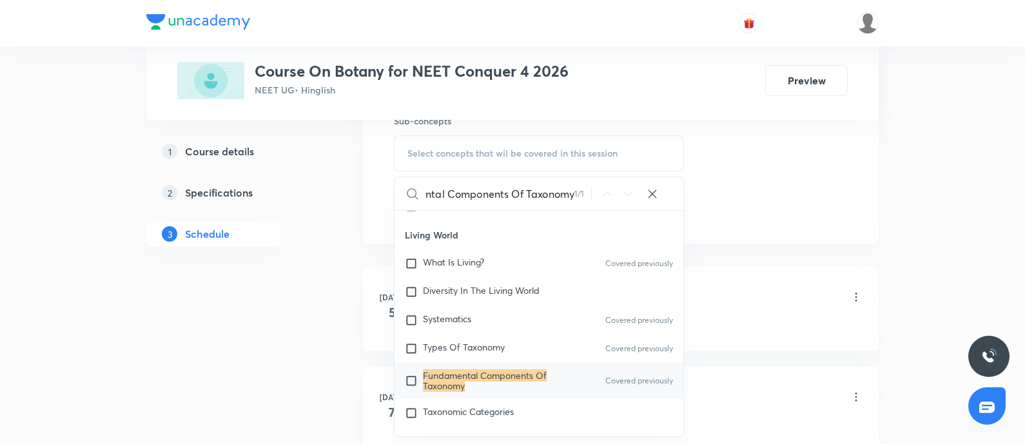
type input "Fundamental Components Of Taxonomy"
click at [451, 370] on mark "Fundamental Components Of Taxonomy" at bounding box center [485, 381] width 124 height 23
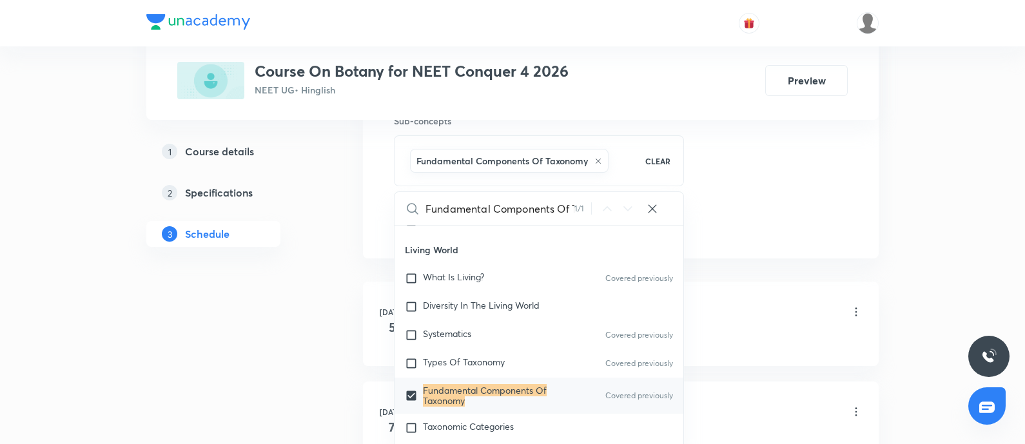
checkbox input "true"
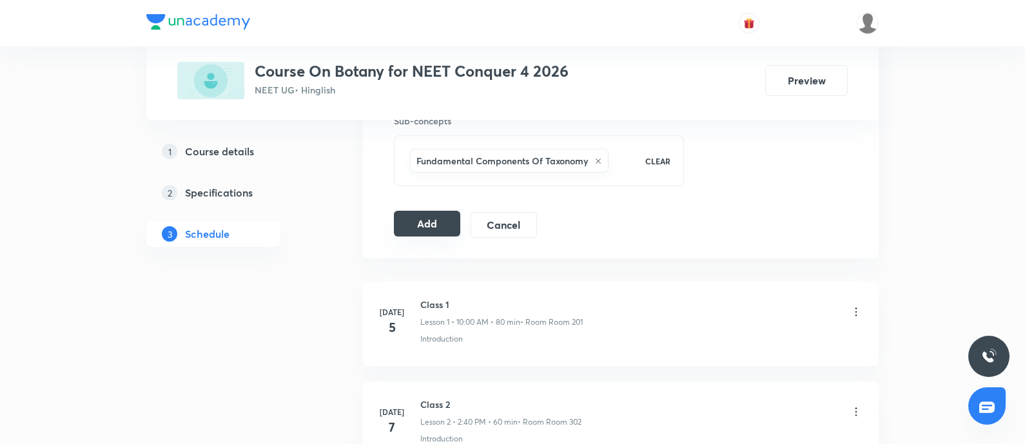
click at [426, 231] on button "Add" at bounding box center [427, 224] width 66 height 26
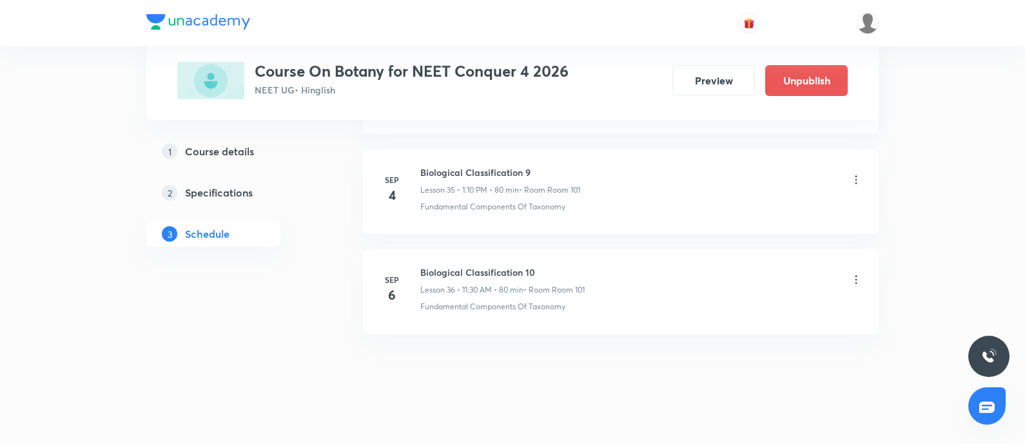
scroll to position [3586, 0]
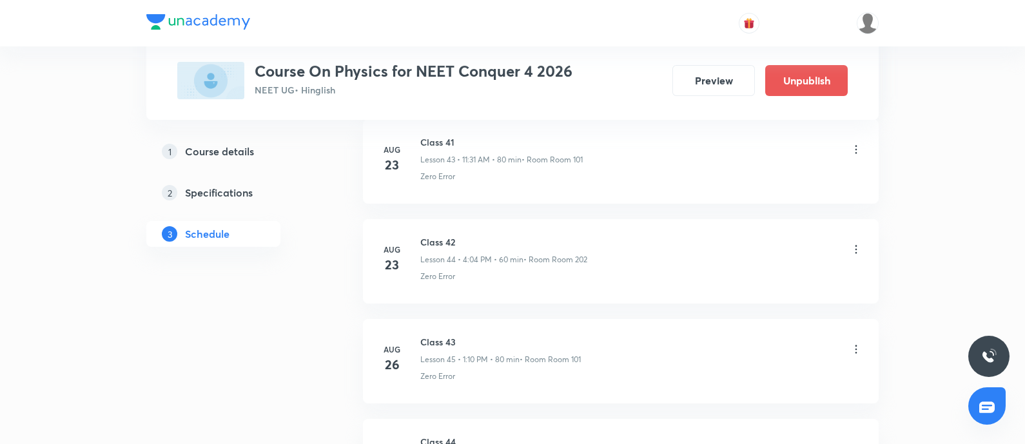
scroll to position [5774, 0]
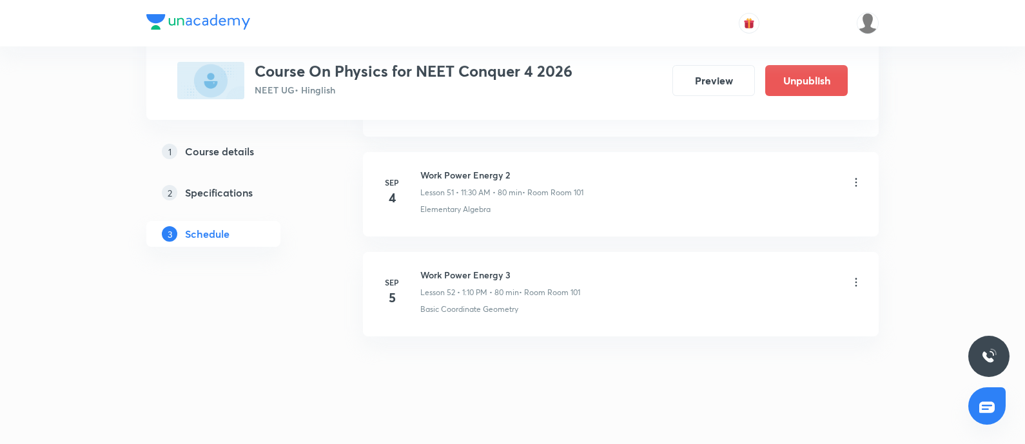
click at [437, 268] on h6 "Work Power Energy 3" at bounding box center [500, 275] width 160 height 14
copy h6 "Work Power Energy 3"
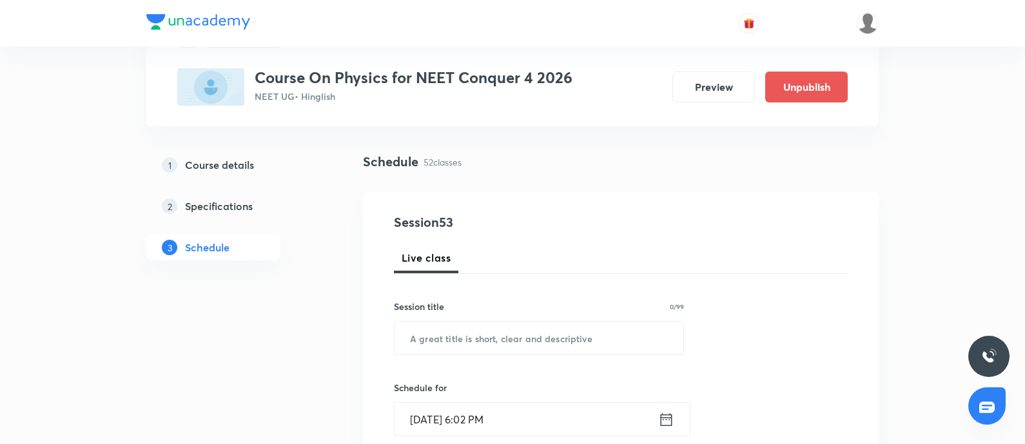
scroll to position [0, 0]
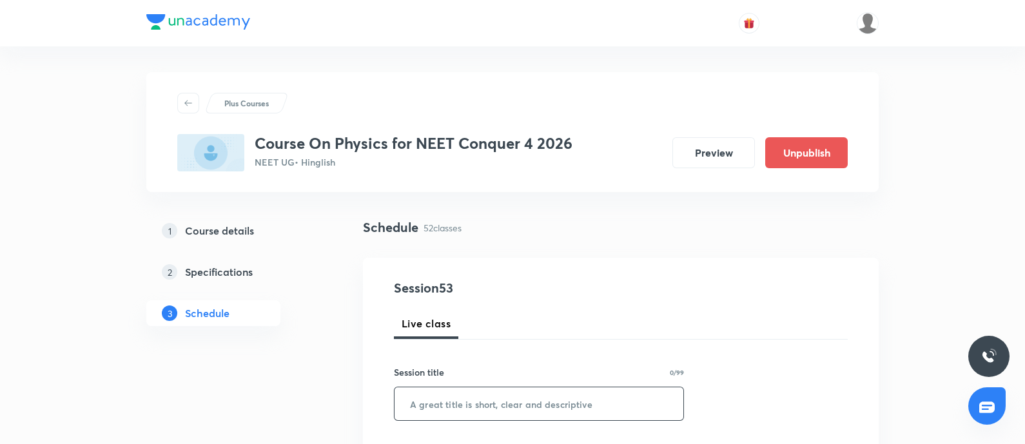
click at [451, 397] on input "text" at bounding box center [539, 404] width 289 height 33
type input "V"
paste input "Work Power Energy 3"
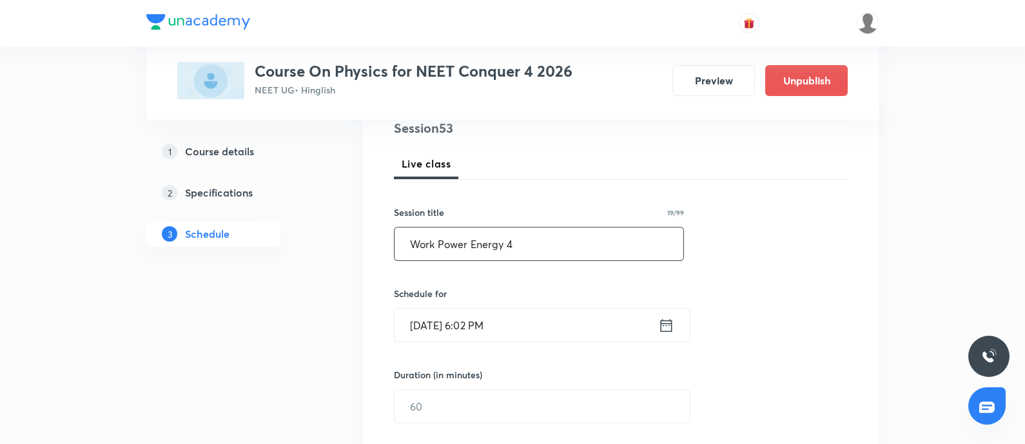
scroll to position [166, 0]
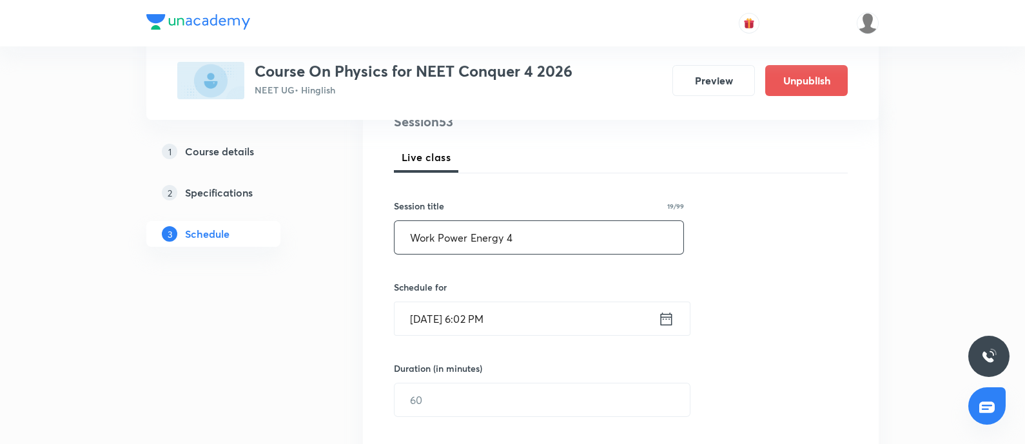
type input "Work Power Energy 4"
click at [508, 317] on input "[DATE] 6:02 PM" at bounding box center [527, 318] width 264 height 33
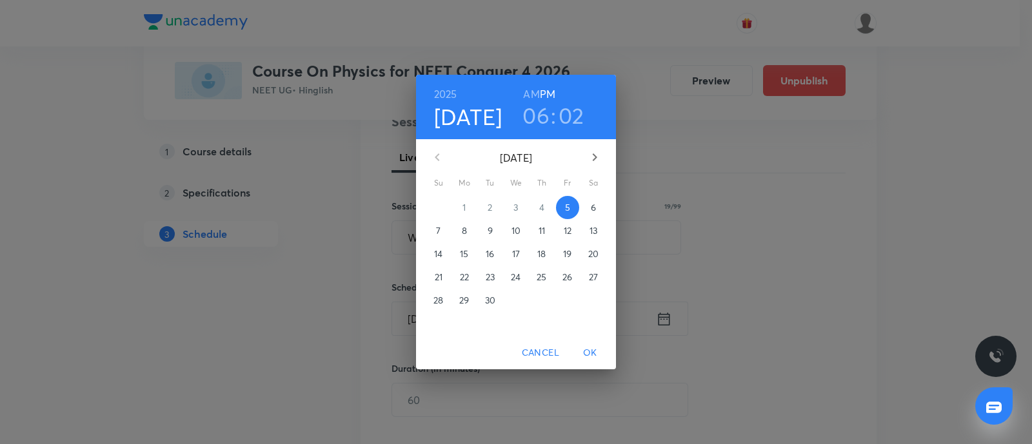
click at [591, 210] on p "6" at bounding box center [593, 207] width 5 height 13
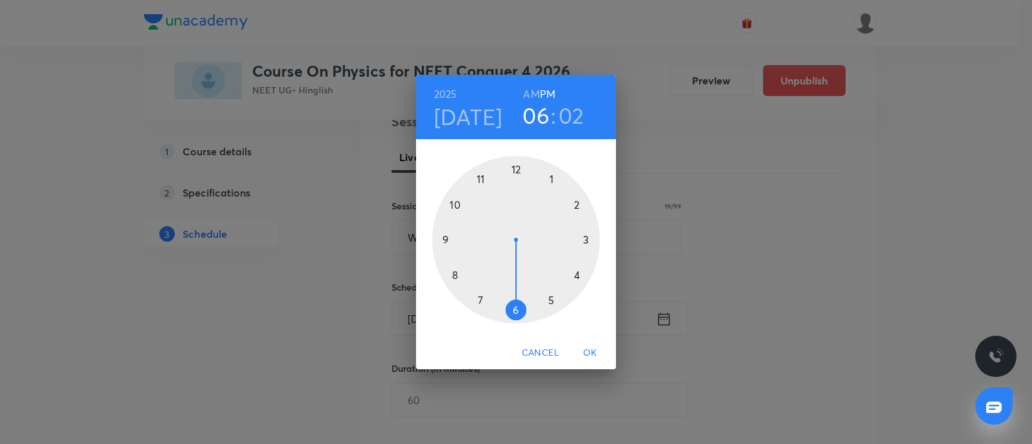
click at [553, 178] on div at bounding box center [516, 240] width 168 height 168
click at [578, 205] on div at bounding box center [516, 240] width 168 height 168
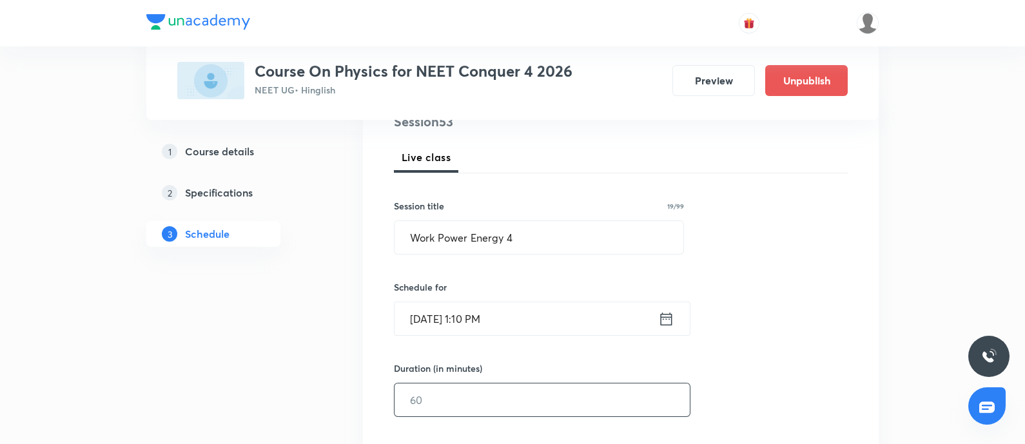
click at [472, 392] on input "text" at bounding box center [542, 400] width 295 height 33
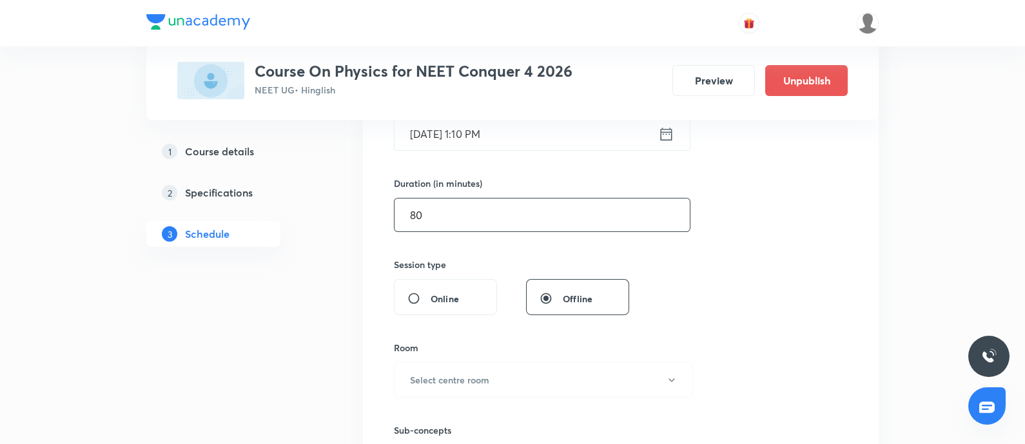
scroll to position [351, 0]
type input "80"
click at [473, 384] on h6 "Select centre room" at bounding box center [449, 380] width 79 height 14
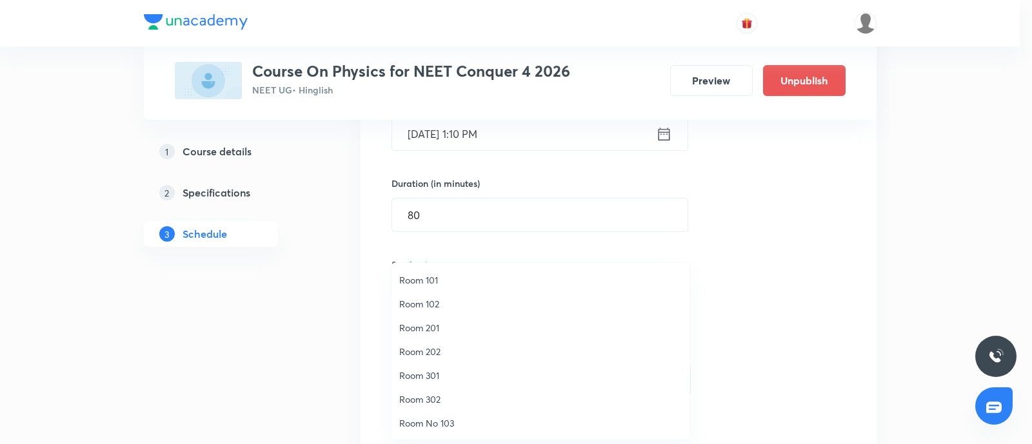
click at [413, 274] on span "Room 101" at bounding box center [540, 280] width 282 height 14
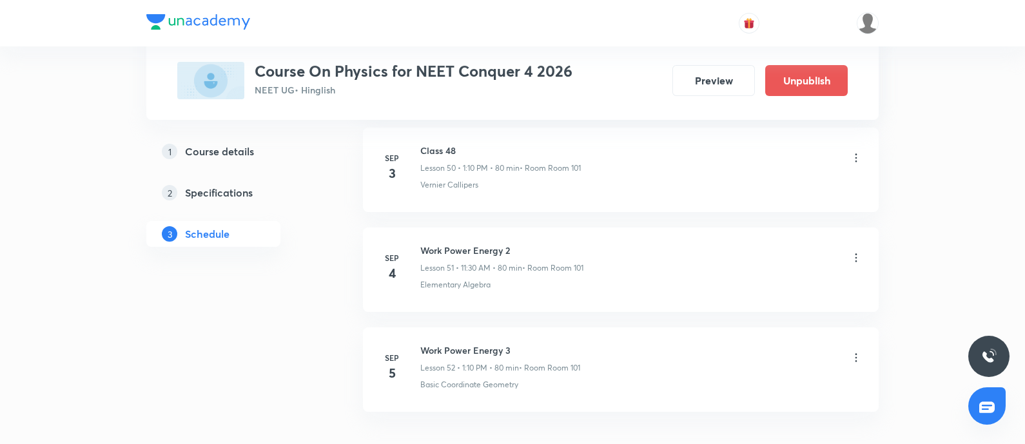
scroll to position [5774, 0]
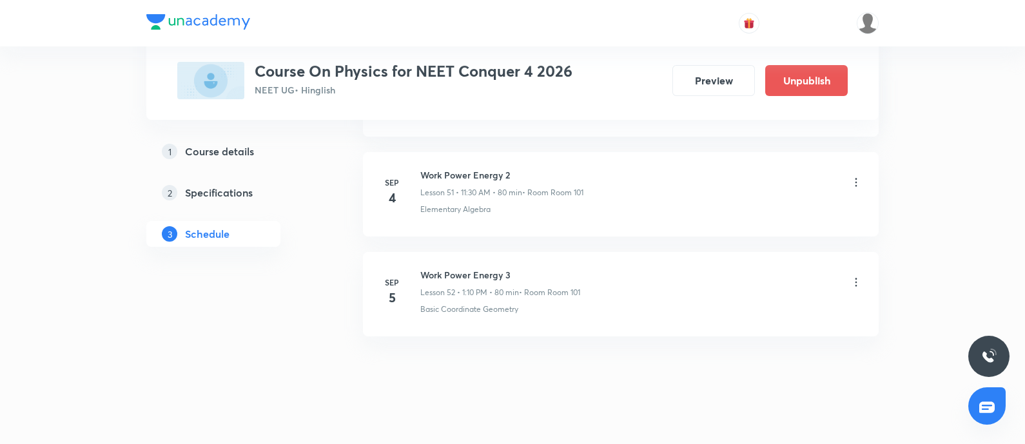
click at [427, 304] on p "Basic Coordinate Geometry" at bounding box center [469, 310] width 98 height 12
copy p "Basic Coordinate Geometry"
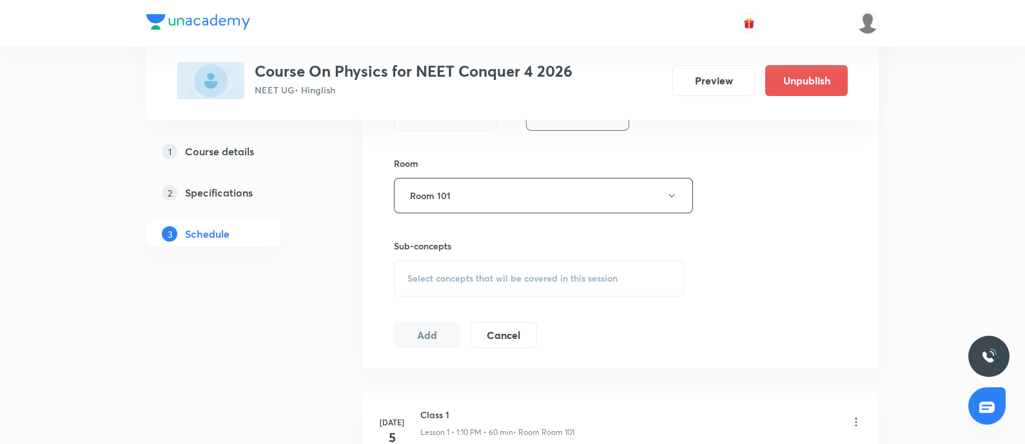
scroll to position [538, 0]
click at [441, 280] on span "Select concepts that wil be covered in this session" at bounding box center [513, 277] width 210 height 10
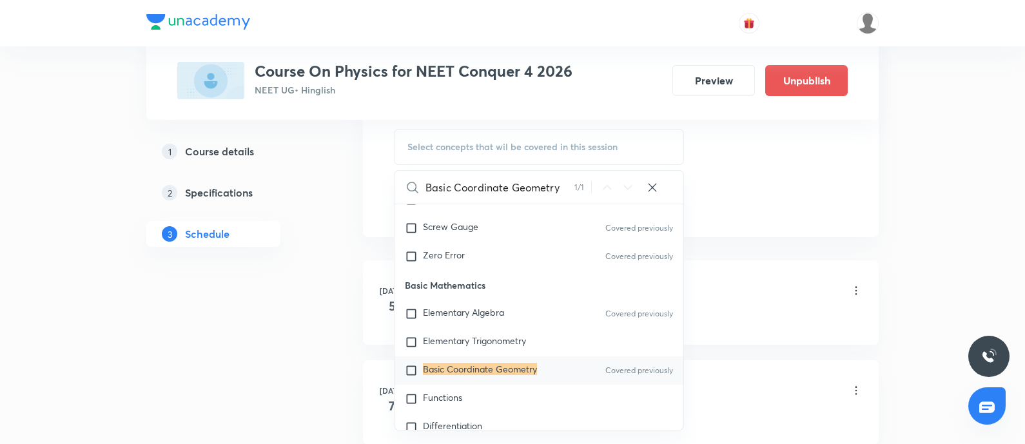
scroll to position [680, 0]
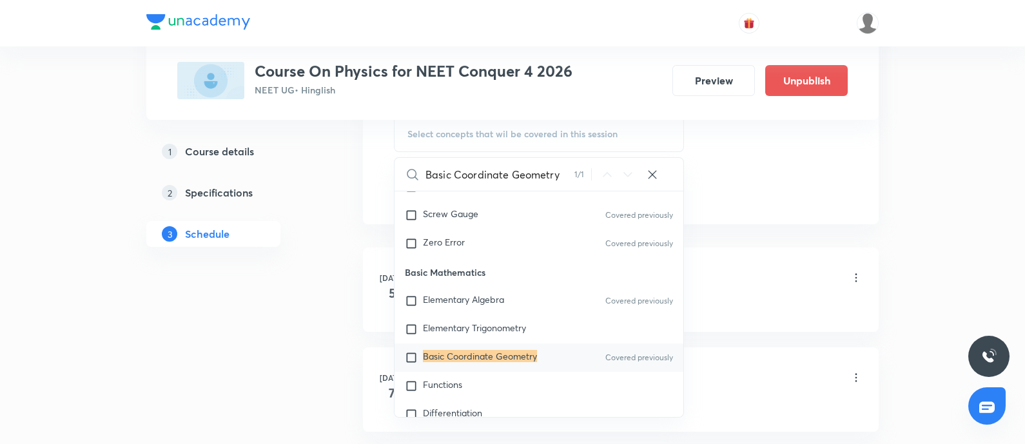
type input "Basic Coordinate Geometry"
click at [437, 350] on mark "Basic Coordinate Geometry" at bounding box center [480, 356] width 114 height 12
checkbox input "true"
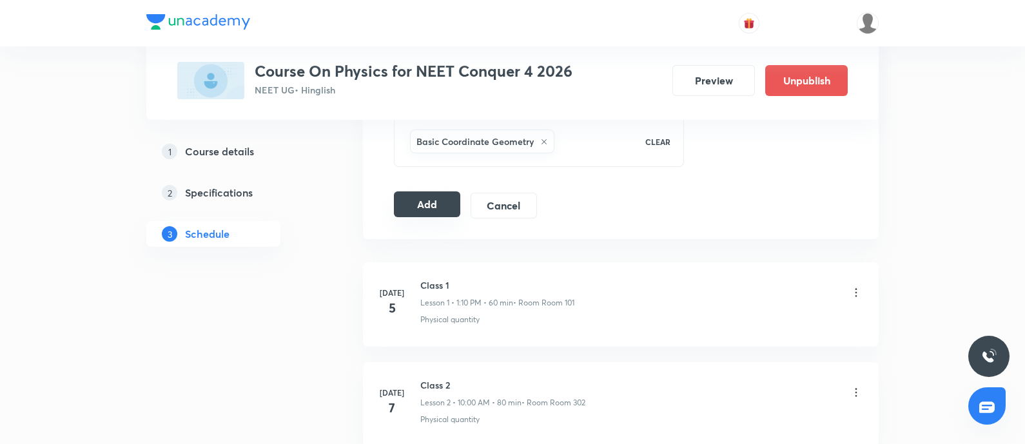
click at [453, 209] on button "Add" at bounding box center [427, 205] width 66 height 26
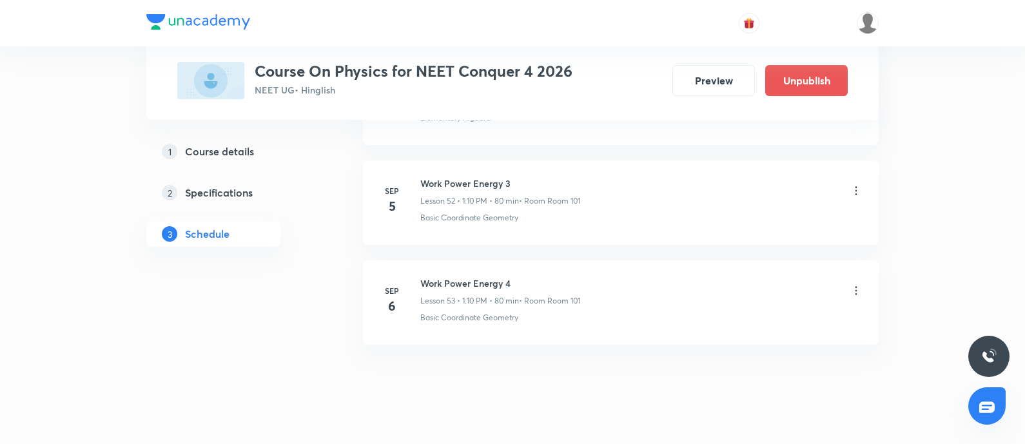
scroll to position [5282, 0]
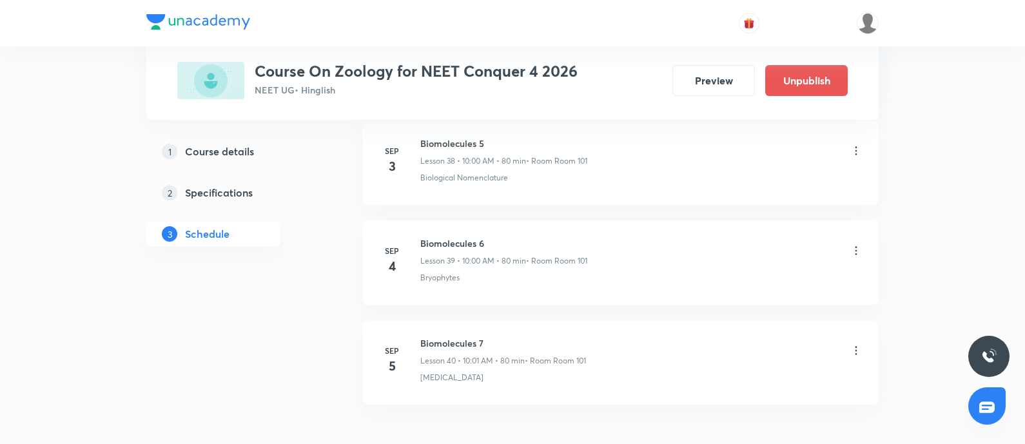
scroll to position [4577, 0]
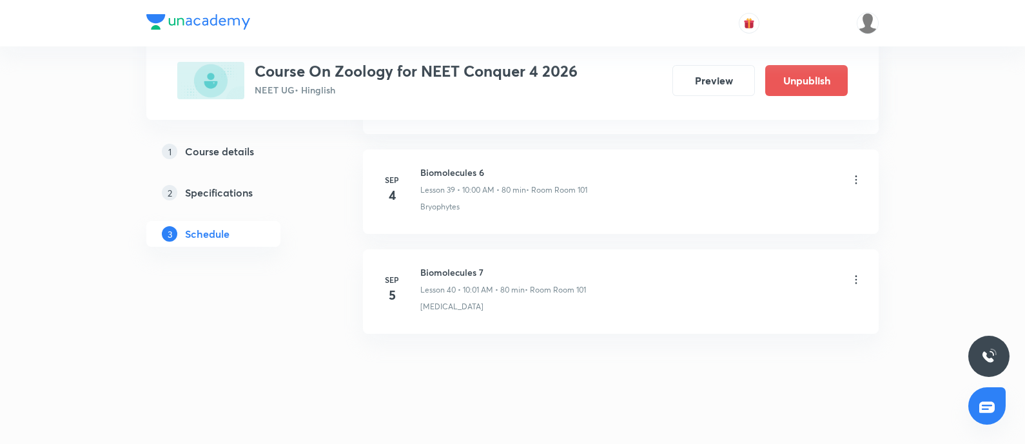
click at [436, 266] on h6 "Biomolecules 7" at bounding box center [503, 273] width 166 height 14
copy h6 "Biomolecules 7"
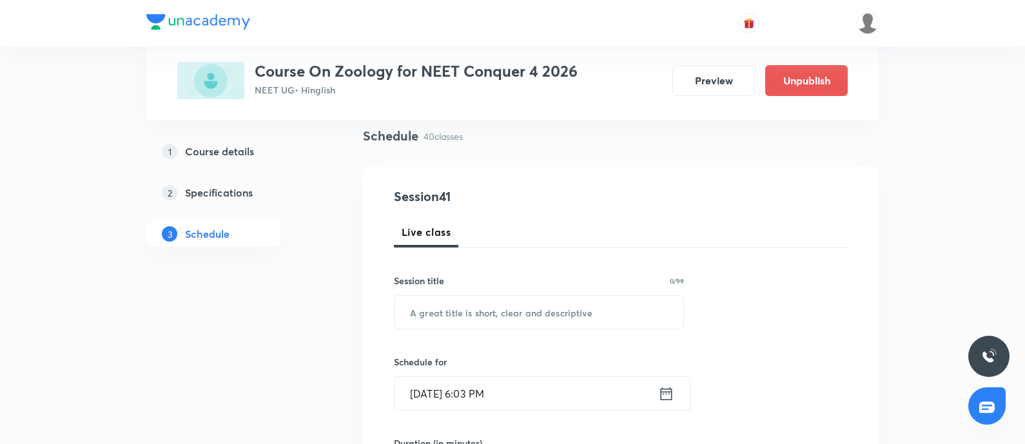
scroll to position [0, 0]
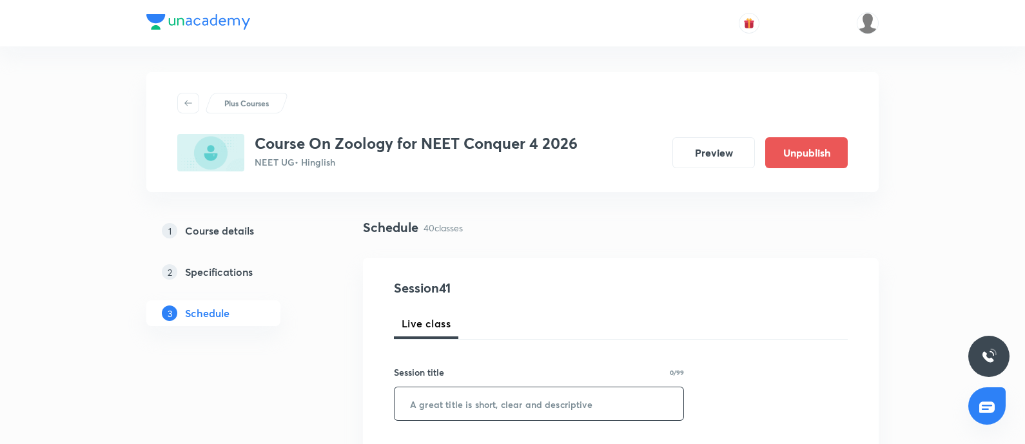
click at [471, 396] on input "text" at bounding box center [539, 404] width 289 height 33
paste input "Biomolecules 7"
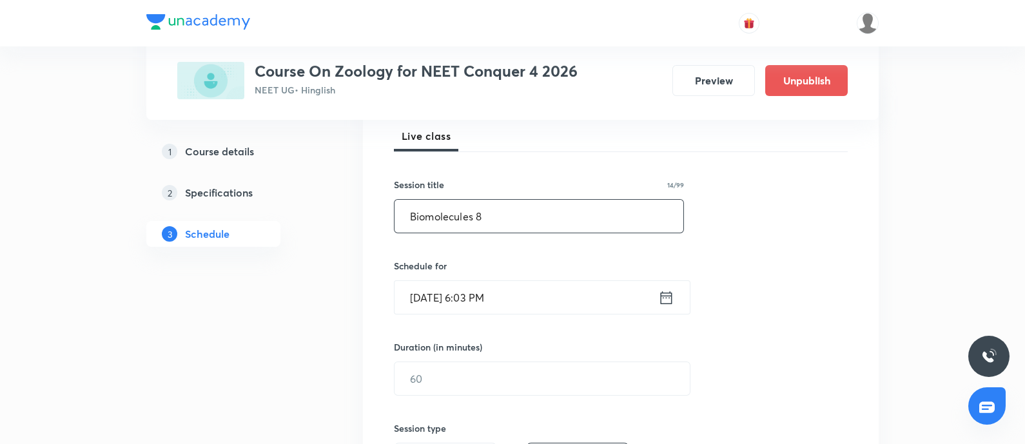
scroll to position [190, 0]
type input "Biomolecules 8"
click at [537, 299] on input "[DATE] 6:03 PM" at bounding box center [527, 295] width 264 height 33
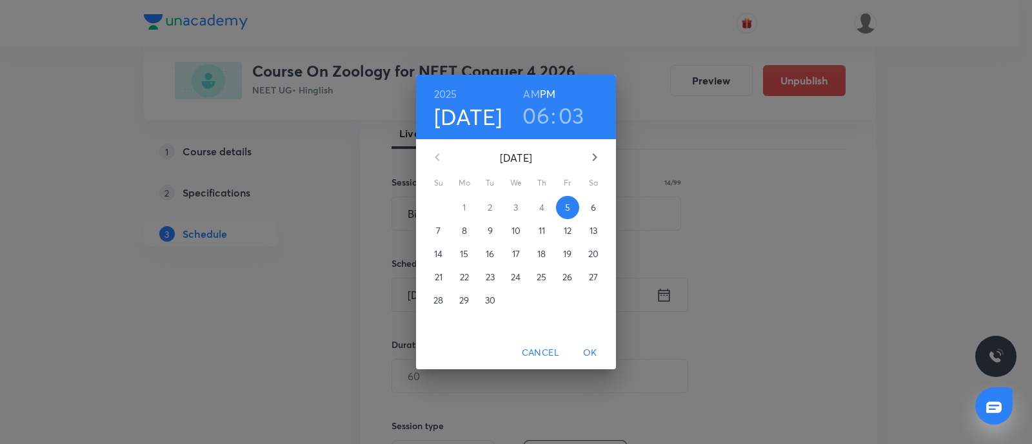
click at [593, 208] on p "6" at bounding box center [593, 207] width 5 height 13
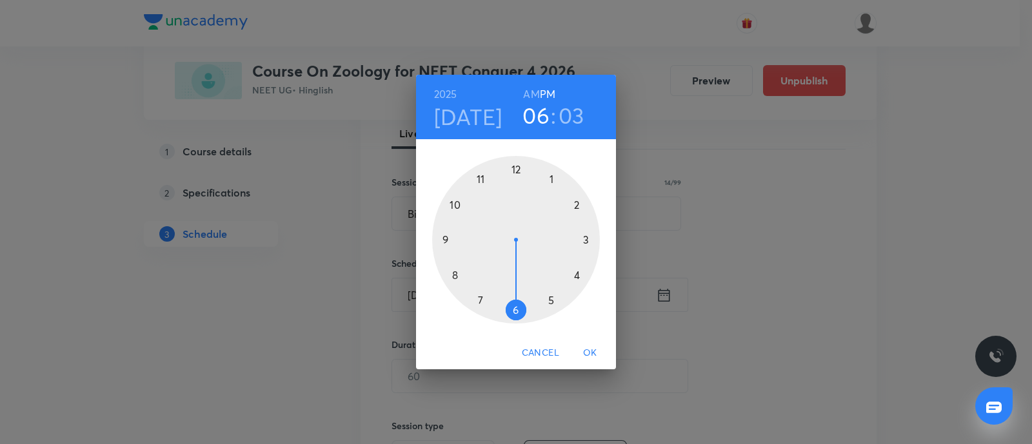
click at [577, 204] on div at bounding box center [516, 240] width 168 height 168
click at [460, 275] on div at bounding box center [516, 240] width 168 height 168
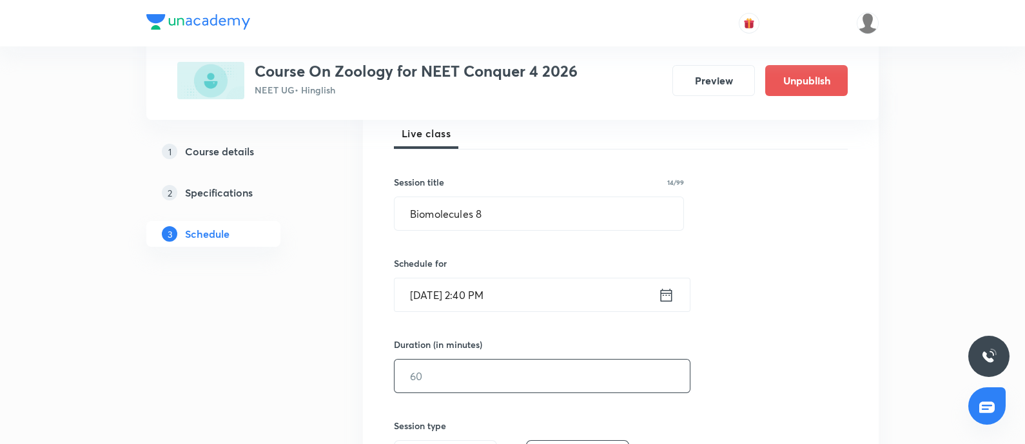
click at [457, 366] on input "text" at bounding box center [542, 376] width 295 height 33
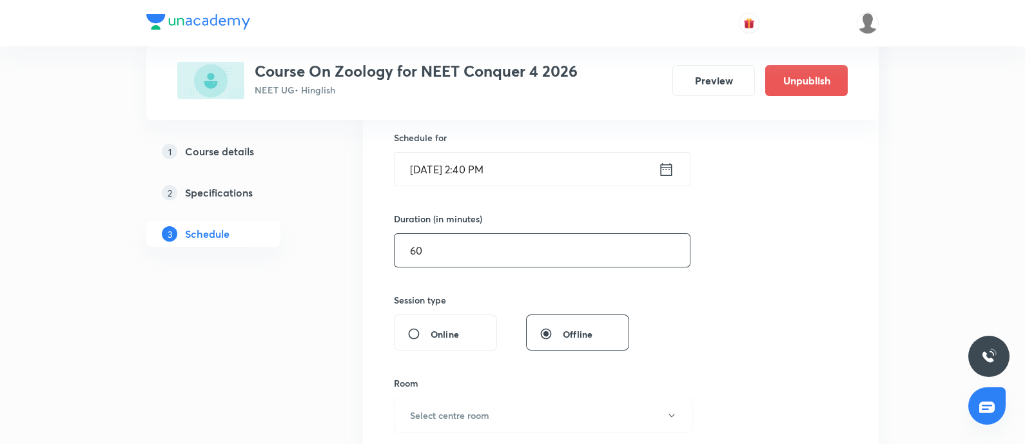
scroll to position [395, 0]
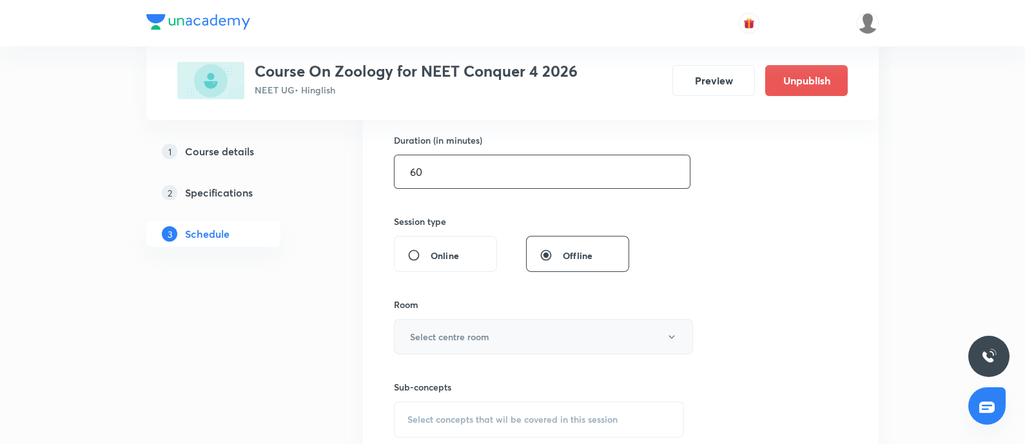
type input "60"
click at [464, 344] on button "Select centre room" at bounding box center [543, 336] width 299 height 35
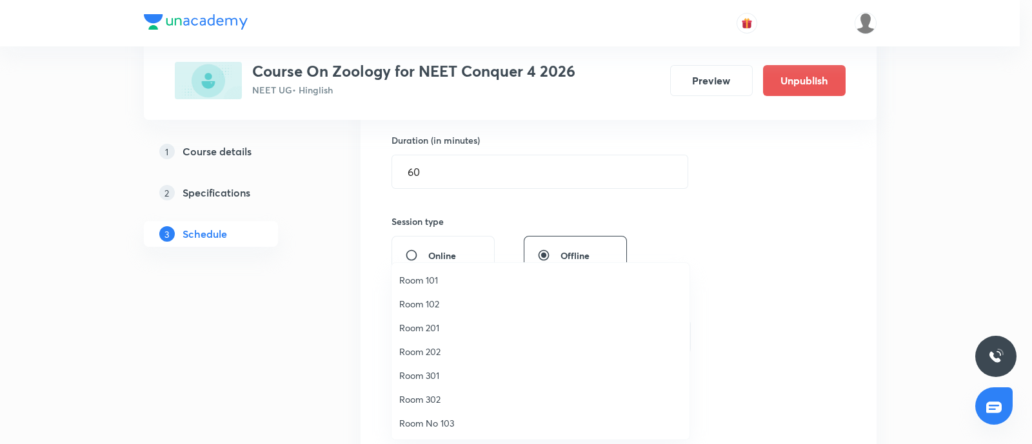
click at [429, 282] on span "Room 101" at bounding box center [540, 280] width 282 height 14
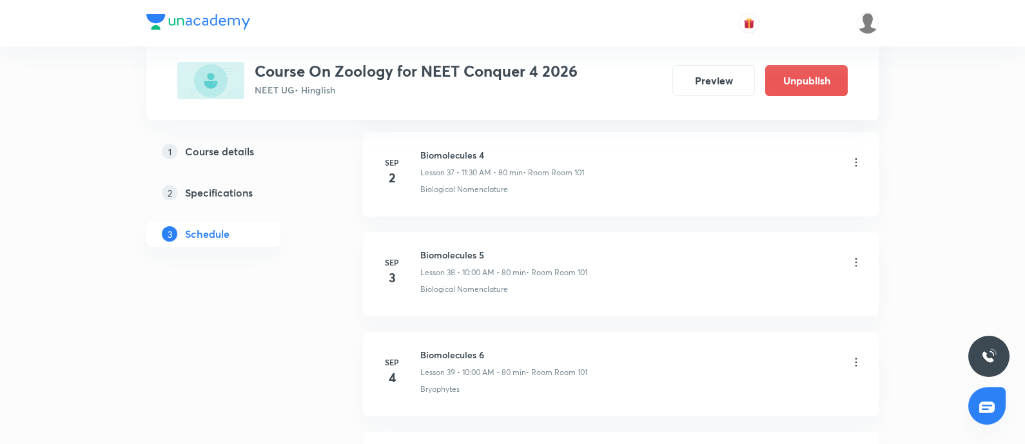
scroll to position [4577, 0]
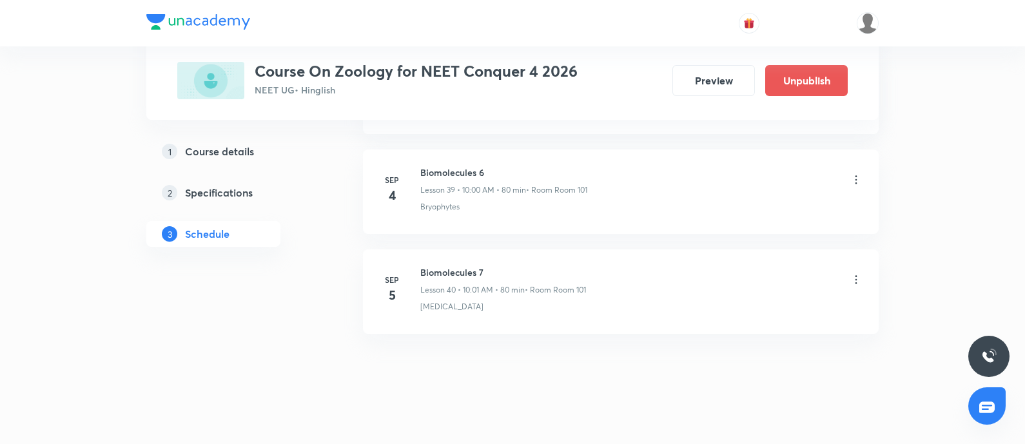
click at [432, 301] on p "[MEDICAL_DATA]" at bounding box center [451, 307] width 63 height 12
copy p "[MEDICAL_DATA]"
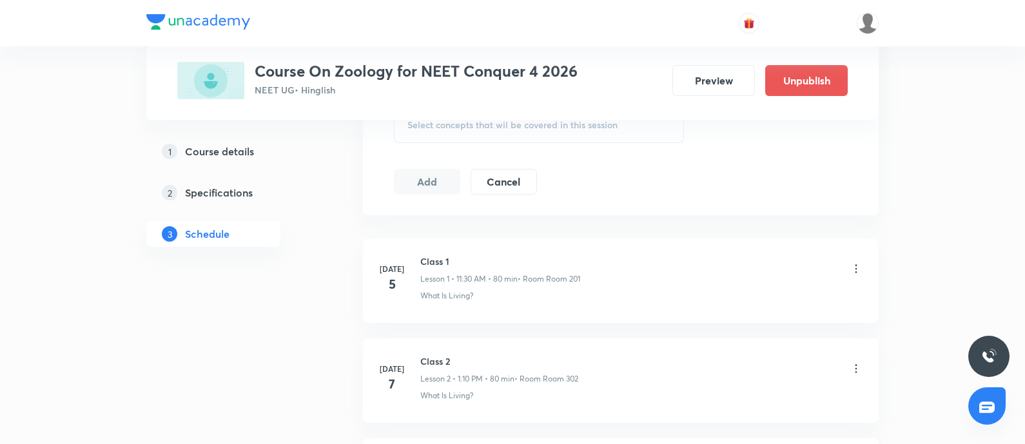
scroll to position [687, 0]
click at [477, 139] on div "Select concepts that wil be covered in this session" at bounding box center [539, 127] width 290 height 36
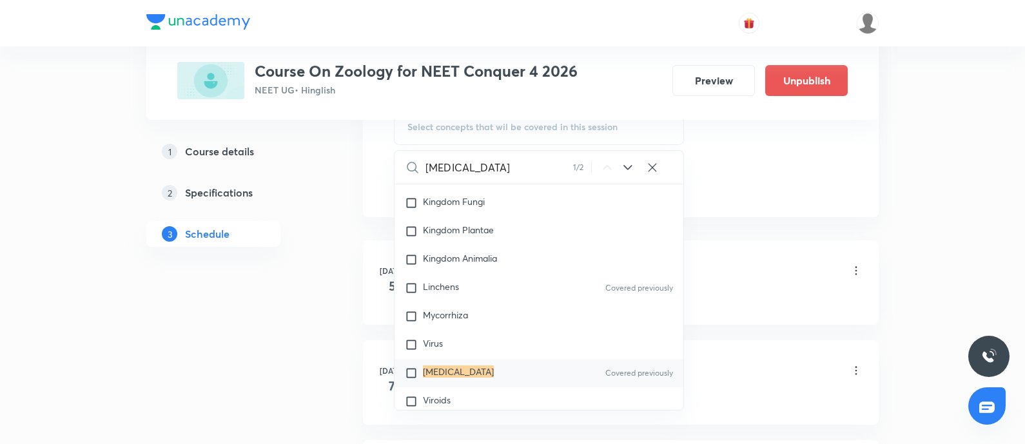
scroll to position [604, 0]
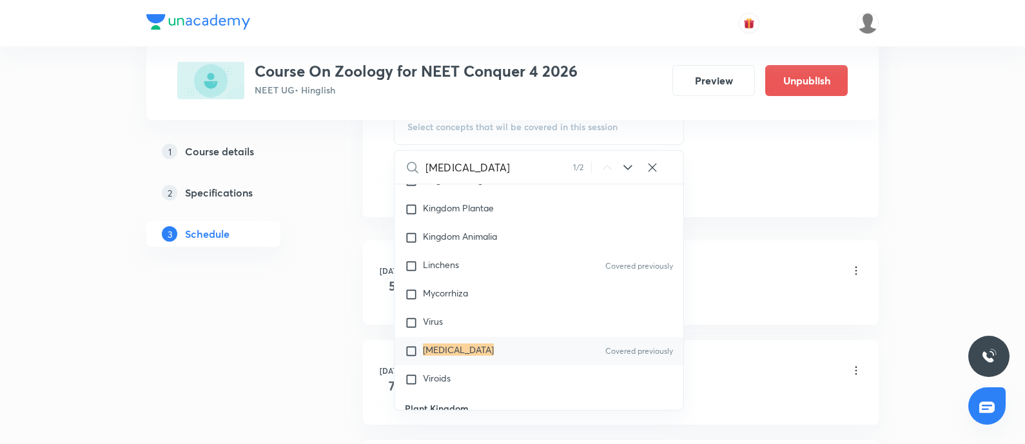
type input "[MEDICAL_DATA]"
click at [463, 342] on div "Prions Covered previously" at bounding box center [539, 351] width 289 height 28
checkbox input "true"
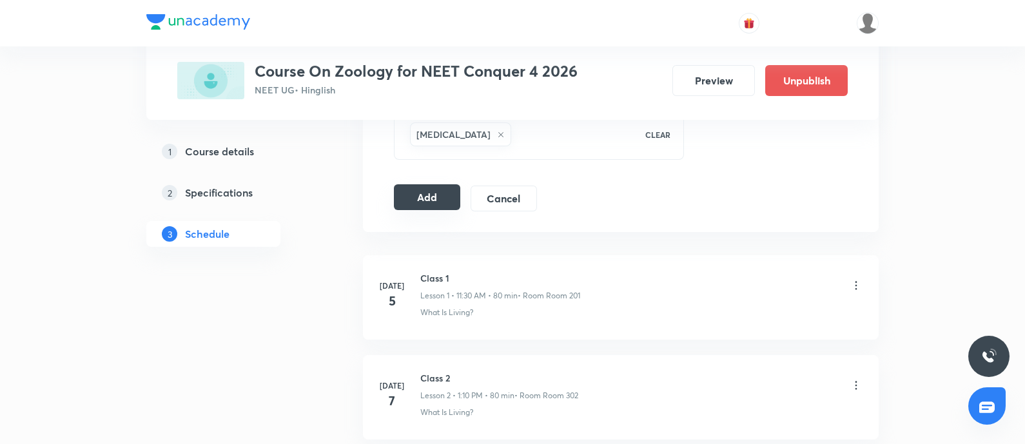
click at [431, 206] on button "Add" at bounding box center [427, 197] width 66 height 26
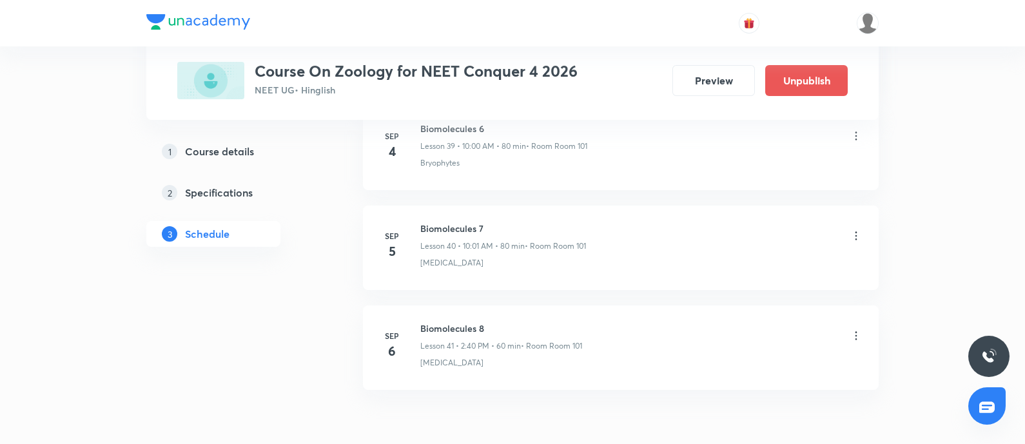
scroll to position [4085, 0]
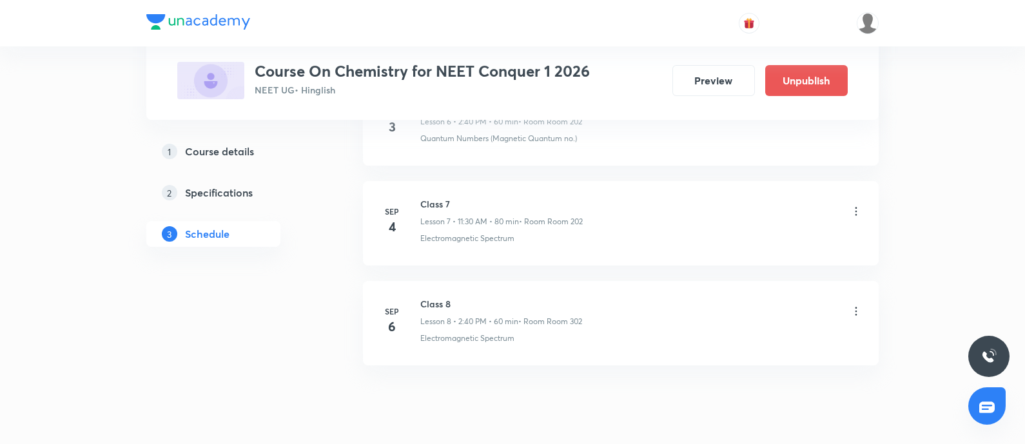
scroll to position [1386, 0]
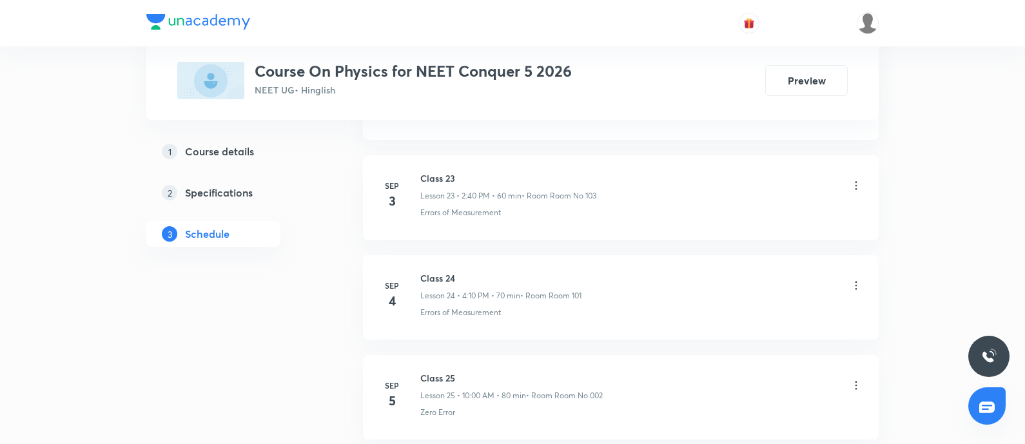
scroll to position [3081, 0]
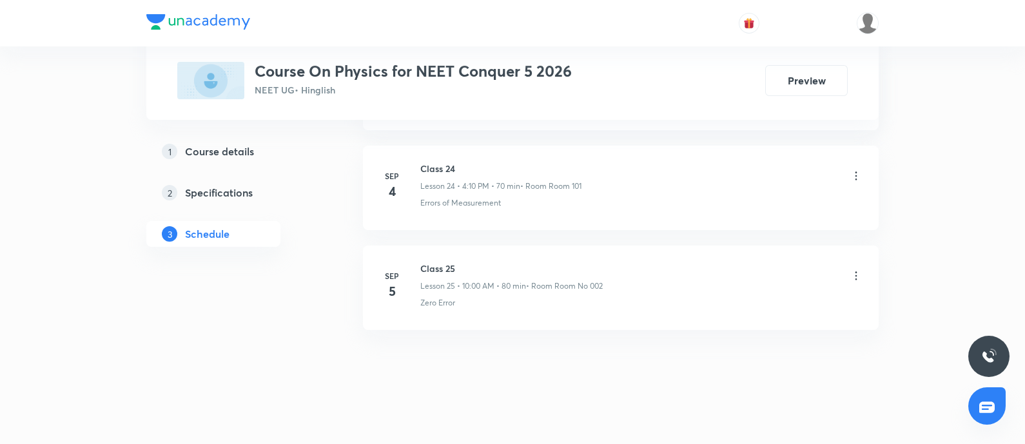
click at [433, 262] on h6 "Class 25" at bounding box center [511, 269] width 183 height 14
copy h6 "Class 25"
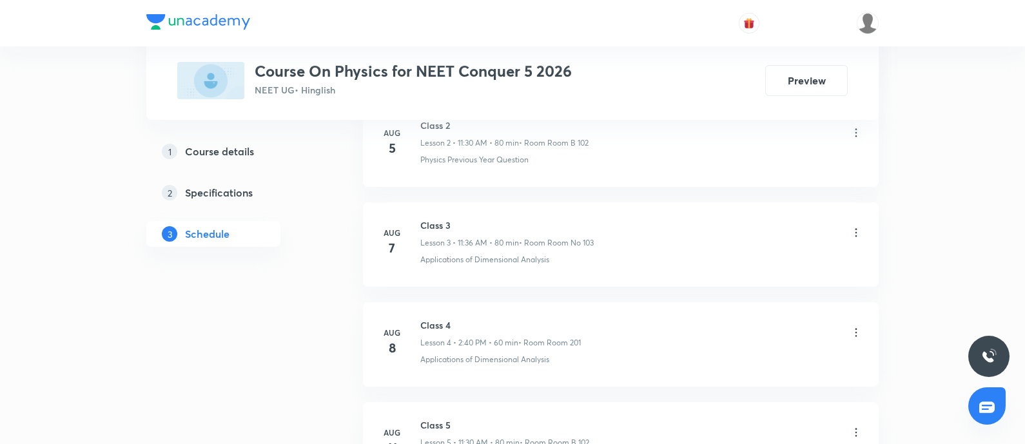
scroll to position [0, 0]
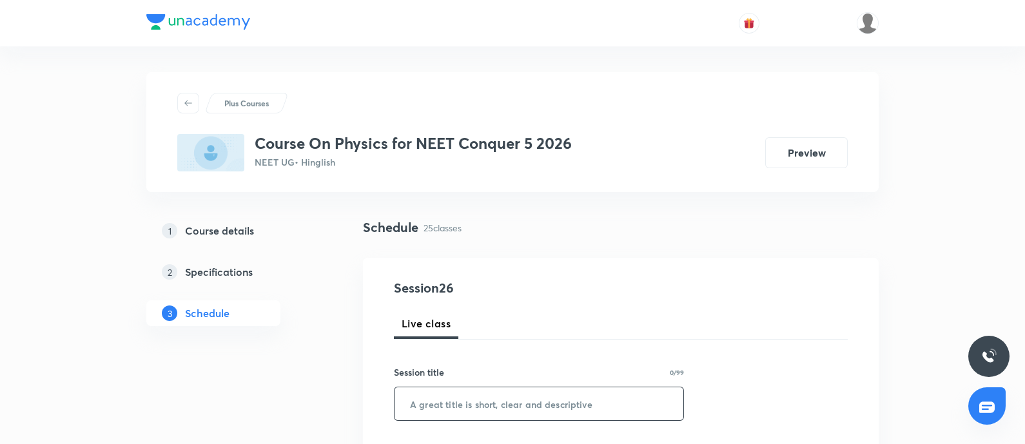
click at [450, 410] on input "text" at bounding box center [539, 404] width 289 height 33
paste input "Class 25"
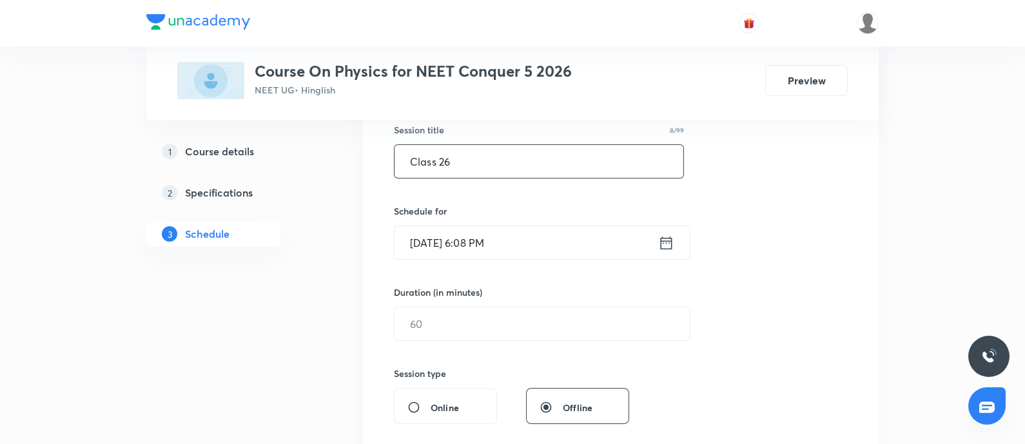
scroll to position [268, 0]
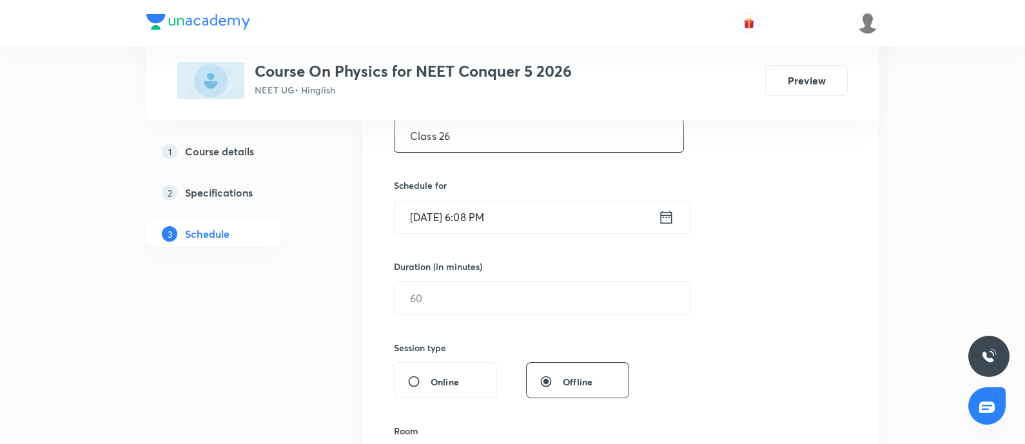
type input "Class 26"
click at [520, 224] on input "[DATE] 6:08 PM" at bounding box center [527, 217] width 264 height 33
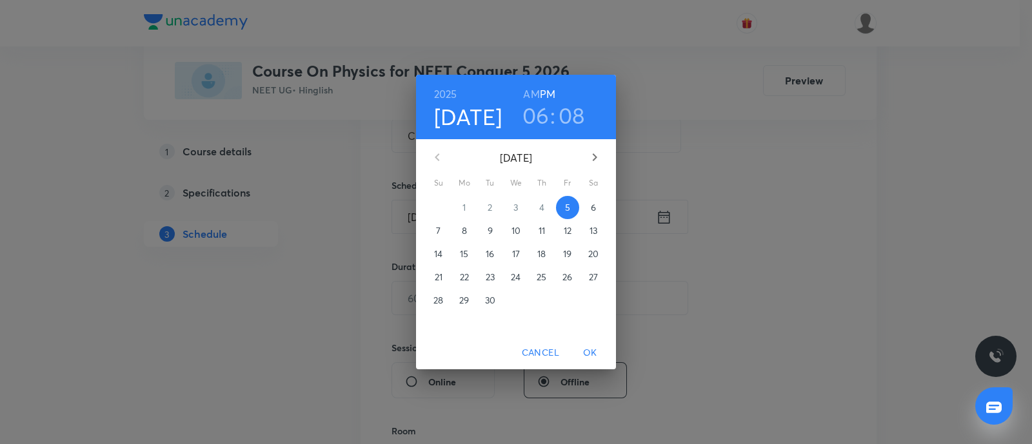
click at [593, 210] on p "6" at bounding box center [593, 207] width 5 height 13
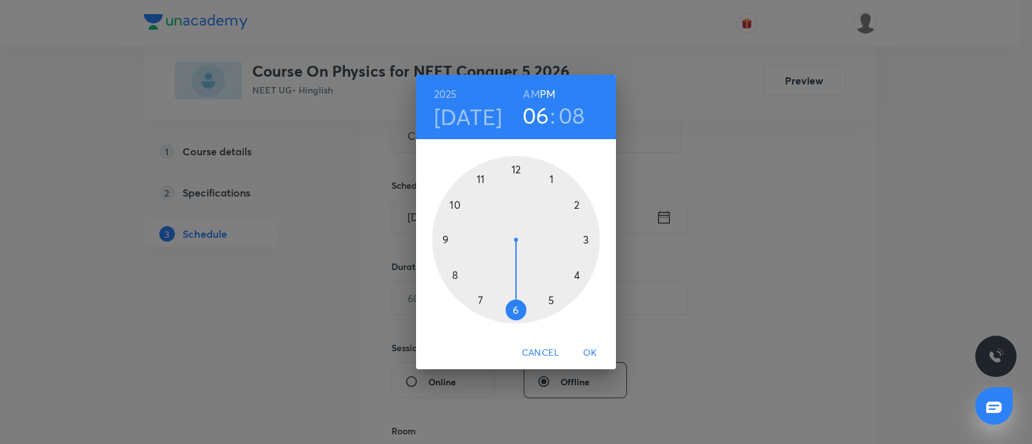
click at [533, 92] on h6 "AM" at bounding box center [531, 94] width 16 height 18
click at [451, 207] on div at bounding box center [516, 240] width 168 height 168
click at [517, 166] on div at bounding box center [516, 240] width 168 height 168
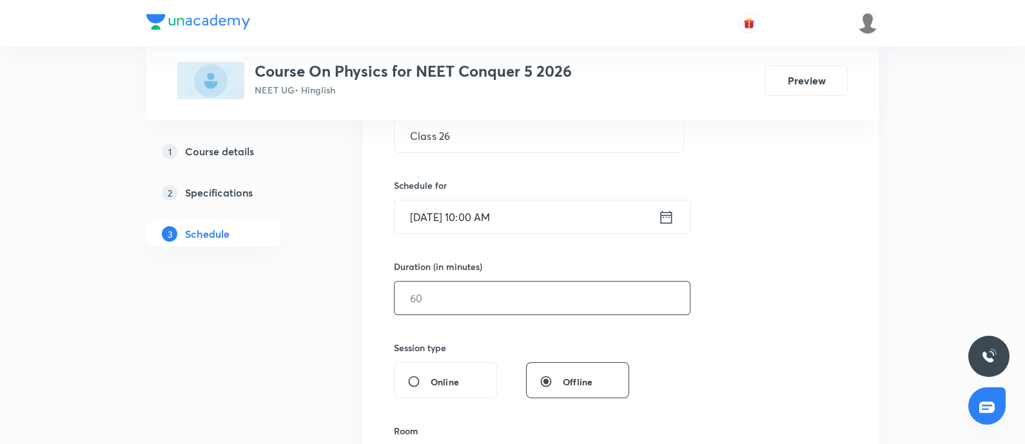
click at [480, 299] on input "text" at bounding box center [542, 298] width 295 height 33
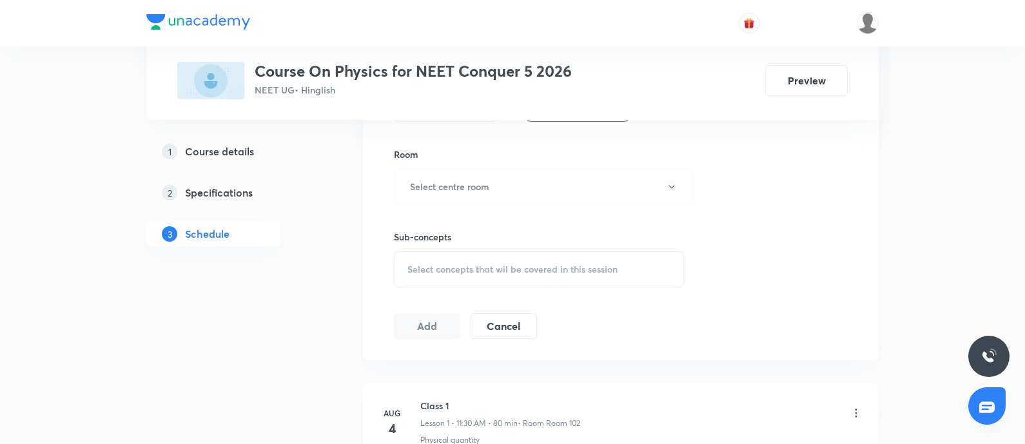
scroll to position [540, 0]
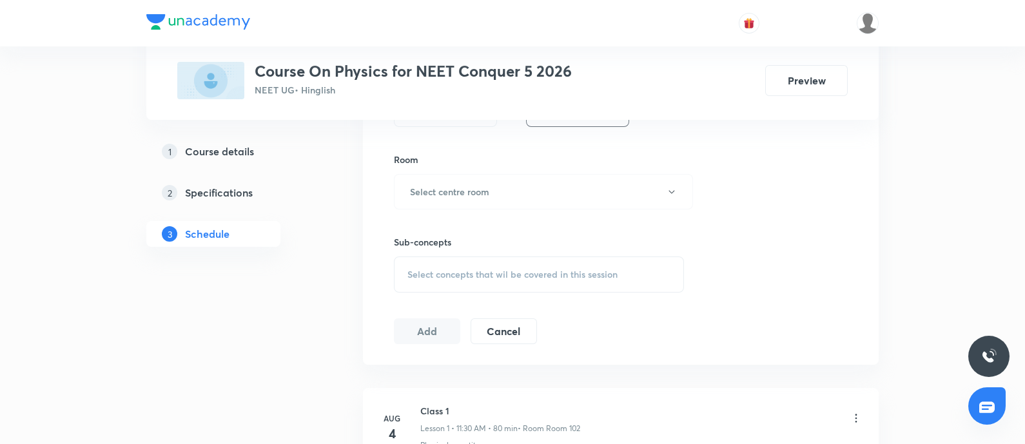
type input "80"
click at [470, 182] on button "Select centre room" at bounding box center [543, 191] width 299 height 35
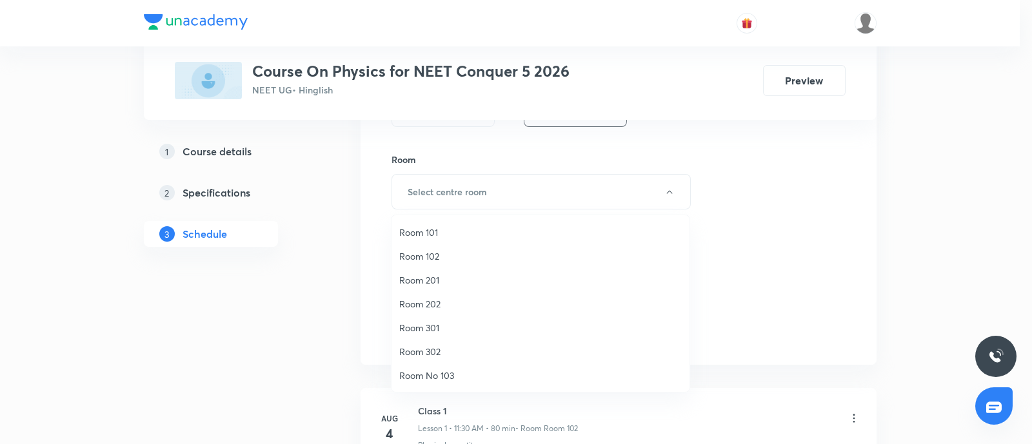
click at [429, 282] on span "Room 201" at bounding box center [540, 280] width 282 height 14
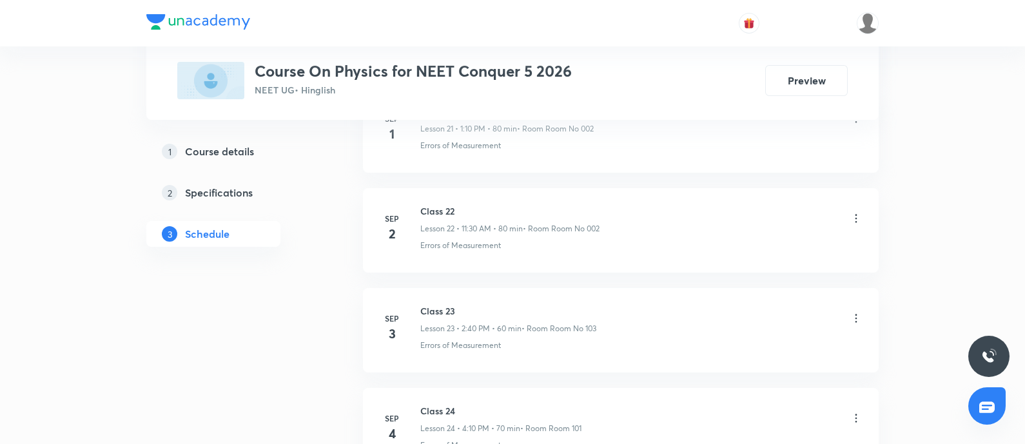
scroll to position [3081, 0]
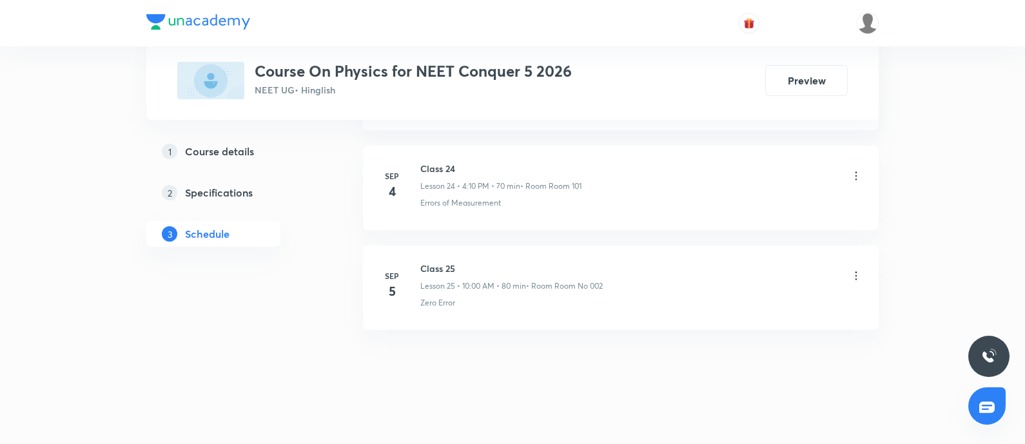
click at [428, 300] on p "Zero Error" at bounding box center [437, 303] width 35 height 12
copy p "Zero Error"
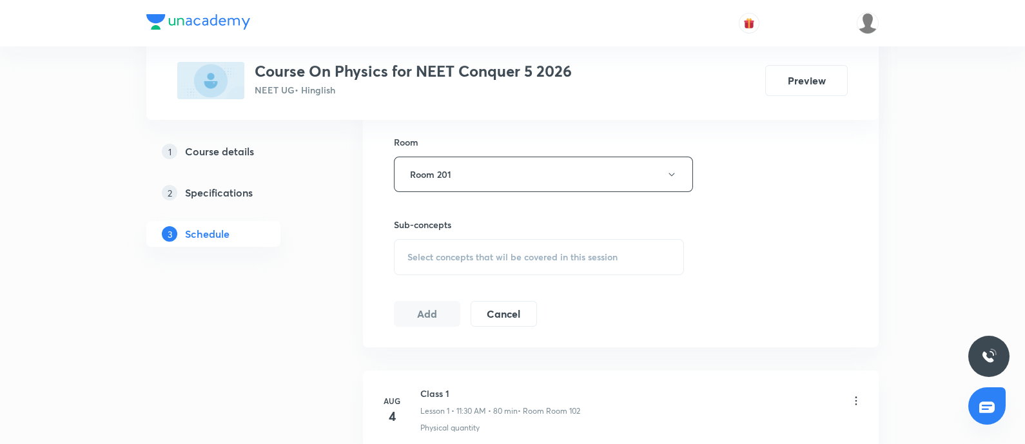
scroll to position [558, 0]
click at [443, 256] on span "Select concepts that wil be covered in this session" at bounding box center [513, 257] width 210 height 10
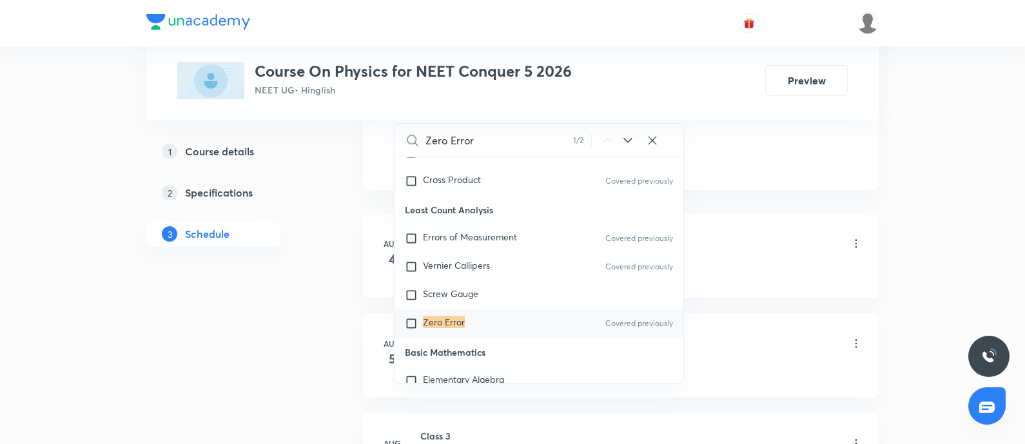
scroll to position [719, 0]
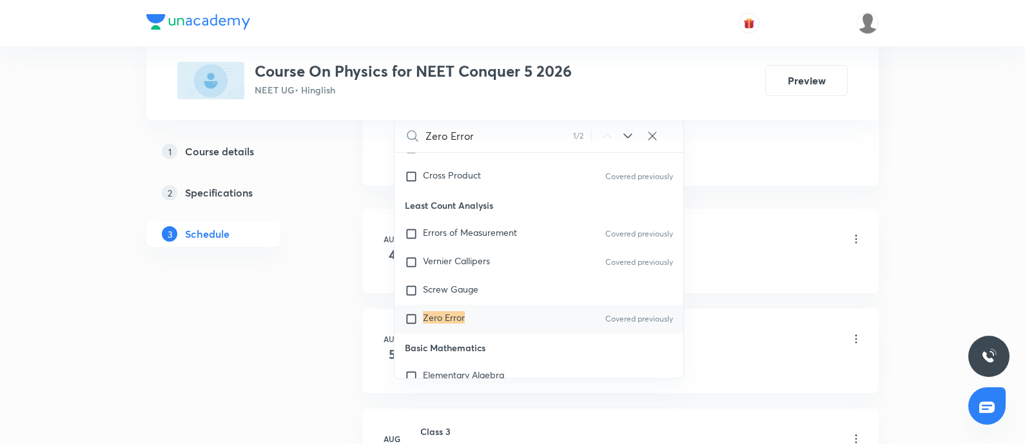
type input "Zero Error"
click at [430, 320] on mark "Zero Error" at bounding box center [444, 317] width 42 height 12
checkbox input "true"
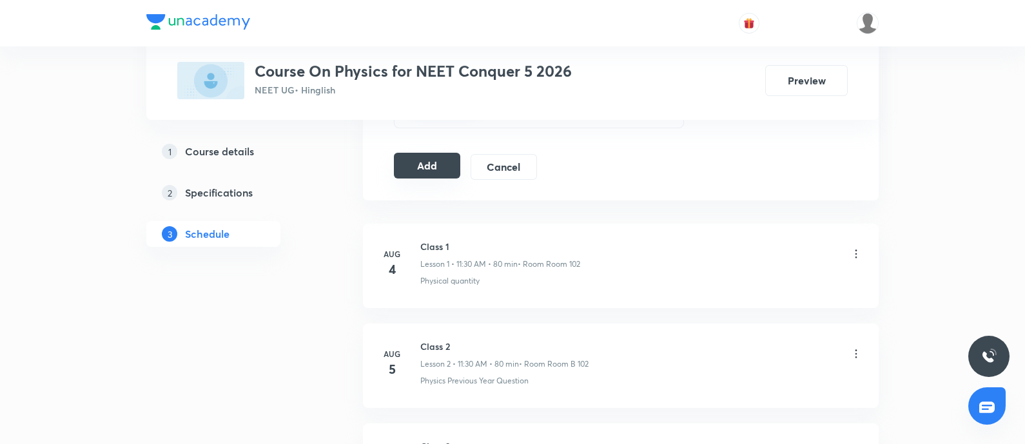
click at [403, 172] on button "Add" at bounding box center [427, 166] width 66 height 26
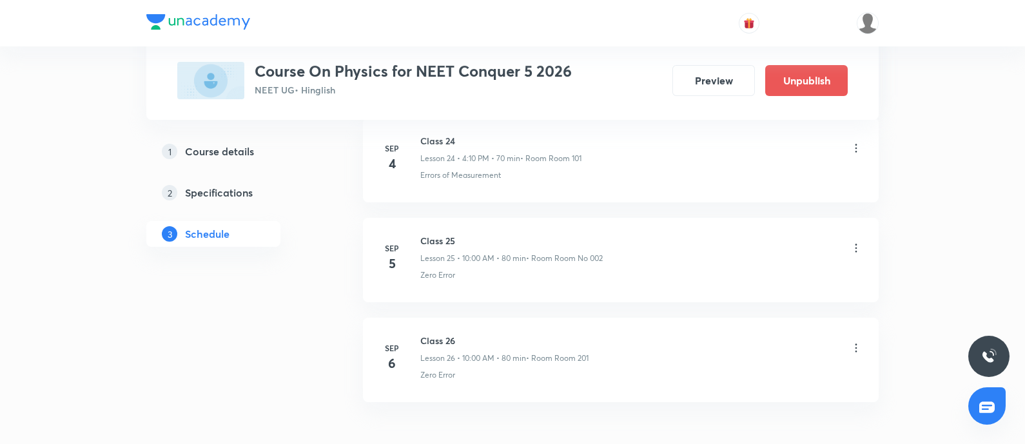
scroll to position [2589, 0]
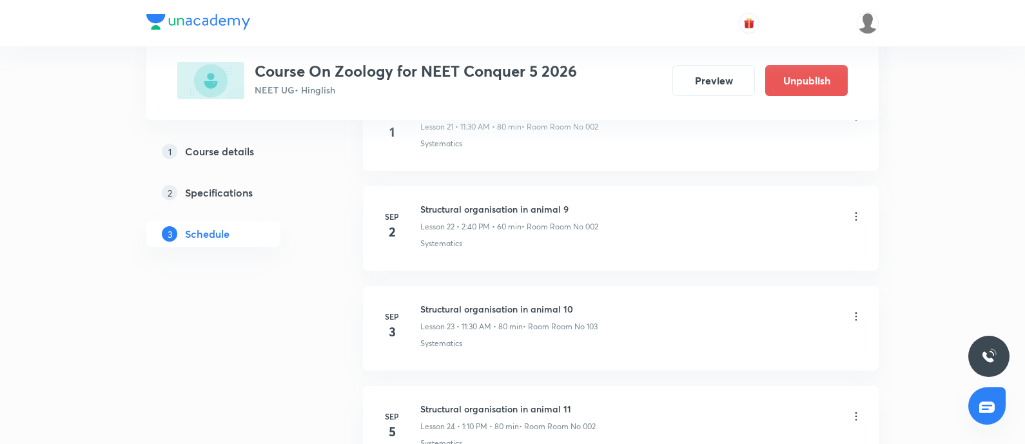
scroll to position [2981, 0]
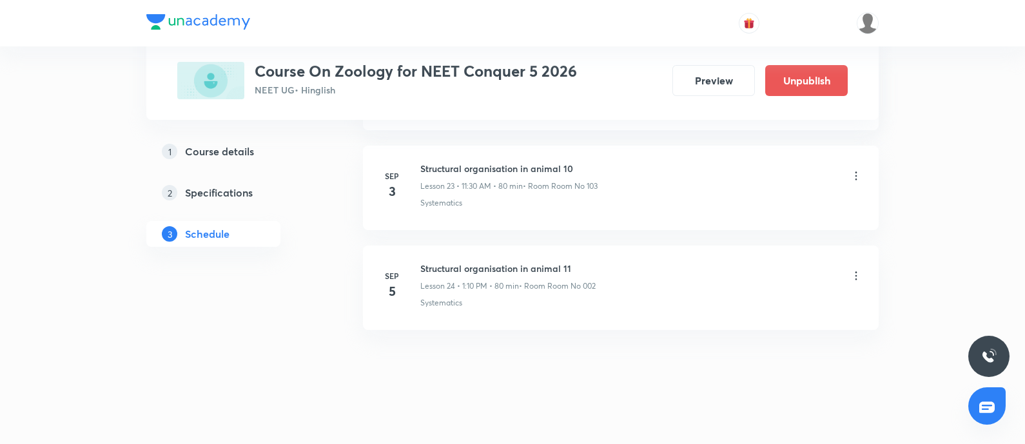
click at [442, 262] on h6 "Structural organisation in animal 11" at bounding box center [507, 269] width 175 height 14
copy h6 "Structural organisation in animal 11"
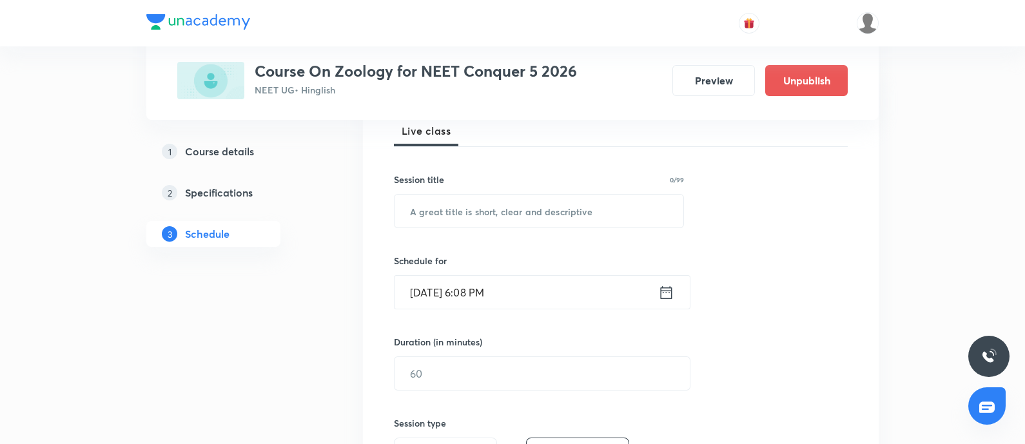
scroll to position [0, 0]
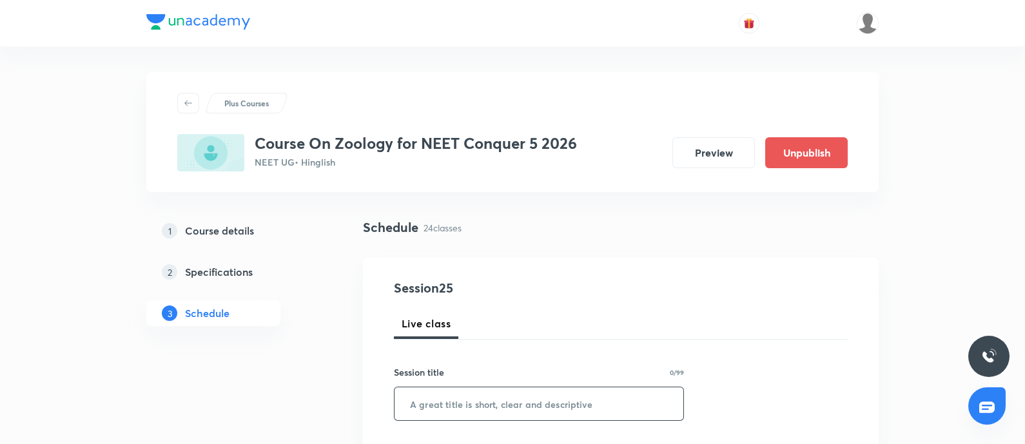
click at [460, 410] on input "text" at bounding box center [539, 404] width 289 height 33
paste input "Structural organisation in animal 11"
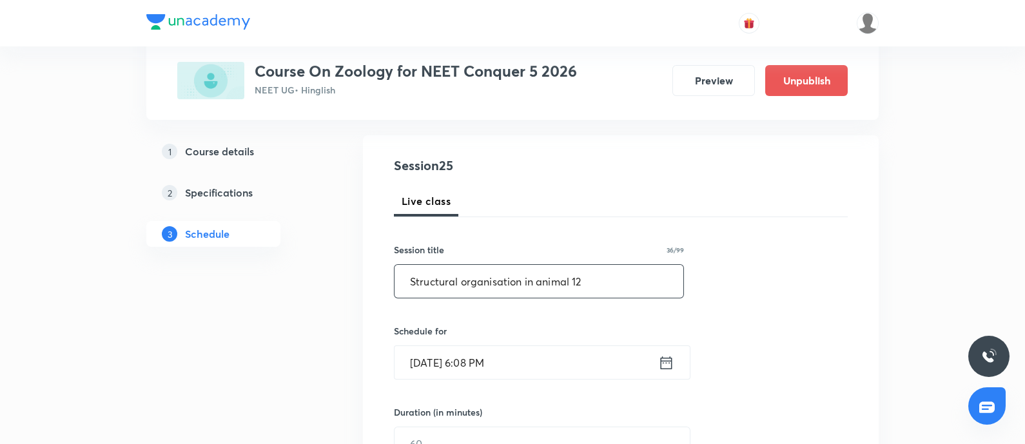
scroll to position [311, 0]
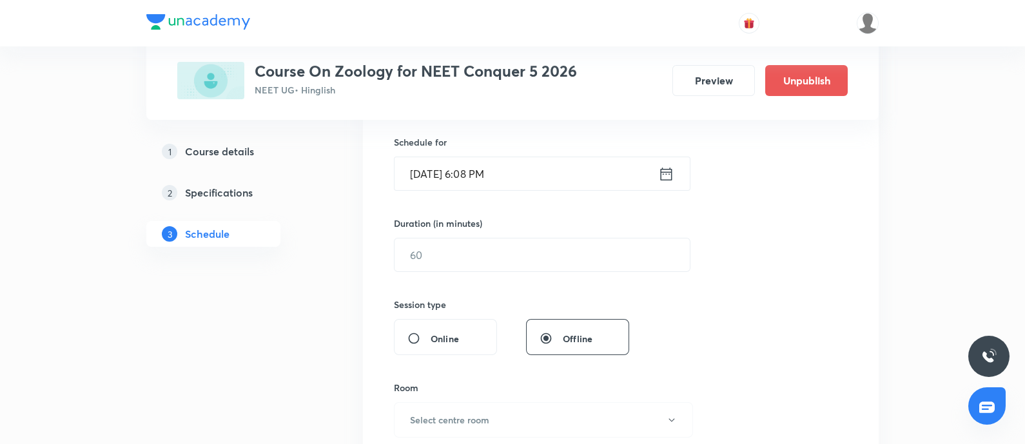
type input "Structural organisation in animal 12"
click at [536, 181] on input "[DATE] 6:08 PM" at bounding box center [527, 173] width 264 height 33
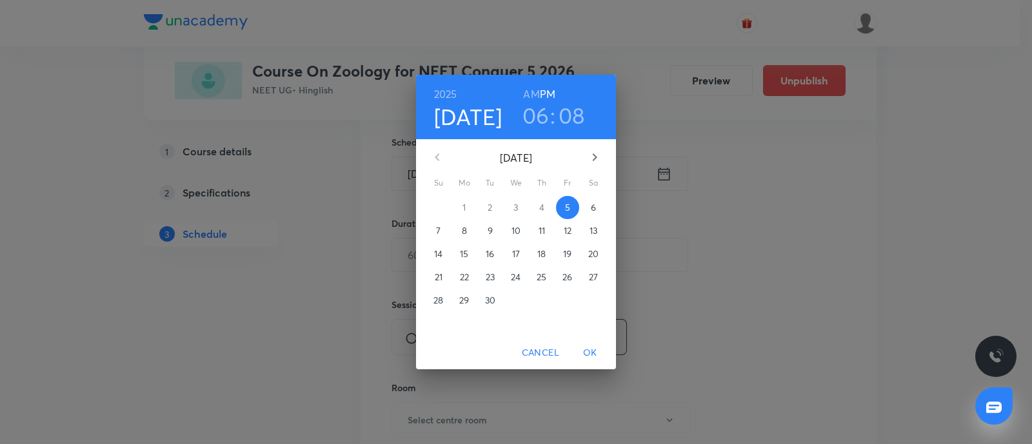
click at [591, 208] on p "6" at bounding box center [593, 207] width 5 height 13
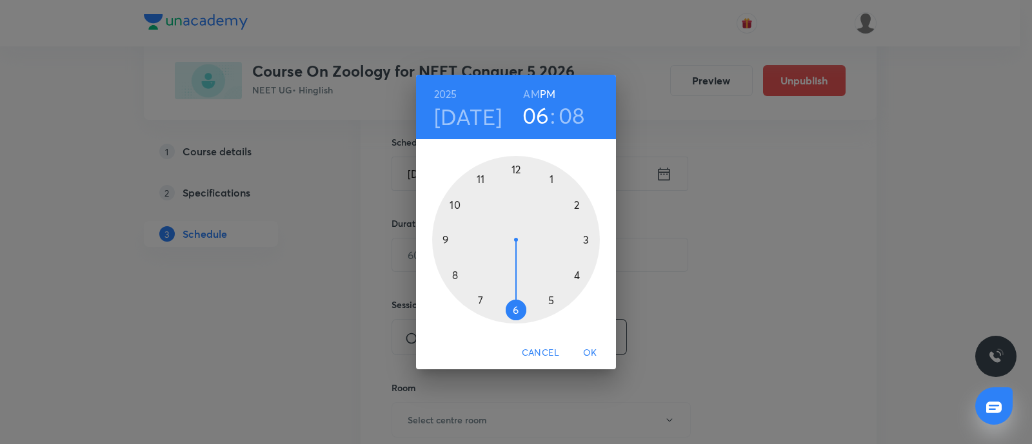
click at [535, 93] on h6 "AM" at bounding box center [531, 94] width 16 height 18
click at [482, 177] on div at bounding box center [516, 240] width 168 height 168
click at [516, 309] on div at bounding box center [516, 240] width 168 height 168
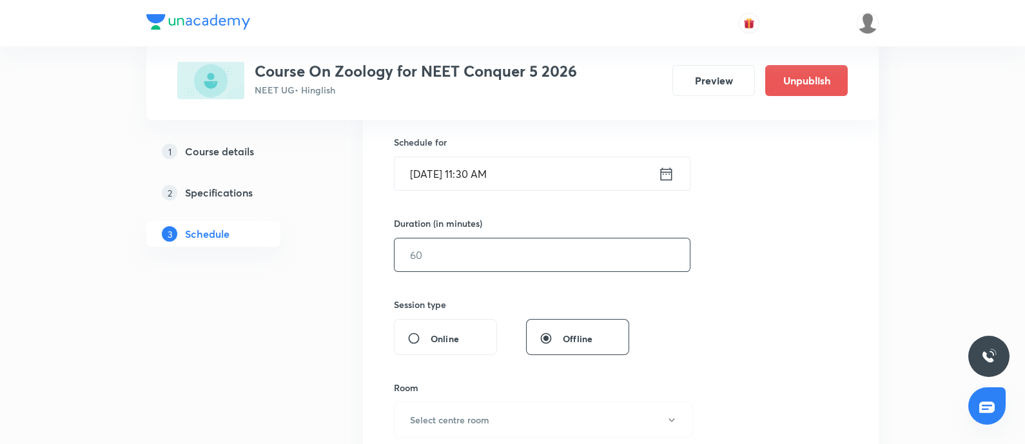
click at [494, 259] on input "text" at bounding box center [542, 255] width 295 height 33
type input "80"
click at [459, 413] on h6 "Select centre room" at bounding box center [449, 420] width 79 height 14
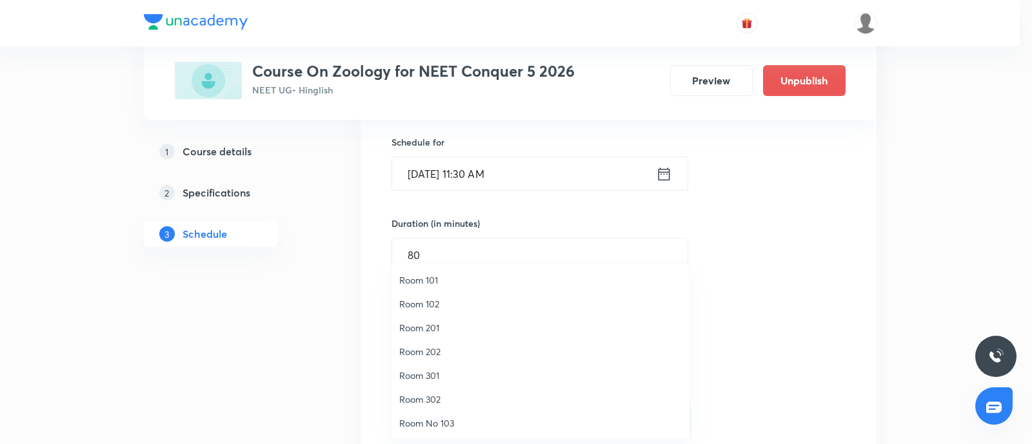
click at [430, 326] on span "Room 201" at bounding box center [540, 328] width 282 height 14
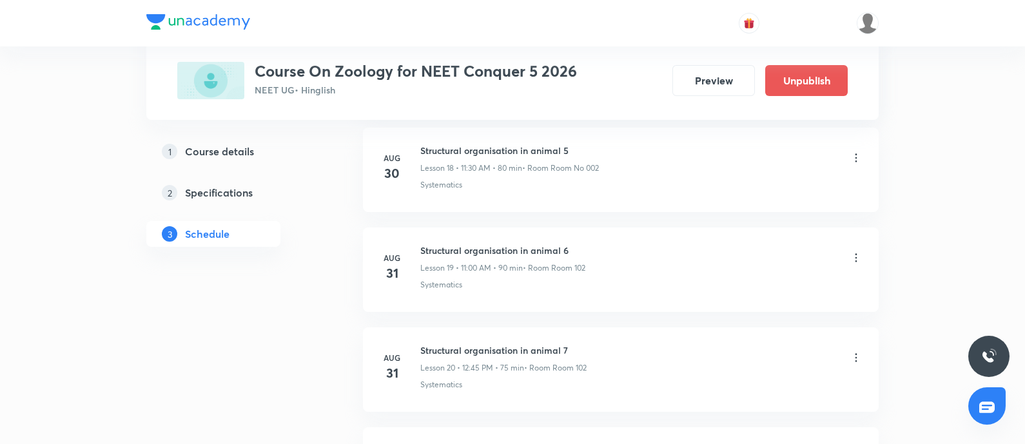
scroll to position [2981, 0]
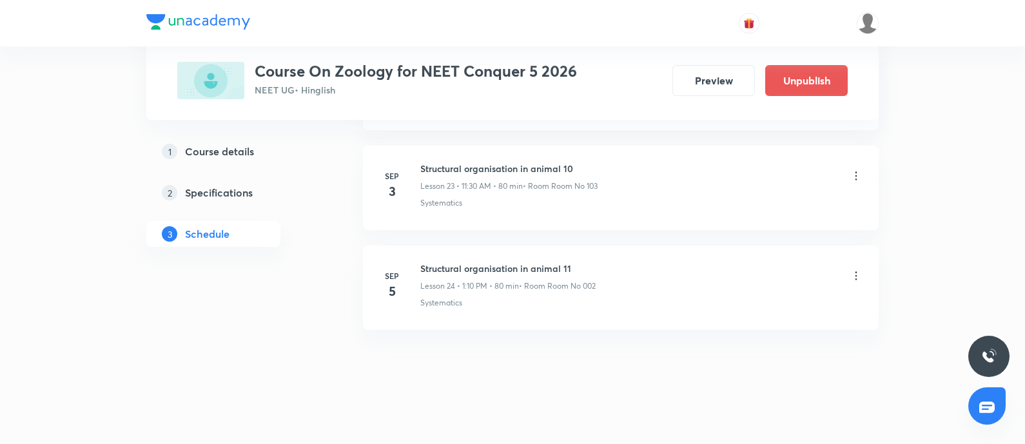
click at [437, 299] on p "Systematics" at bounding box center [441, 303] width 42 height 12
copy p "Systematics"
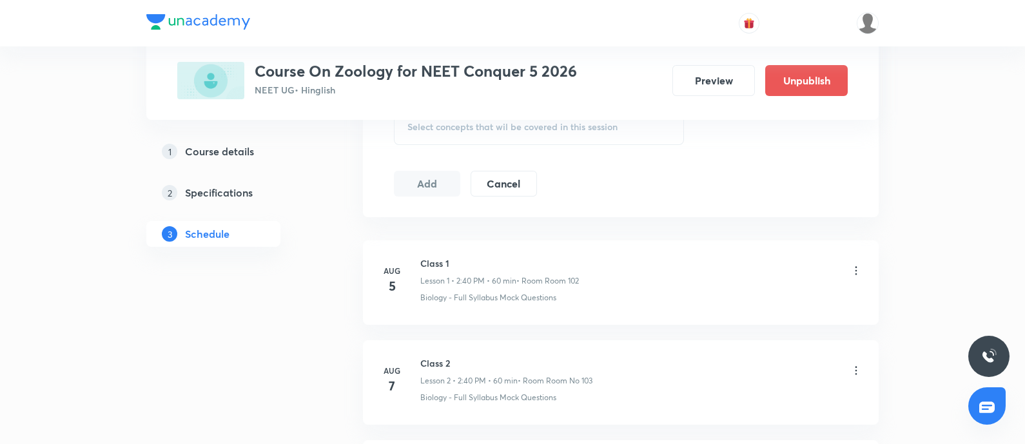
scroll to position [685, 0]
click at [450, 131] on span "Select concepts that wil be covered in this session" at bounding box center [513, 129] width 210 height 10
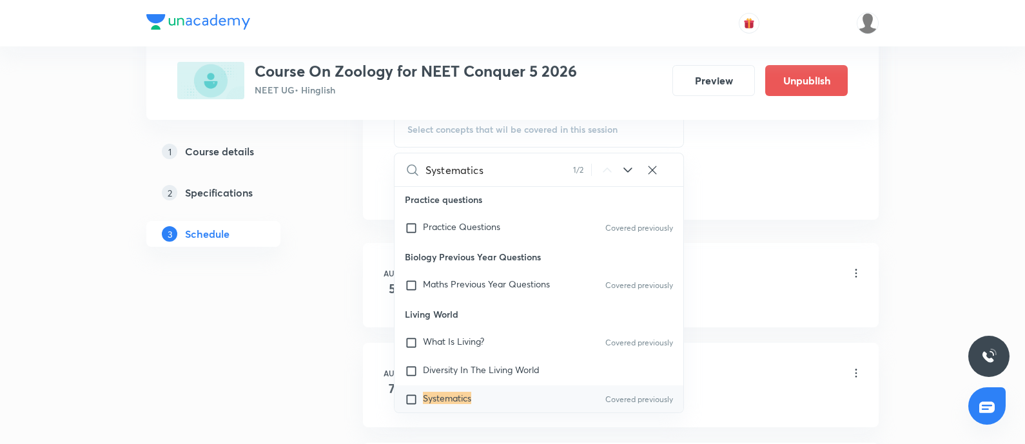
scroll to position [113, 0]
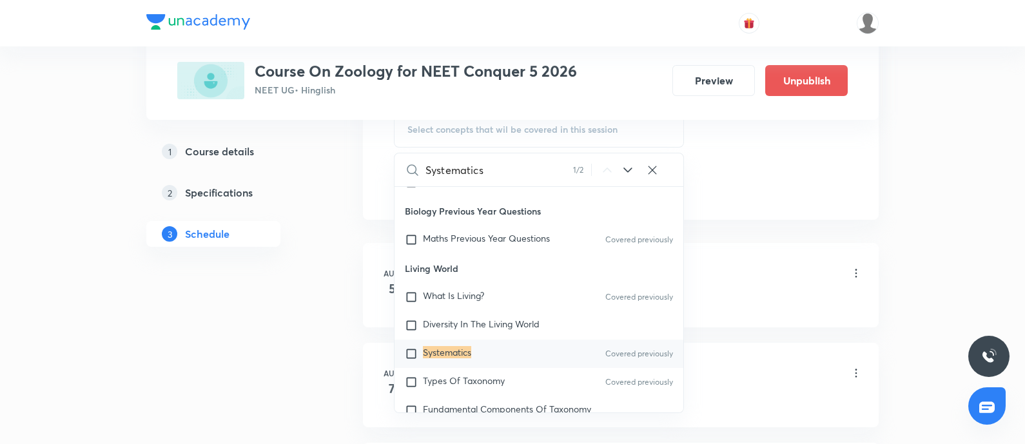
type input "Systematics"
click at [439, 356] on p "Systematics" at bounding box center [447, 354] width 48 height 13
checkbox input "true"
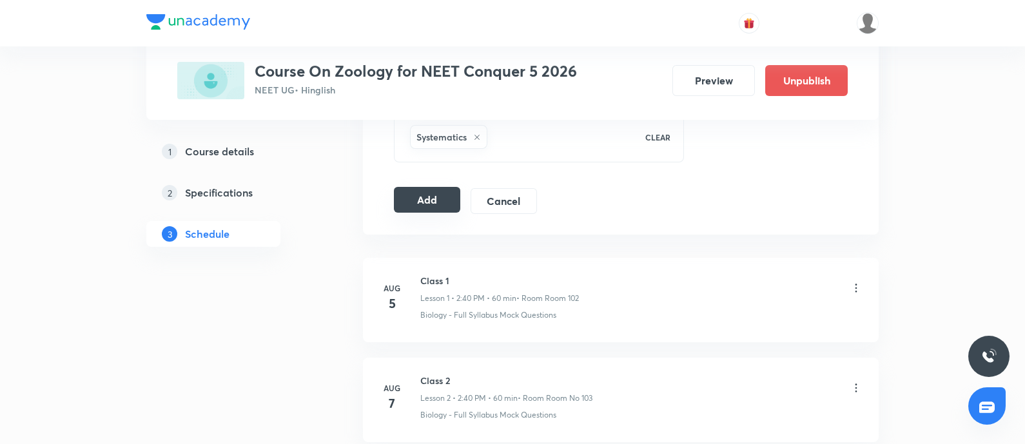
click at [453, 193] on button "Add" at bounding box center [427, 200] width 66 height 26
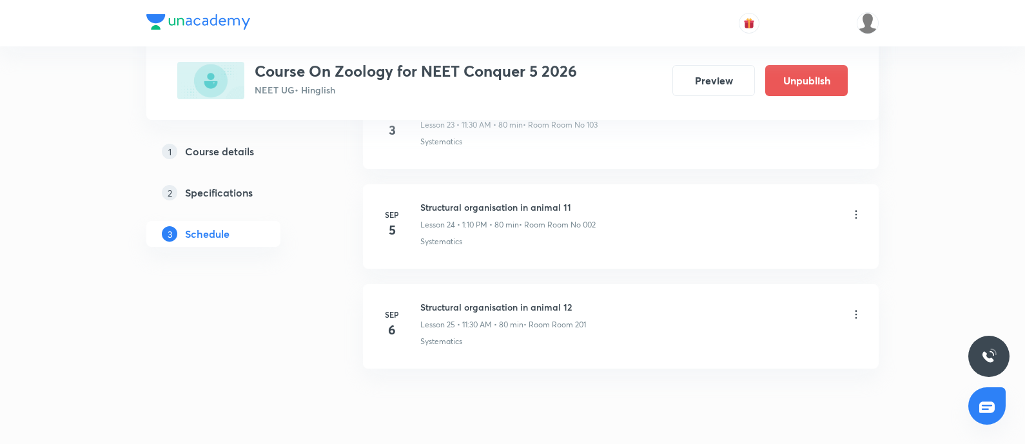
scroll to position [2489, 0]
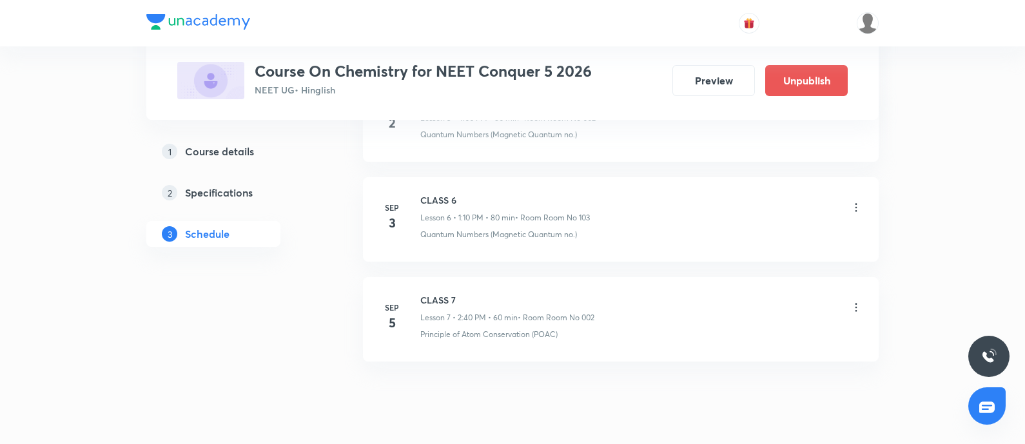
scroll to position [1286, 0]
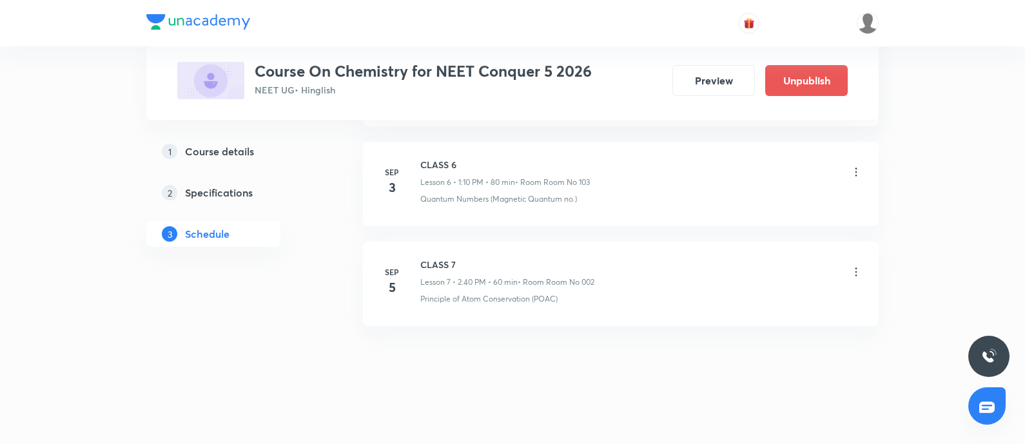
click at [439, 262] on h6 "CLASS 7" at bounding box center [507, 265] width 174 height 14
copy h6 "CLASS 7"
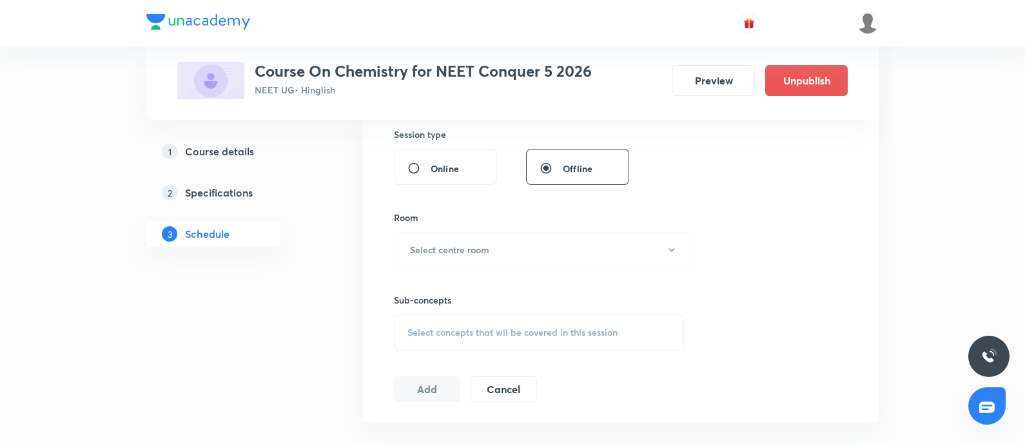
scroll to position [0, 0]
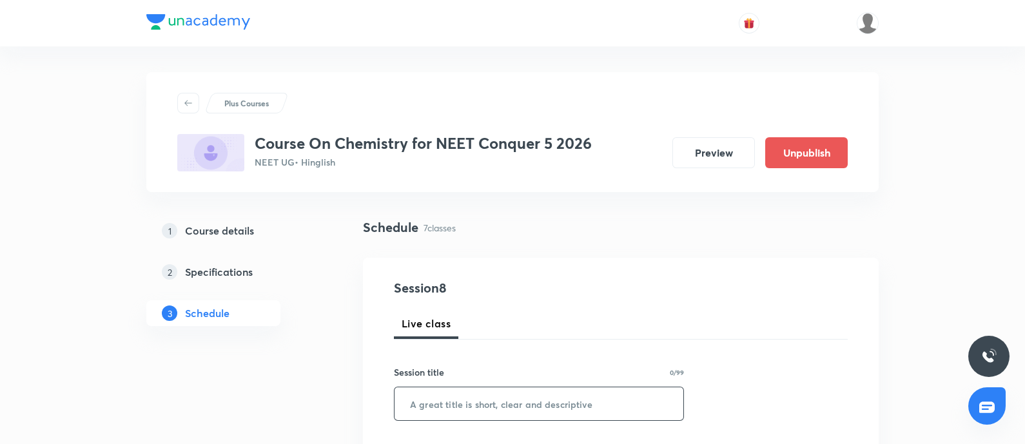
click at [451, 392] on input "text" at bounding box center [539, 404] width 289 height 33
paste input "CLASS 7"
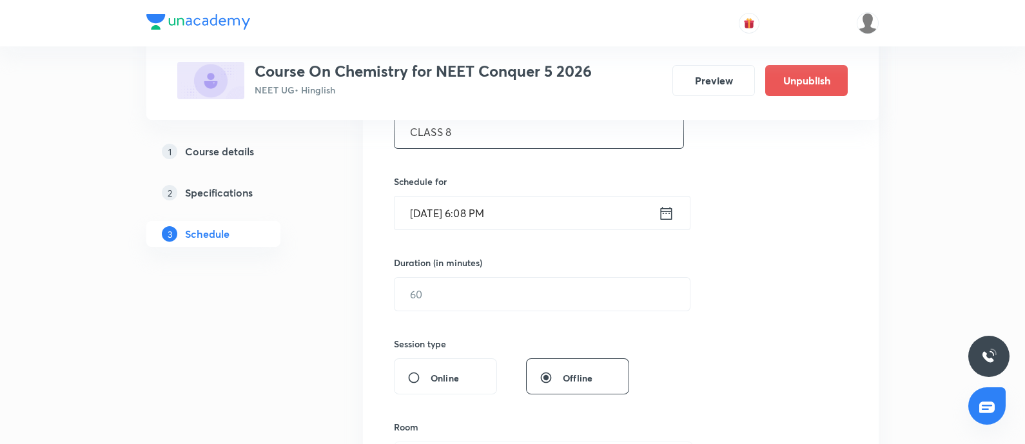
scroll to position [301, 0]
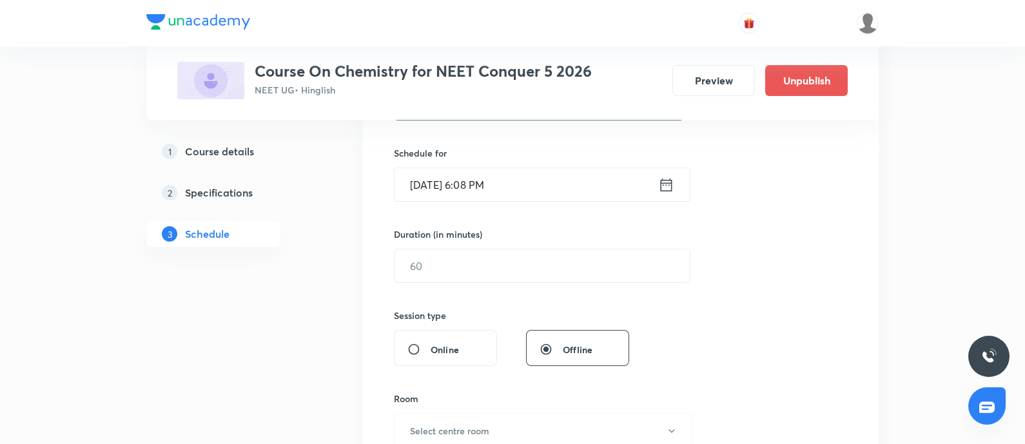
type input "CLASS 8"
click at [535, 177] on input "[DATE] 6:08 PM" at bounding box center [527, 184] width 264 height 33
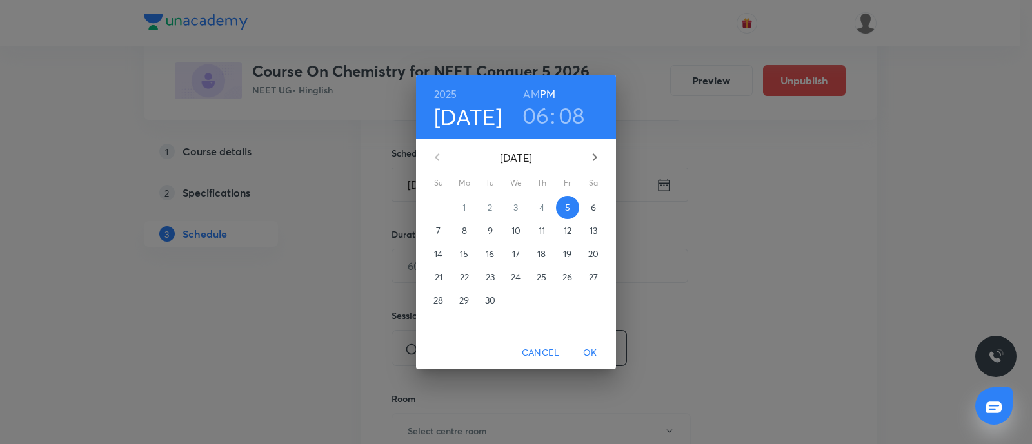
click at [589, 201] on span "6" at bounding box center [593, 207] width 23 height 13
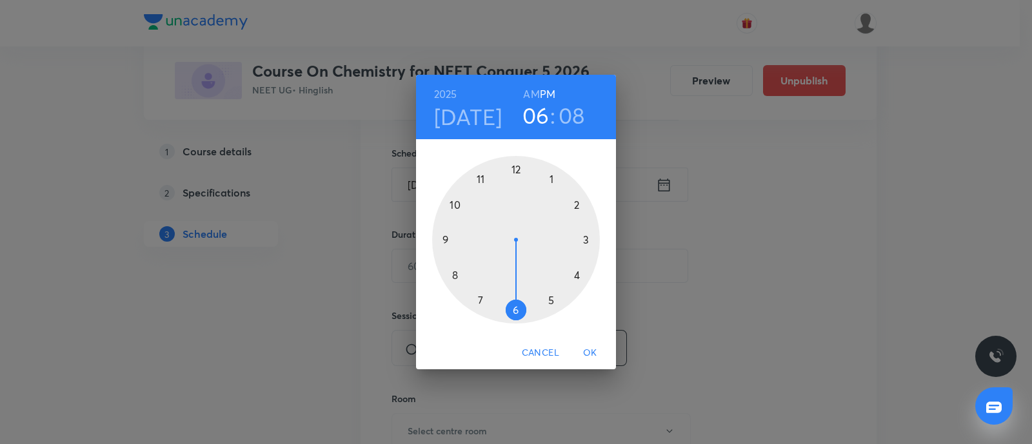
click at [551, 175] on div at bounding box center [516, 240] width 168 height 168
click at [576, 205] on div at bounding box center [516, 240] width 168 height 168
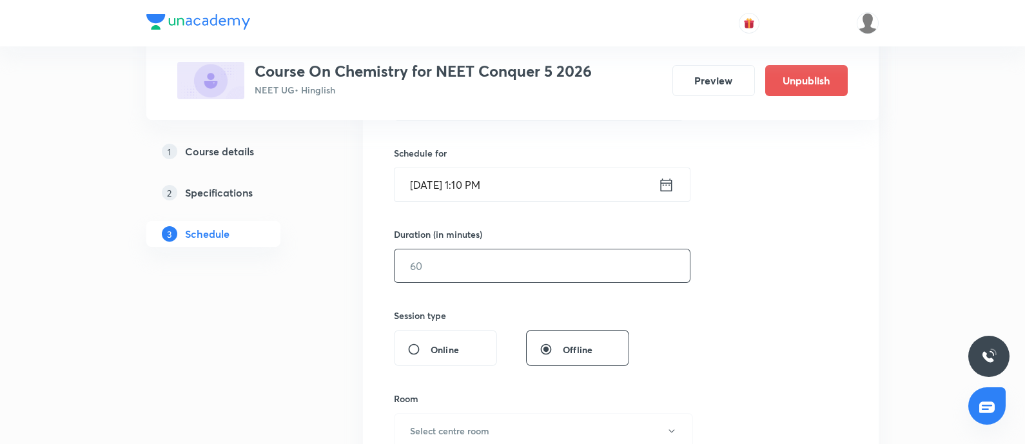
click at [513, 252] on input "text" at bounding box center [542, 266] width 295 height 33
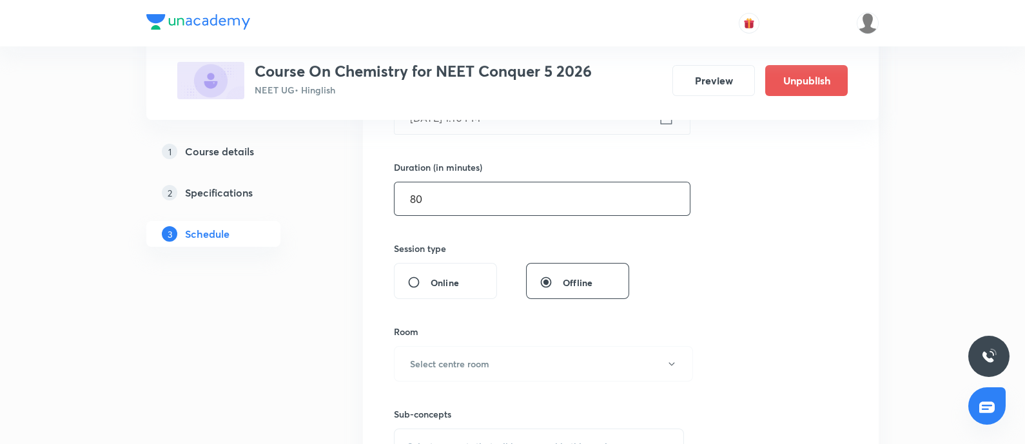
scroll to position [586, 0]
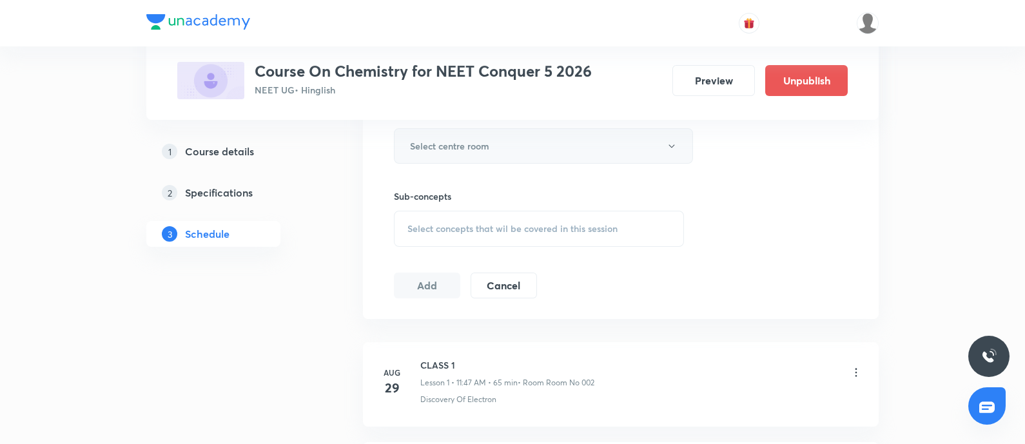
type input "80"
click at [511, 152] on button "Select centre room" at bounding box center [543, 145] width 299 height 35
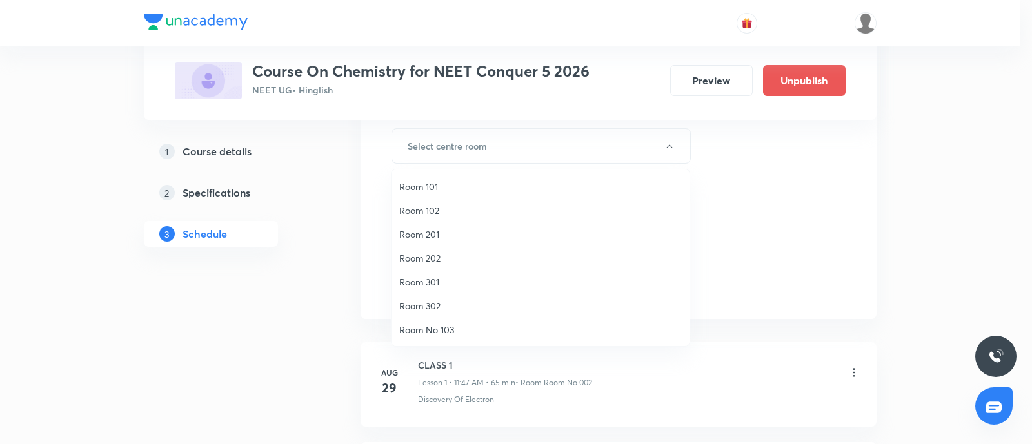
click at [430, 230] on span "Room 201" at bounding box center [540, 235] width 282 height 14
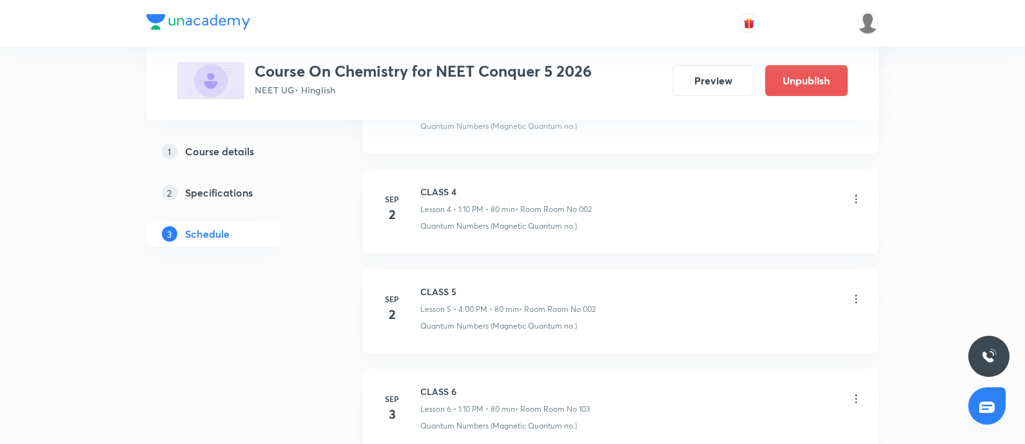
scroll to position [1286, 0]
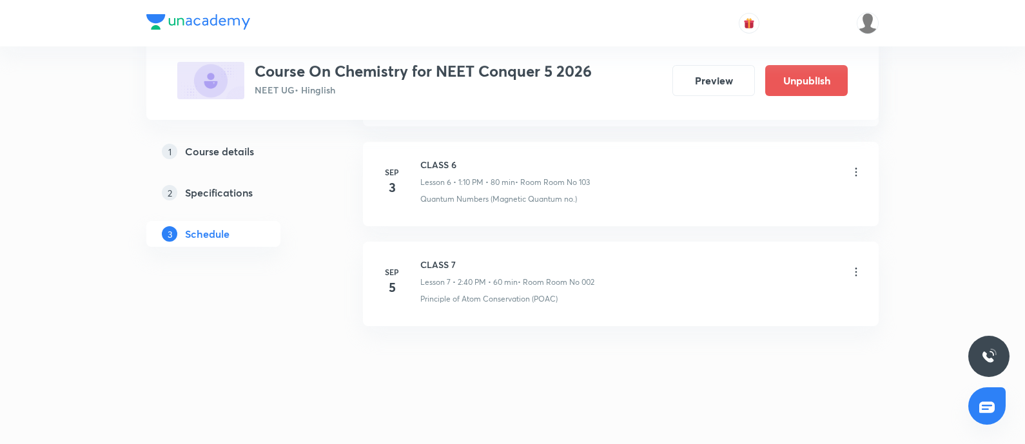
click at [435, 295] on p "Principle of Atom Conservation (POAC)" at bounding box center [488, 299] width 137 height 12
copy p "Principle of Atom Conse"
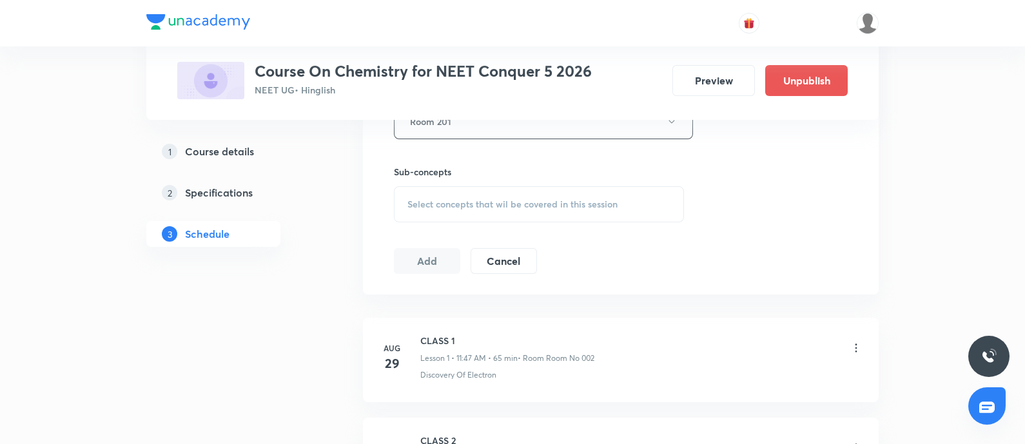
scroll to position [661, 0]
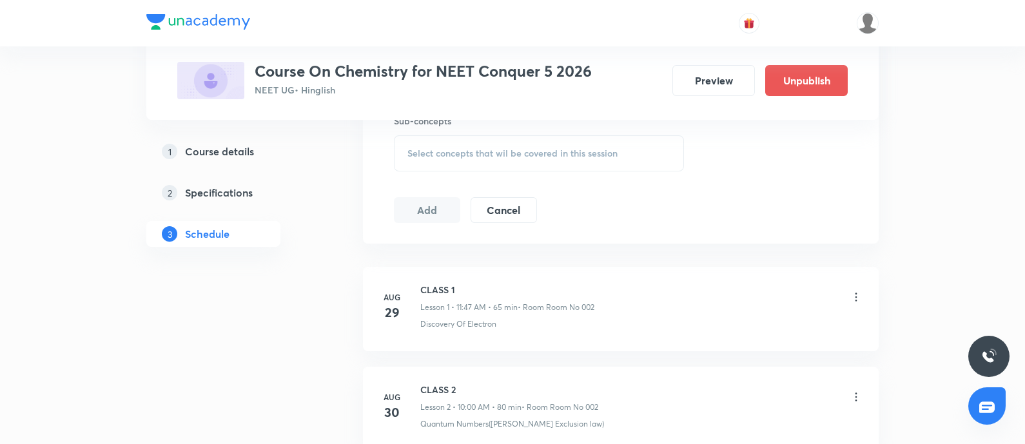
click at [508, 143] on div "Select concepts that wil be covered in this session" at bounding box center [539, 153] width 290 height 36
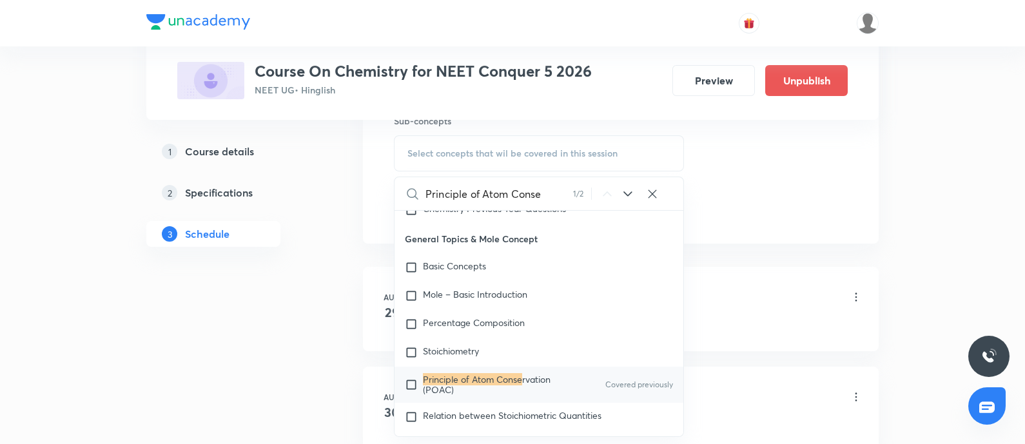
scroll to position [133, 0]
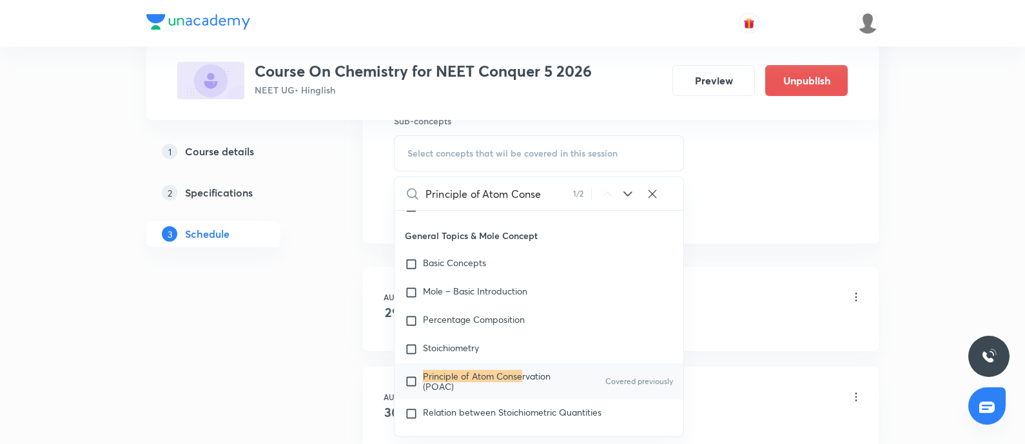
type input "Principle of Atom Conse"
click at [450, 375] on mark "Principle of Atom Conse" at bounding box center [472, 376] width 99 height 12
checkbox input "true"
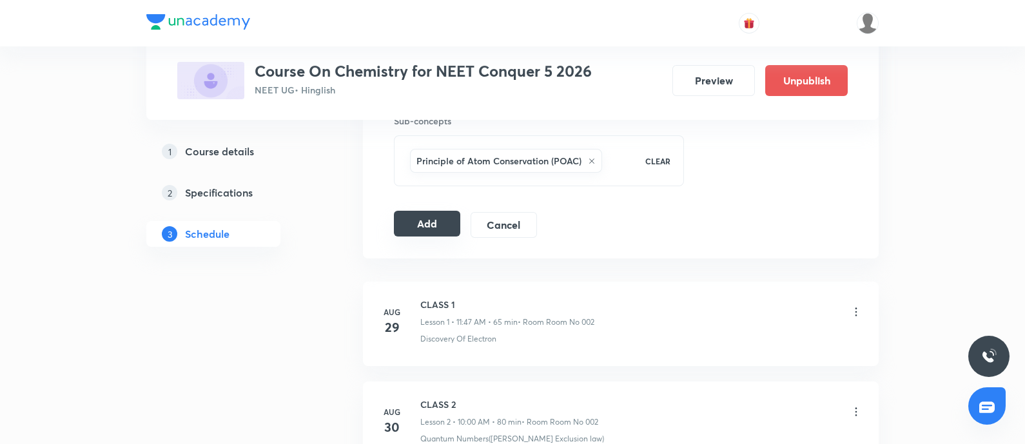
click at [458, 219] on button "Add" at bounding box center [427, 224] width 66 height 26
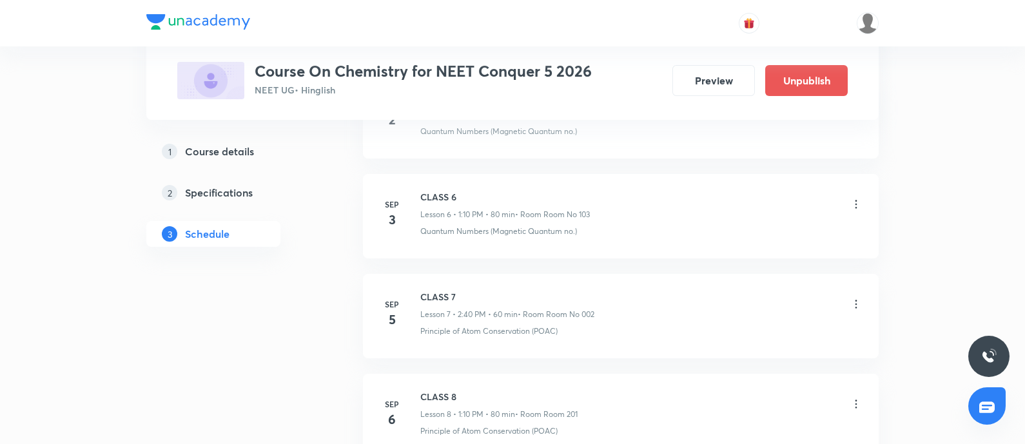
scroll to position [794, 0]
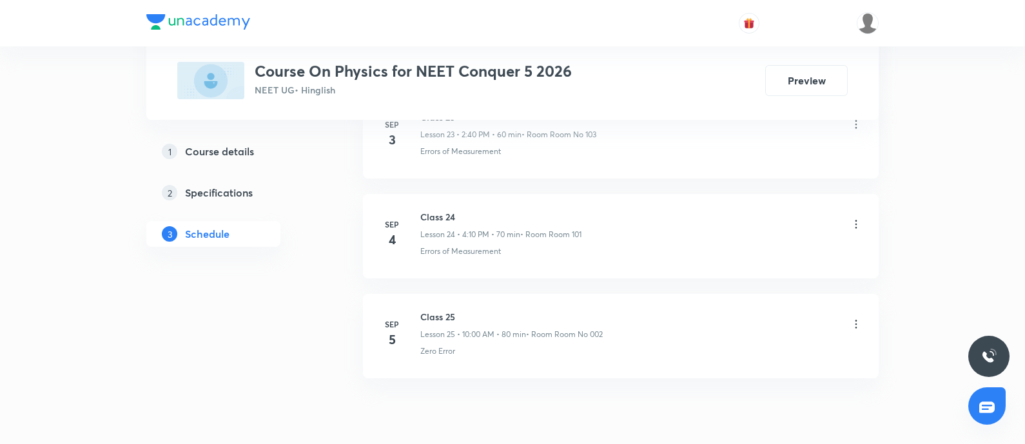
scroll to position [3081, 0]
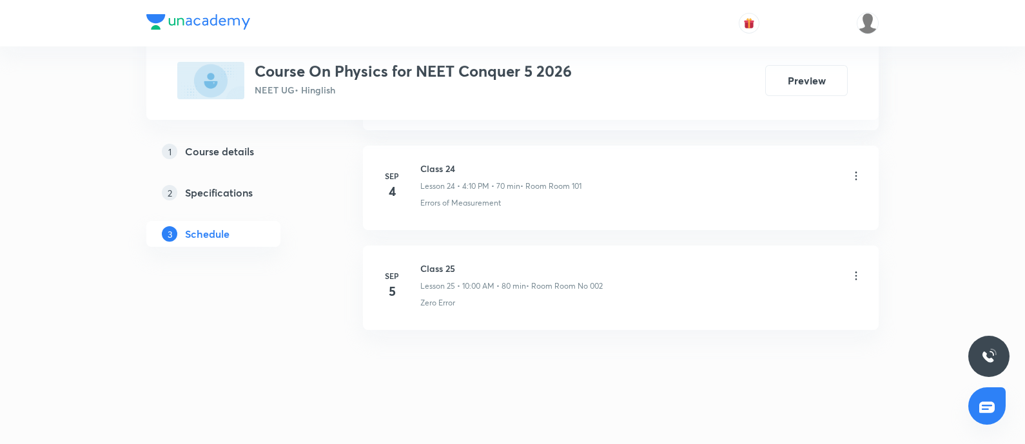
click at [428, 262] on h6 "Class 25" at bounding box center [511, 269] width 183 height 14
copy h6 "Class 25"
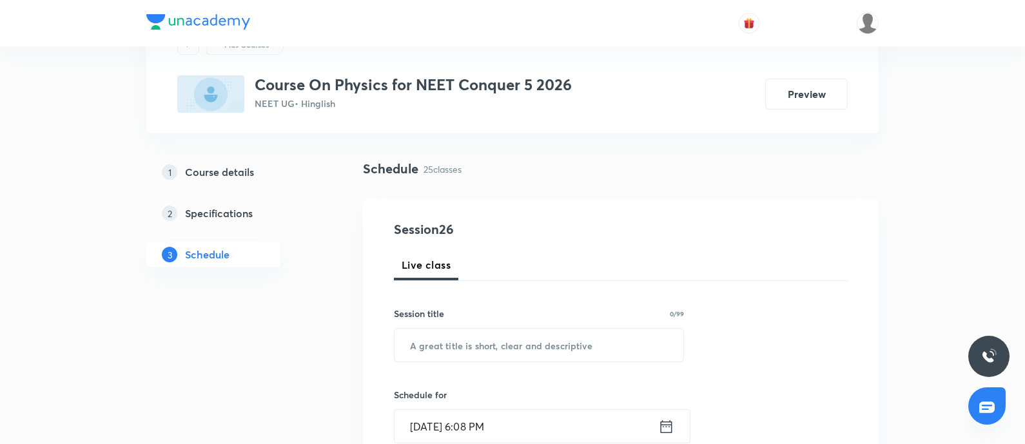
scroll to position [0, 0]
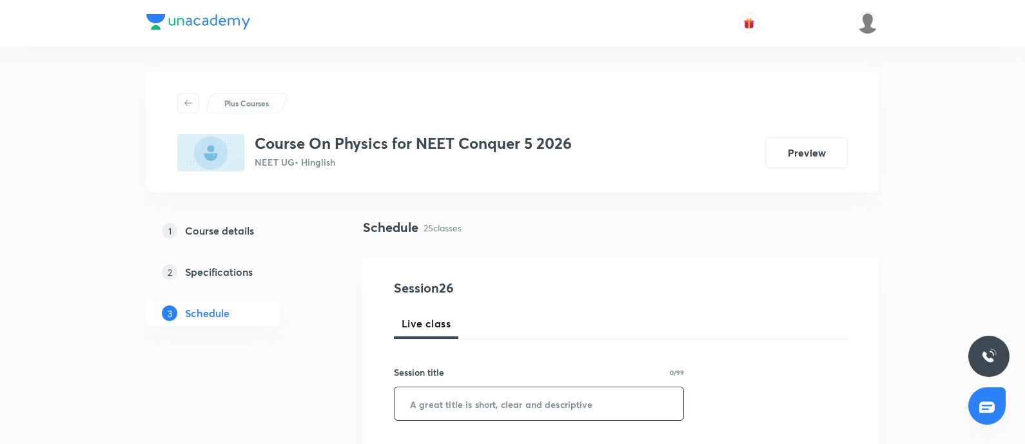
click at [446, 355] on input "text" at bounding box center [539, 404] width 289 height 33
paste input "Class 25"
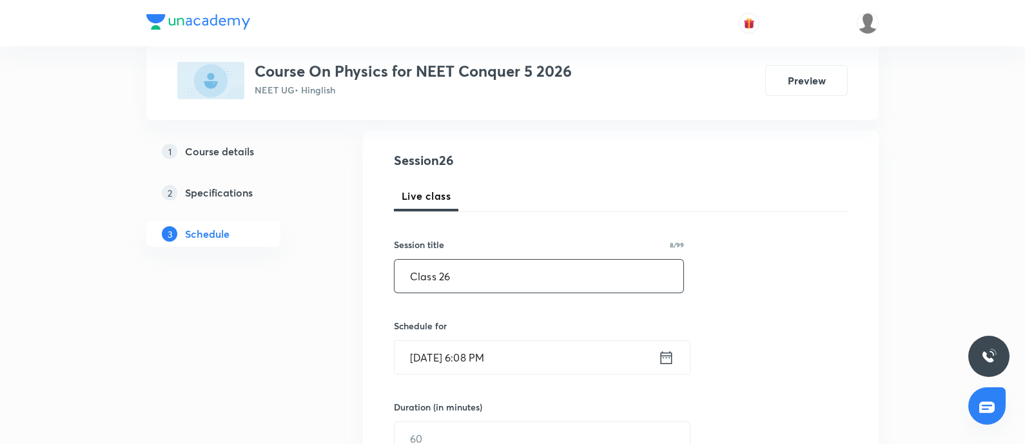
scroll to position [148, 0]
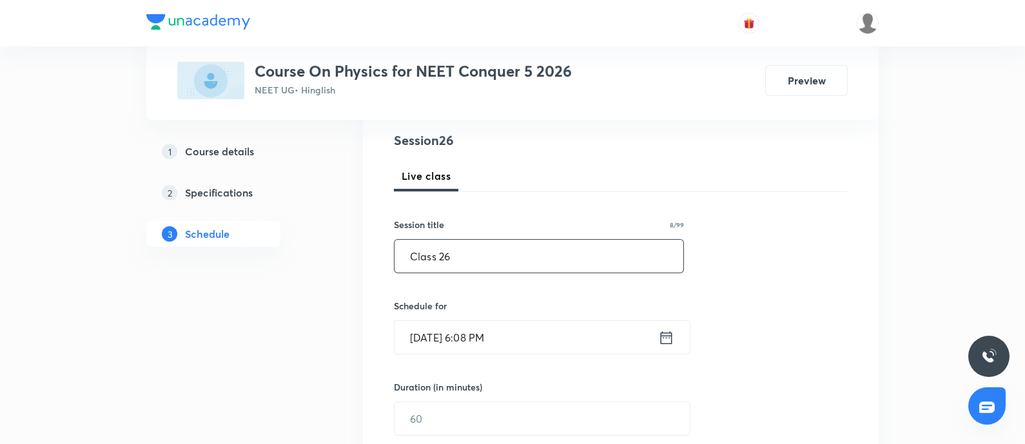
type input "Class 26"
click at [456, 328] on input "[DATE] 6:08 PM" at bounding box center [527, 337] width 264 height 33
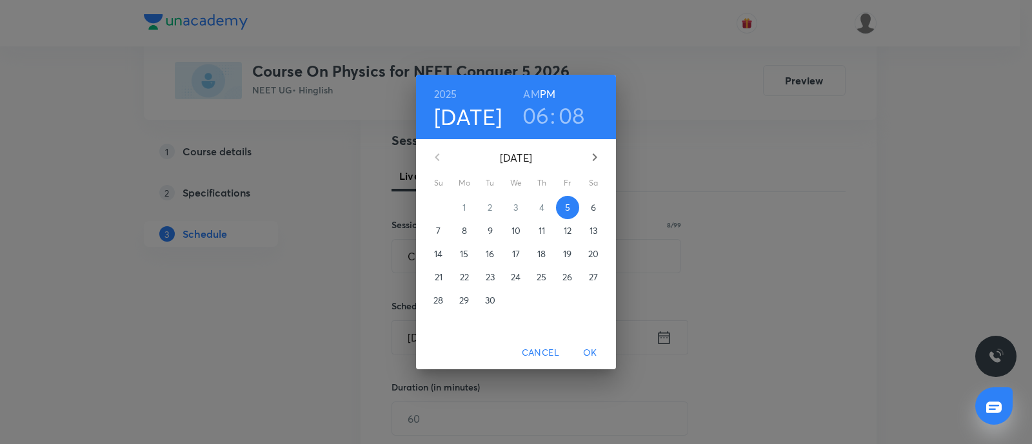
click at [593, 204] on p "6" at bounding box center [593, 207] width 5 height 13
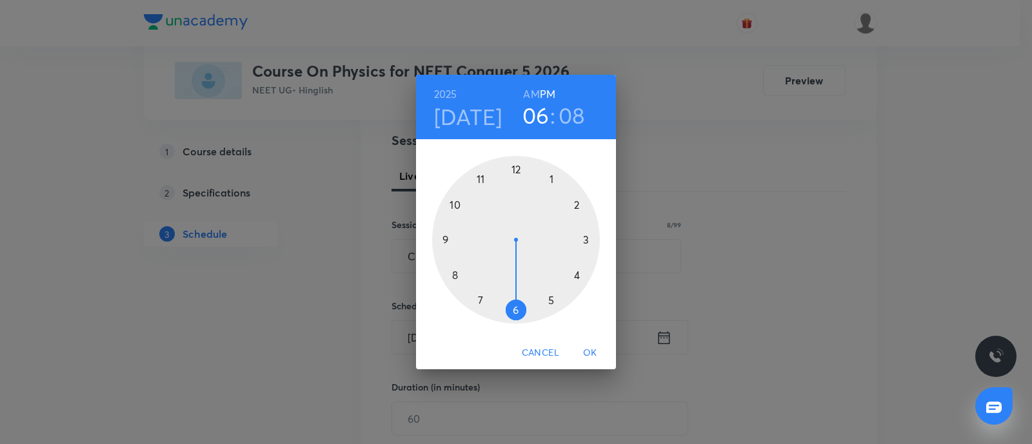
click at [579, 204] on div at bounding box center [516, 240] width 168 height 168
click at [449, 276] on div at bounding box center [516, 240] width 168 height 168
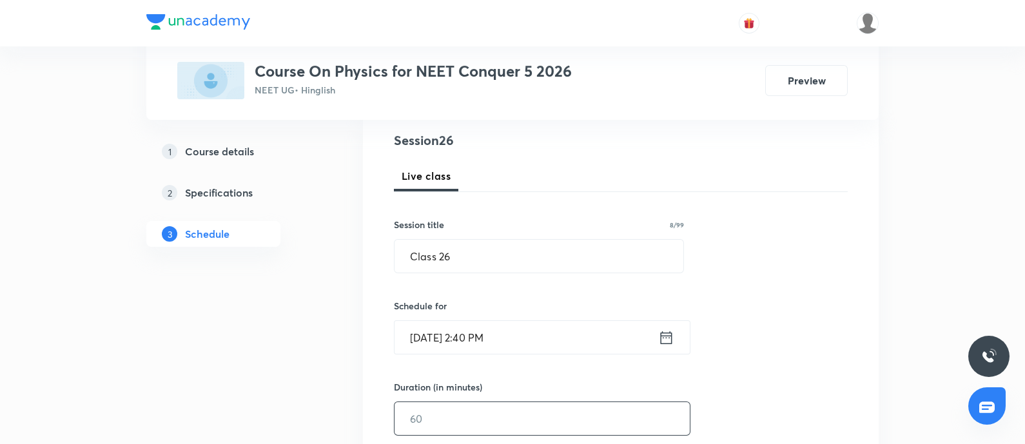
click at [448, 355] on input "text" at bounding box center [542, 418] width 295 height 33
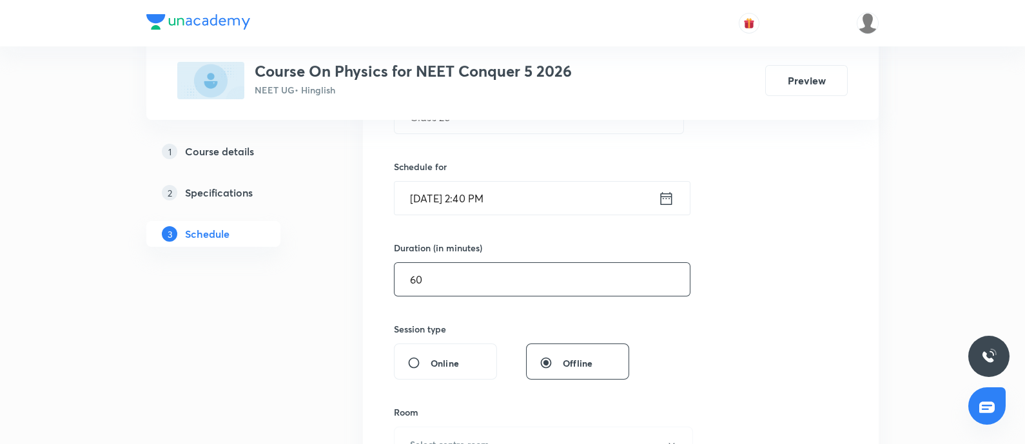
scroll to position [406, 0]
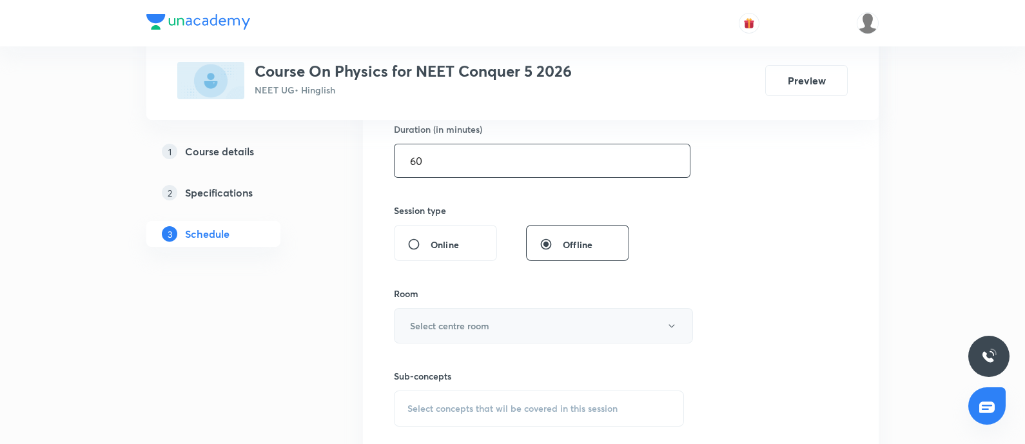
type input "60"
click at [479, 333] on button "Select centre room" at bounding box center [543, 325] width 299 height 35
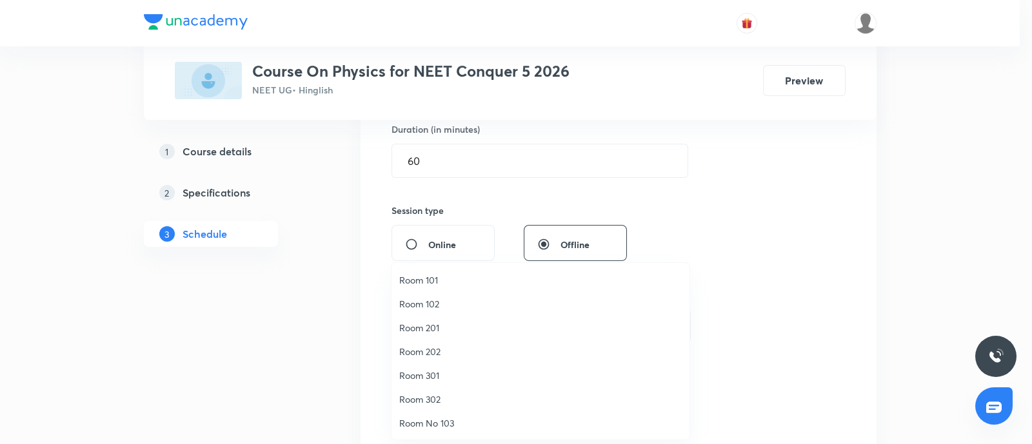
click at [429, 328] on span "Room 201" at bounding box center [540, 328] width 282 height 14
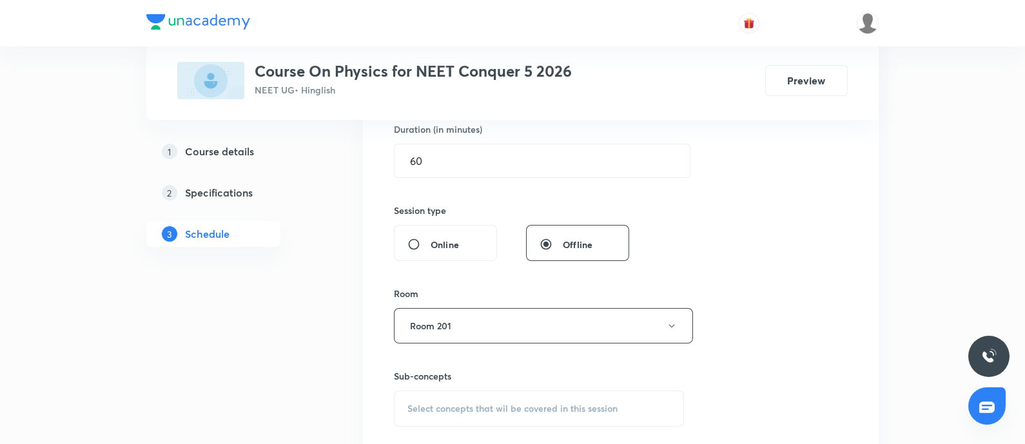
click at [700, 266] on div "Session 26 Live class Session title 8/99 Class 26 ​ Schedule for [DATE] 2:40 PM…" at bounding box center [621, 176] width 454 height 606
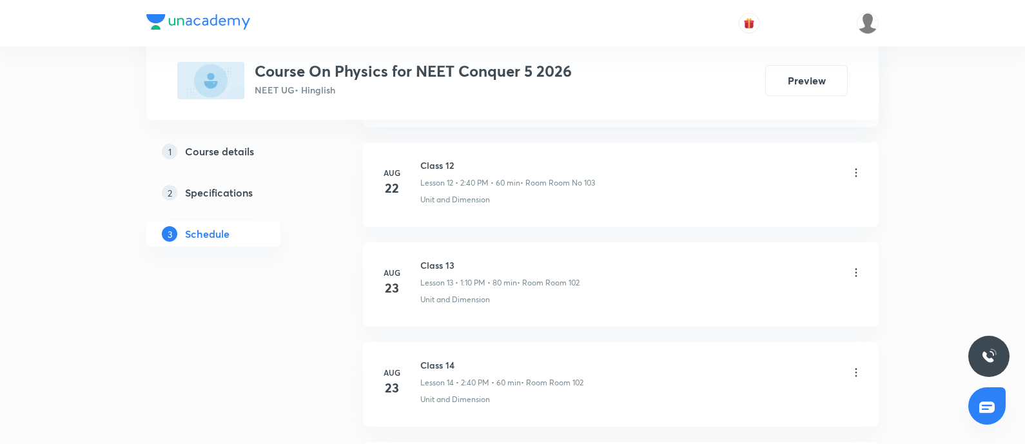
scroll to position [3081, 0]
click at [428, 298] on p "Zero Error" at bounding box center [437, 303] width 35 height 12
copy p "Zero Error"
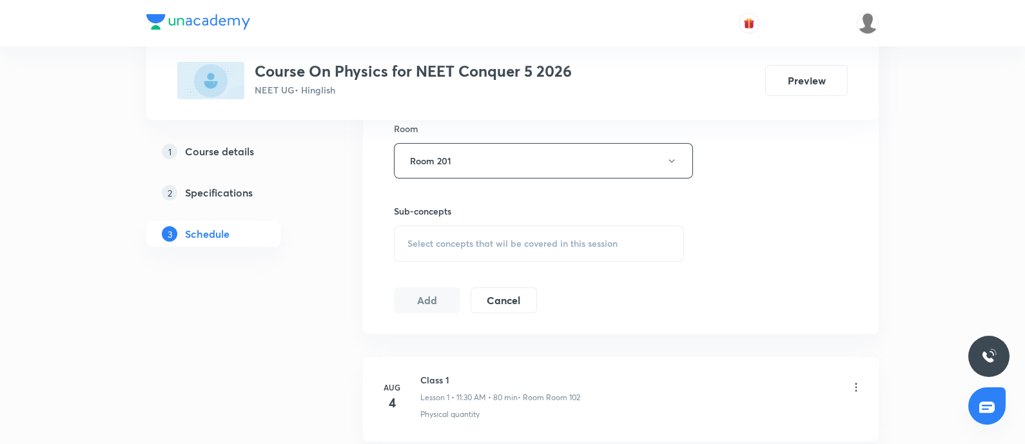
scroll to position [650, 0]
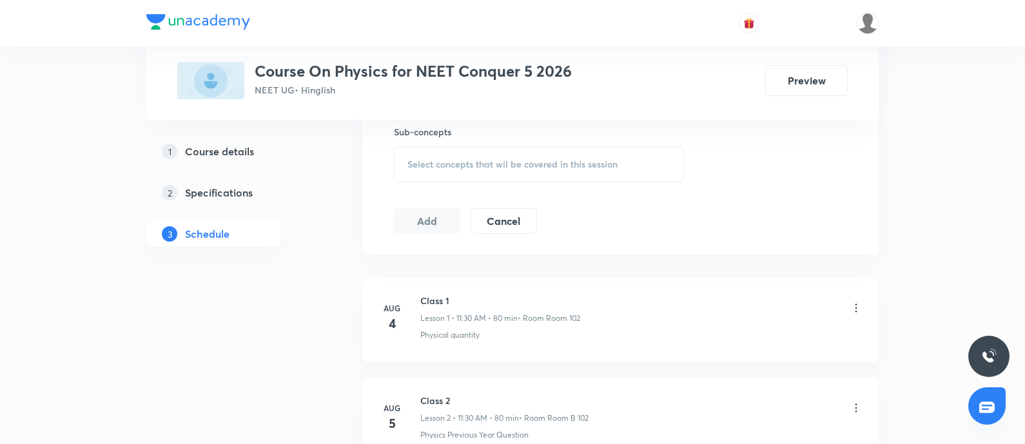
click at [487, 169] on span "Select concepts that wil be covered in this session" at bounding box center [513, 164] width 210 height 10
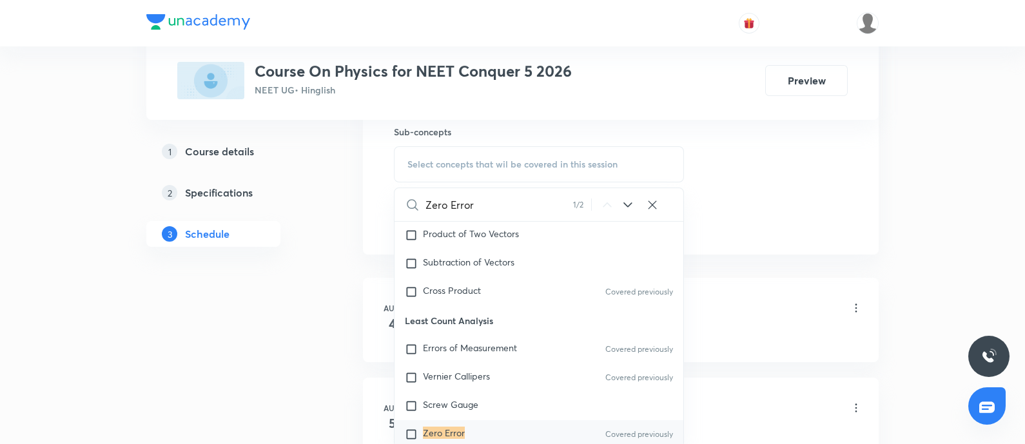
scroll to position [405, 0]
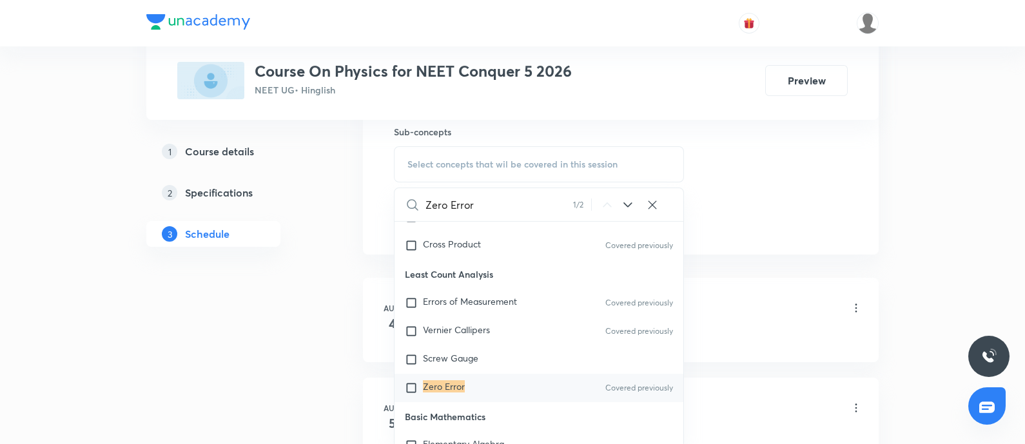
type input "Zero Error"
click at [426, 355] on mark "Zero Error" at bounding box center [444, 387] width 42 height 12
checkbox input "true"
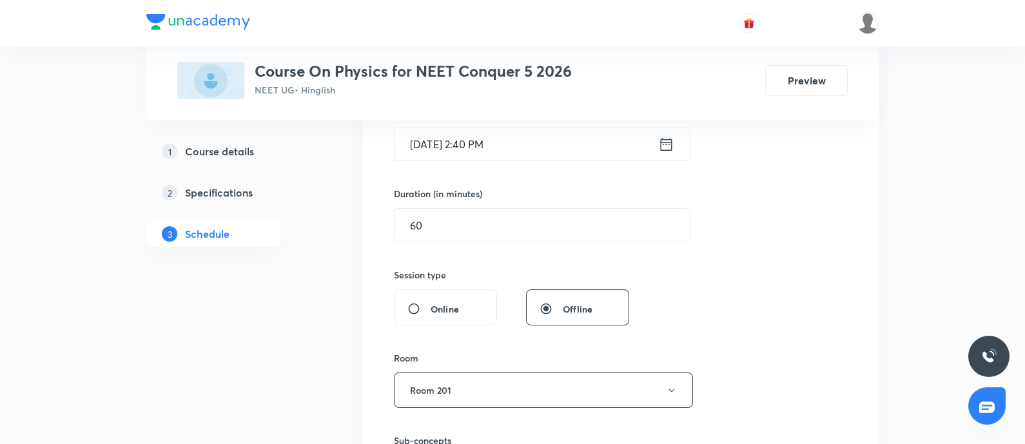
scroll to position [212, 0]
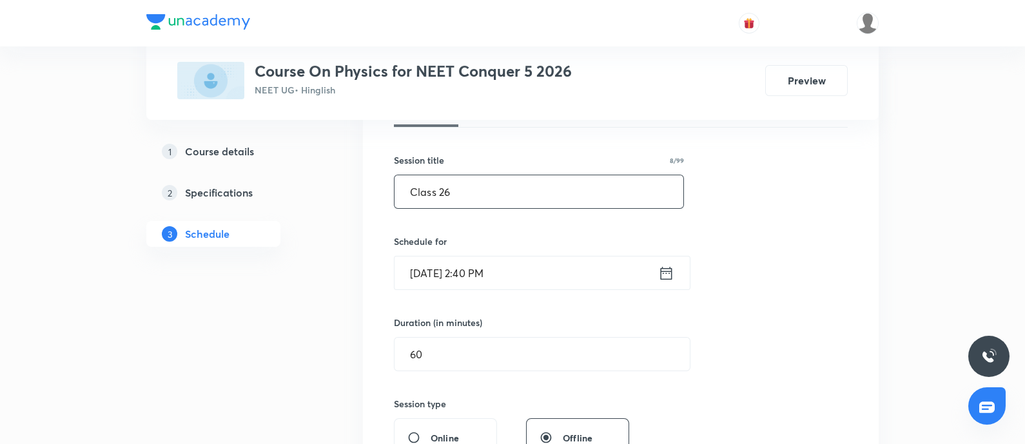
click at [542, 190] on input "Class 26" at bounding box center [539, 191] width 289 height 33
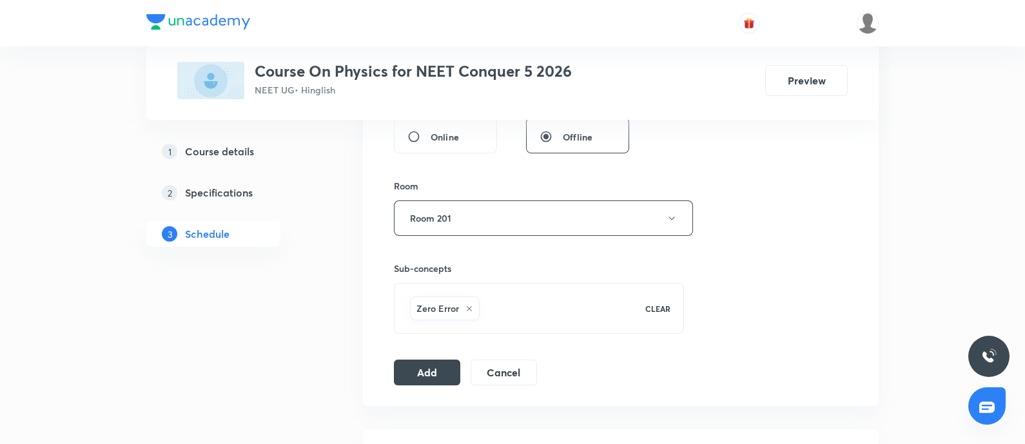
scroll to position [564, 0]
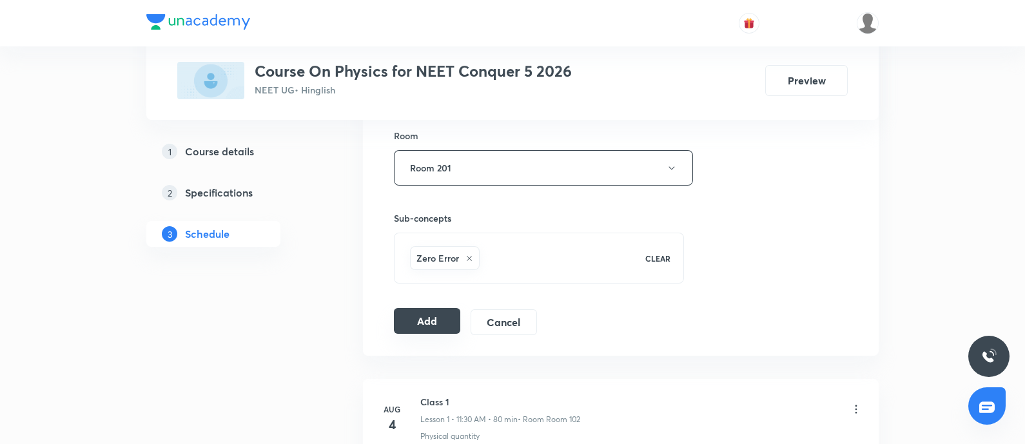
type input "Class 27"
click at [426, 315] on button "Add" at bounding box center [427, 321] width 66 height 26
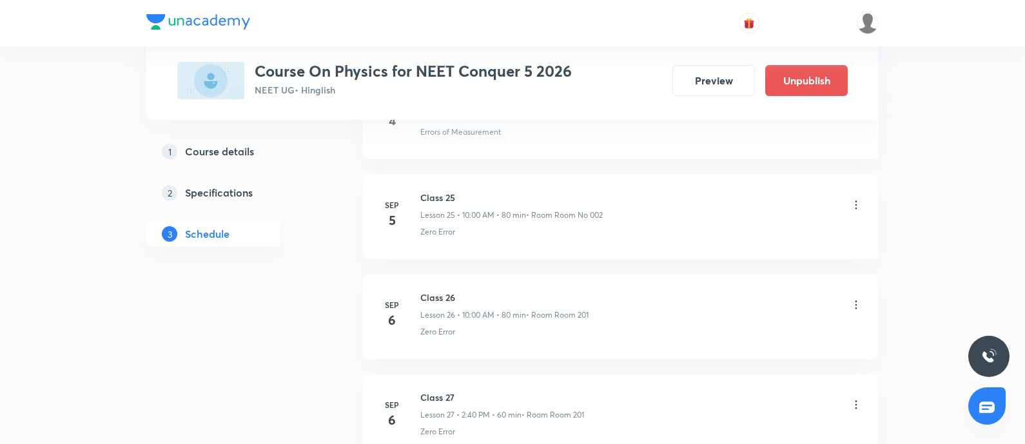
scroll to position [2689, 0]
